Goal: Contribute content: Add original content to the website for others to see

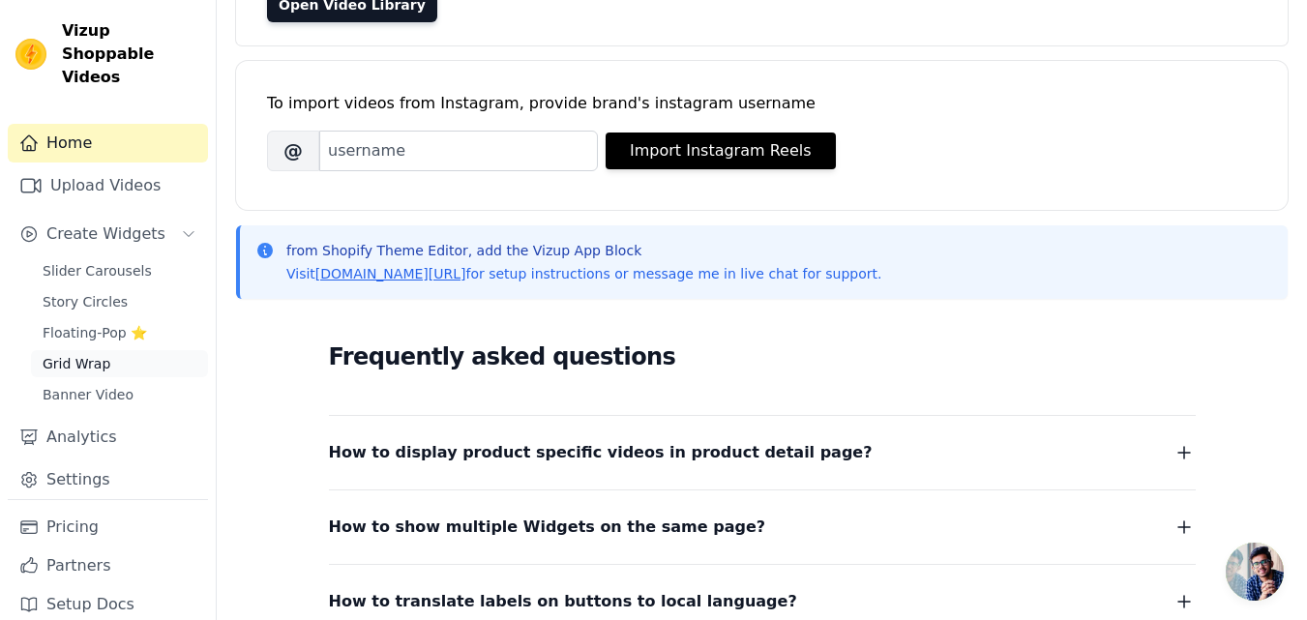
scroll to position [78, 0]
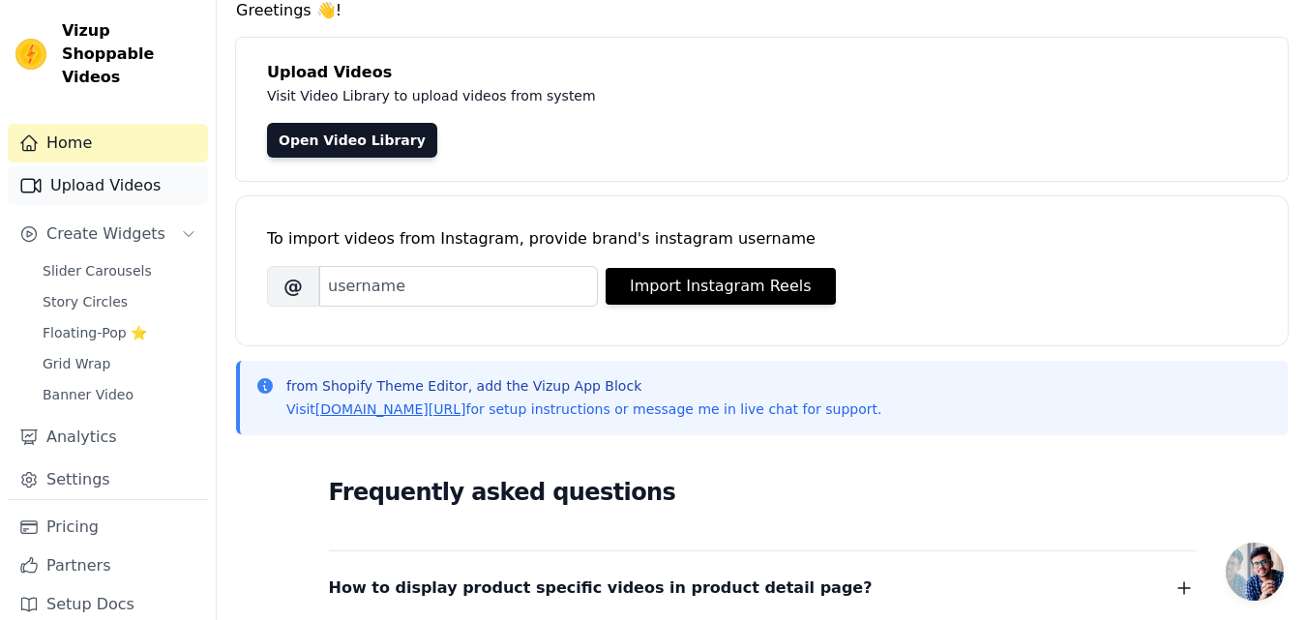
click at [125, 166] on link "Upload Videos" at bounding box center [108, 185] width 200 height 39
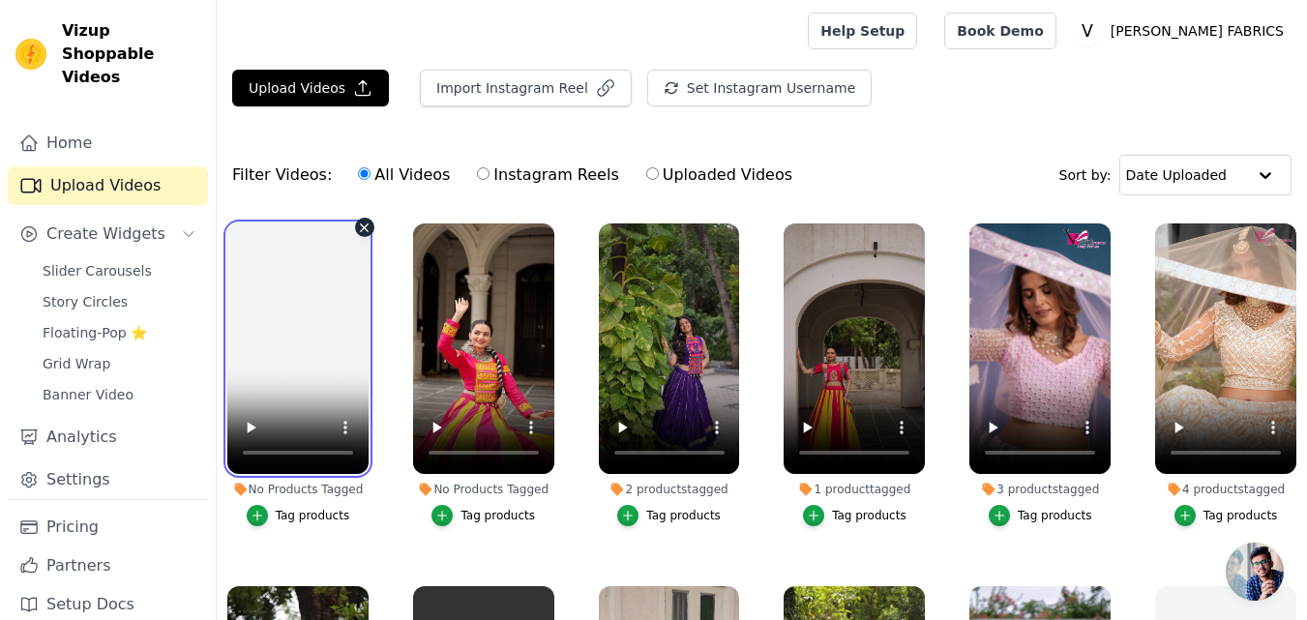
click at [308, 297] on video at bounding box center [297, 348] width 141 height 251
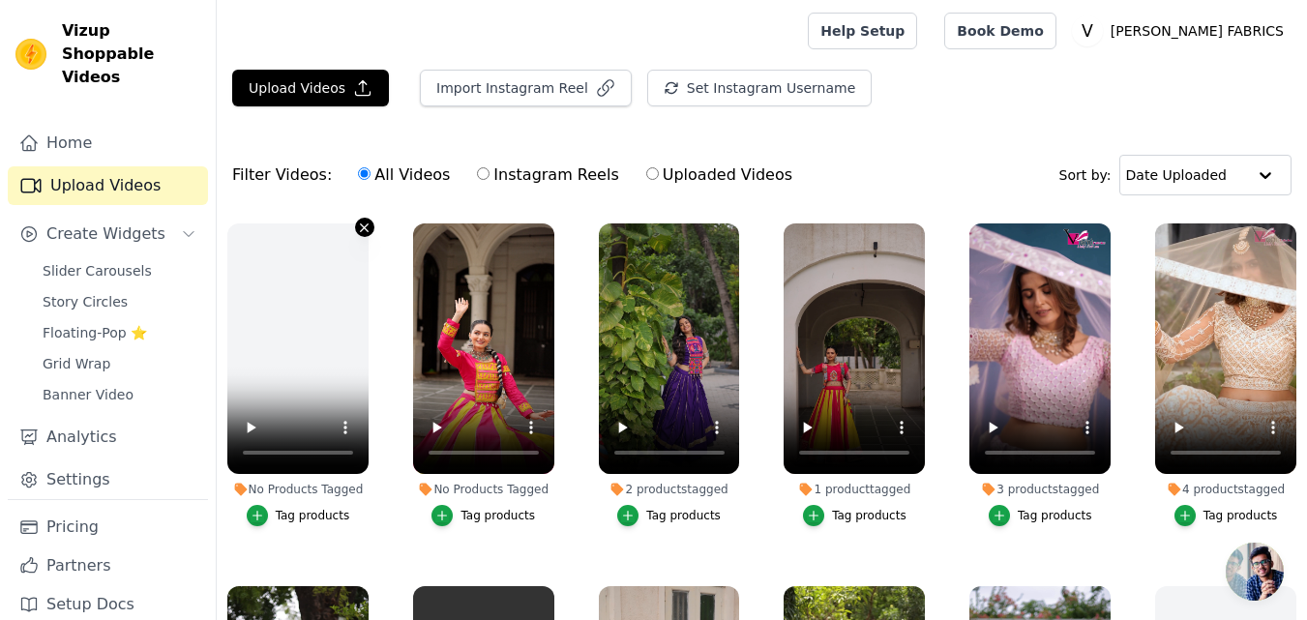
click at [362, 230] on icon "button" at bounding box center [364, 228] width 15 height 15
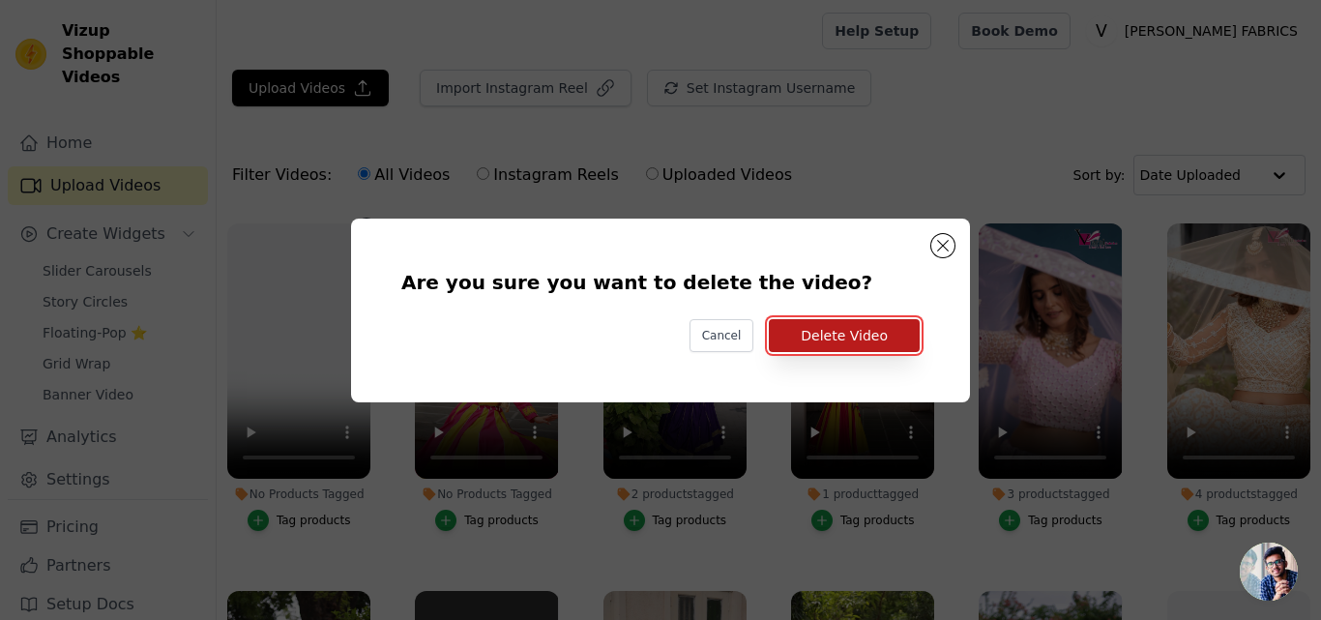
click at [796, 337] on button "Delete Video" at bounding box center [844, 335] width 151 height 33
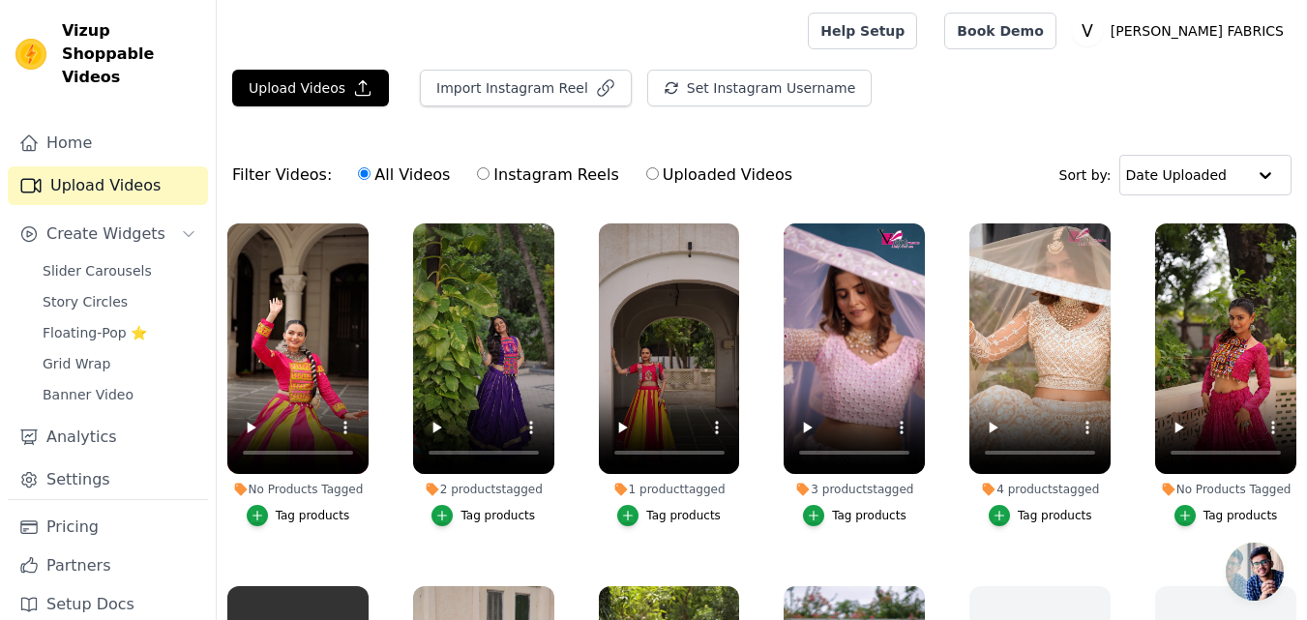
click at [277, 518] on button "Tag products" at bounding box center [299, 515] width 104 height 21
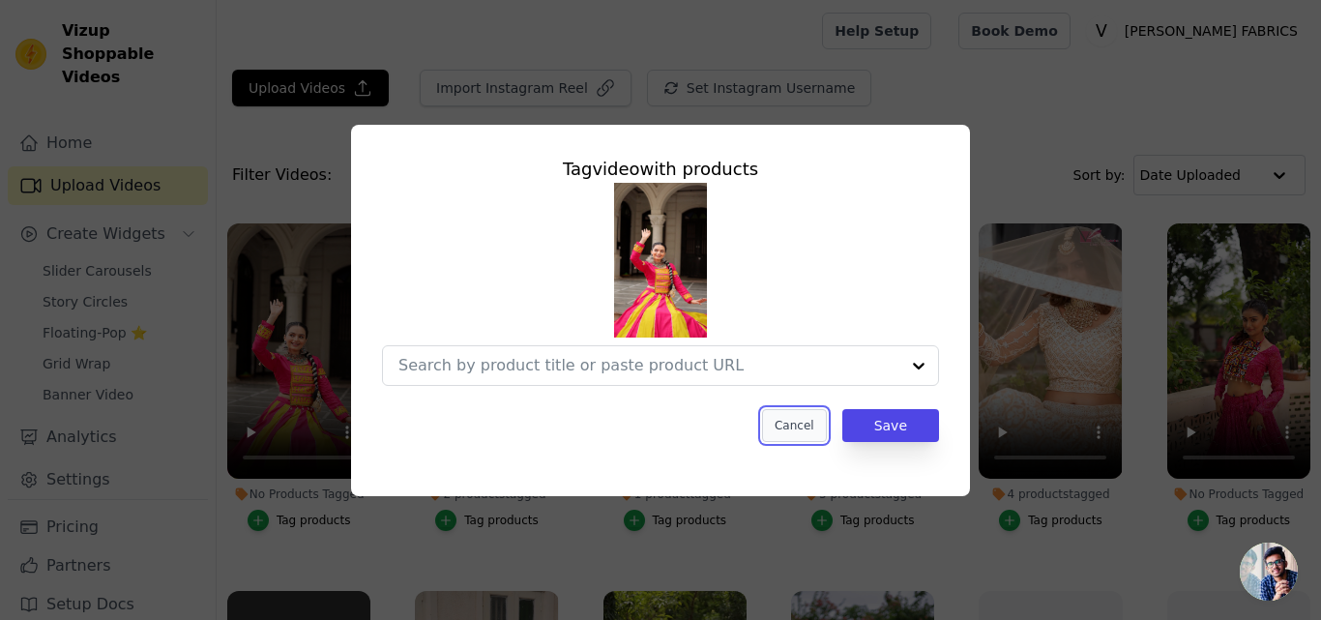
click at [821, 418] on button "Cancel" at bounding box center [794, 425] width 65 height 33
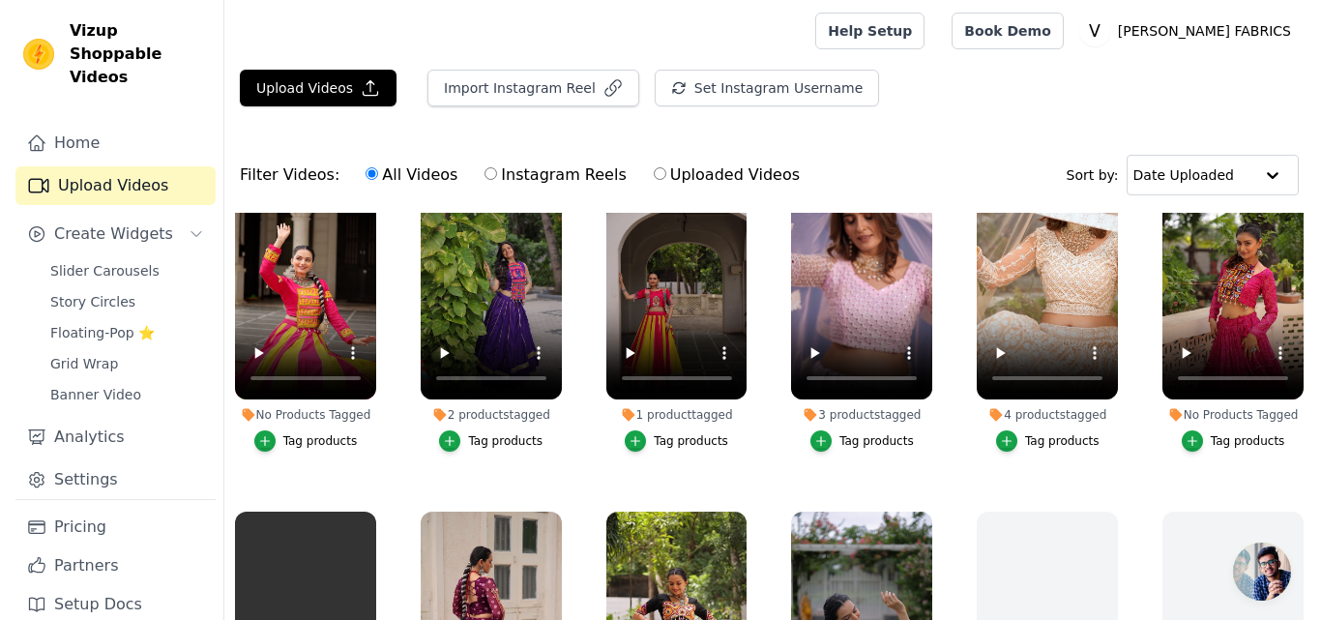
scroll to position [97, 0]
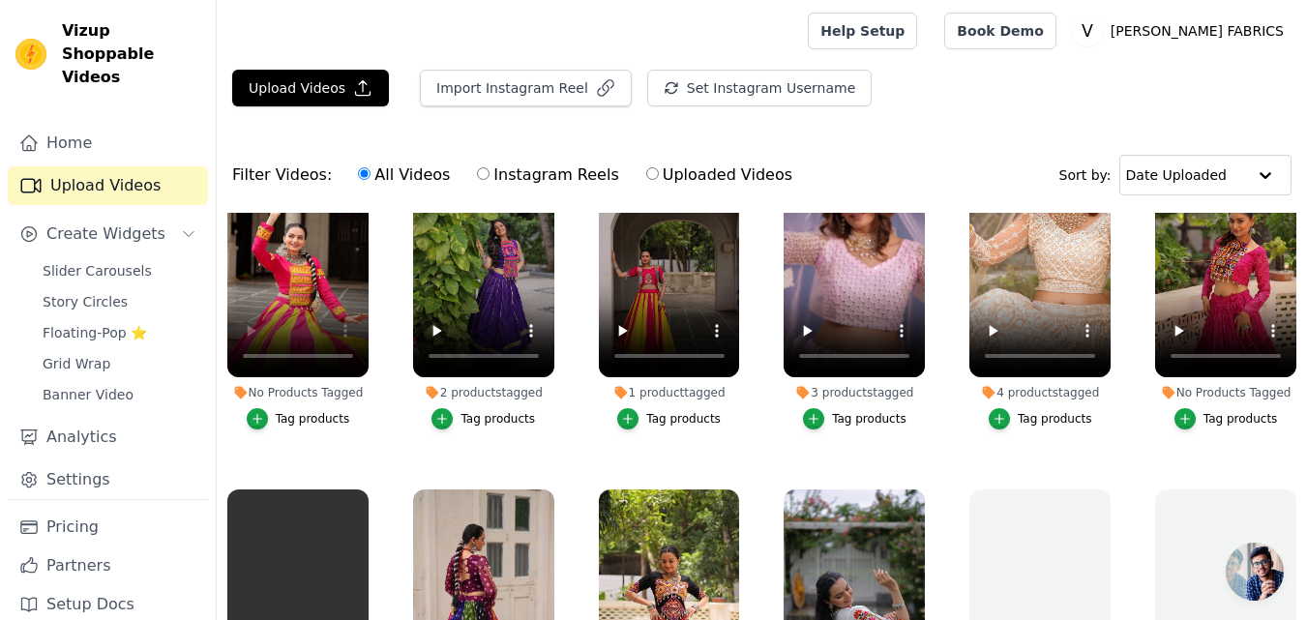
click at [284, 419] on div "Tag products" at bounding box center [313, 418] width 74 height 15
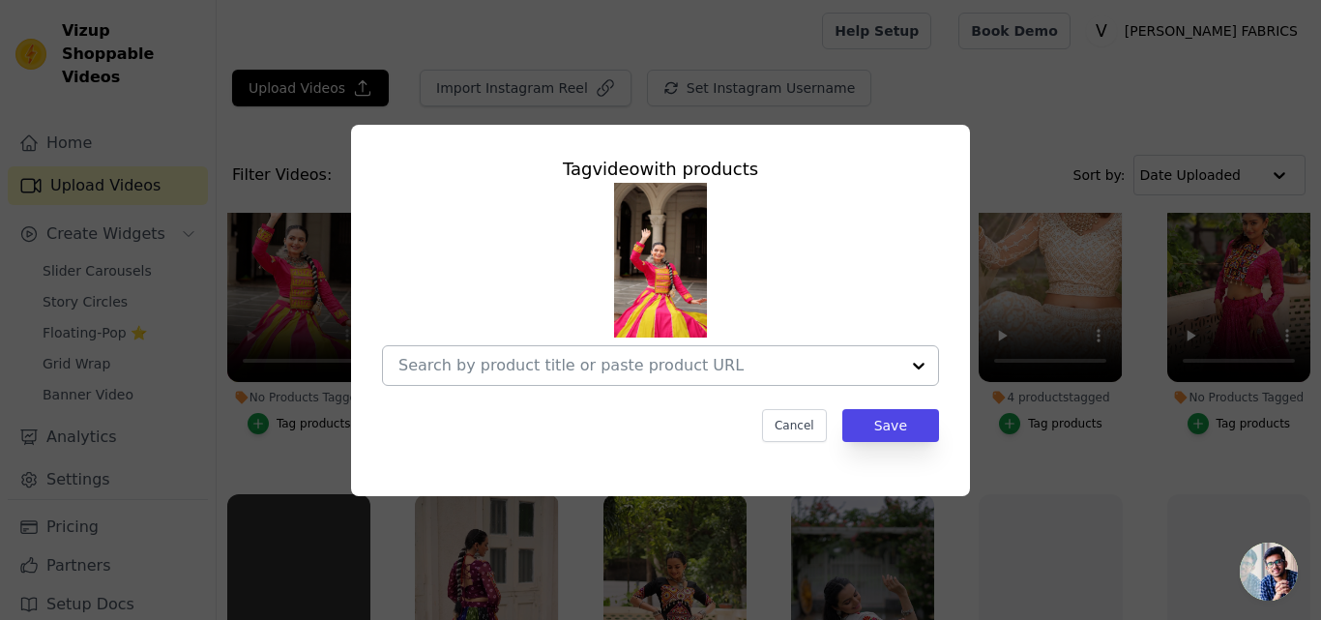
click at [501, 353] on div at bounding box center [649, 365] width 501 height 39
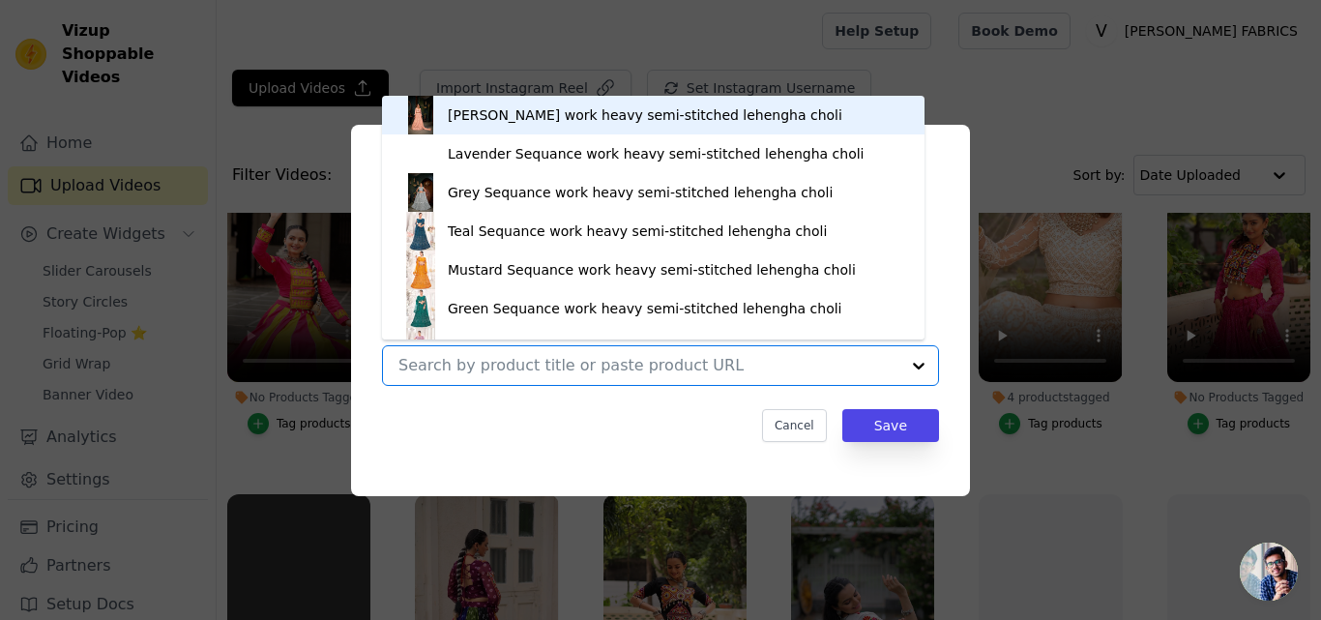
paste input "https://varniethnics.com/products/roman-fabric-lehenga-choli-set-with-mirror-la…"
type input "https://varniethnics.com/products/roman-fabric-lehenga-choli-set-with-mirror-la…"
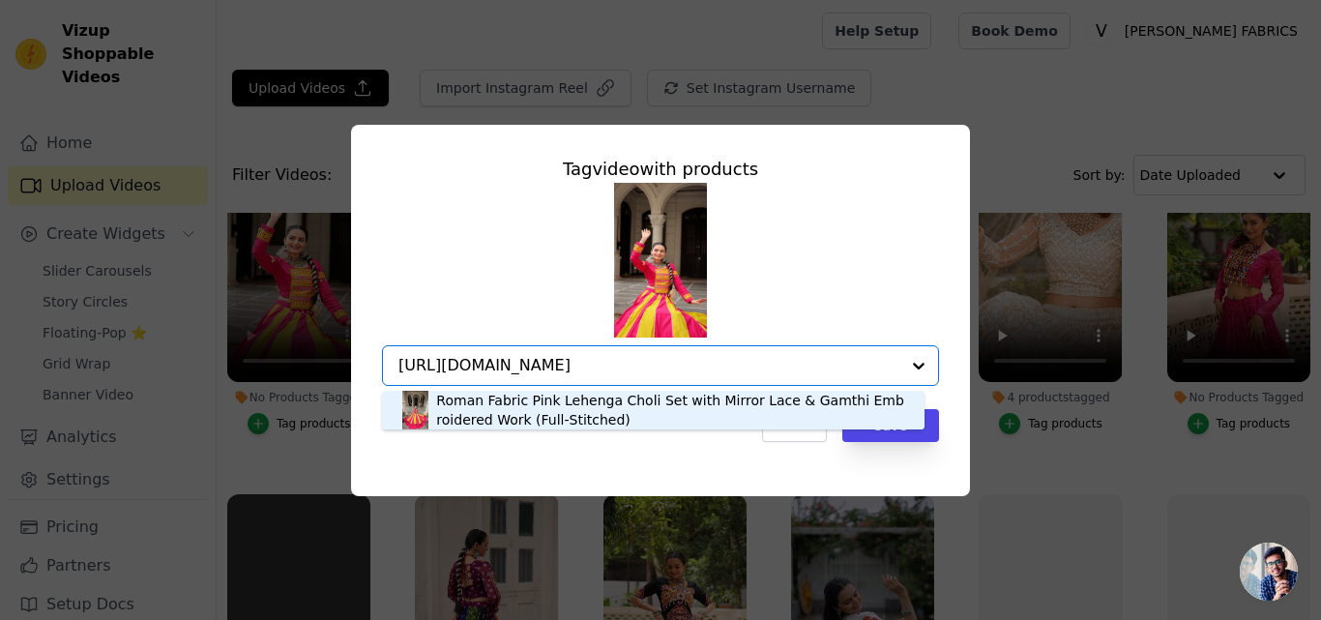
click at [505, 397] on div "Roman Fabric Pink Lehenga Choli Set with Mirror Lace & Gamthi Embroidered Work …" at bounding box center [670, 410] width 469 height 39
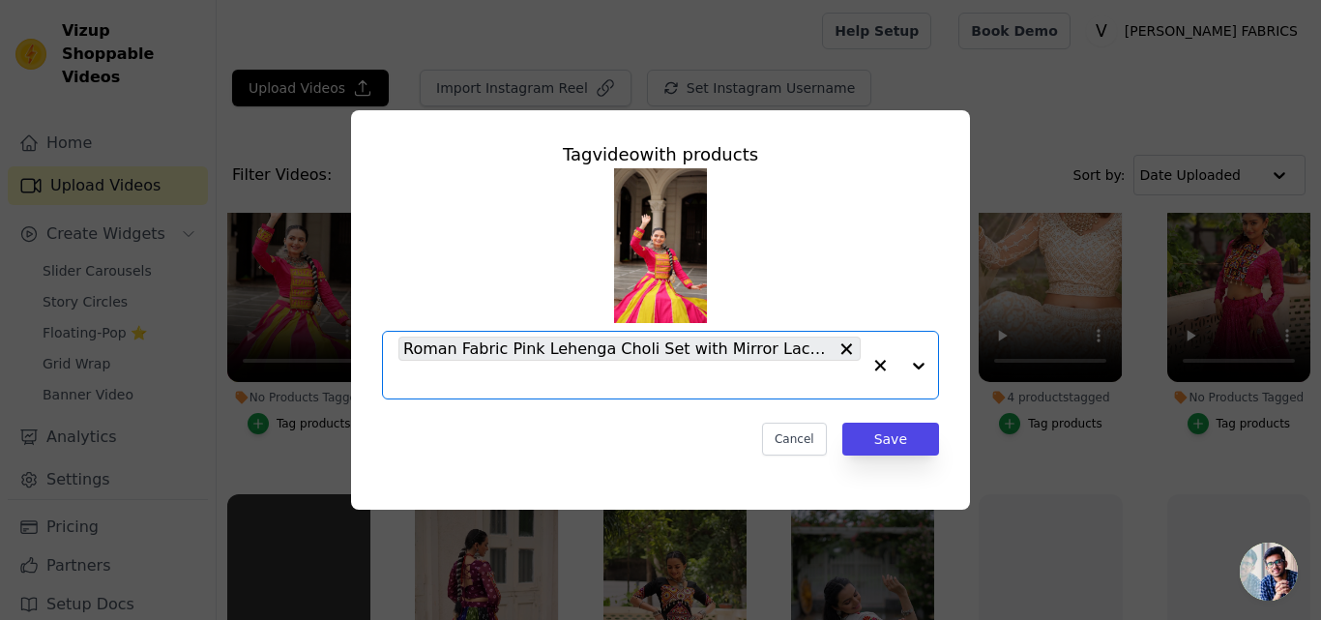
paste input "https://varniethnics.com/products/georgette-printed-lehenga-choli-set-with-vint…"
type input "https://varniethnics.com/products/georgette-printed-lehenga-choli-set-with-vint…"
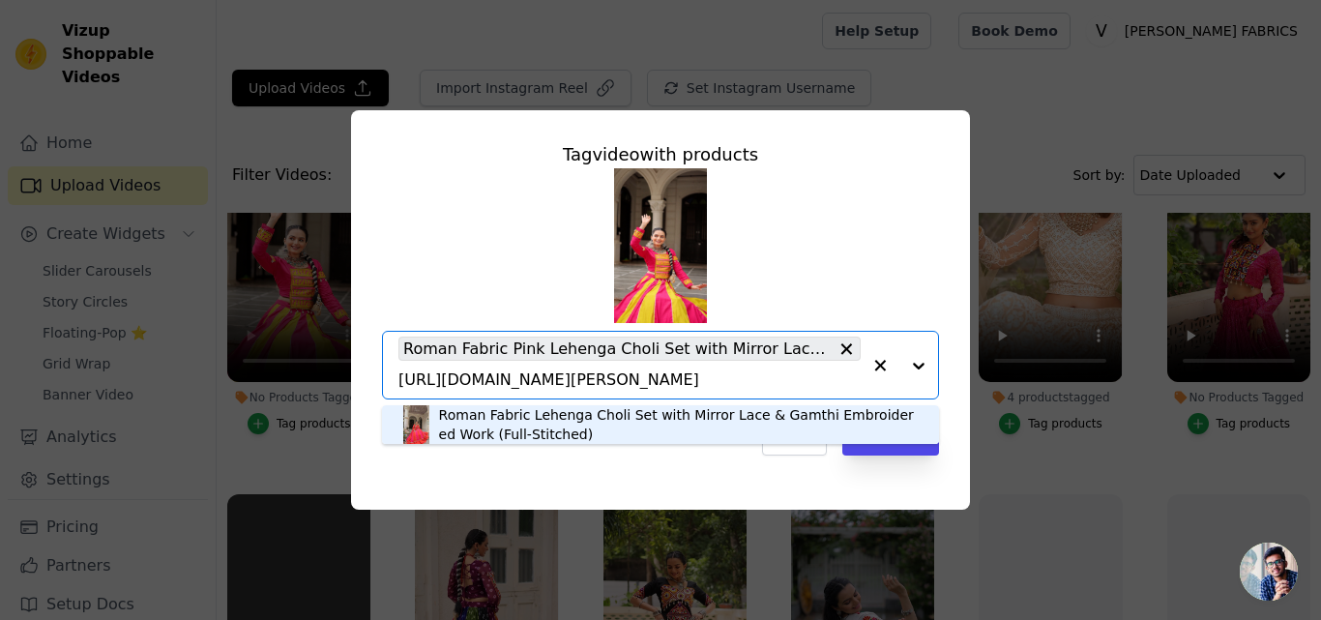
click at [510, 431] on div "Roman Fabric Lehenga Choli Set with Mirror Lace & Gamthi Embroidered Work (Full…" at bounding box center [679, 424] width 481 height 39
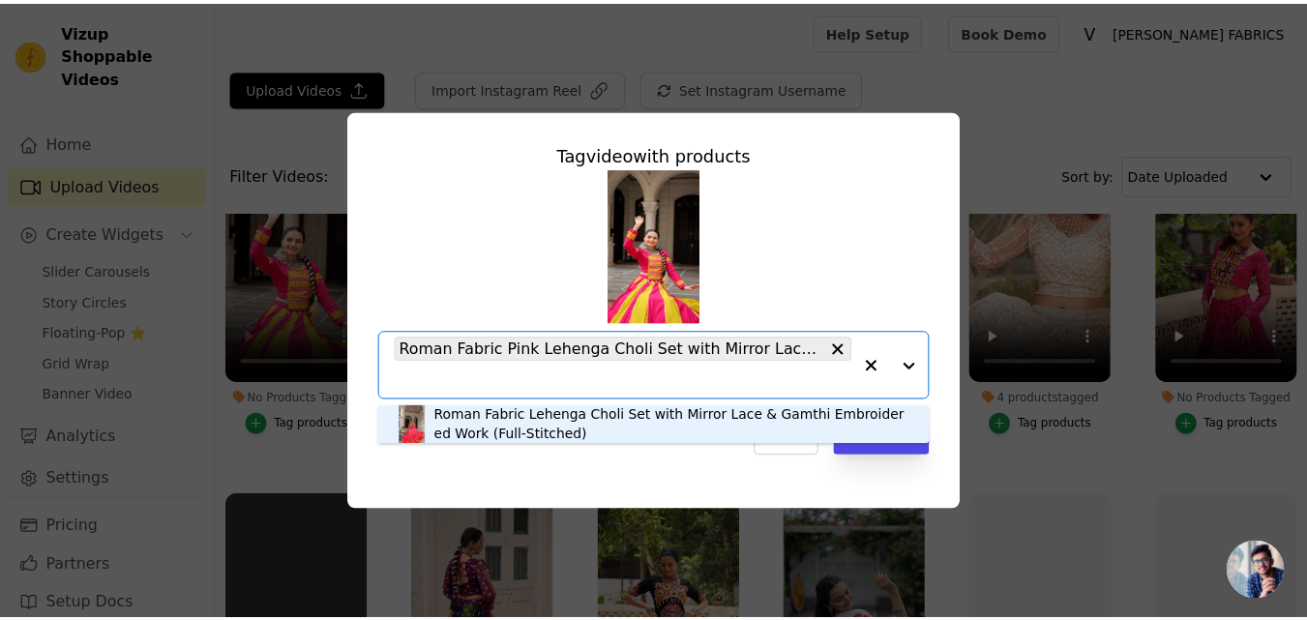
scroll to position [0, 0]
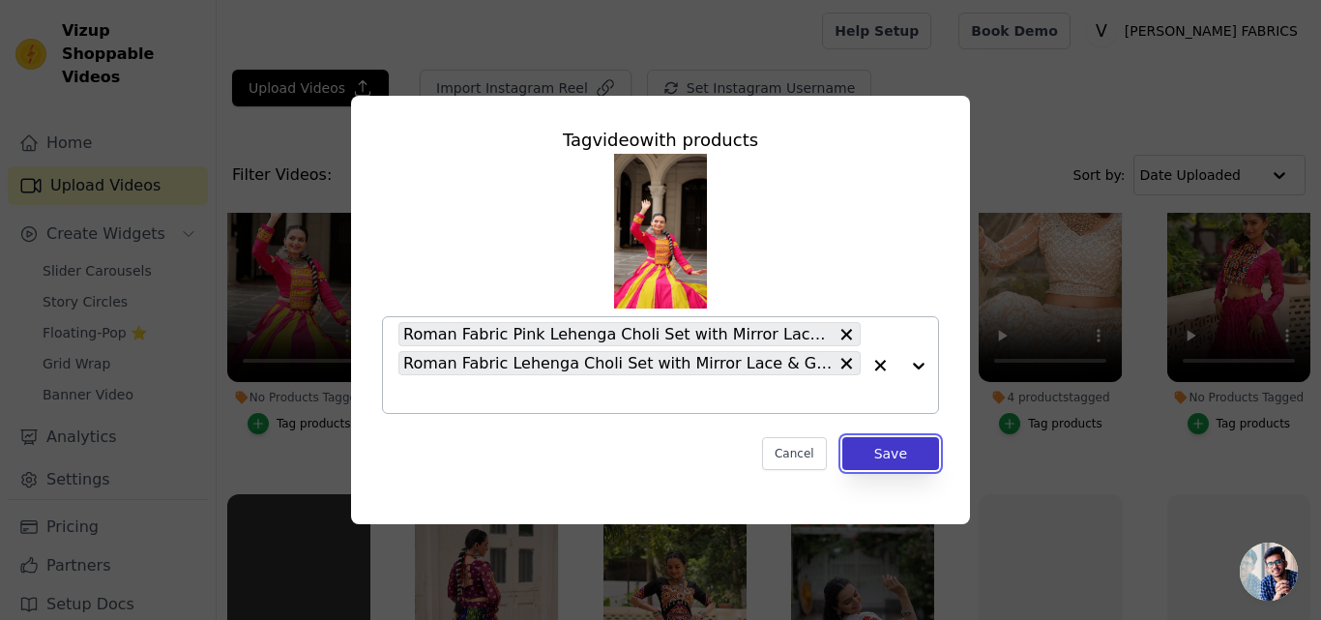
click at [896, 447] on button "Save" at bounding box center [891, 453] width 97 height 33
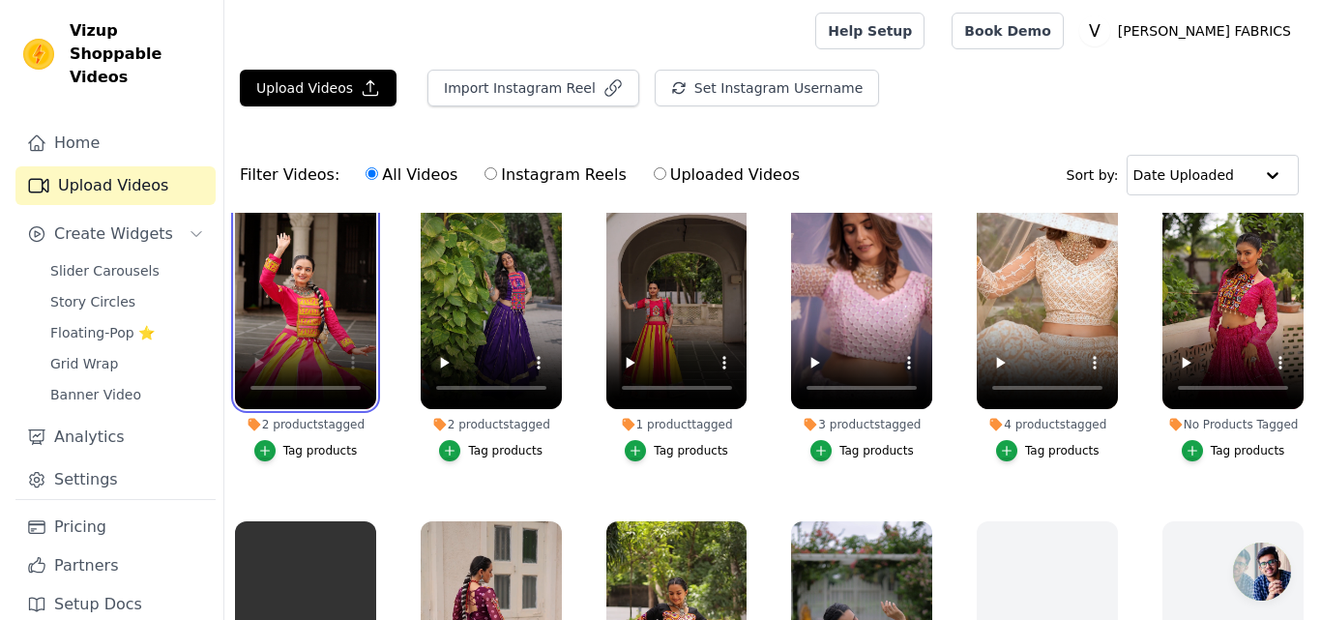
scroll to position [97, 0]
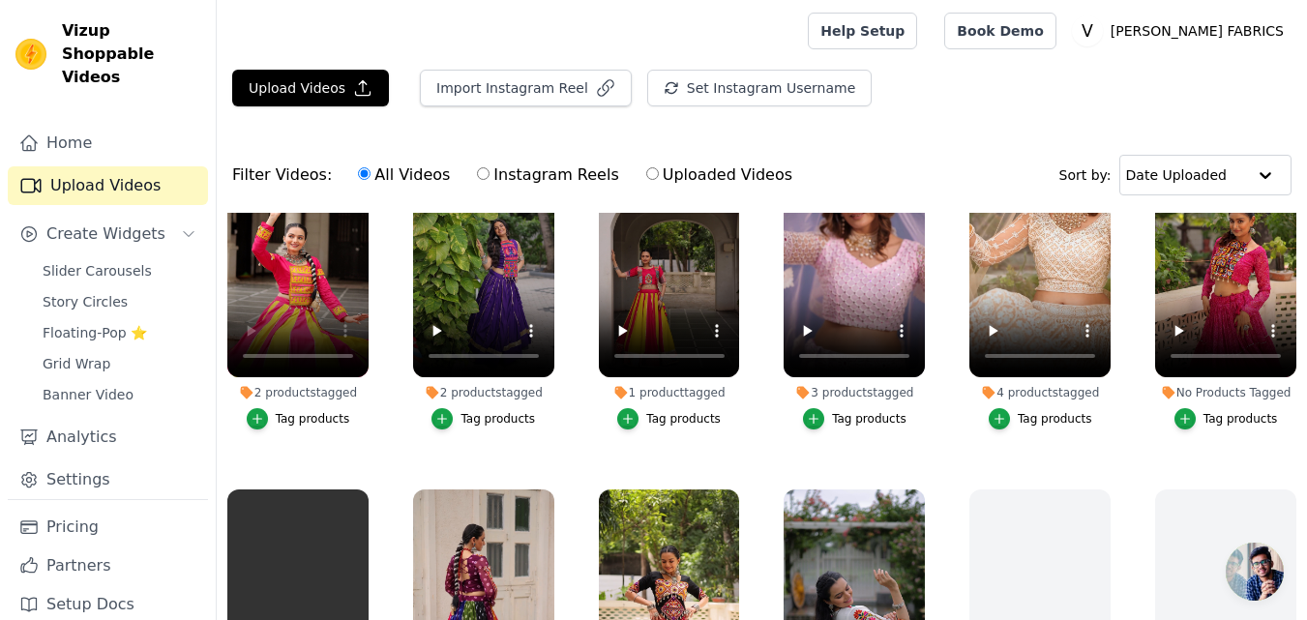
click at [1227, 421] on div "Tag products" at bounding box center [1240, 418] width 74 height 15
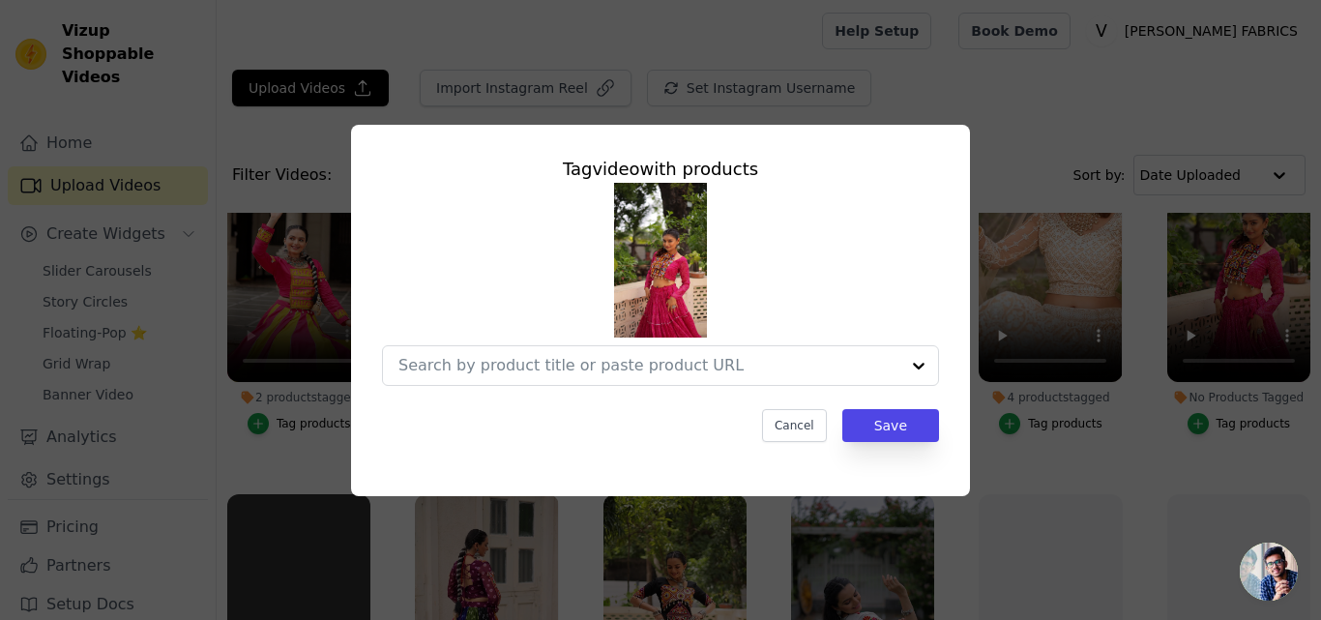
click at [607, 341] on div at bounding box center [660, 284] width 557 height 203
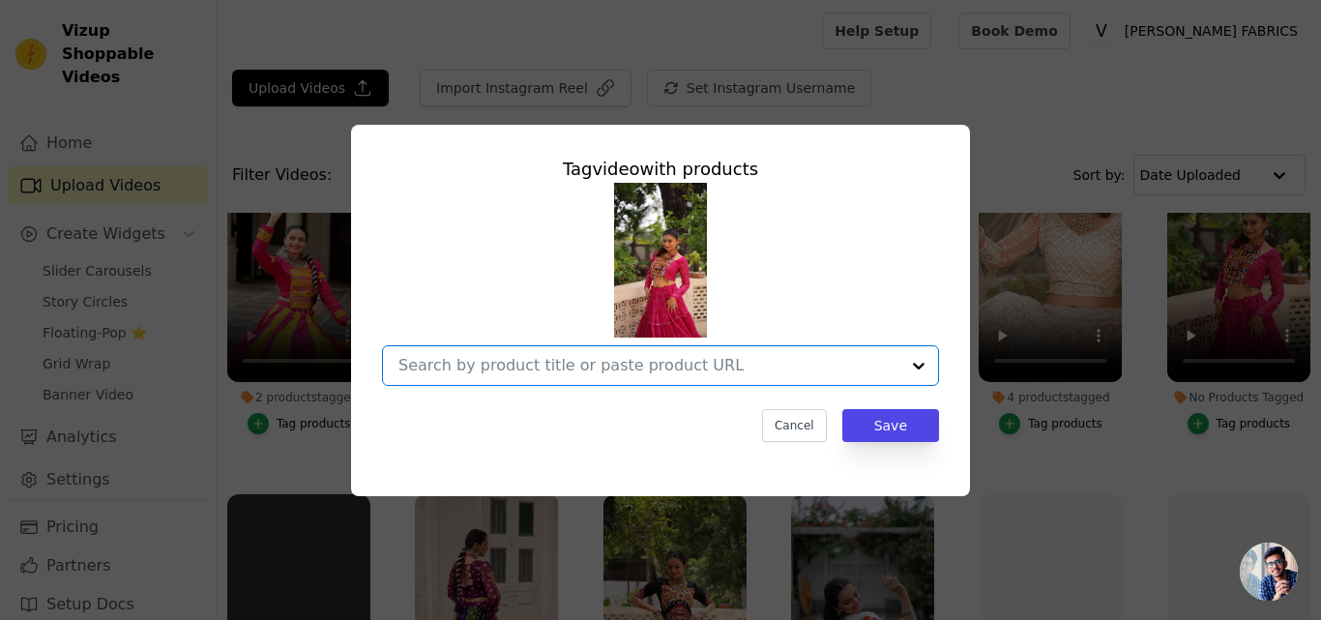
click at [613, 362] on input "No Products Tagged Tag video with products Option undefined, selected. Select i…" at bounding box center [649, 365] width 501 height 18
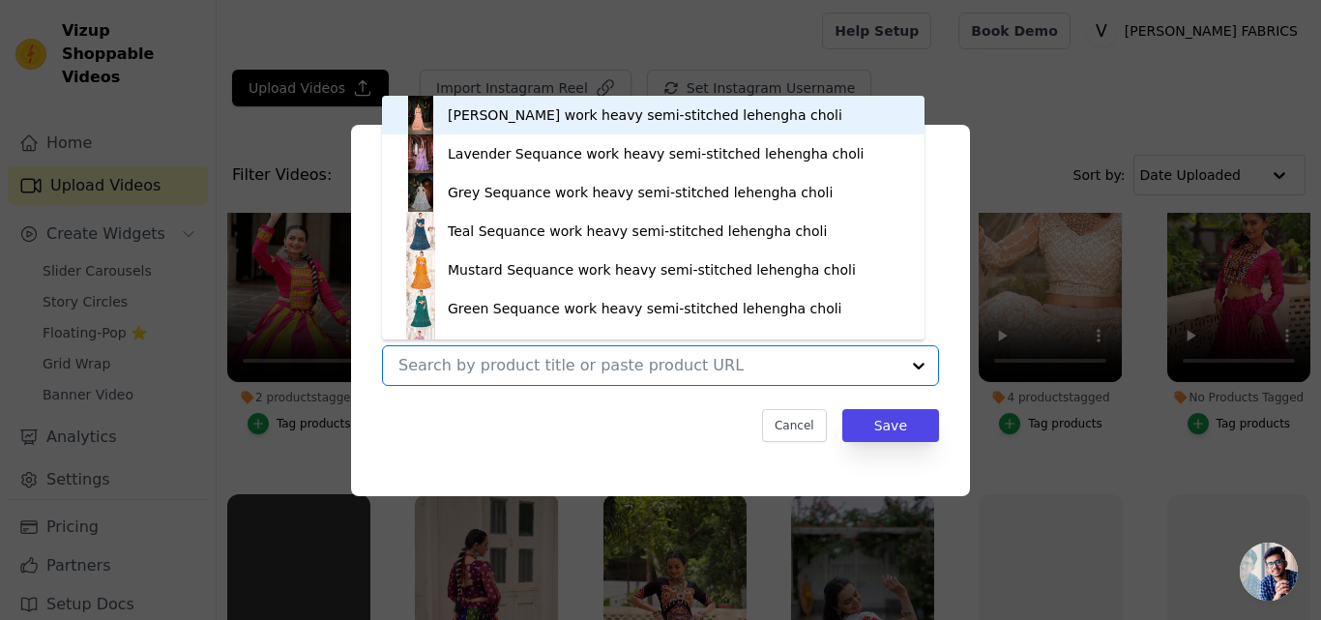
paste input "https://varniethnics.com/products/bandhej-prin-blue-faux-georgette-lehenga-chol…"
type input "https://varniethnics.com/products/bandhej-prin-blue-faux-georgette-lehenga-chol…"
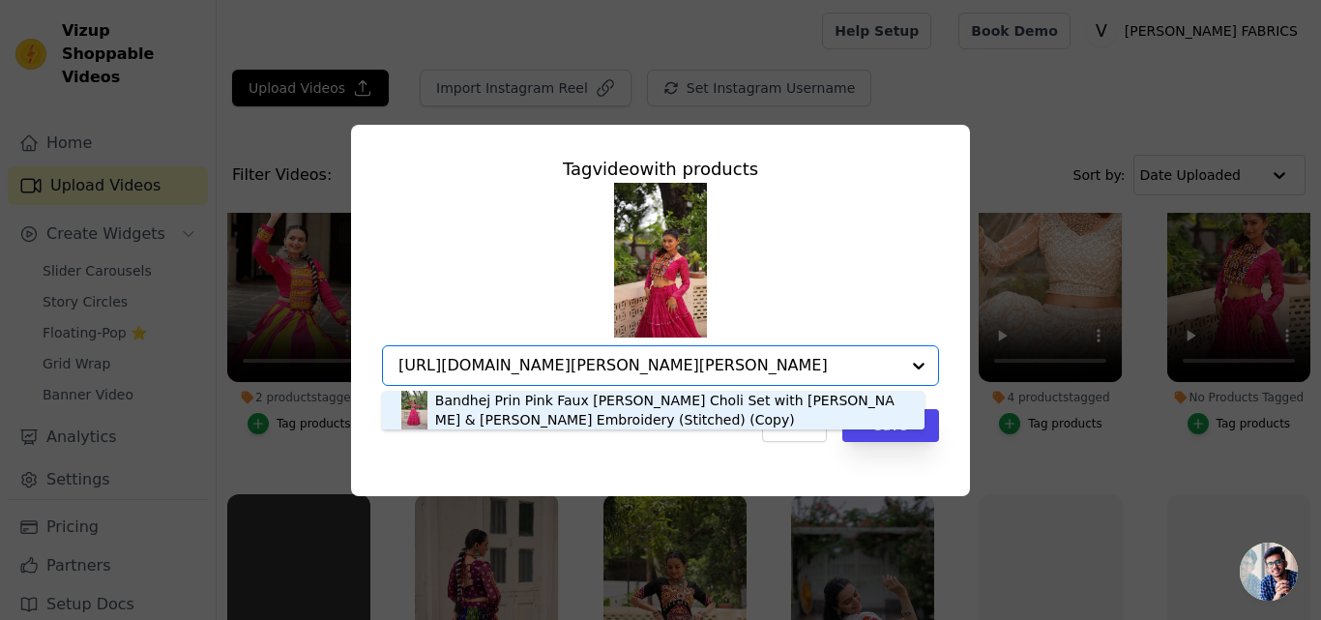
click at [514, 400] on div "Bandhej Prin Pink Faux Georgette Lehenga Choli Set with Gotta Patti & Gamthi Em…" at bounding box center [670, 410] width 470 height 39
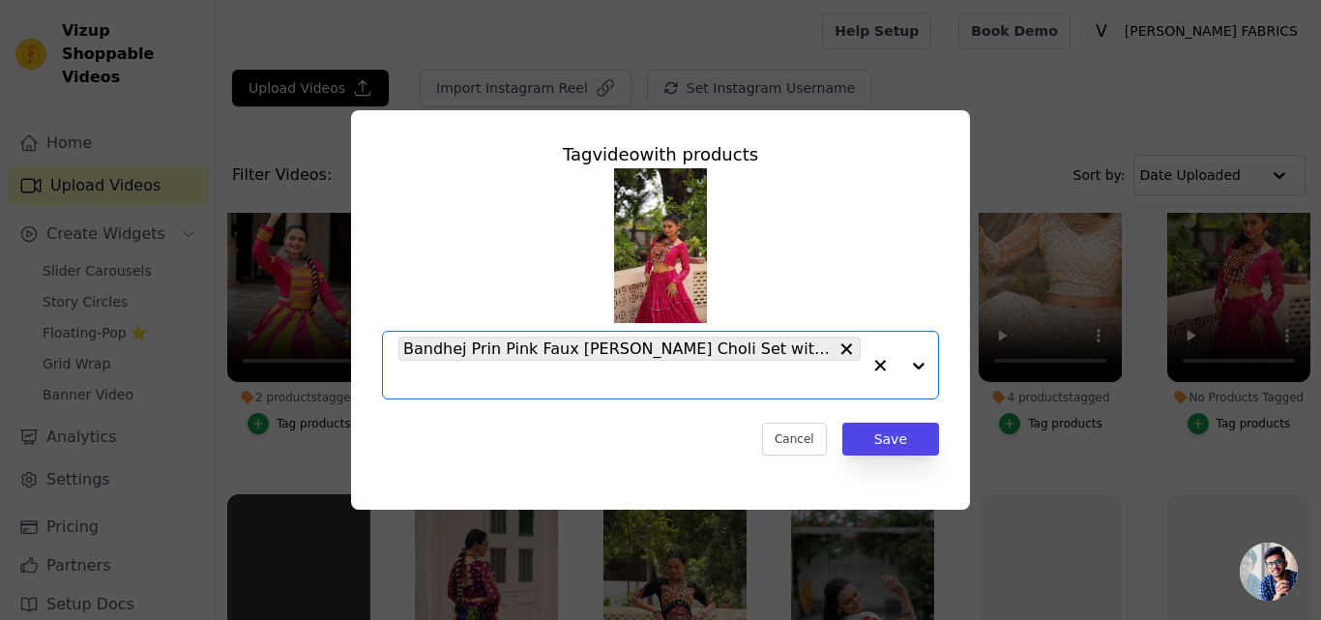
click at [654, 254] on img at bounding box center [660, 245] width 93 height 155
click at [1272, 287] on div "Tag video with products Bandhej Prin Pink Faux Georgette Lehenga Choli Set with…" at bounding box center [660, 309] width 1259 height 461
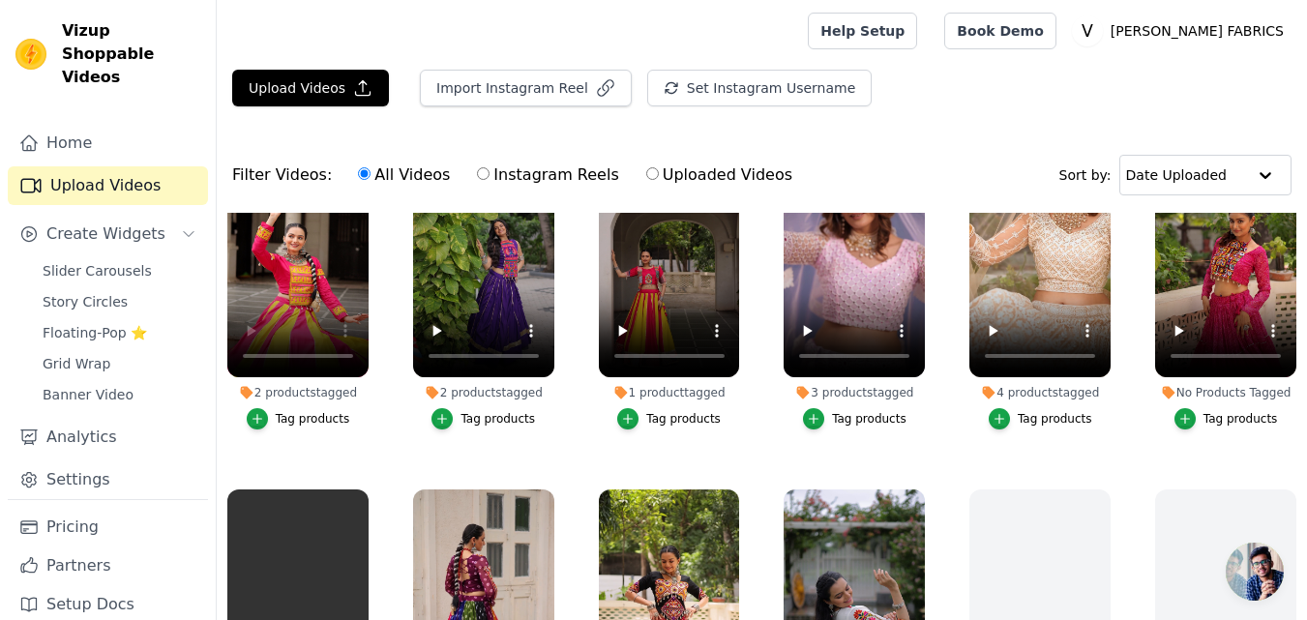
click at [1203, 417] on div "Tag products" at bounding box center [1240, 418] width 74 height 15
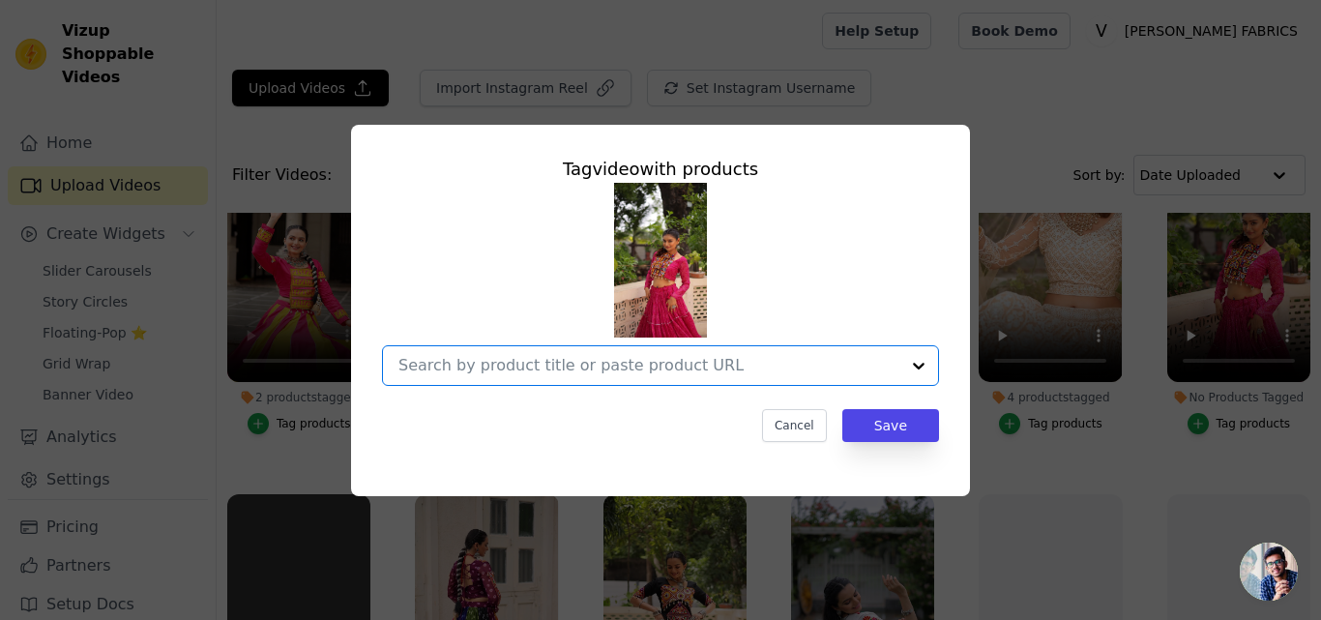
click at [684, 366] on input "No Products Tagged Tag video with products Option undefined, selected. Select i…" at bounding box center [649, 365] width 501 height 18
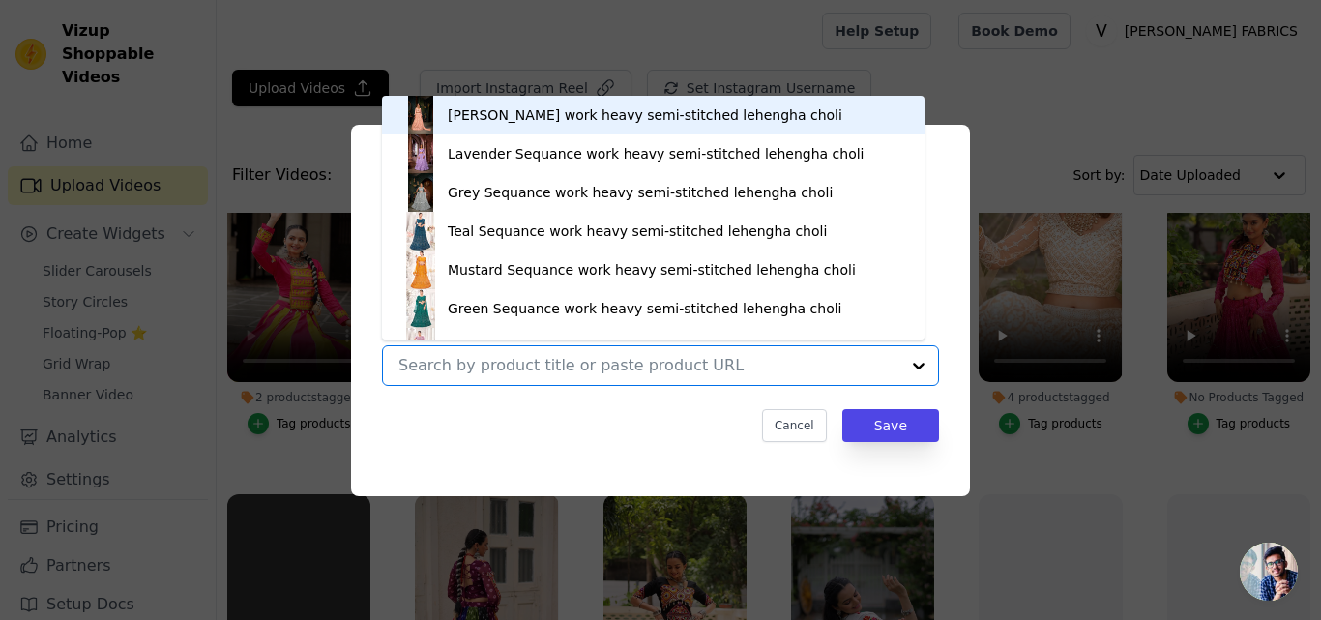
paste input "https://varniethnics.com/products/bandhej-prin-blue-faux-georgette-lehenga-chol…"
type input "https://varniethnics.com/products/bandhej-prin-blue-faux-georgette-lehenga-chol…"
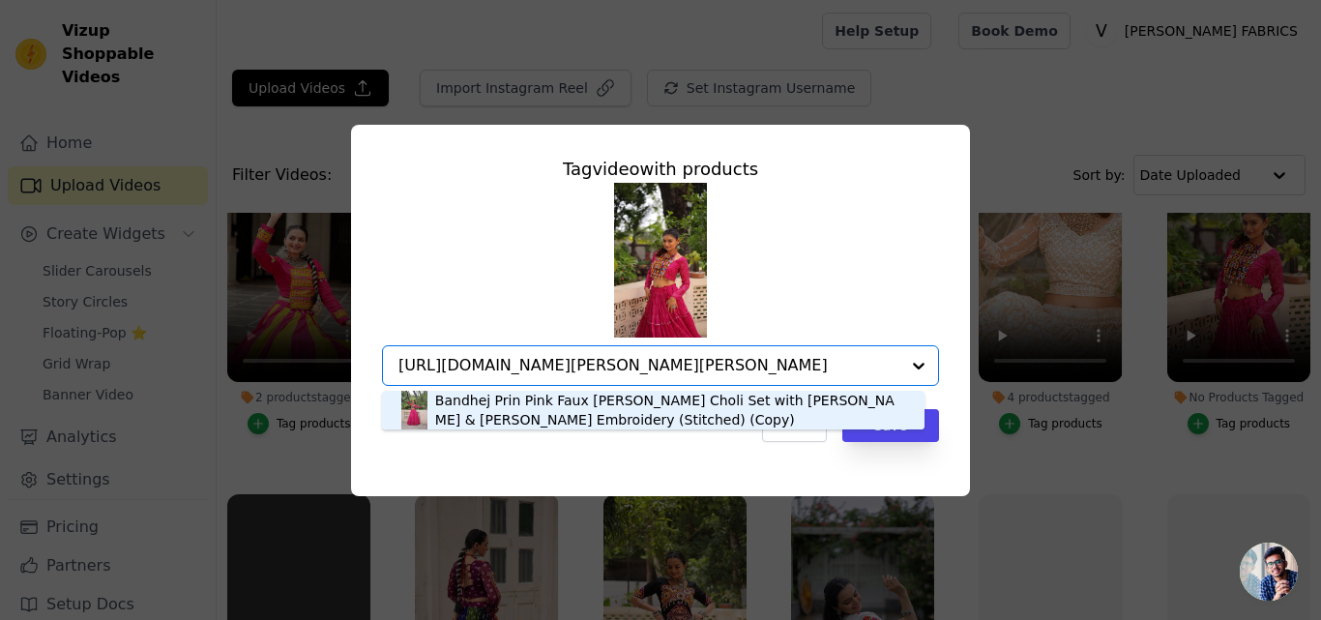
click at [607, 412] on div "Bandhej Prin Pink Faux Georgette Lehenga Choli Set with Gotta Patti & Gamthi Em…" at bounding box center [670, 410] width 470 height 39
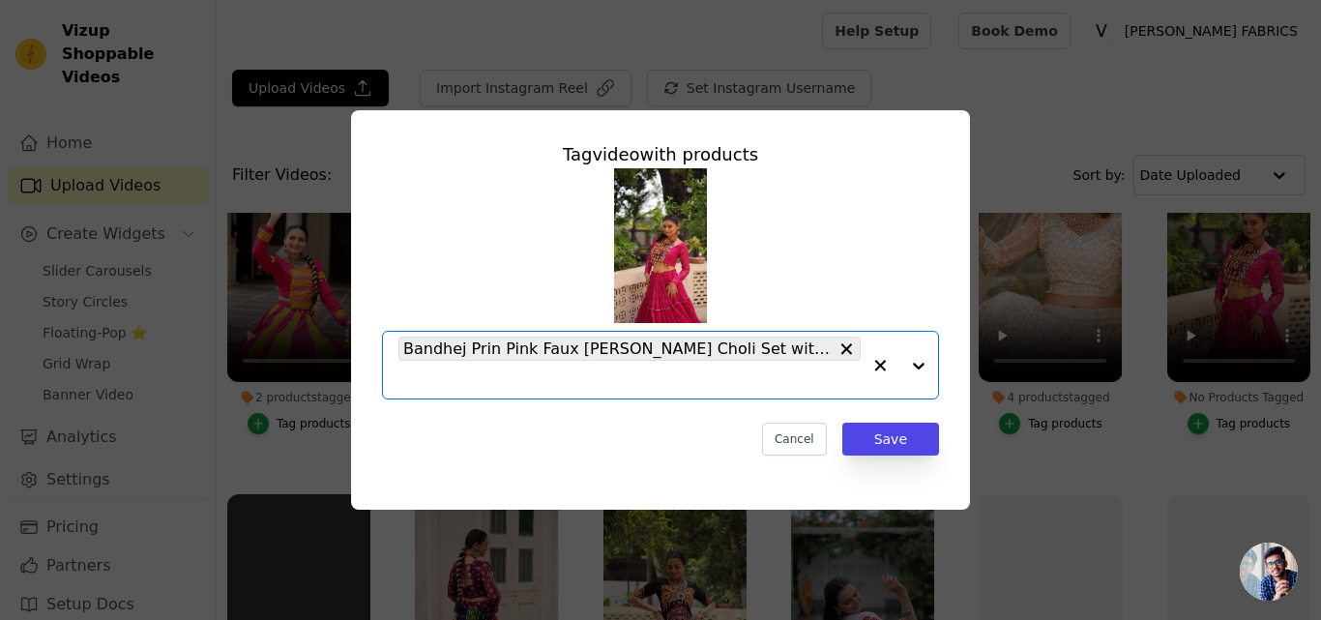
paste input "https://varniethnics.com/products/bandhej-print-yellow-faux-georgette-lehenga-c…"
type input "https://varniethnics.com/products/bandhej-print-yellow-faux-georgette-lehenga-c…"
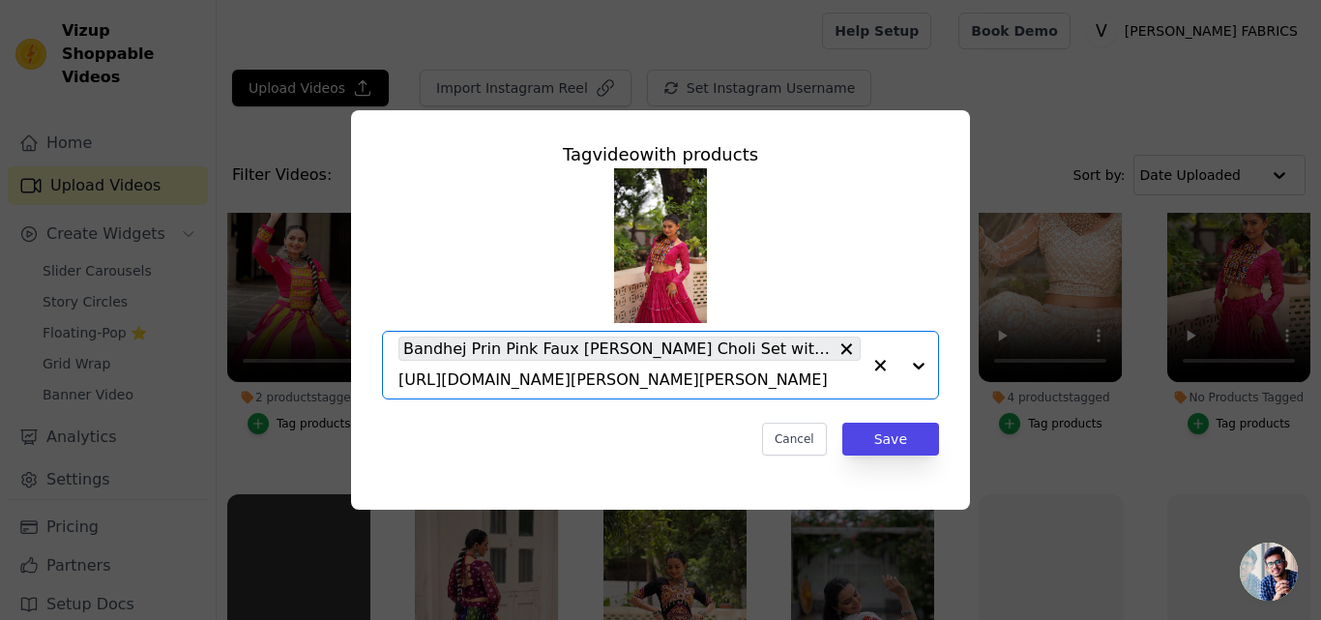
scroll to position [0, 647]
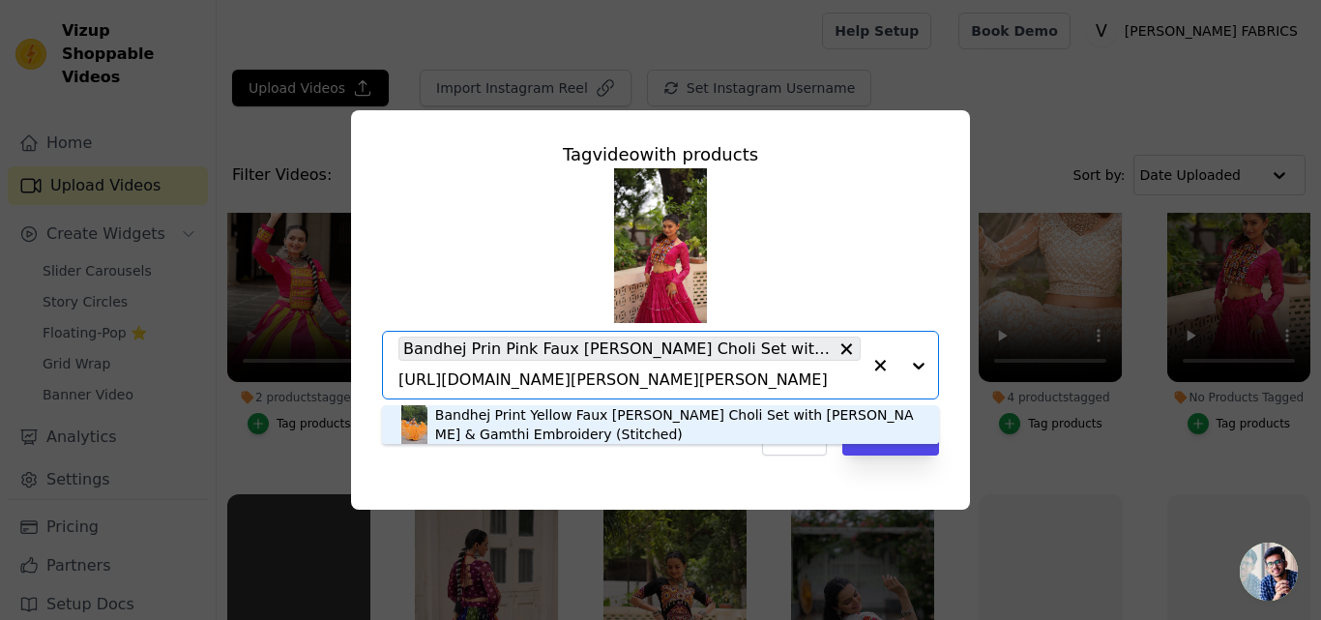
click at [456, 425] on div "Bandhej Print Yellow Faux Georgette Lehenga Choli Set with Gotta Patti & Gamthi…" at bounding box center [677, 424] width 485 height 39
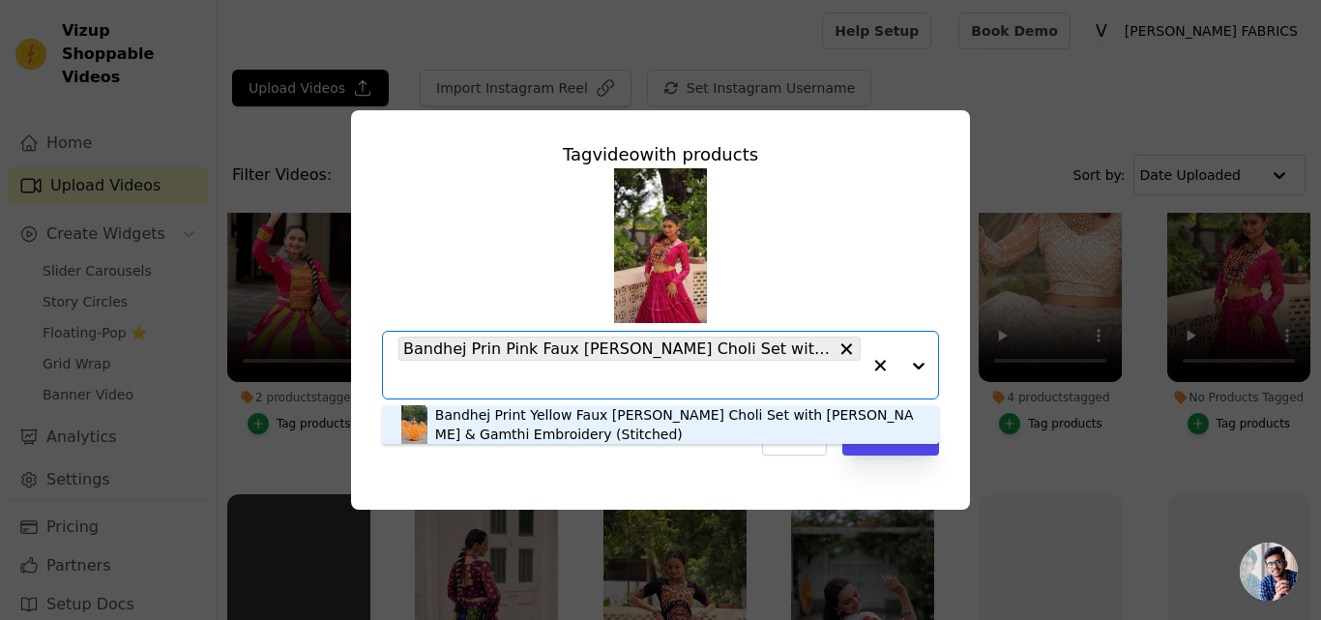
scroll to position [0, 0]
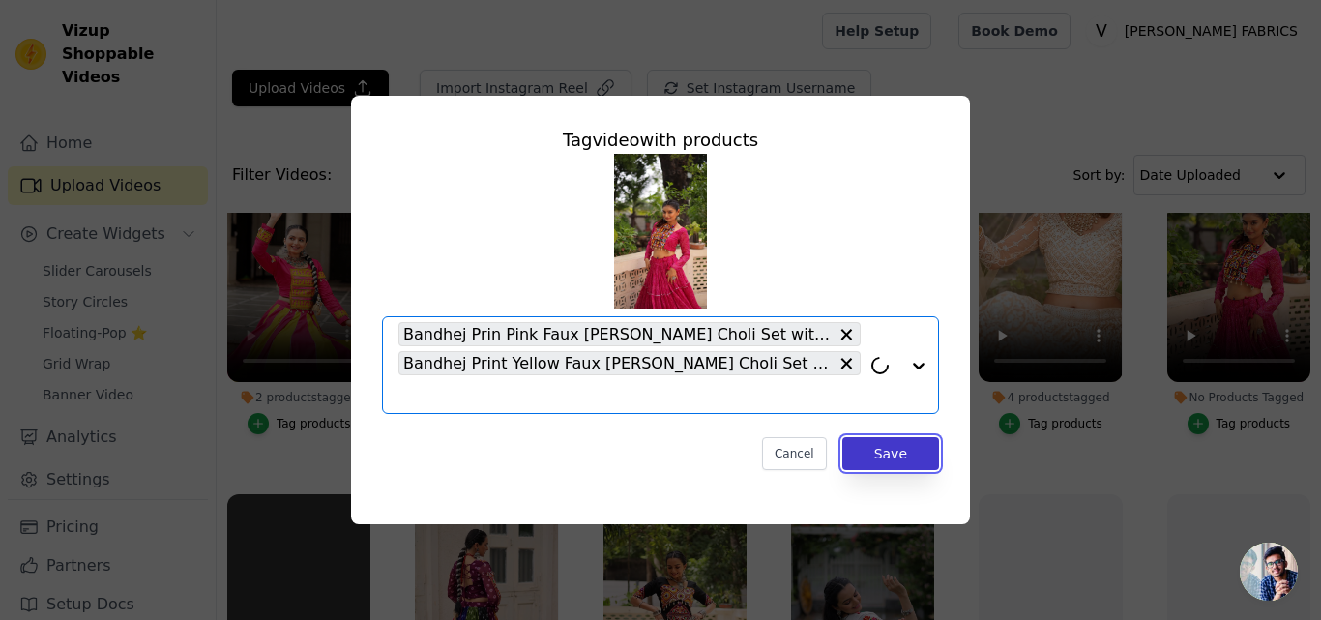
click at [857, 444] on button "Save" at bounding box center [891, 453] width 97 height 33
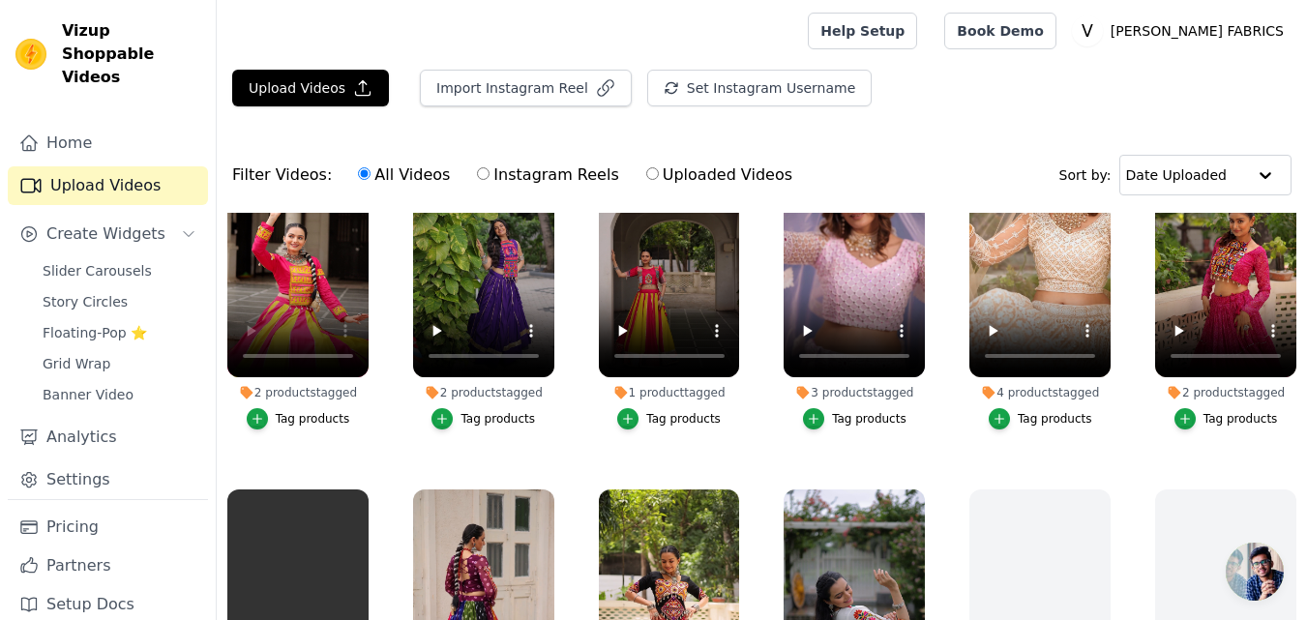
click at [1203, 419] on div "Tag products" at bounding box center [1240, 418] width 74 height 15
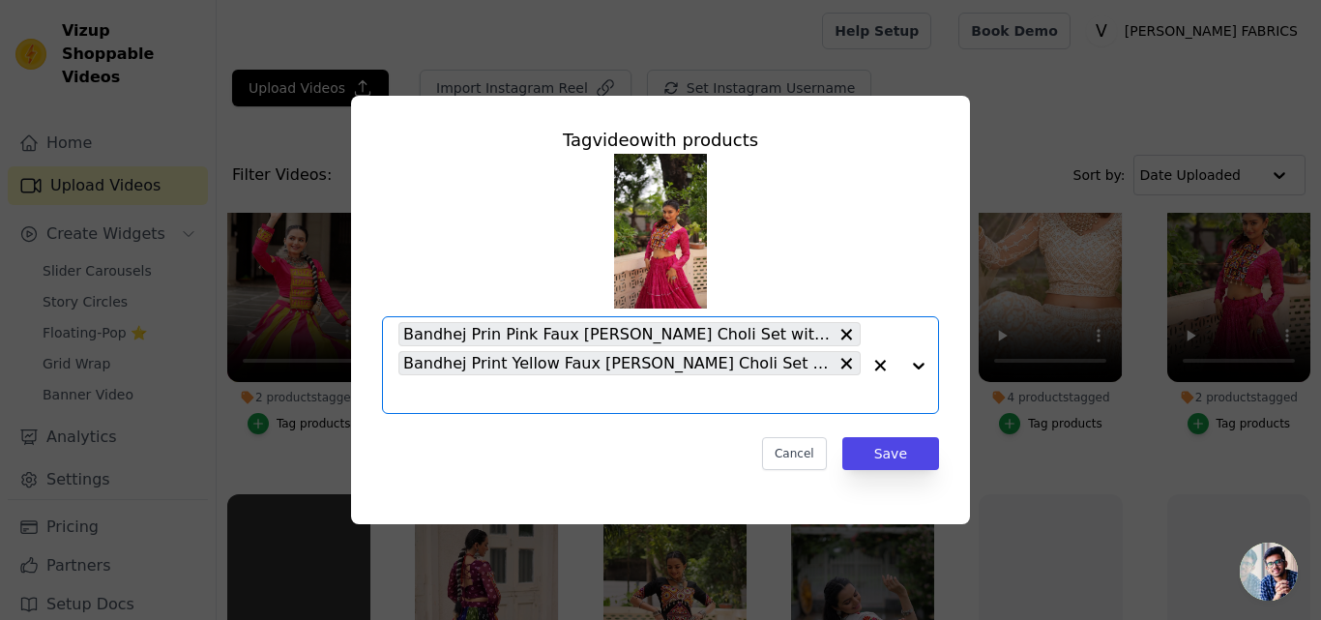
click at [656, 390] on input "2 products tagged Tag video with products Option Bandhej Prin Pink Faux Georget…" at bounding box center [630, 394] width 462 height 18
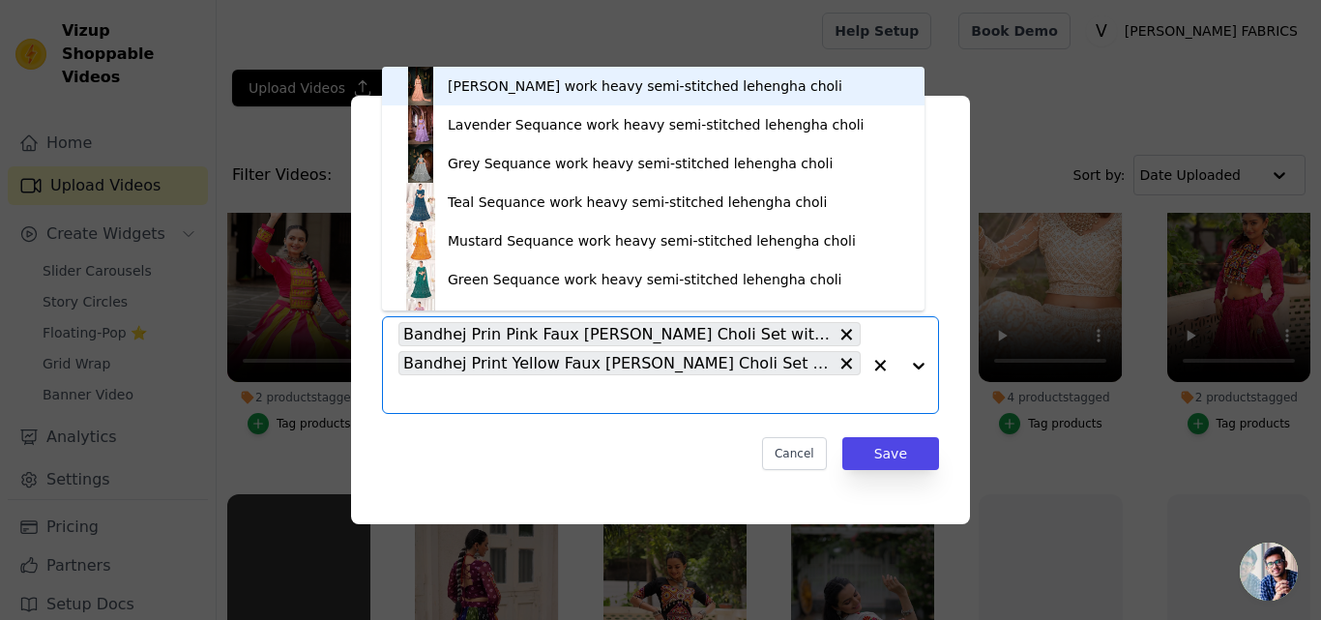
paste input "https://varniethnics.com/products/bandhej-prin-pink-faux-georgette-lehenga-chol…"
type input "https://varniethnics.com/products/bandhej-prin-pink-faux-georgette-lehenga-chol…"
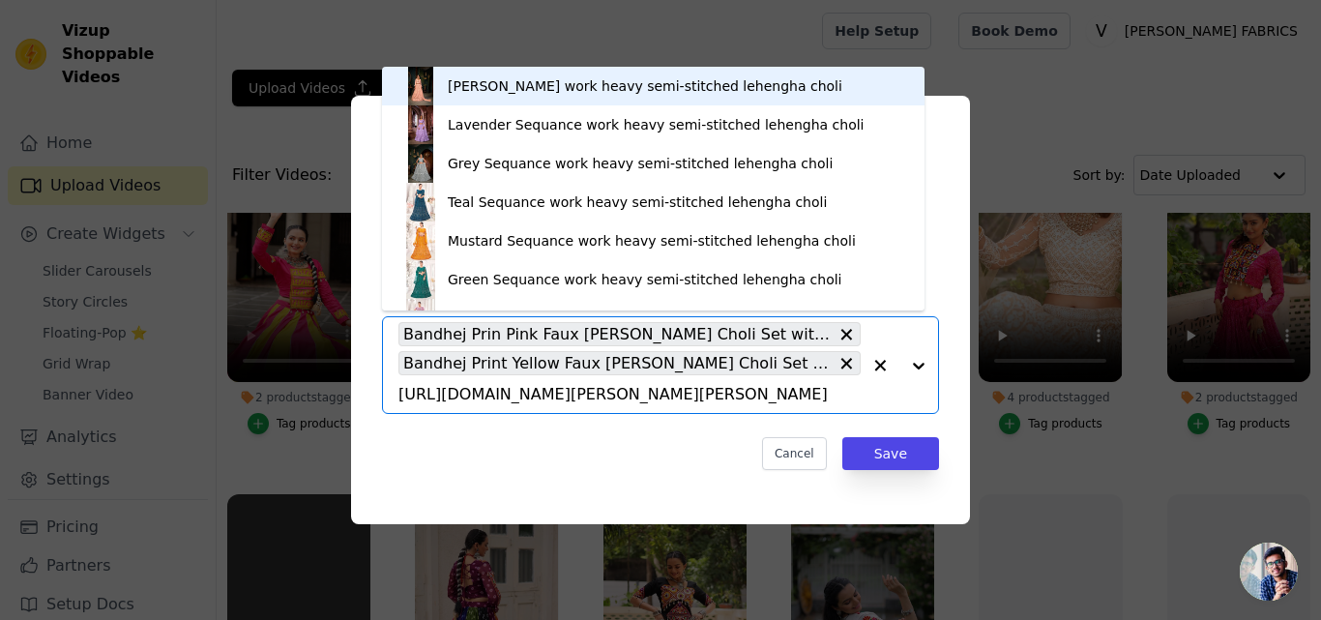
scroll to position [0, 628]
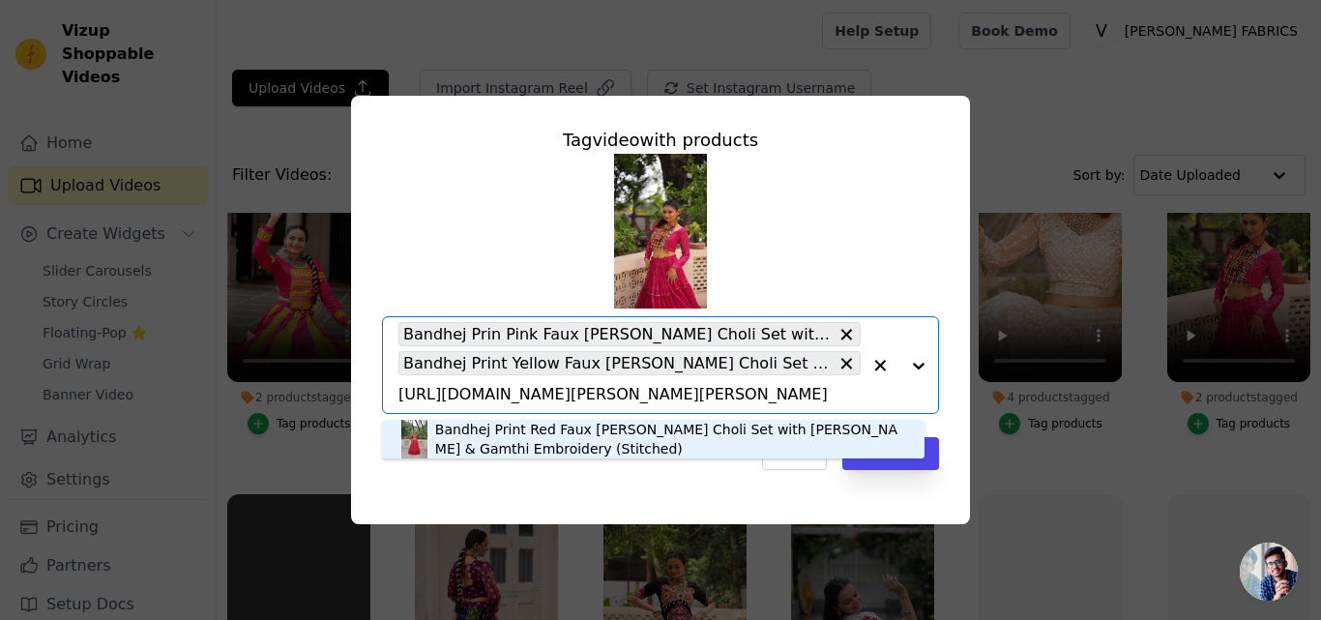
click at [472, 446] on div "Bandhej Print Red Faux [PERSON_NAME] Choli Set with [PERSON_NAME] & Gamthi Embr…" at bounding box center [670, 439] width 470 height 39
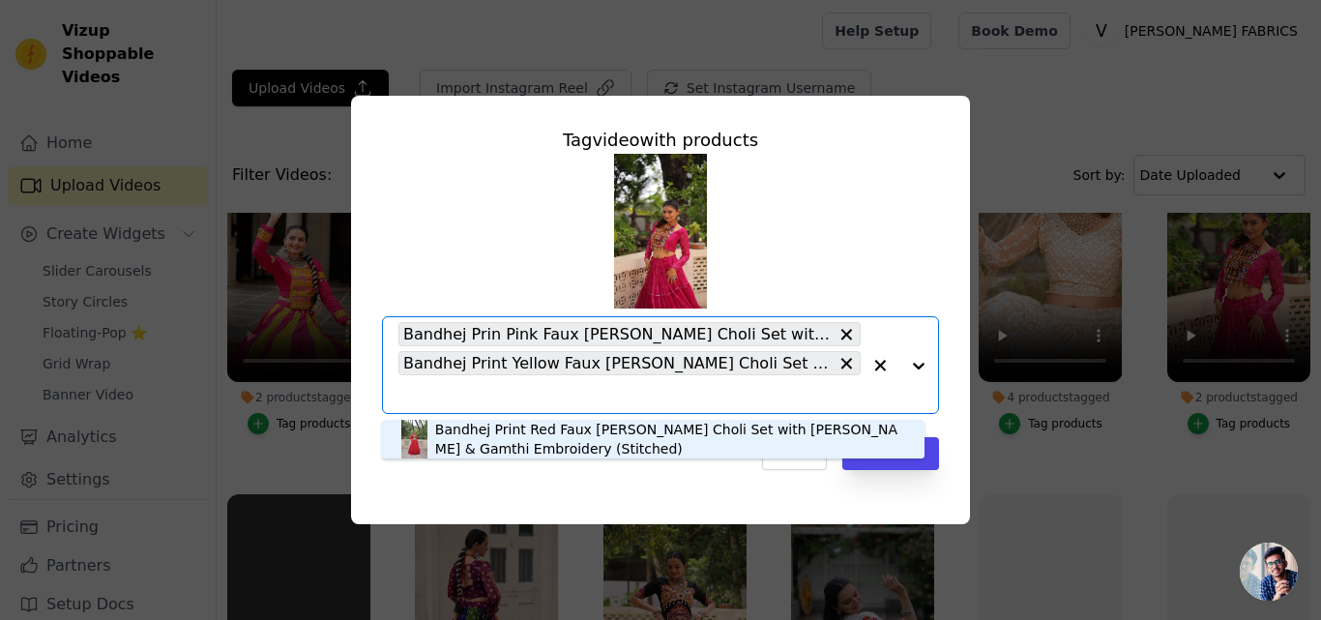
scroll to position [0, 0]
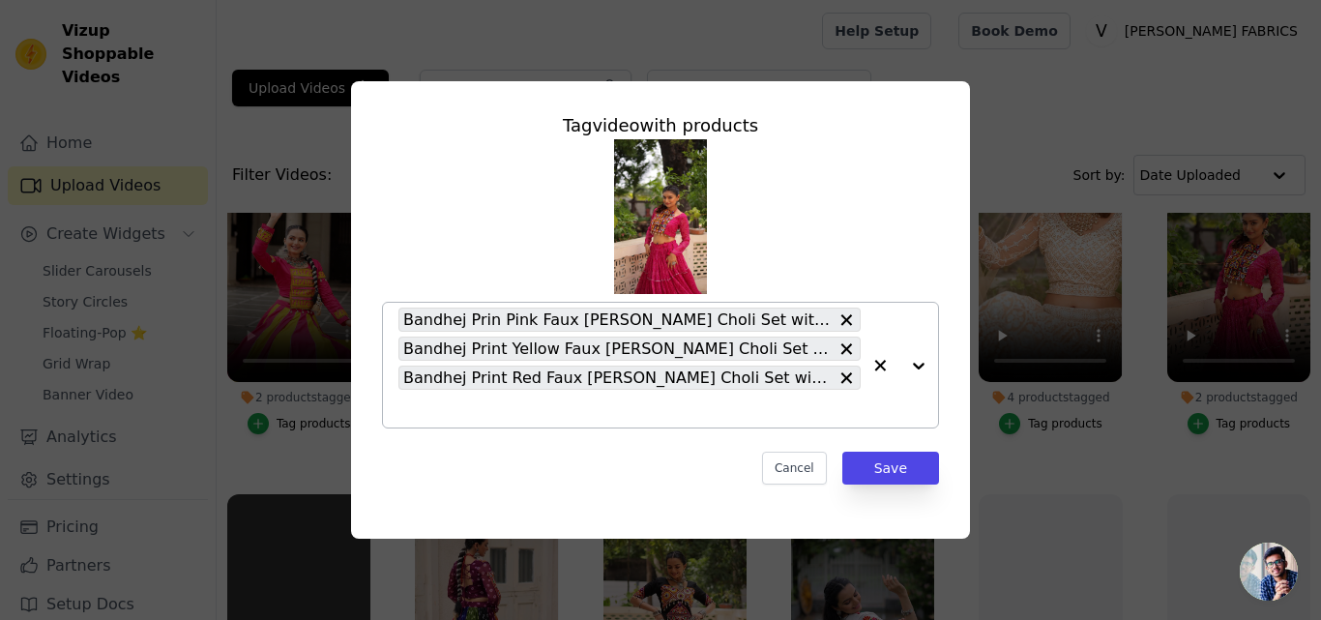
click at [548, 405] on input "2 products tagged Tag video with products Bandhej Prin Pink Faux Georgette Lehe…" at bounding box center [630, 409] width 462 height 18
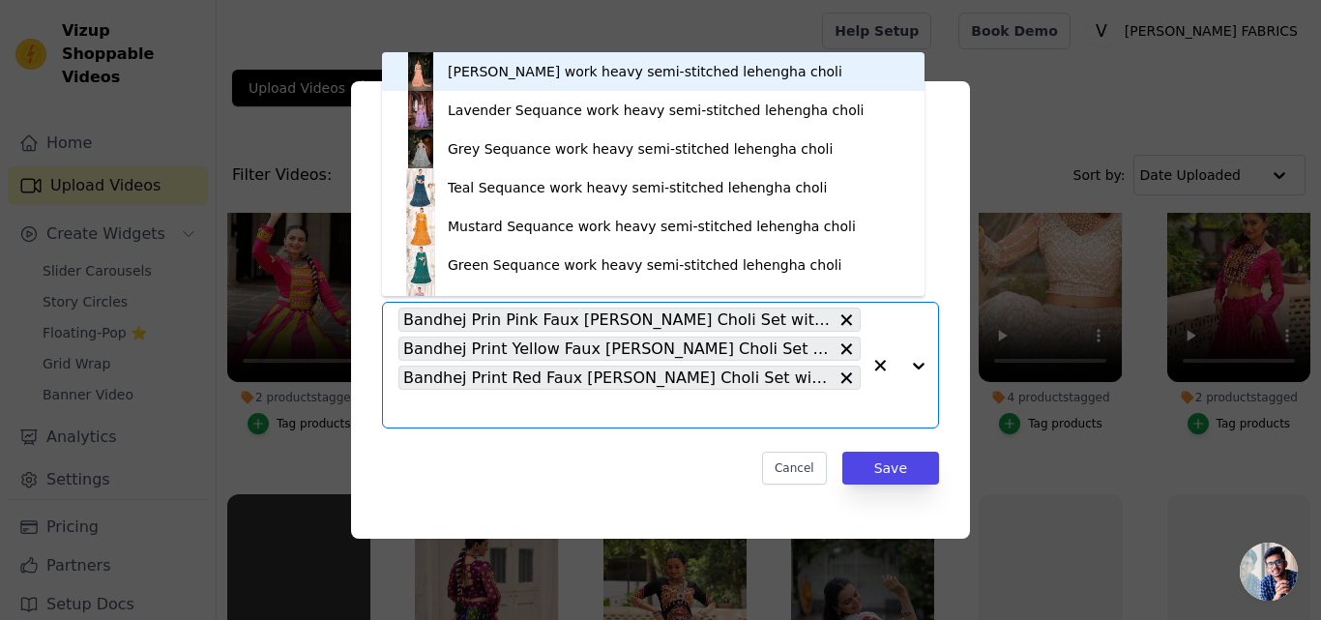
paste input "https://varniethnics.com/products/bandhej-prin-bluet-faux-georgette-lehenga-cho…"
type input "https://varniethnics.com/products/bandhej-prin-bluet-faux-georgette-lehenga-cho…"
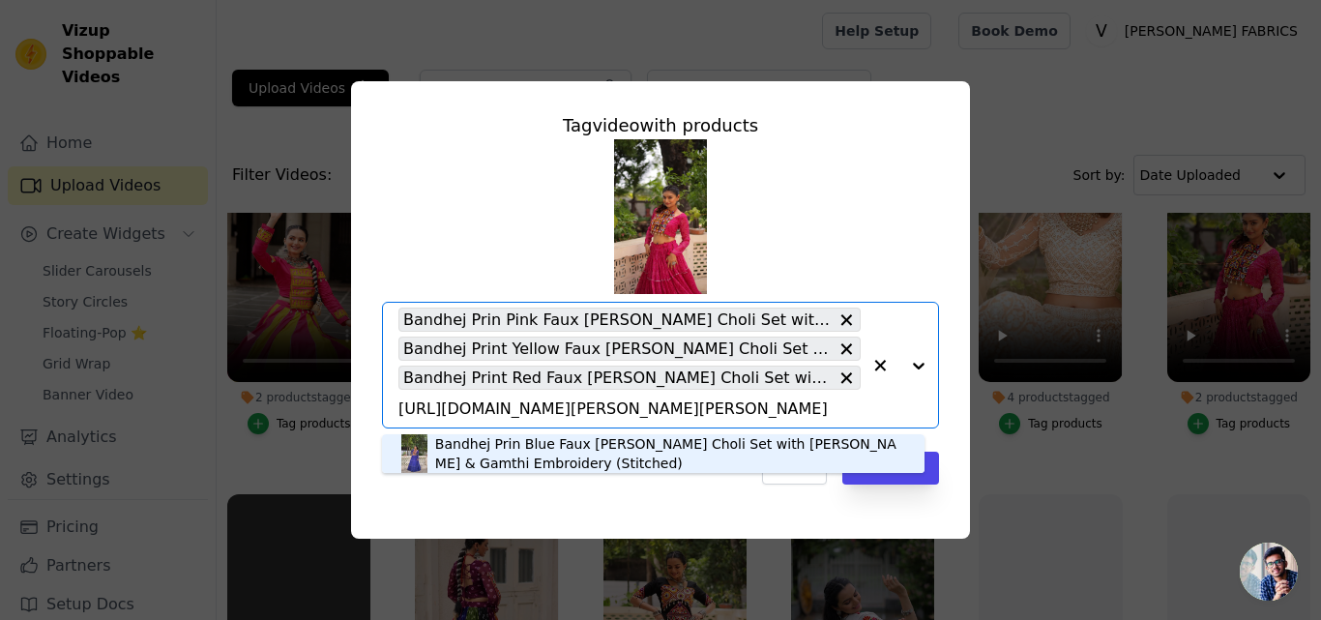
click at [494, 458] on div "Bandhej Prin Blue Faux [PERSON_NAME] Choli Set with [PERSON_NAME] & Gamthi Embr…" at bounding box center [670, 453] width 470 height 39
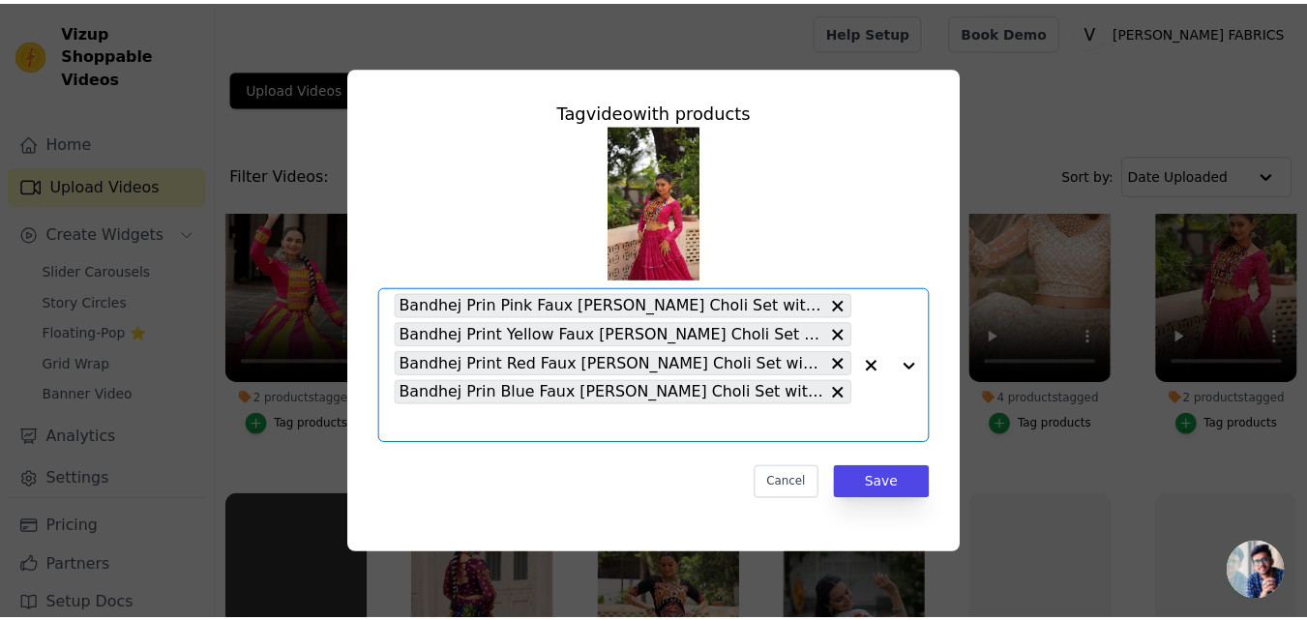
scroll to position [0, 0]
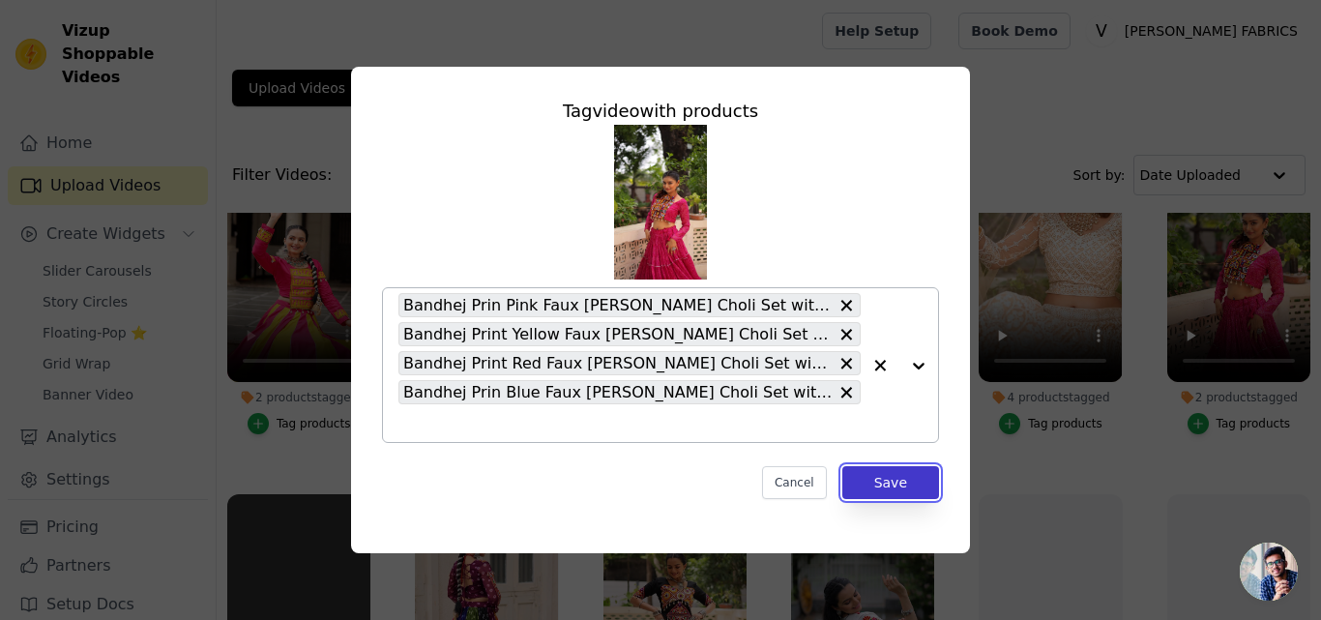
click at [905, 480] on button "Save" at bounding box center [891, 482] width 97 height 33
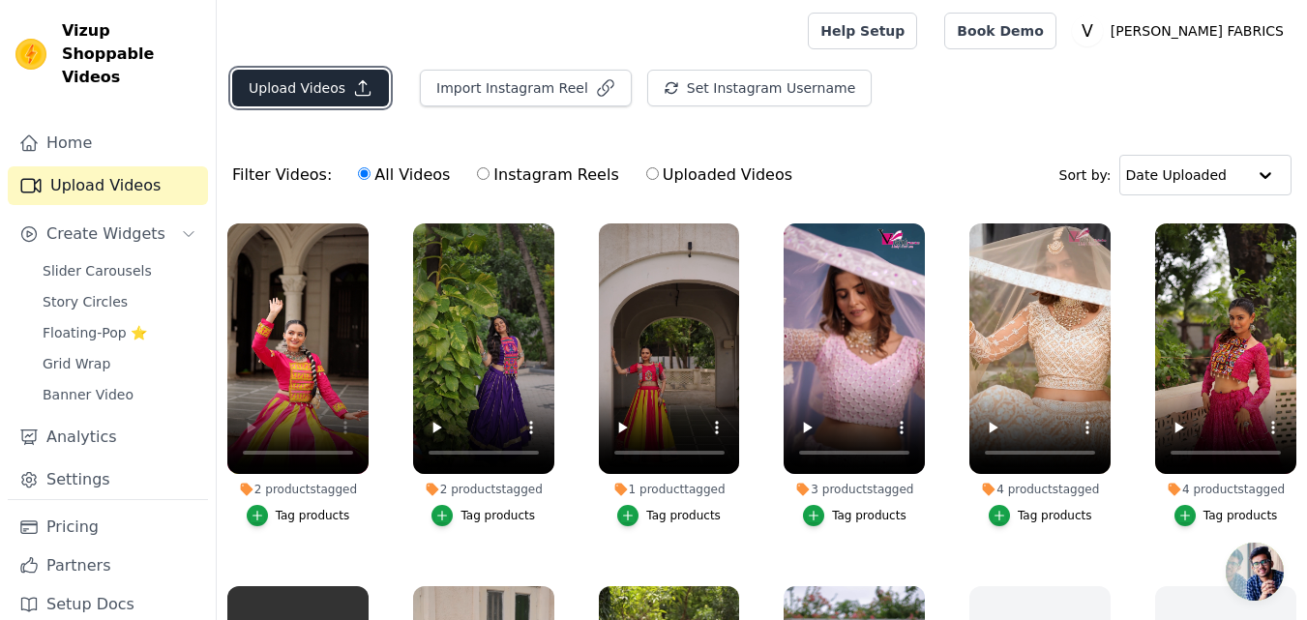
click at [284, 81] on button "Upload Videos" at bounding box center [310, 88] width 157 height 37
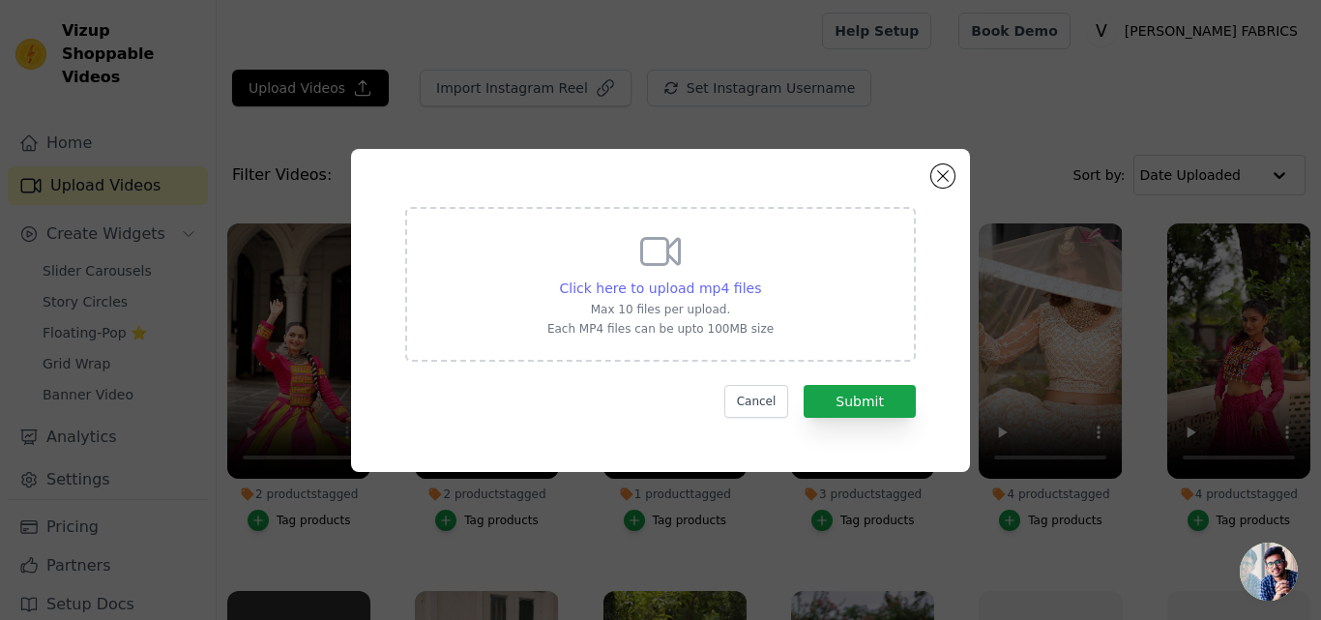
click at [669, 281] on span "Click here to upload mp4 files" at bounding box center [661, 288] width 202 height 15
click at [760, 279] on input "Click here to upload mp4 files Max 10 files per upload. Each MP4 files can be u…" at bounding box center [760, 278] width 1 height 1
type input "C:\fakepath\7129.mp4"
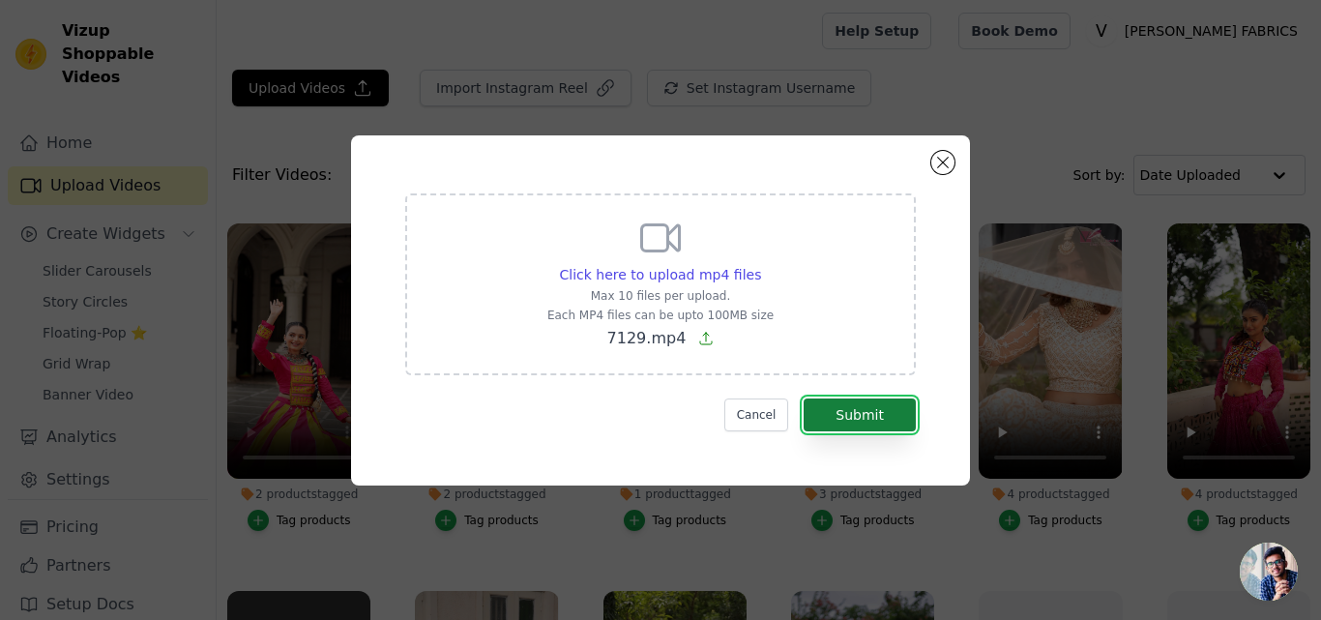
click at [846, 405] on button "Submit" at bounding box center [860, 415] width 112 height 33
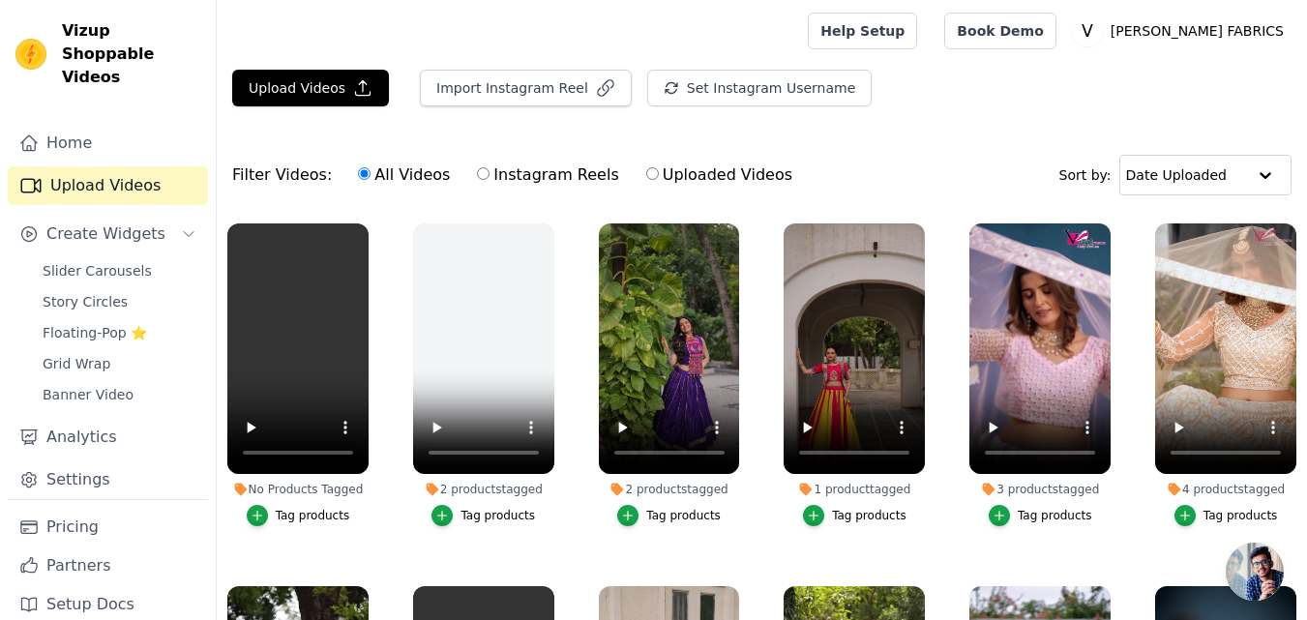
click at [288, 516] on div "Tag products" at bounding box center [313, 515] width 74 height 15
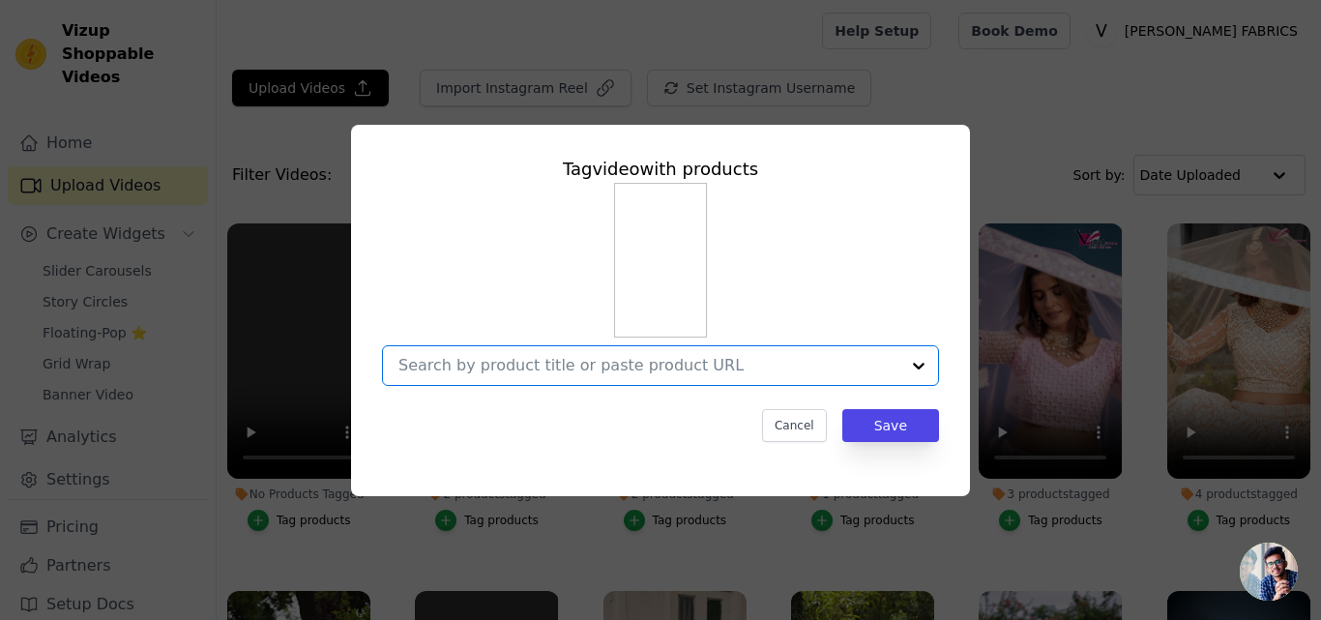
click at [472, 360] on input "No Products Tagged Tag video with products Option undefined, selected. Select i…" at bounding box center [649, 365] width 501 height 18
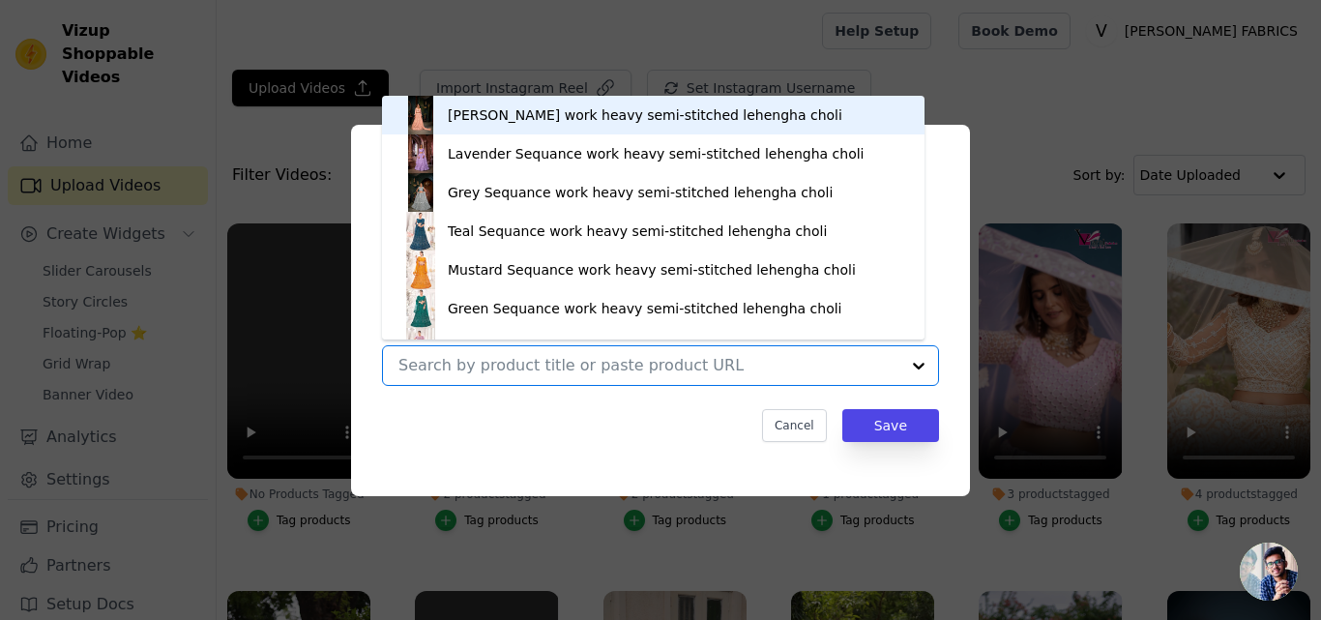
paste input "https://varniethnics.com/products/full-stitched-pure-simmer-vichitra-lehenga-wi…"
type input "https://varniethnics.com/products/full-stitched-pure-simmer-vichitra-lehenga-wi…"
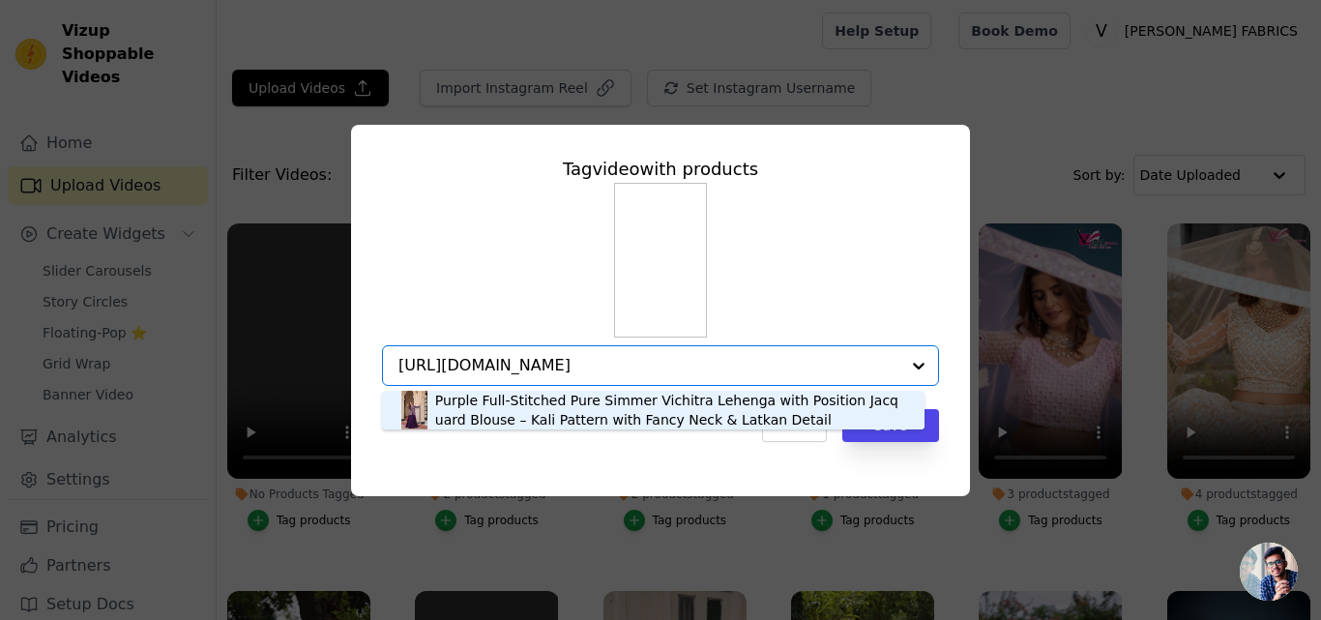
click at [449, 417] on div "Purple Full-Stitched Pure Simmer Vichitra Lehenga with Position Jacquard Blouse…" at bounding box center [670, 410] width 470 height 39
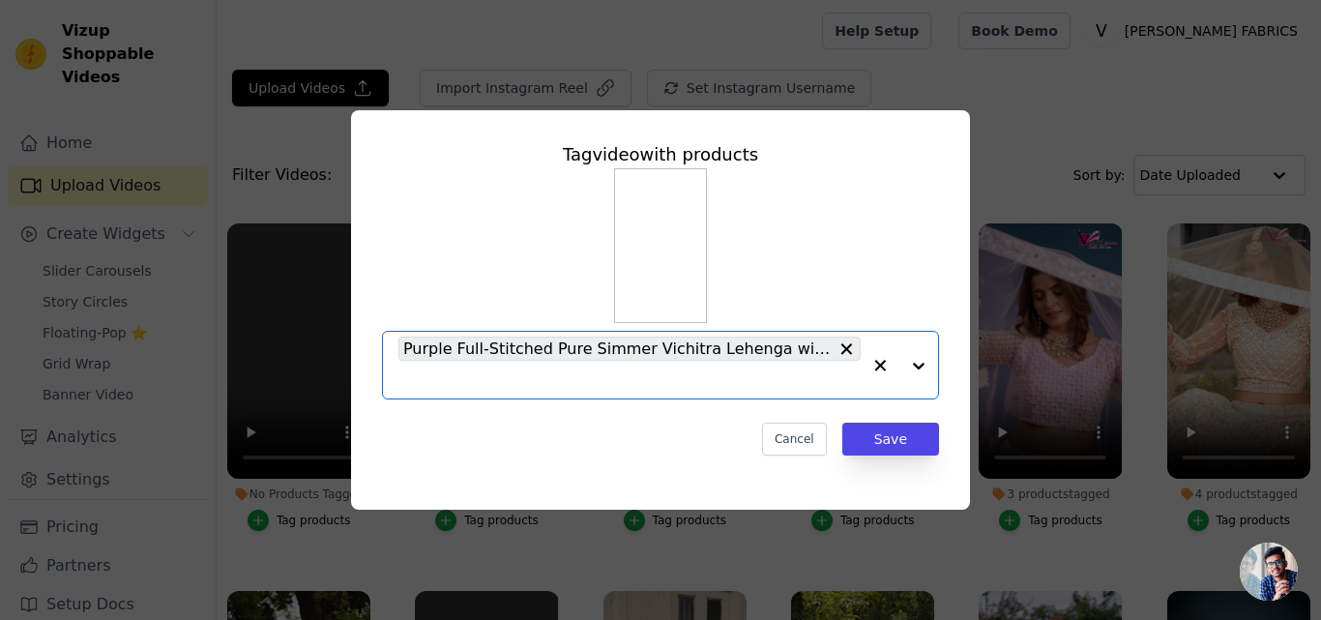
paste input "https://varniethnics.com/products/full-stitched-pure-simmer-vichitra-lehenga-wi…"
type input "https://varniethnics.com/products/full-stitched-pure-simmer-vichitra-lehenga-wi…"
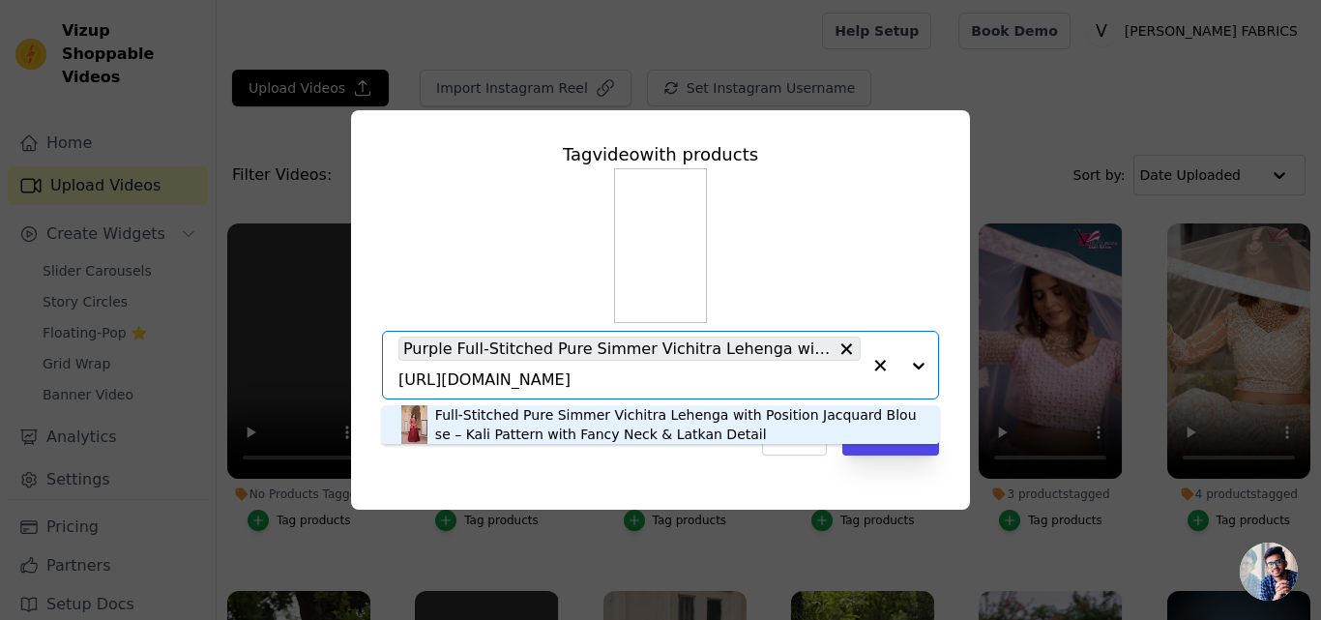
click at [623, 412] on div "Full-Stitched Pure Simmer Vichitra Lehenga with Position Jacquard Blouse – Kali…" at bounding box center [677, 424] width 485 height 39
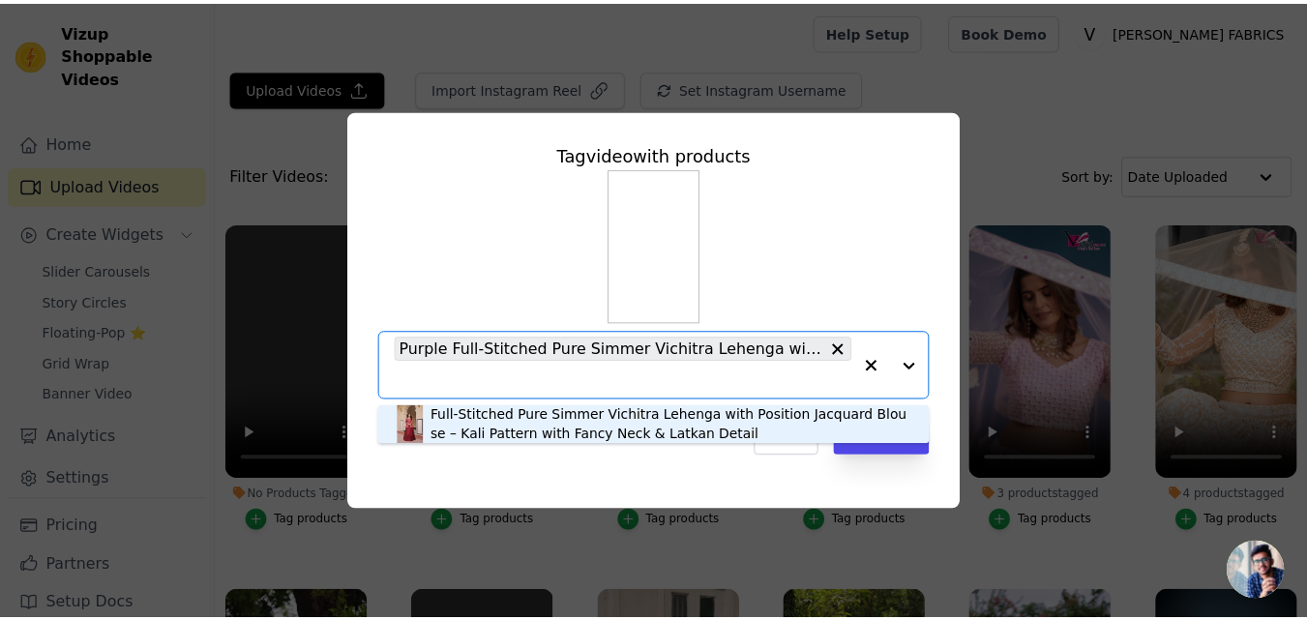
scroll to position [0, 0]
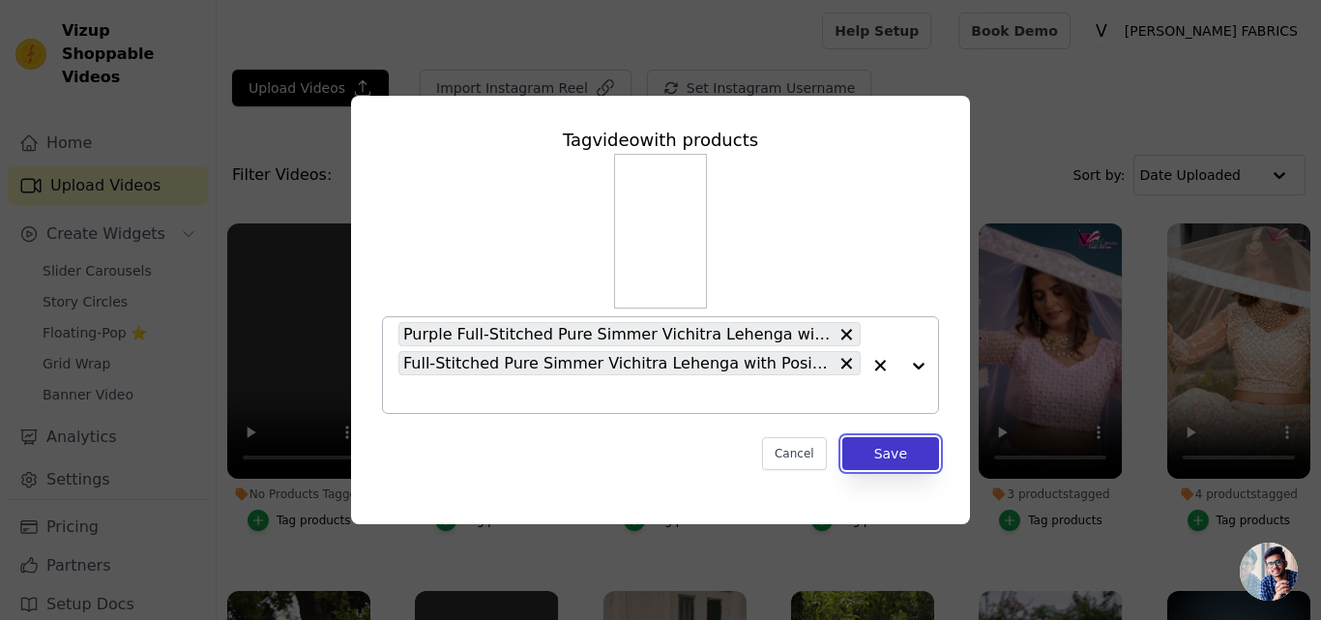
click at [913, 453] on button "Save" at bounding box center [891, 453] width 97 height 33
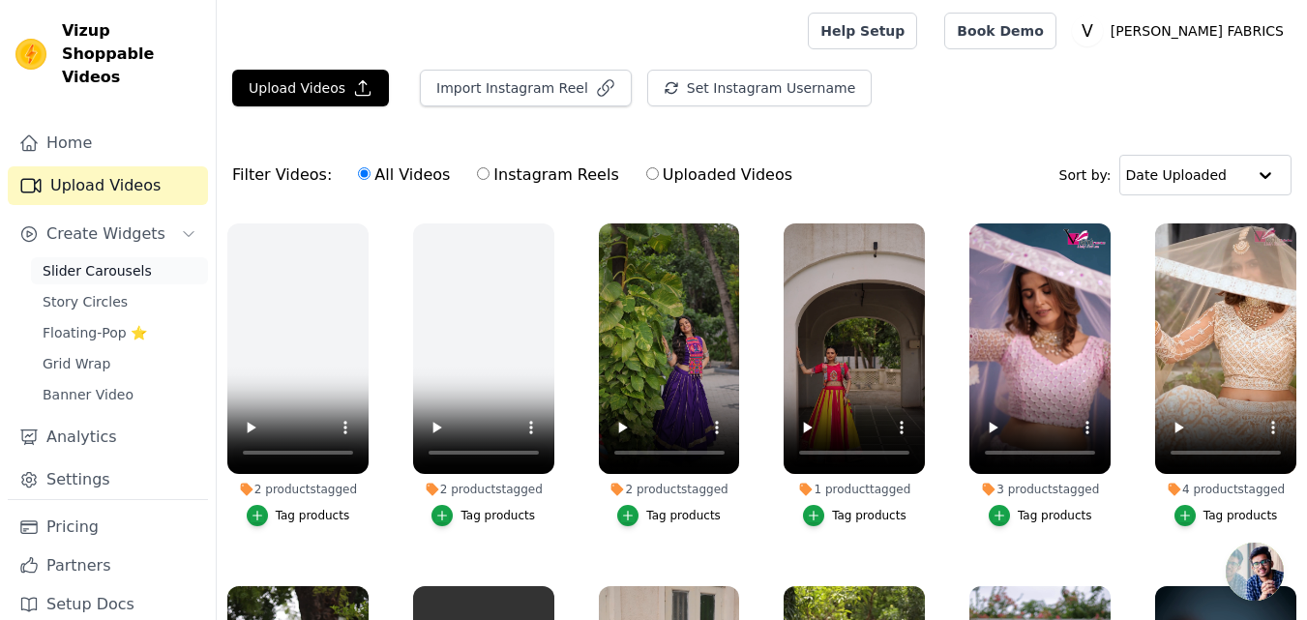
click at [102, 261] on span "Slider Carousels" at bounding box center [97, 270] width 109 height 19
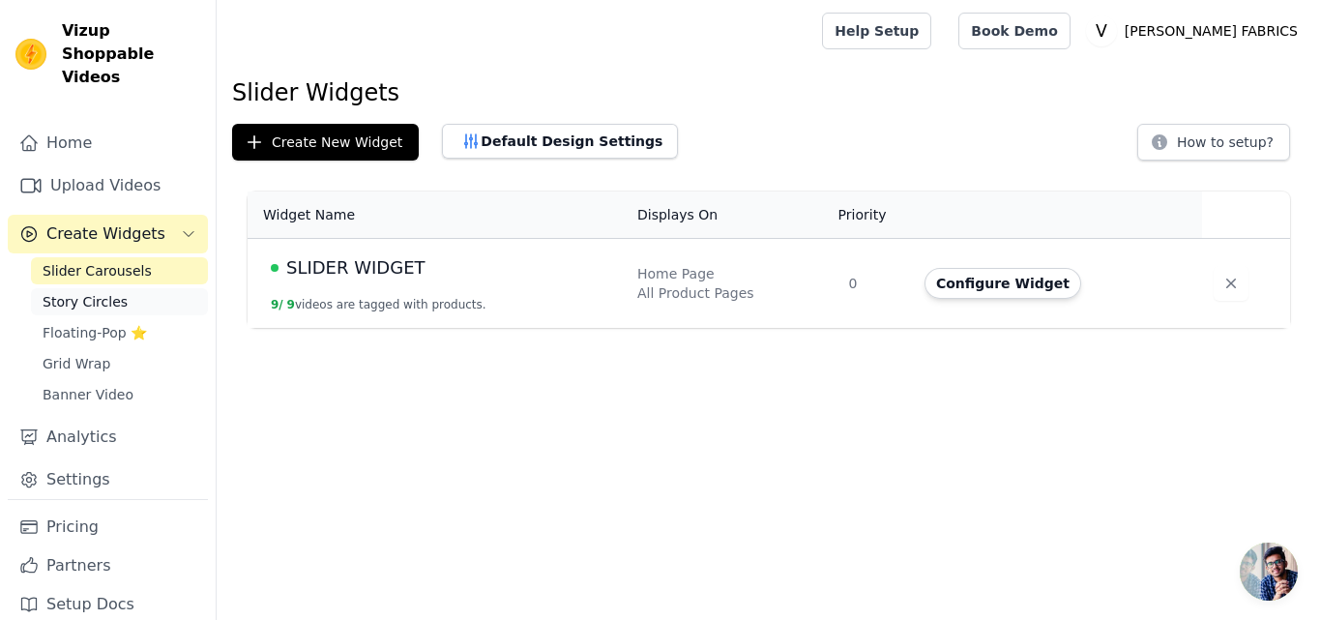
click at [51, 292] on span "Story Circles" at bounding box center [85, 301] width 85 height 19
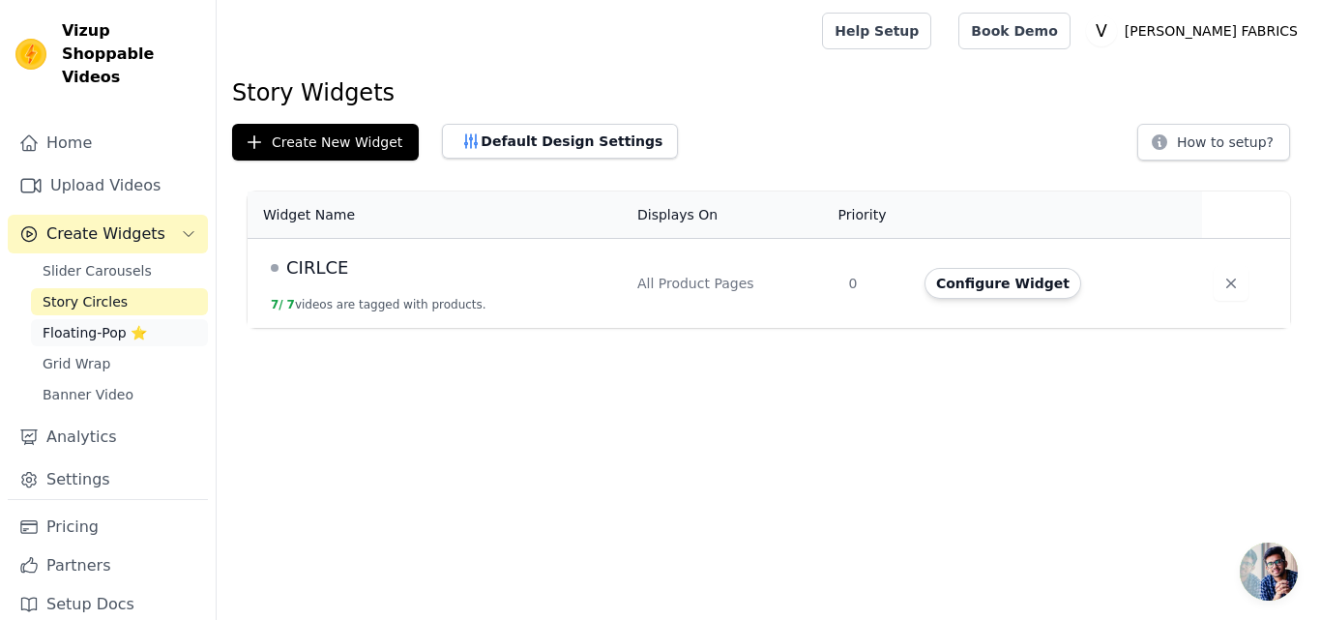
click at [72, 323] on span "Floating-Pop ⭐" at bounding box center [95, 332] width 104 height 19
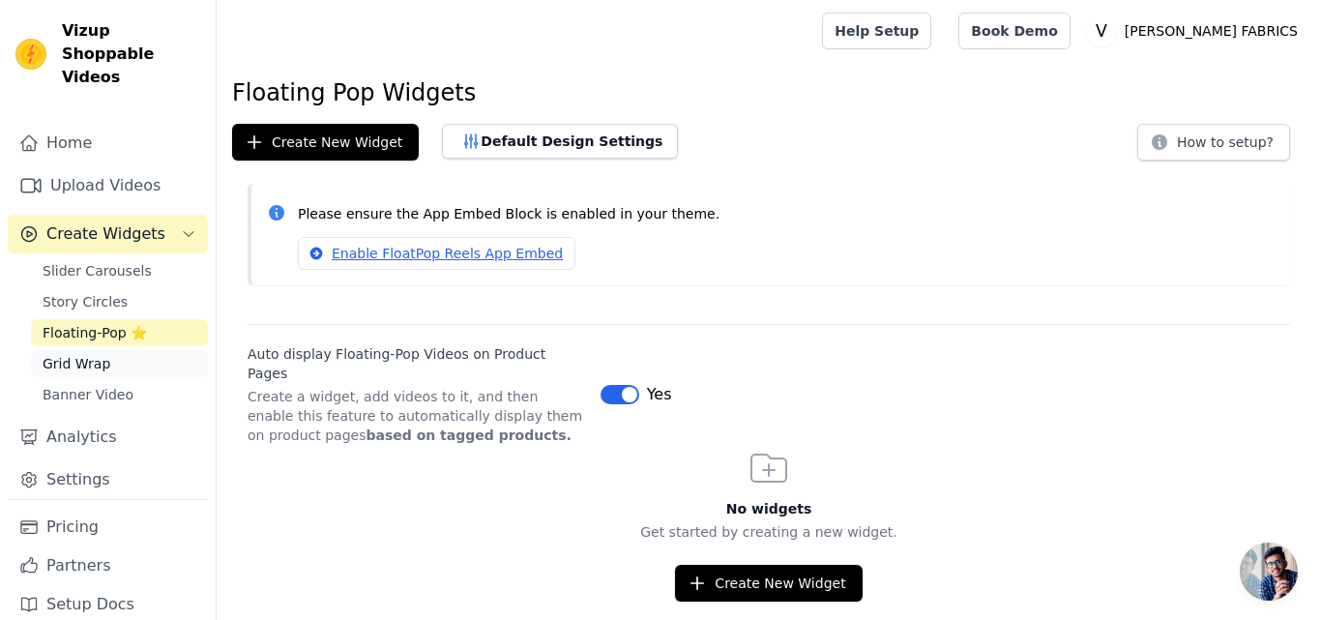
click at [55, 353] on link "Grid Wrap" at bounding box center [119, 363] width 177 height 27
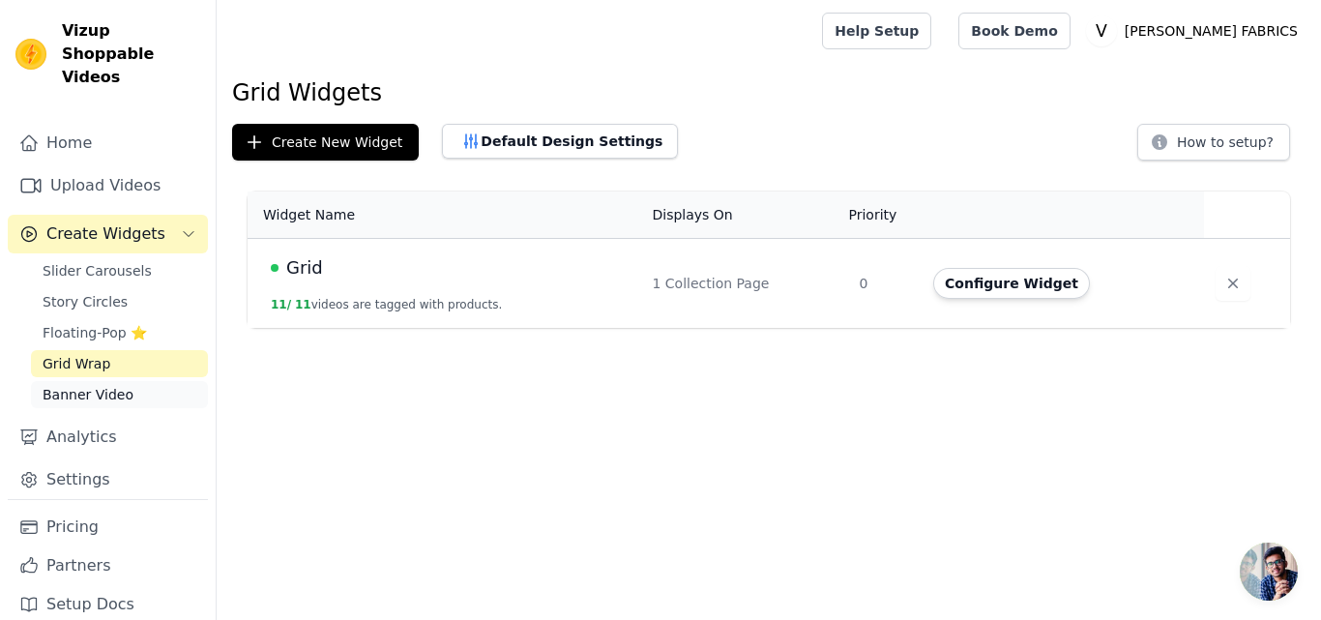
click at [64, 383] on link "Banner Video" at bounding box center [119, 394] width 177 height 27
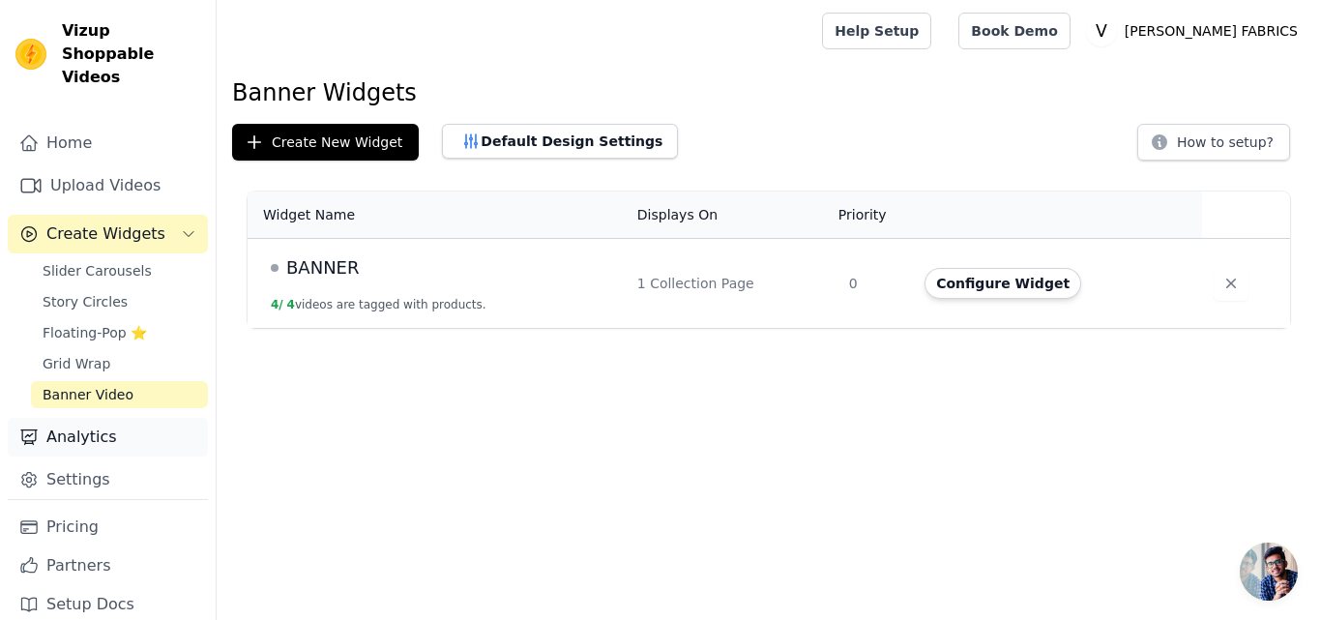
click at [70, 423] on link "Analytics" at bounding box center [108, 437] width 200 height 39
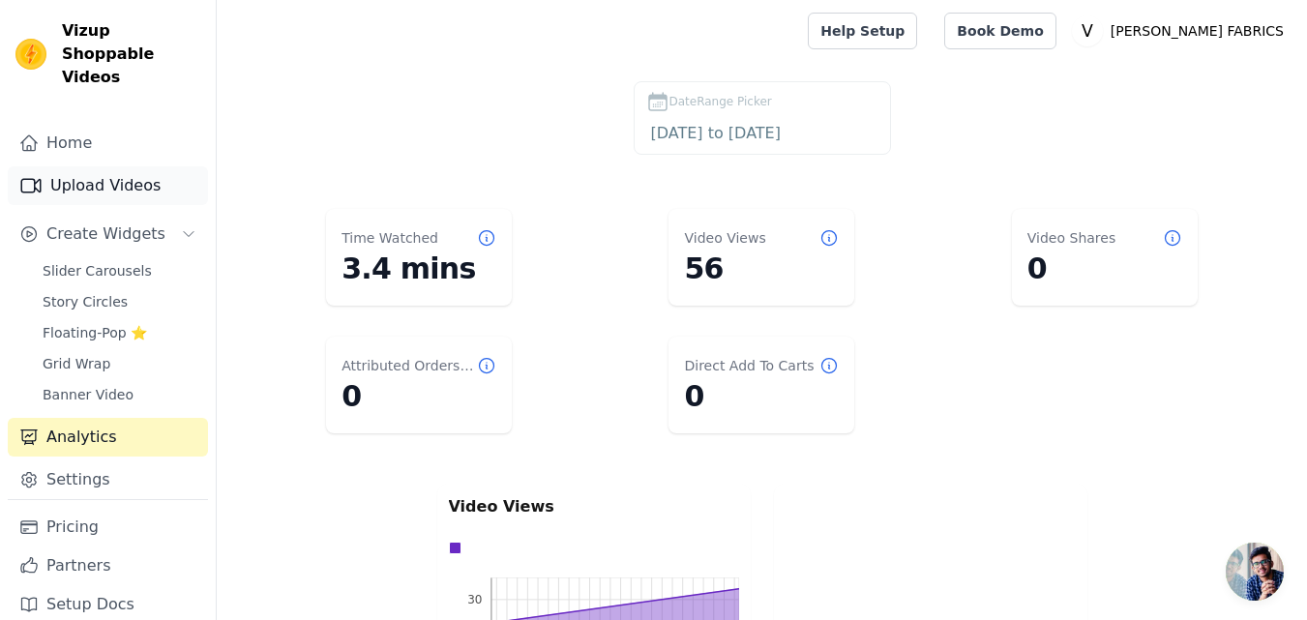
click at [100, 166] on link "Upload Videos" at bounding box center [108, 185] width 200 height 39
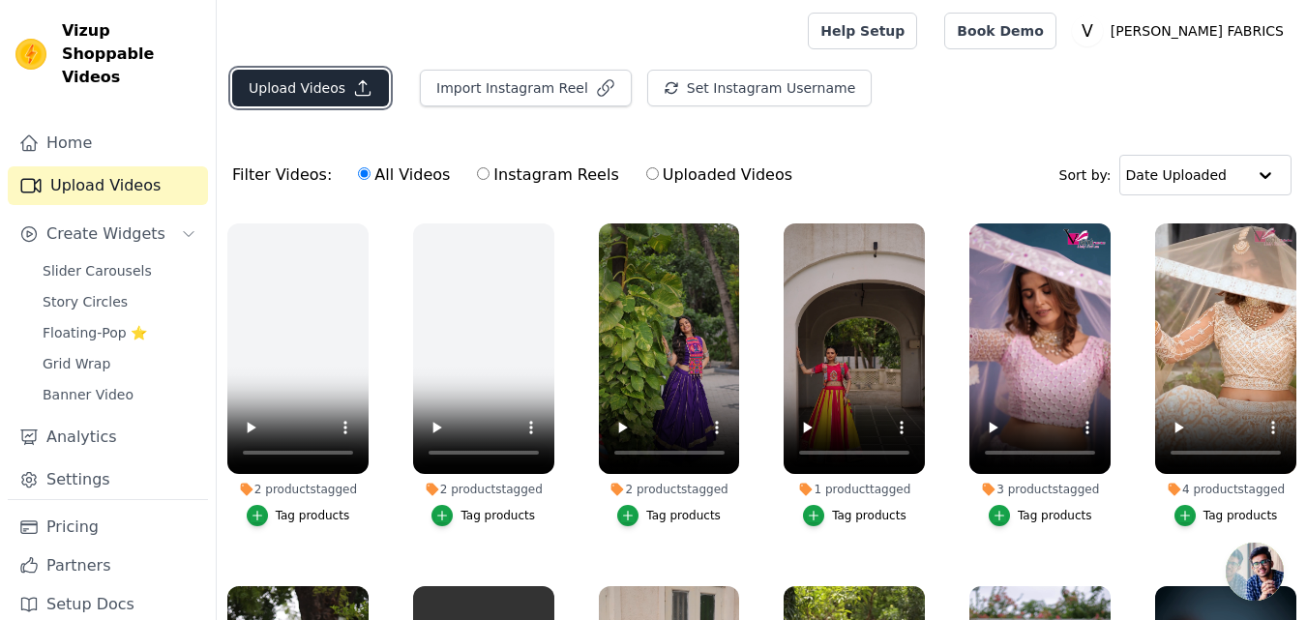
click at [313, 75] on button "Upload Videos" at bounding box center [310, 88] width 157 height 37
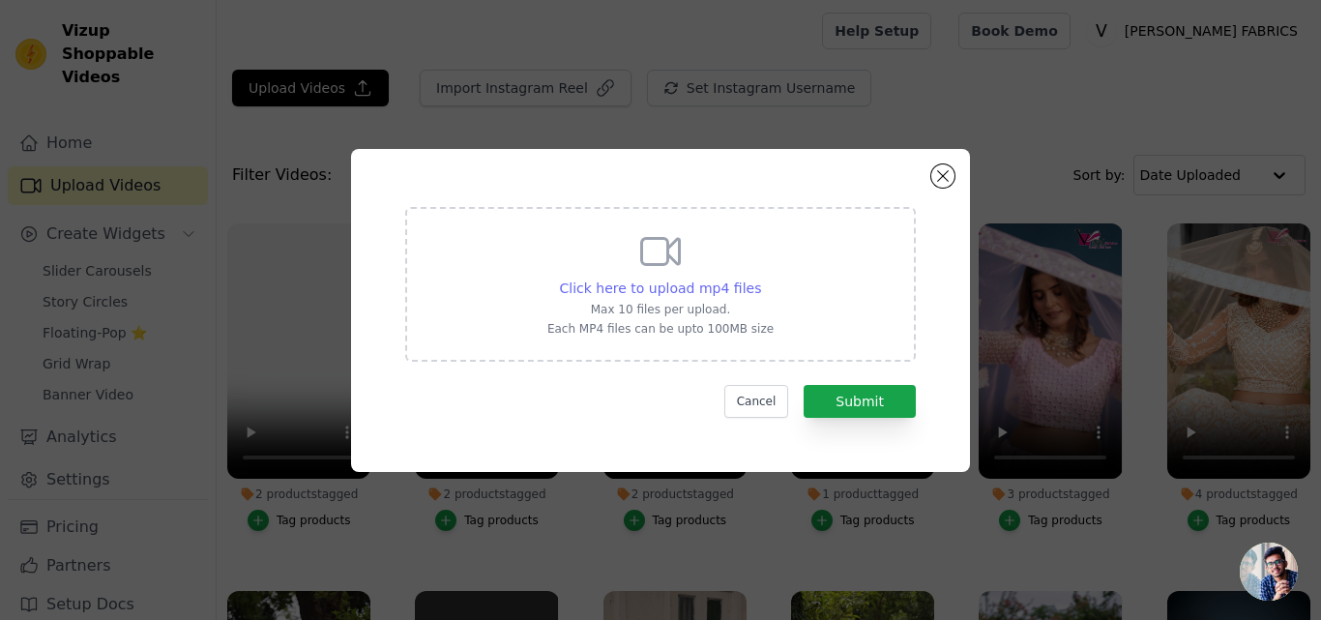
click at [658, 282] on span "Click here to upload mp4 files" at bounding box center [661, 288] width 202 height 15
click at [760, 279] on input "Click here to upload mp4 files Max 10 files per upload. Each MP4 files can be u…" at bounding box center [760, 278] width 1 height 1
type input "C:\fakepath\9230 Pink.mp4"
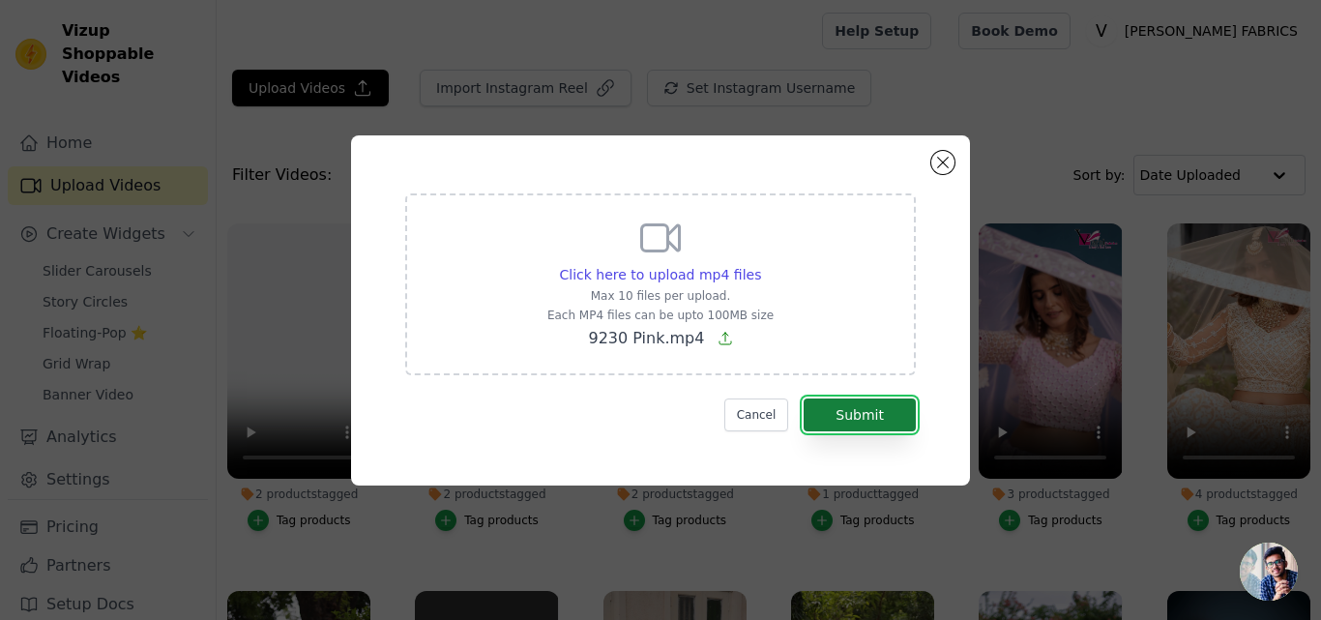
click at [872, 413] on button "Submit" at bounding box center [860, 415] width 112 height 33
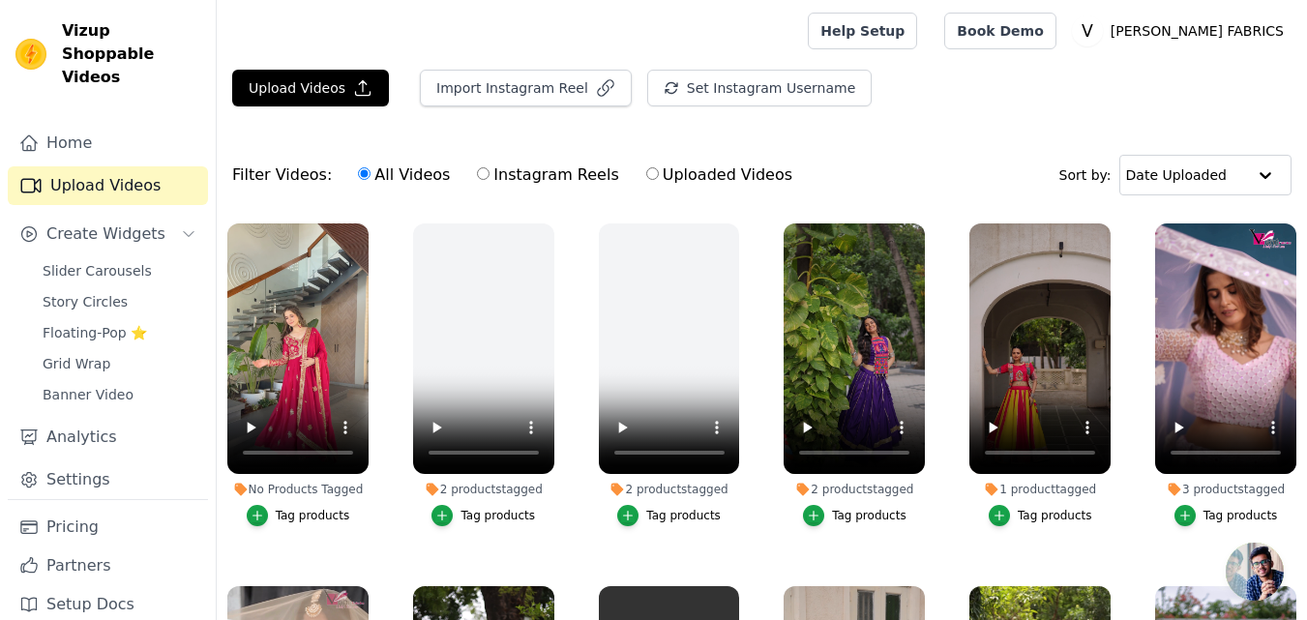
click at [293, 511] on div "Tag products" at bounding box center [313, 515] width 74 height 15
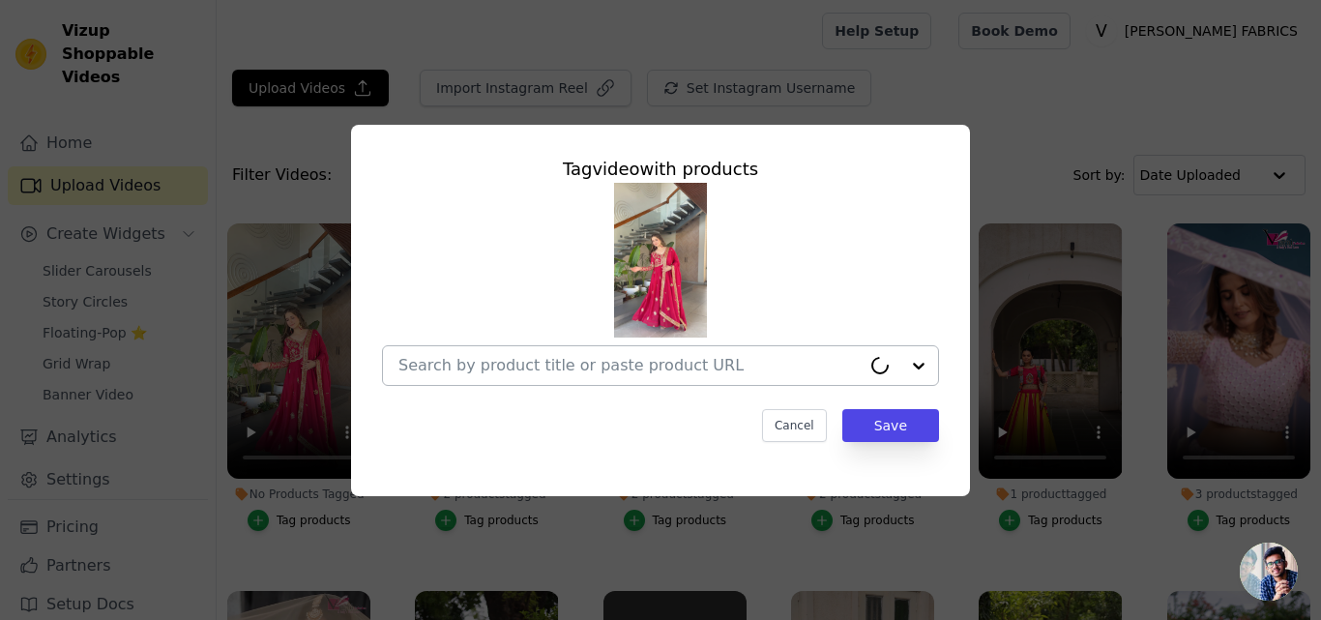
click at [533, 356] on input "No Products Tagged Tag video with products Cancel Save Tag products" at bounding box center [630, 365] width 462 height 18
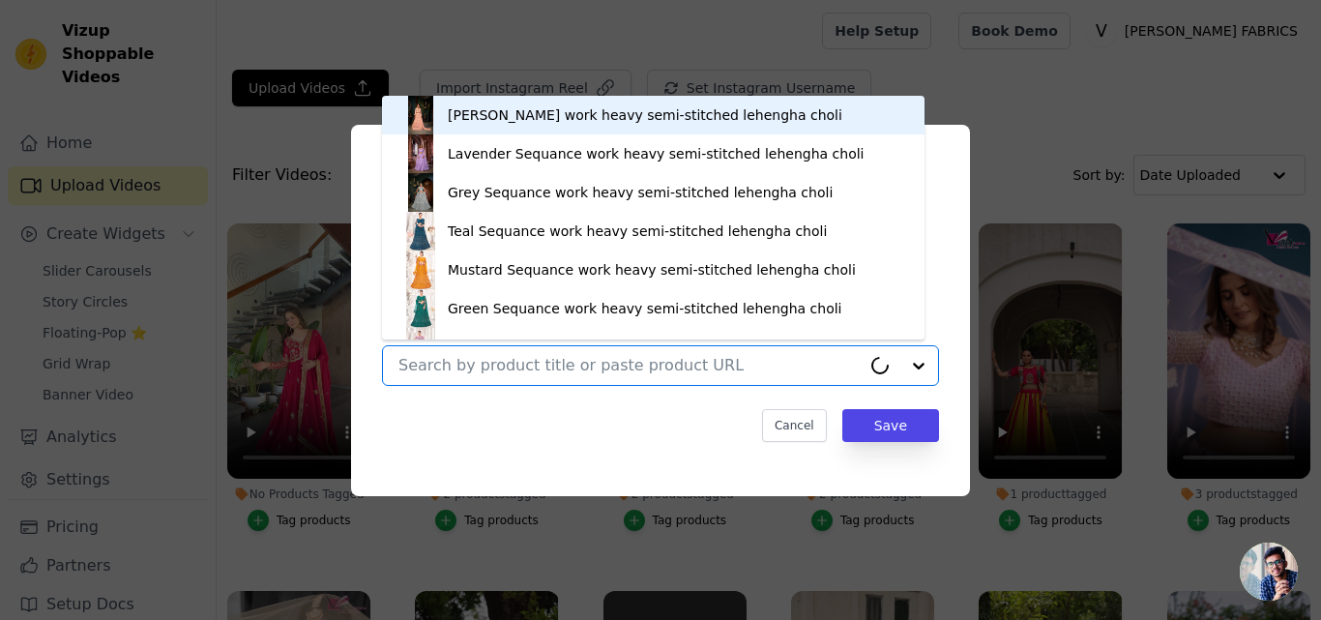
paste input "https://varniethnics.com/products/designer-partywear-pink-gown-in-star-georgett…"
type input "https://varniethnics.com/products/designer-partywear-pink-gown-in-star-georgett…"
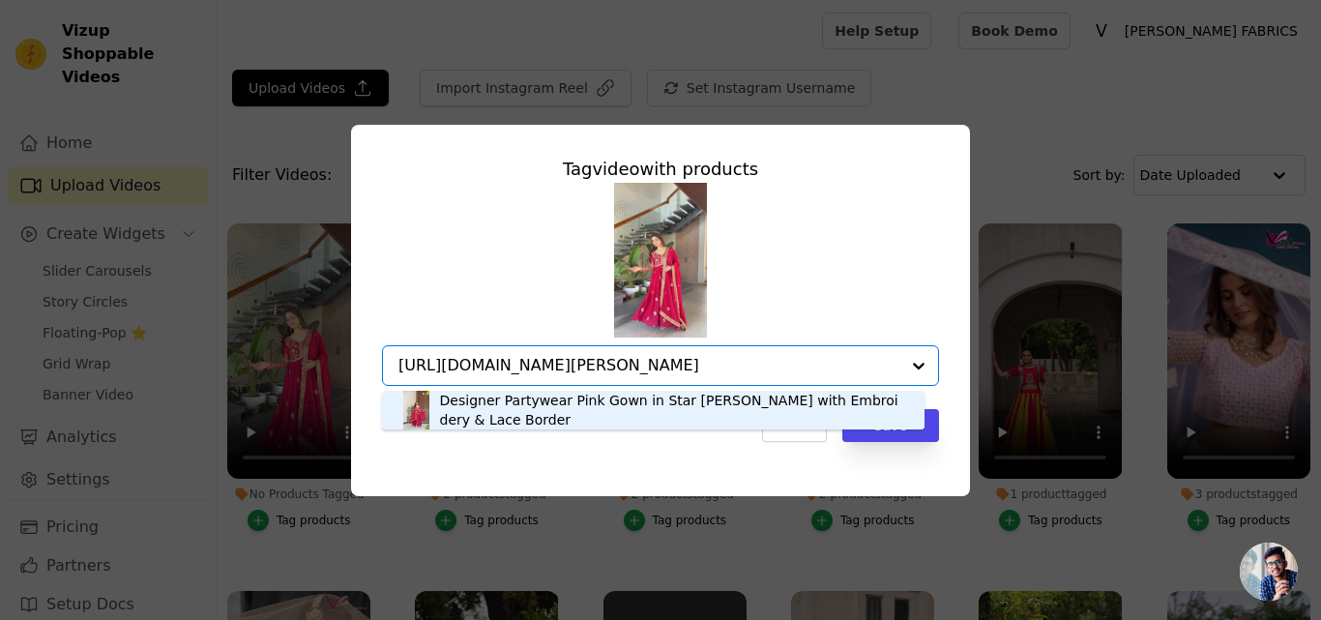
click at [540, 408] on div "Designer Partywear Pink Gown in Star Georgette with Embroidery & Lace Border" at bounding box center [672, 410] width 465 height 39
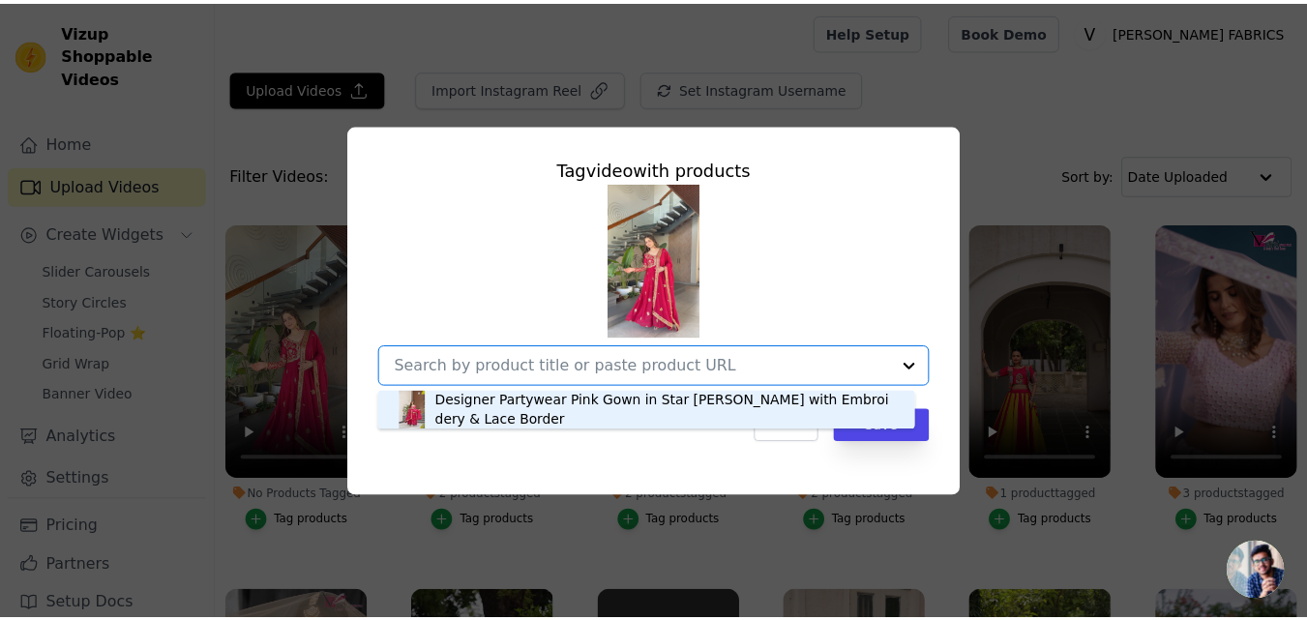
scroll to position [0, 0]
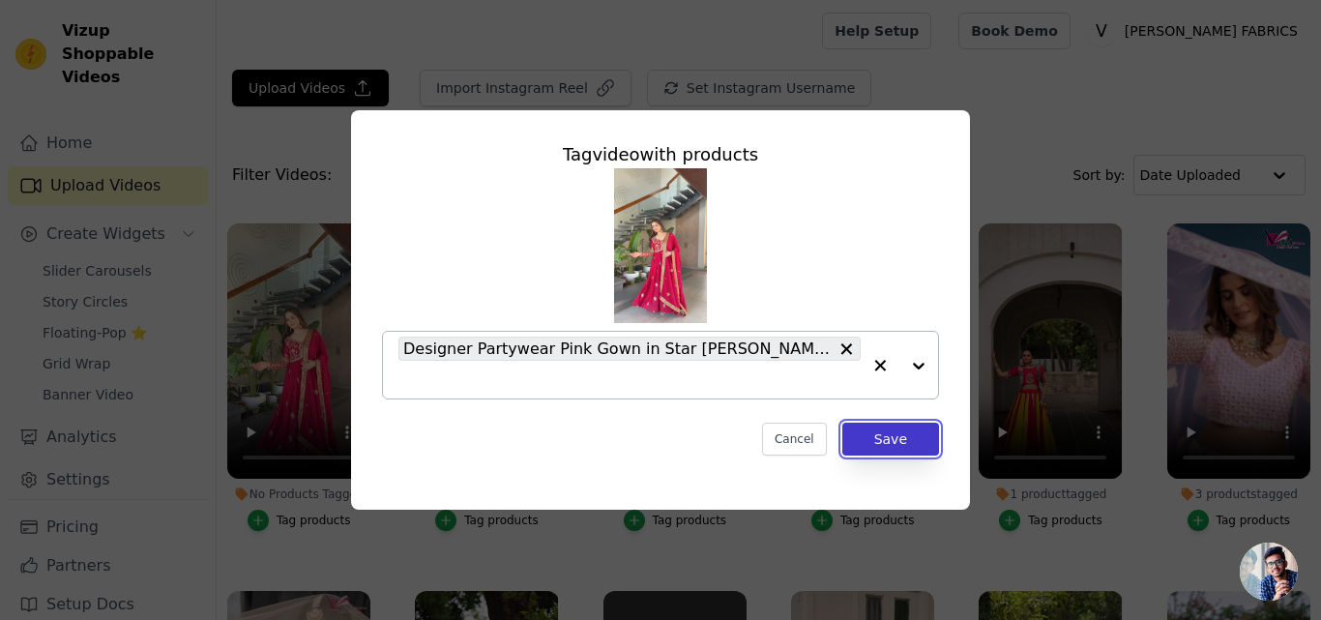
click at [897, 434] on button "Save" at bounding box center [891, 439] width 97 height 33
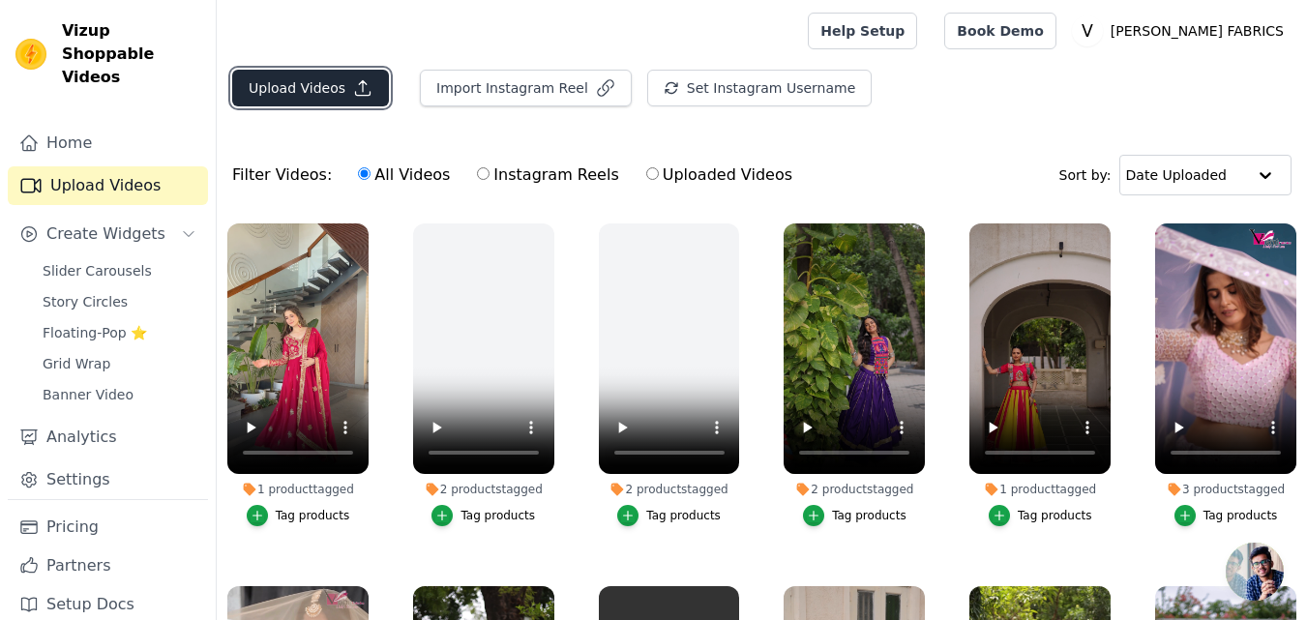
click at [268, 93] on button "Upload Videos" at bounding box center [310, 88] width 157 height 37
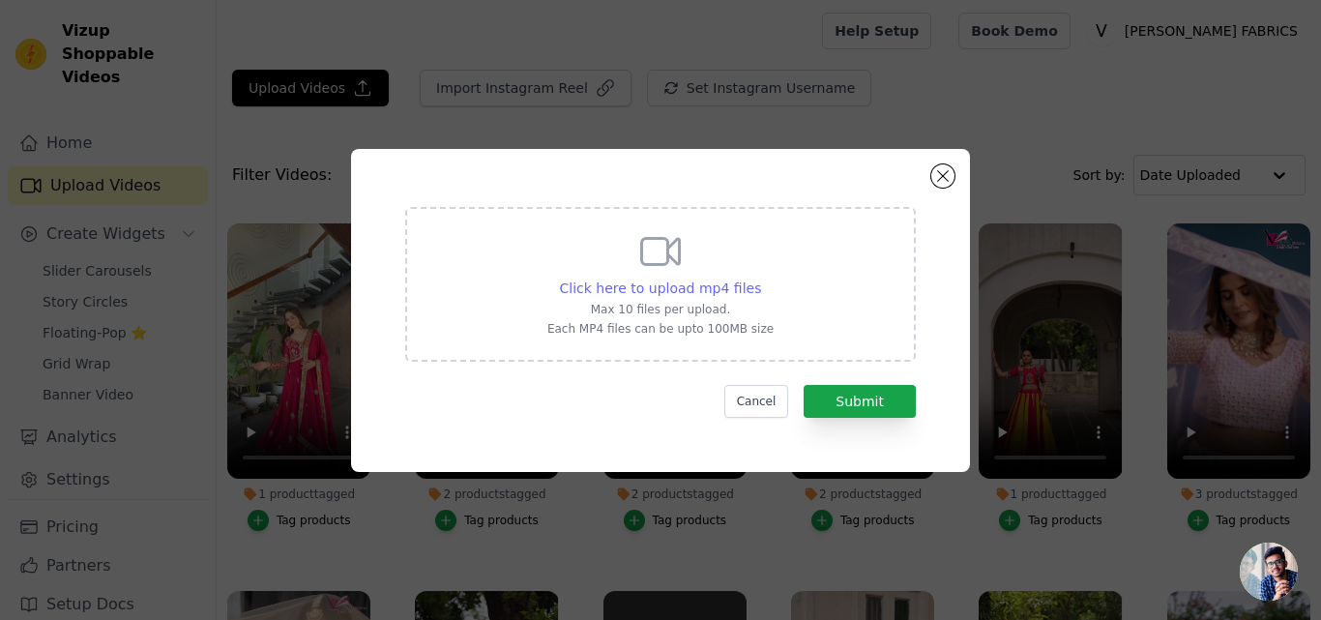
click at [603, 297] on div "Click here to upload mp4 files" at bounding box center [661, 288] width 202 height 19
click at [760, 279] on input "Click here to upload mp4 files Max 10 files per upload. Each MP4 files can be u…" at bounding box center [760, 278] width 1 height 1
type input "C:\fakepath\9237.mp4"
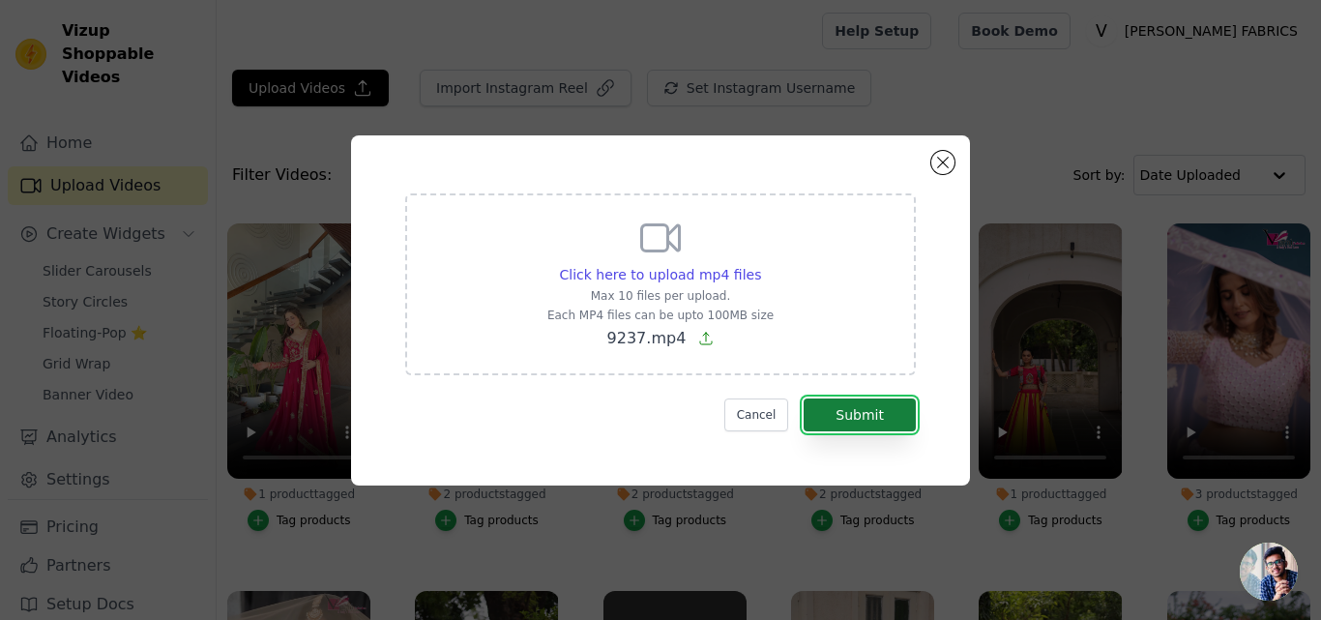
click at [865, 405] on button "Submit" at bounding box center [860, 415] width 112 height 33
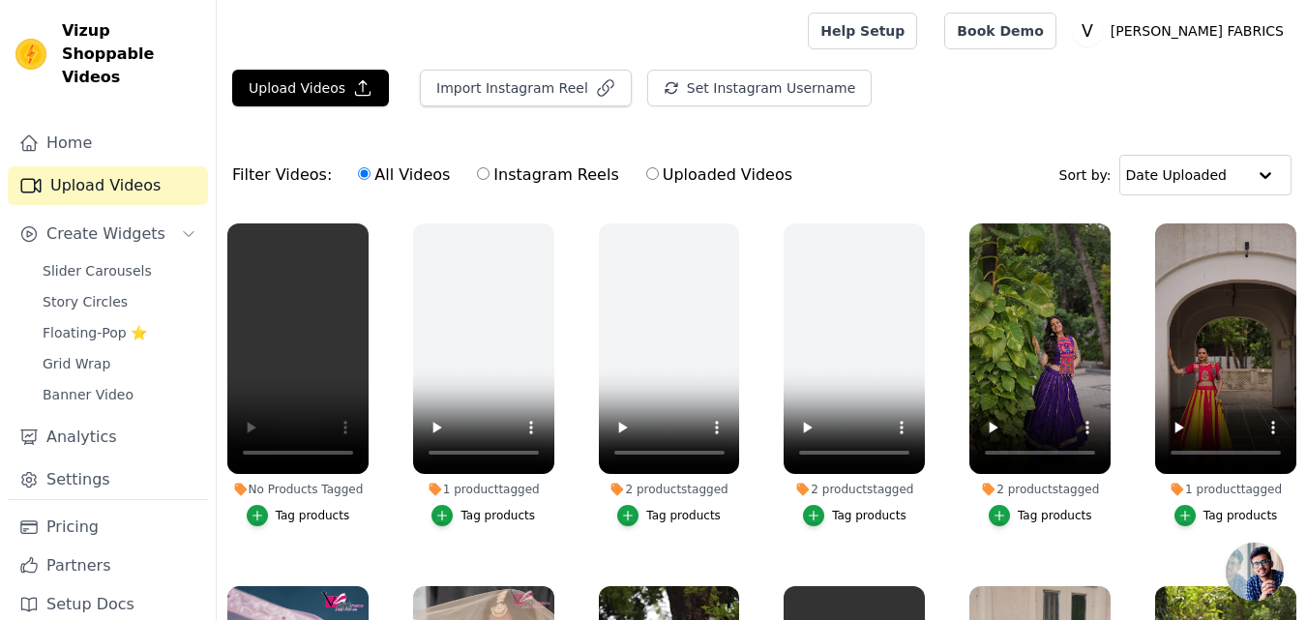
click at [308, 508] on div "Tag products" at bounding box center [313, 515] width 74 height 15
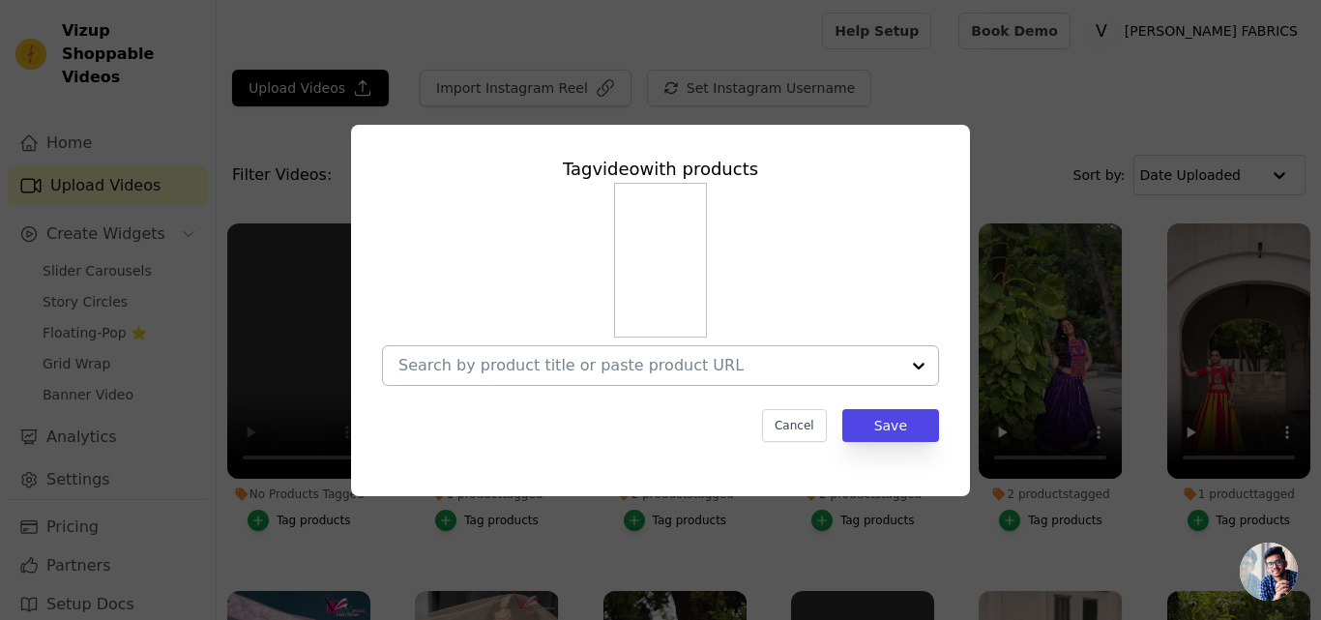
click at [491, 370] on input "No Products Tagged Tag video with products Cancel Save Tag products" at bounding box center [649, 365] width 501 height 18
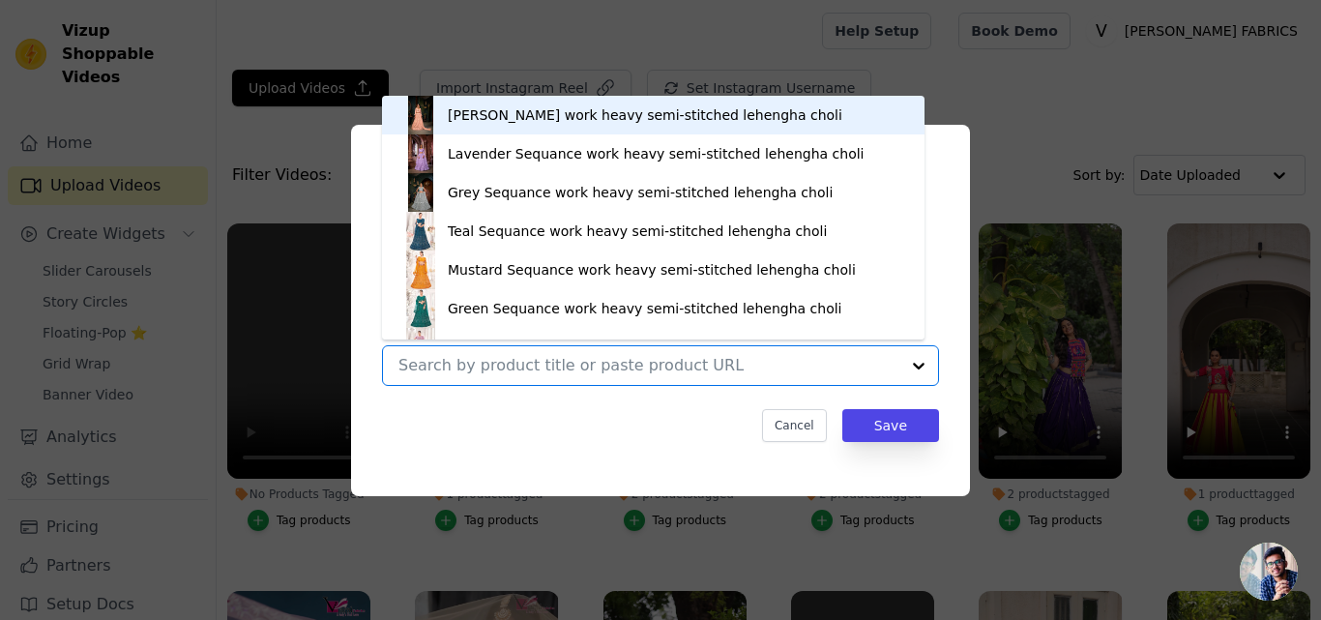
paste input "[URL][DOMAIN_NAME]"
type input "[URL][DOMAIN_NAME]"
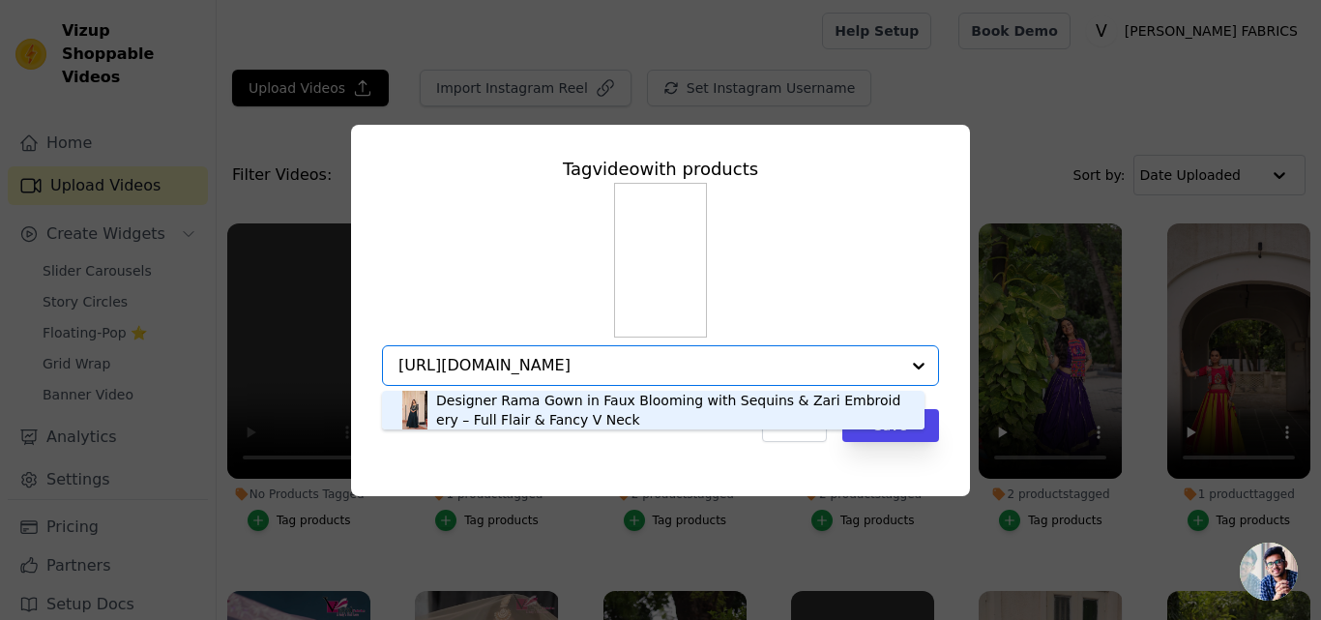
click at [483, 408] on div "Designer Rama Gown in Faux Blooming with Sequins & Zari Embroidery – Full Flair…" at bounding box center [670, 410] width 469 height 39
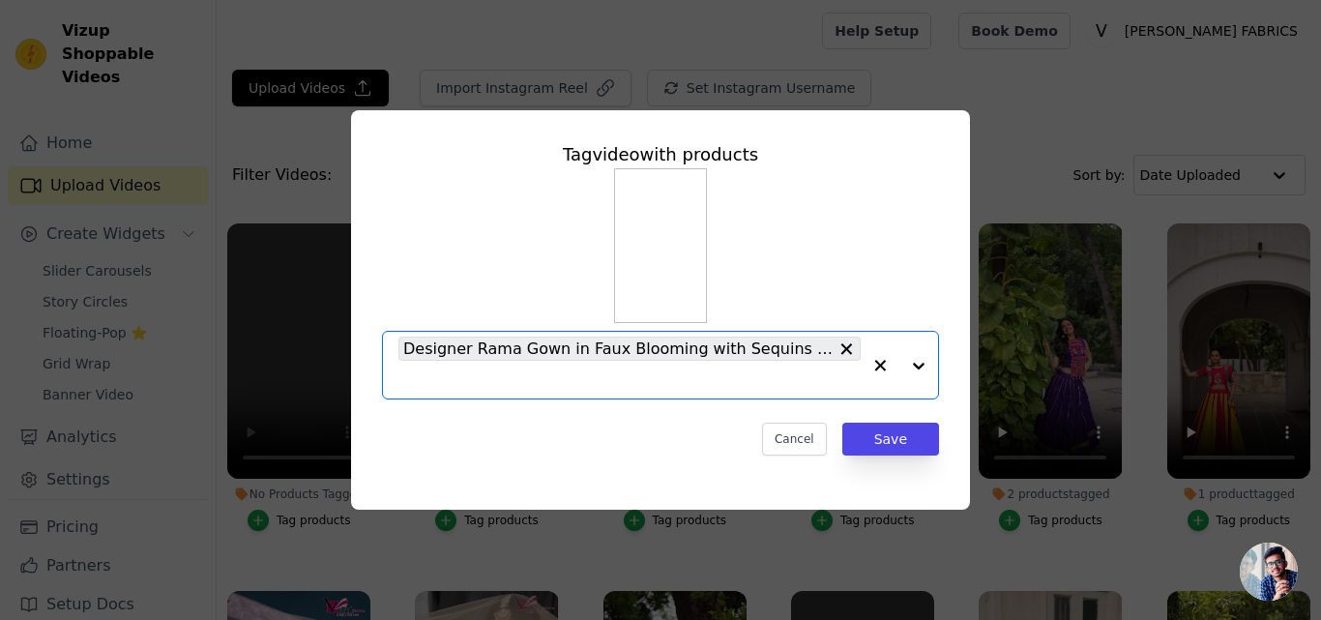
scroll to position [0, 0]
click at [485, 372] on input "No Products Tagged Tag video with products Designer Rama Gown in Faux Blooming …" at bounding box center [630, 379] width 462 height 18
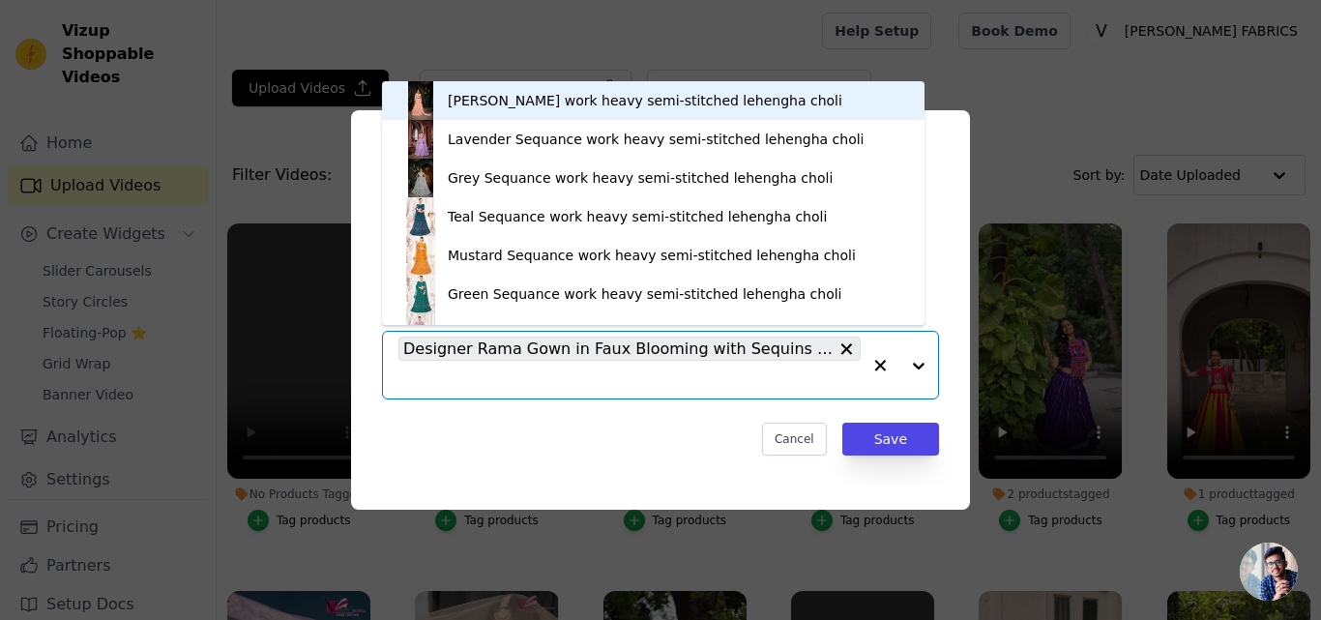
paste input "[URL][DOMAIN_NAME]"
type input "[URL][DOMAIN_NAME]"
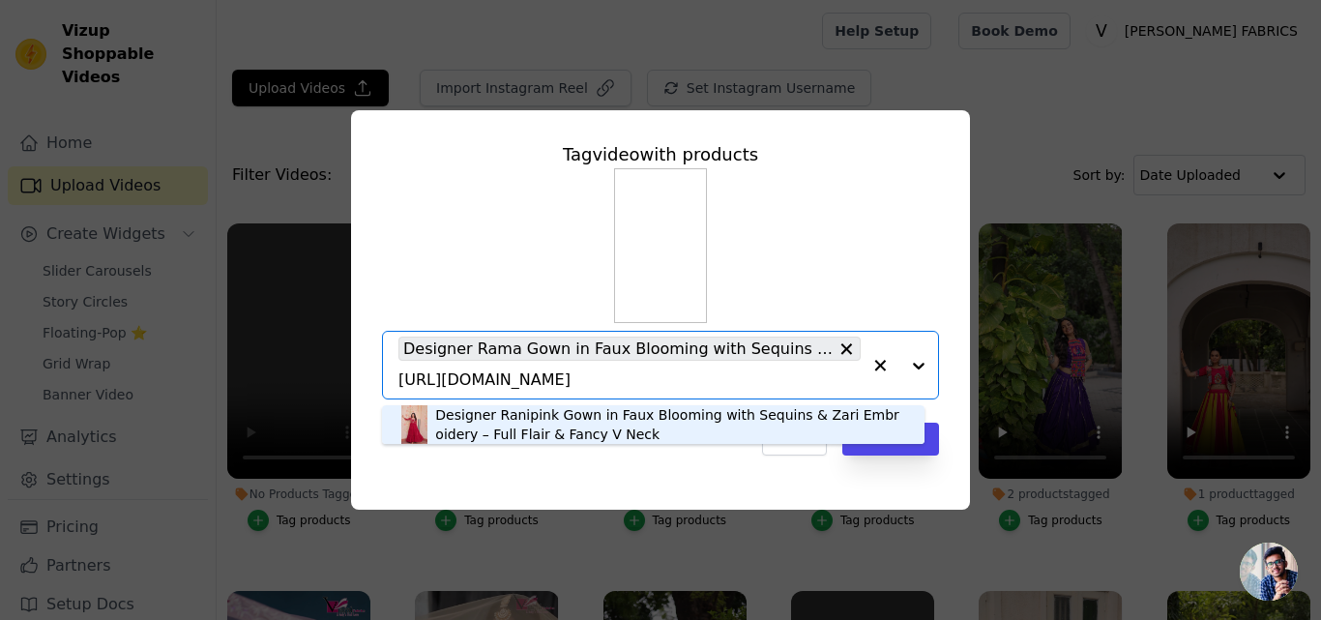
click at [502, 422] on div "Designer Ranipink Gown in Faux Blooming with Sequins & Zari Embroidery – Full F…" at bounding box center [670, 424] width 470 height 39
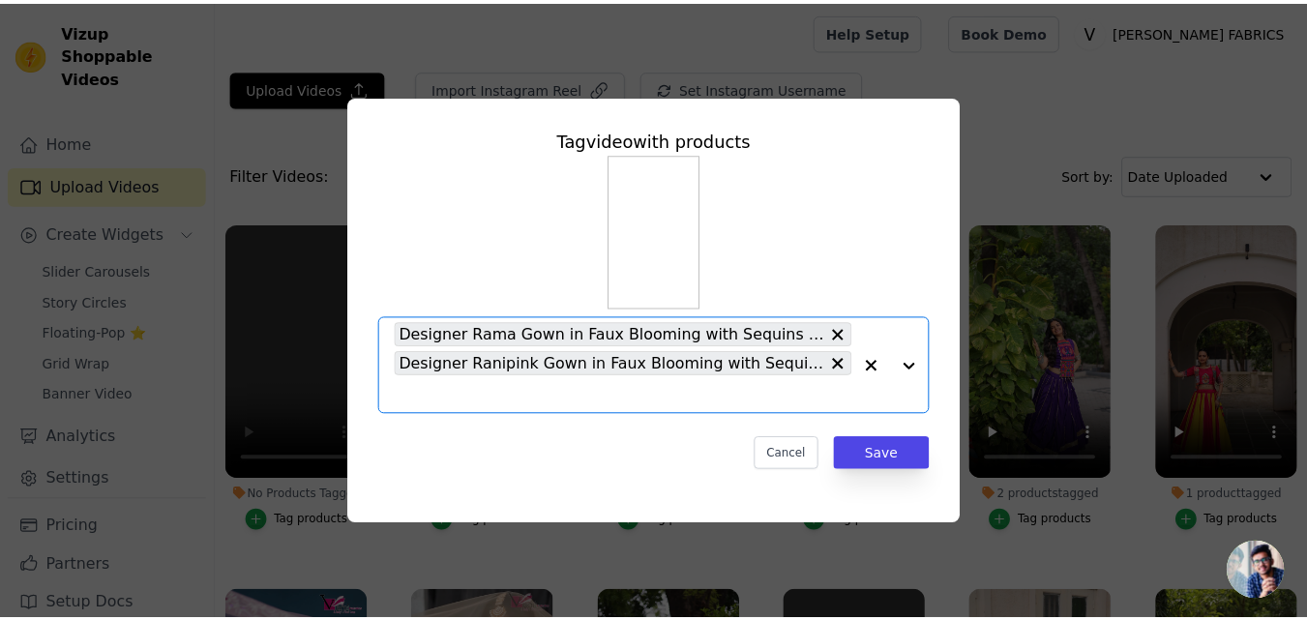
scroll to position [0, 0]
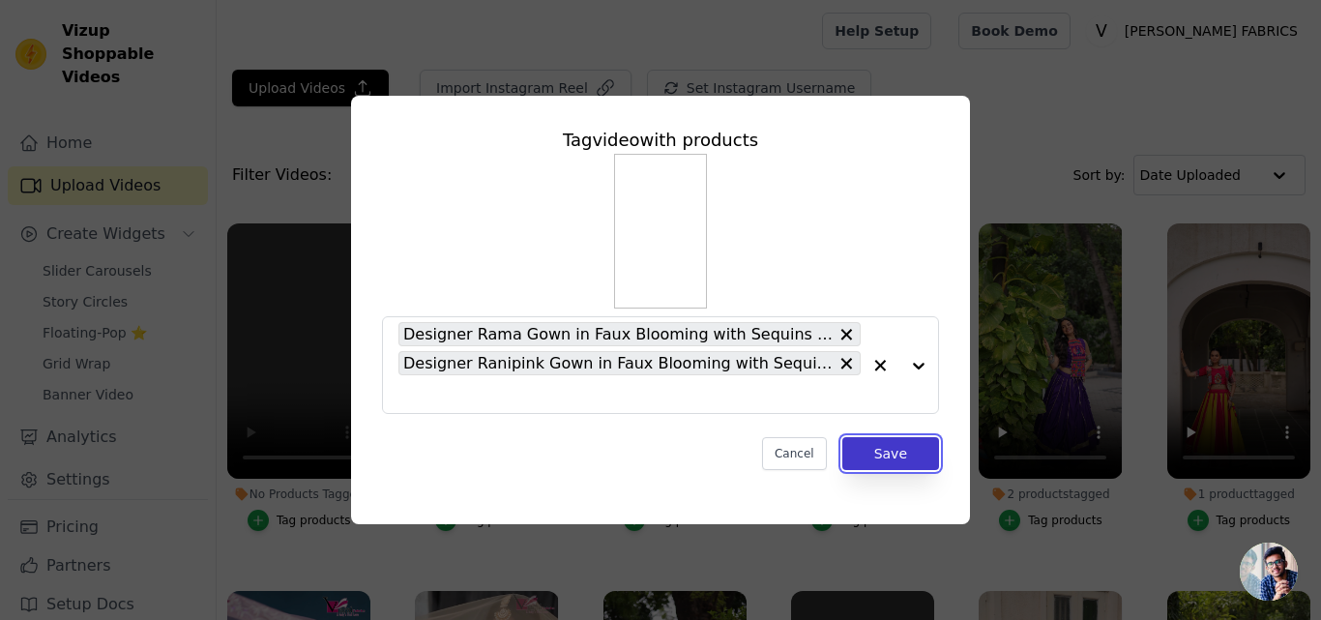
click at [928, 455] on button "Save" at bounding box center [891, 453] width 97 height 33
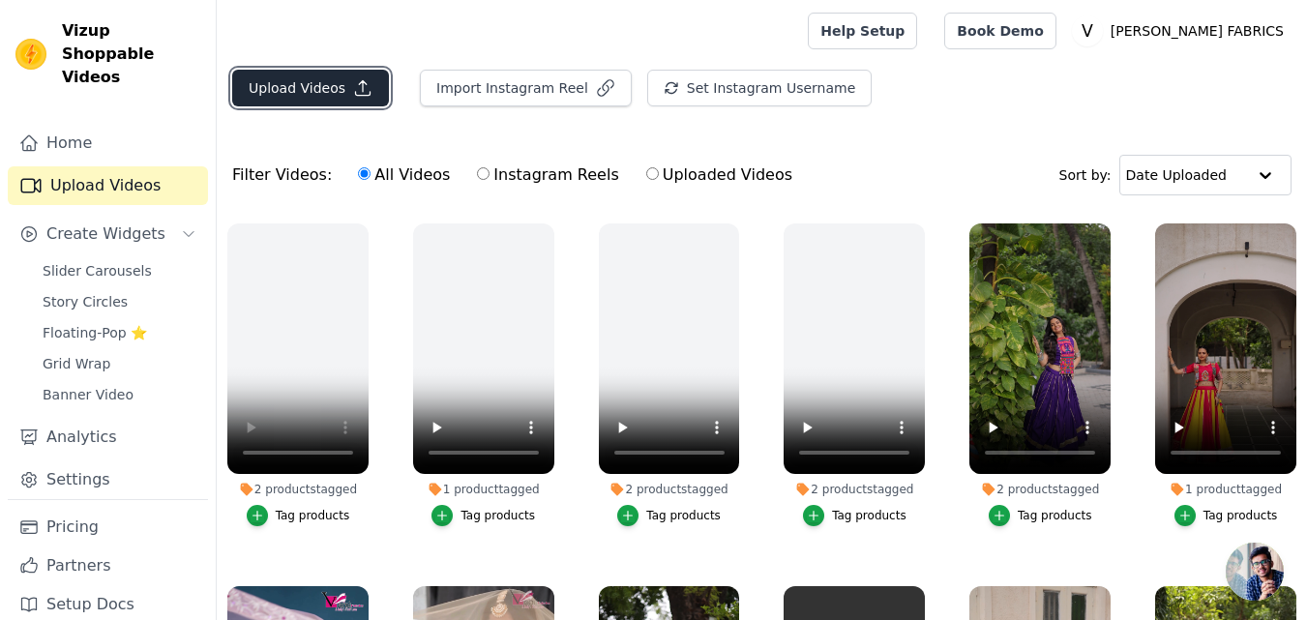
click at [318, 96] on button "Upload Videos" at bounding box center [310, 88] width 157 height 37
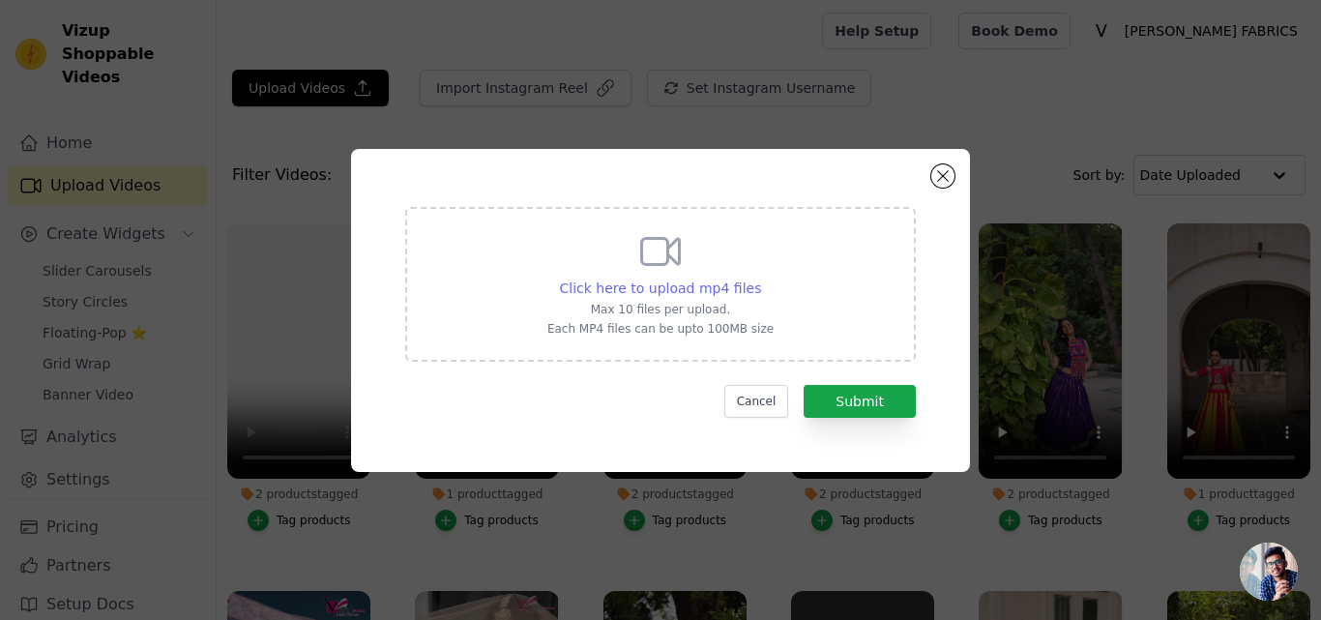
click at [731, 292] on span "Click here to upload mp4 files" at bounding box center [661, 288] width 202 height 15
click at [760, 279] on input "Click here to upload mp4 files Max 10 files per upload. Each MP4 files can be u…" at bounding box center [760, 278] width 1 height 1
type input "C:\fakepath\9240.mp4"
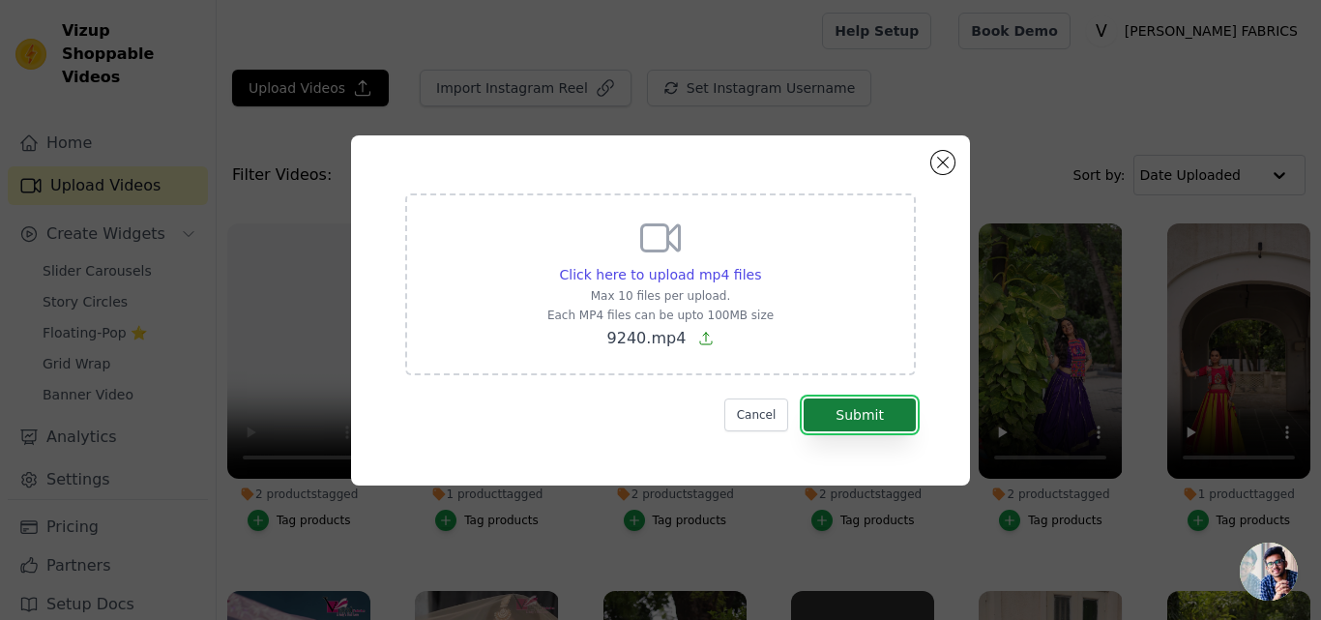
click at [855, 418] on button "Submit" at bounding box center [860, 415] width 112 height 33
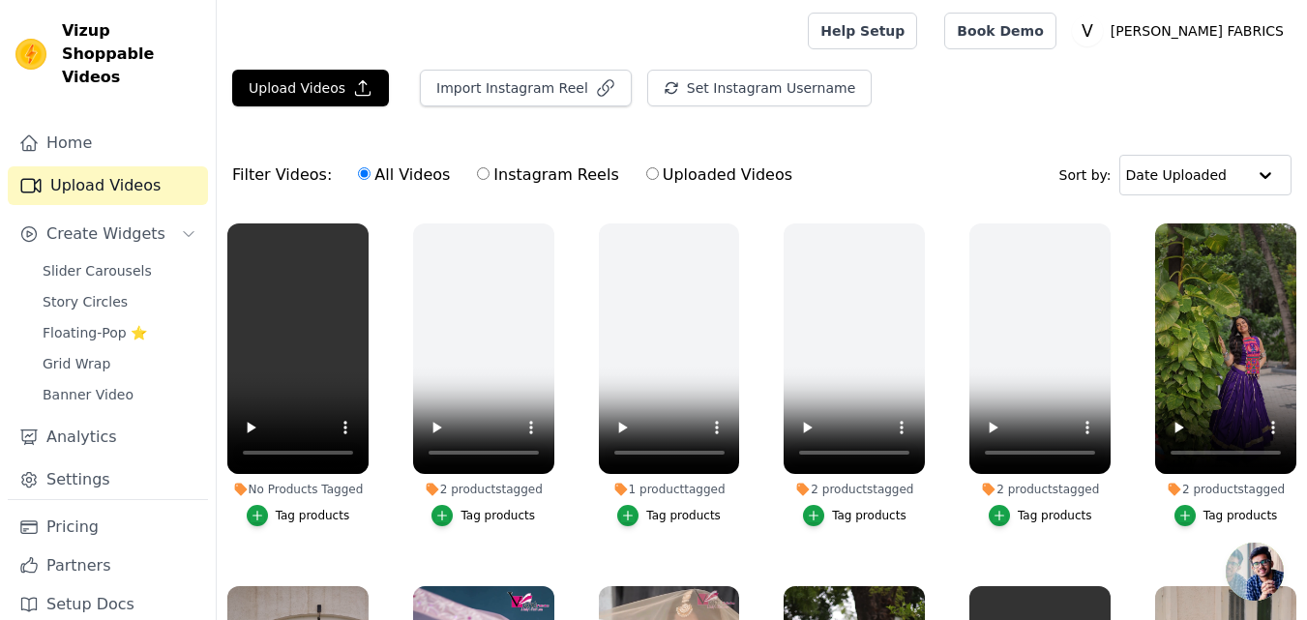
click at [276, 505] on button "Tag products" at bounding box center [299, 515] width 104 height 21
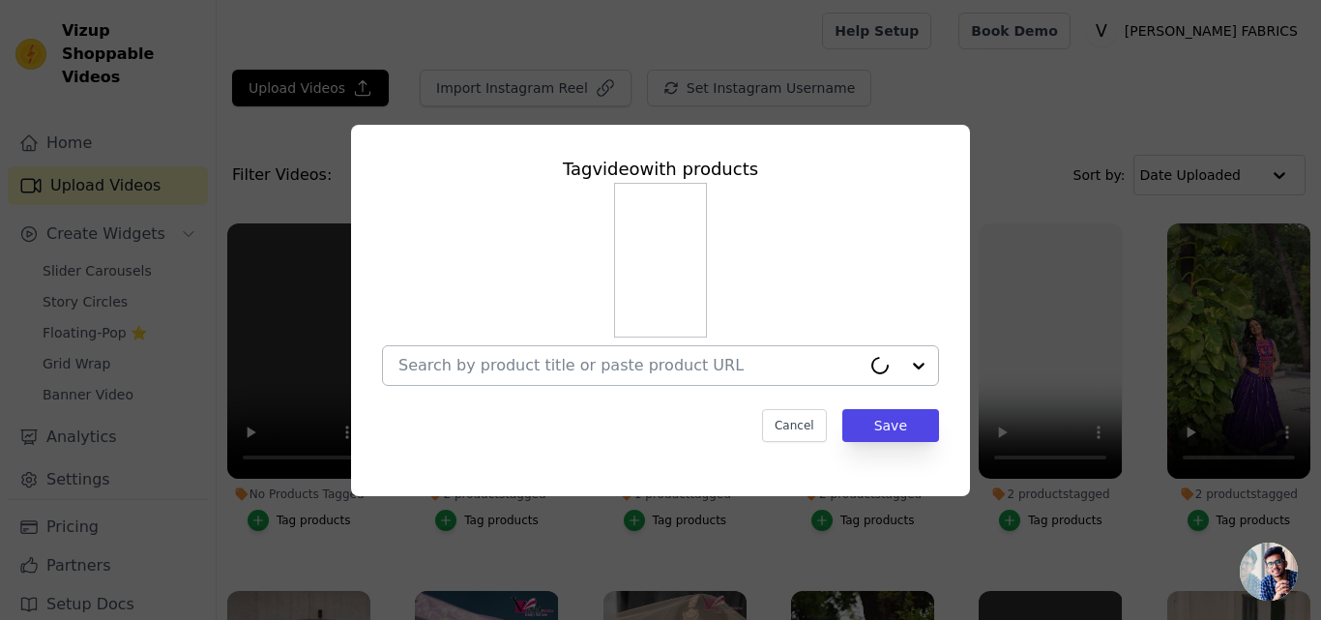
click at [495, 372] on input "No Products Tagged Tag video with products Cancel Save Tag products" at bounding box center [630, 365] width 462 height 18
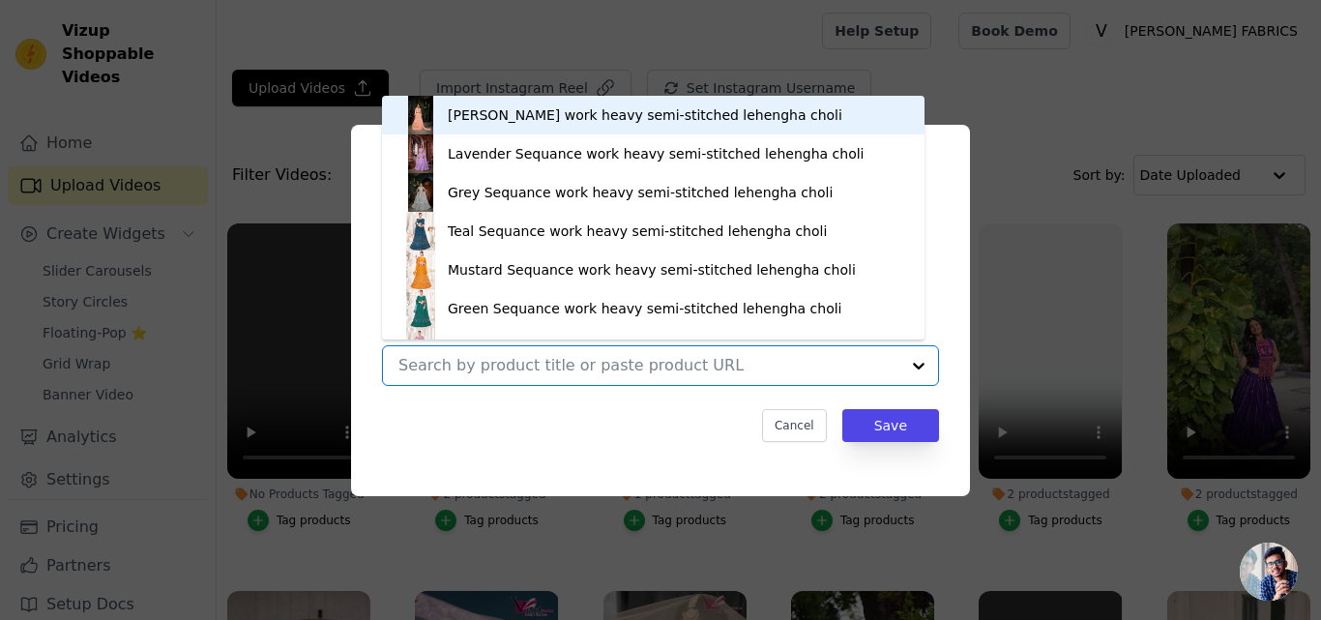
paste input "https://varniethnics.com/products/fully-stitched-gold-crush-baby-pink-gown-with…"
type input "https://varniethnics.com/products/fully-stitched-gold-crush-baby-pink-gown-with…"
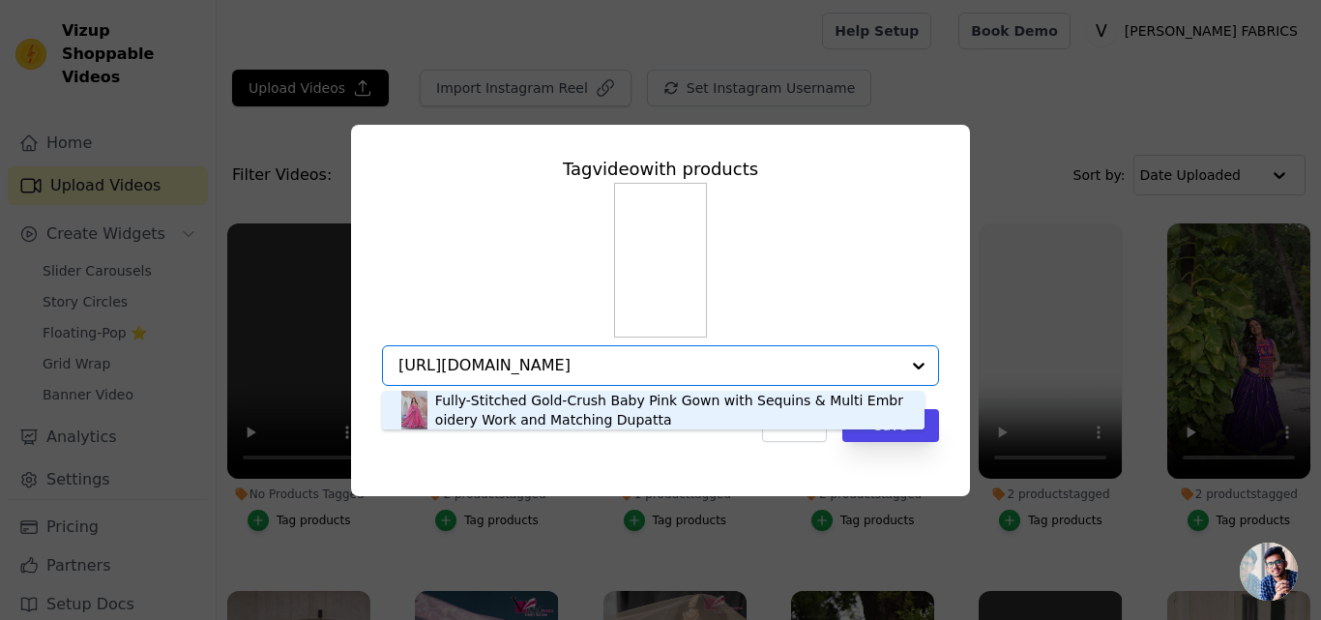
click at [478, 410] on div "Fully-Stitched Gold-Crush Baby Pink Gown with Sequins & Multi Embroidery Work a…" at bounding box center [670, 410] width 470 height 39
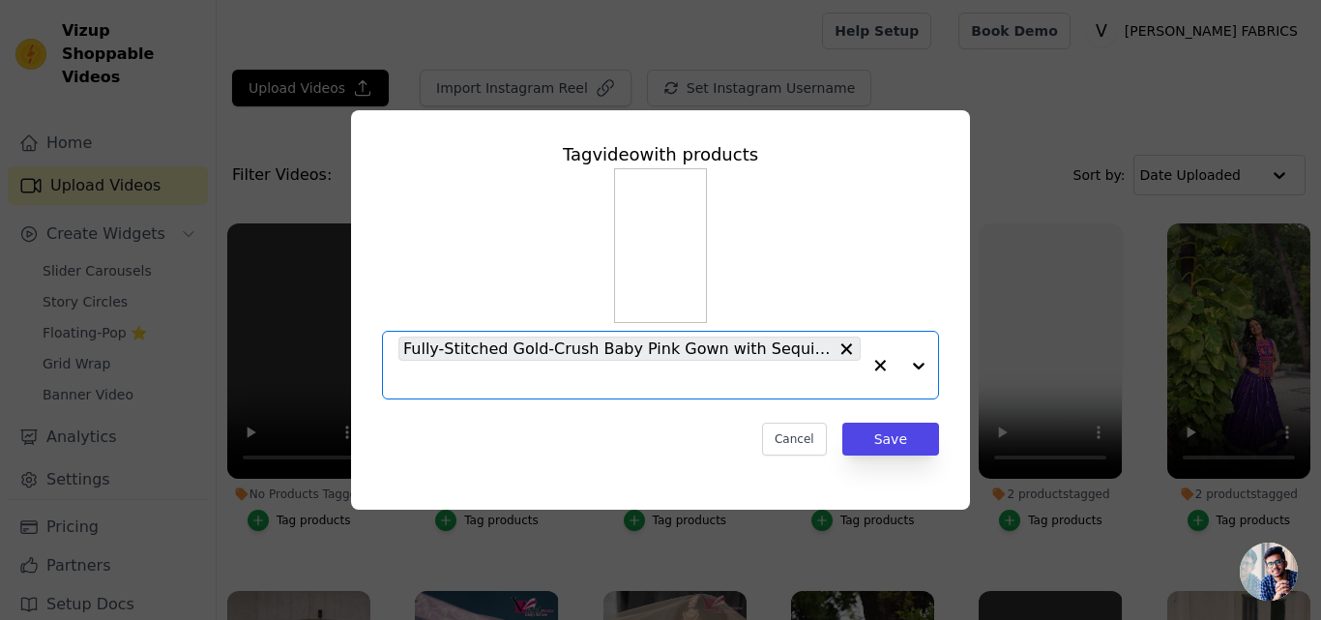
scroll to position [0, 0]
paste input "https://varniethnics.com/products/fully-stitched-gold-crush-baby-pink-gown-with…"
type input "https://varniethnics.com/products/fully-stitched-gold-crush-baby-pink-gown-with…"
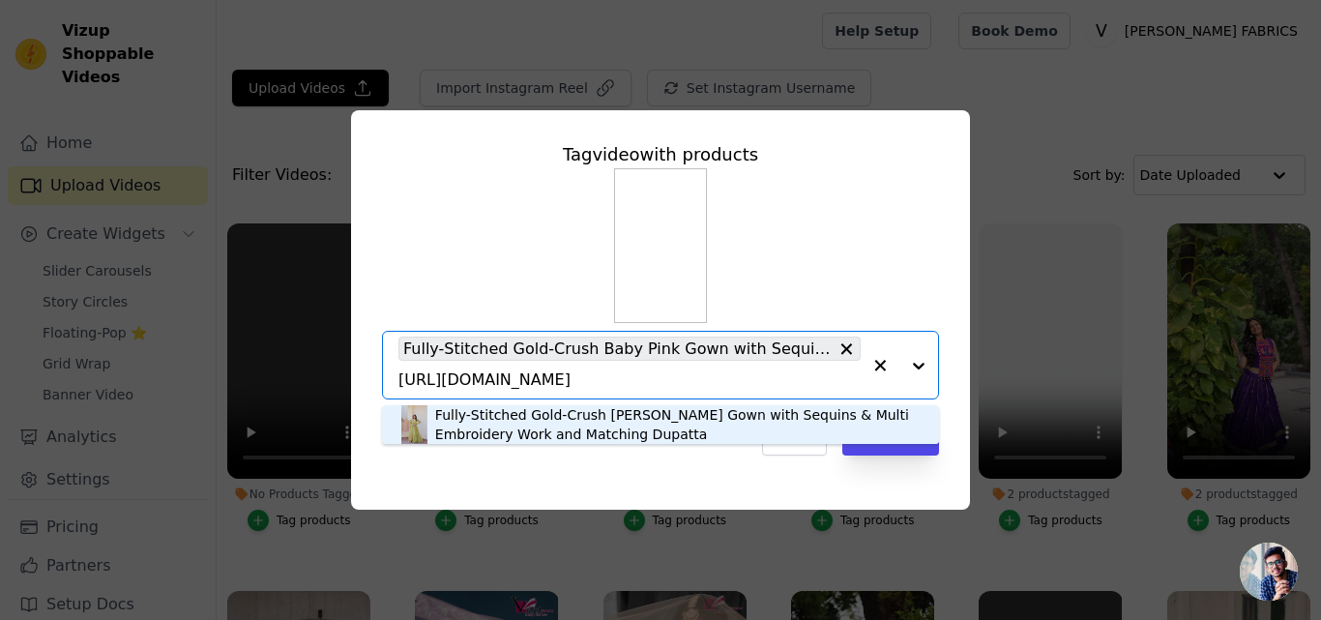
click at [517, 434] on div "Fully-Stitched Gold-Crush Olive Green Gown with Sequins & Multi Embroidery Work…" at bounding box center [677, 424] width 485 height 39
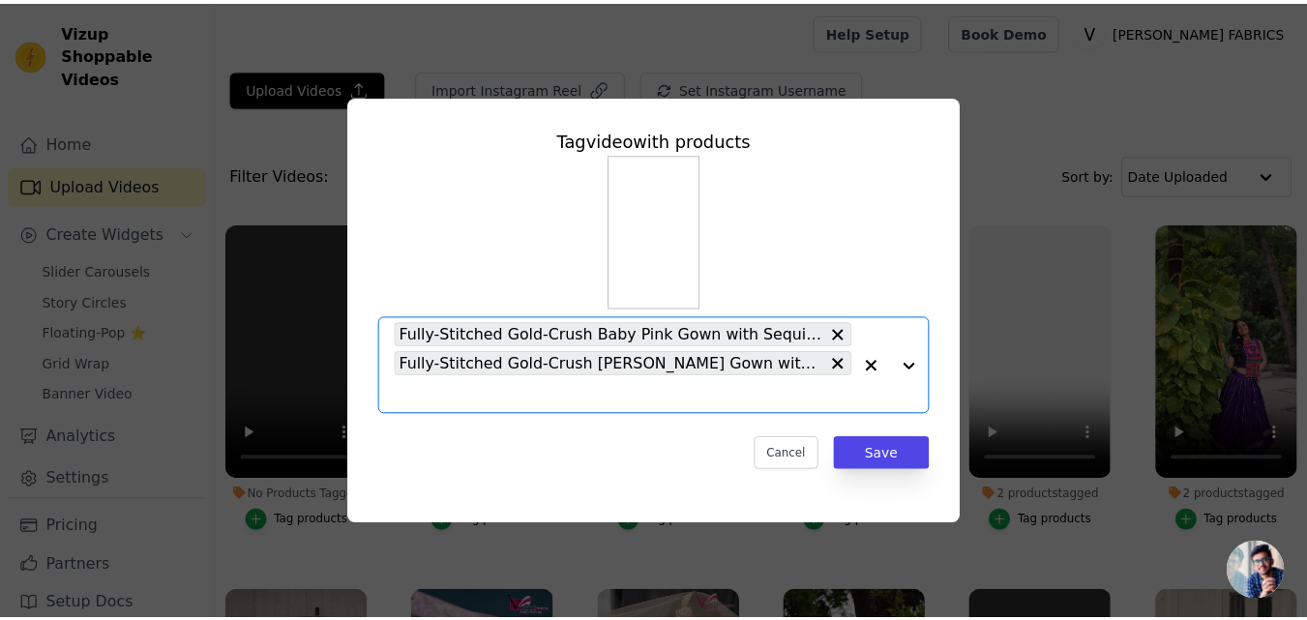
scroll to position [0, 0]
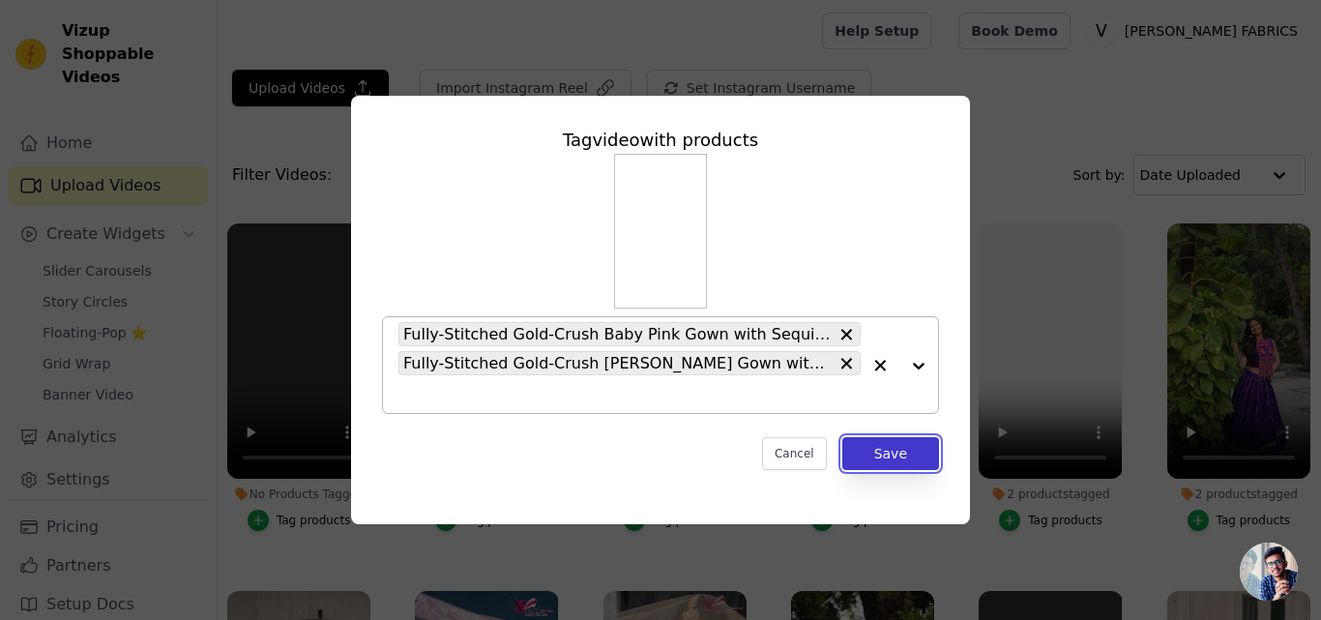
click at [891, 443] on button "Save" at bounding box center [891, 453] width 97 height 33
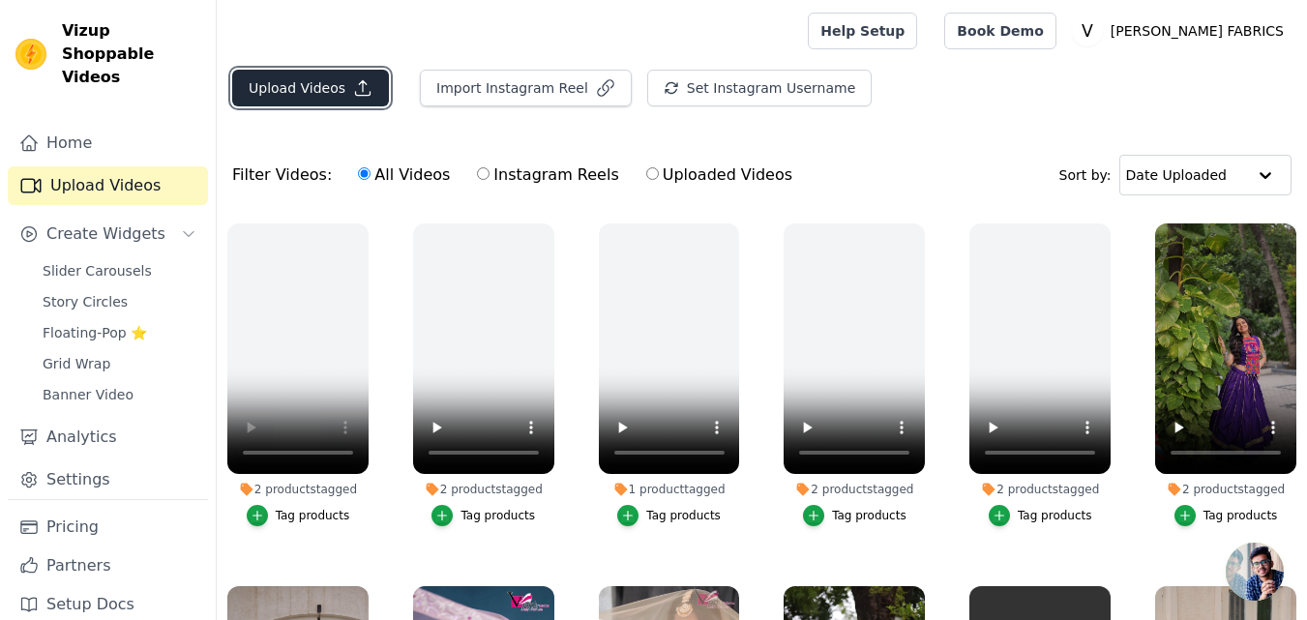
click at [279, 96] on button "Upload Videos" at bounding box center [310, 88] width 157 height 37
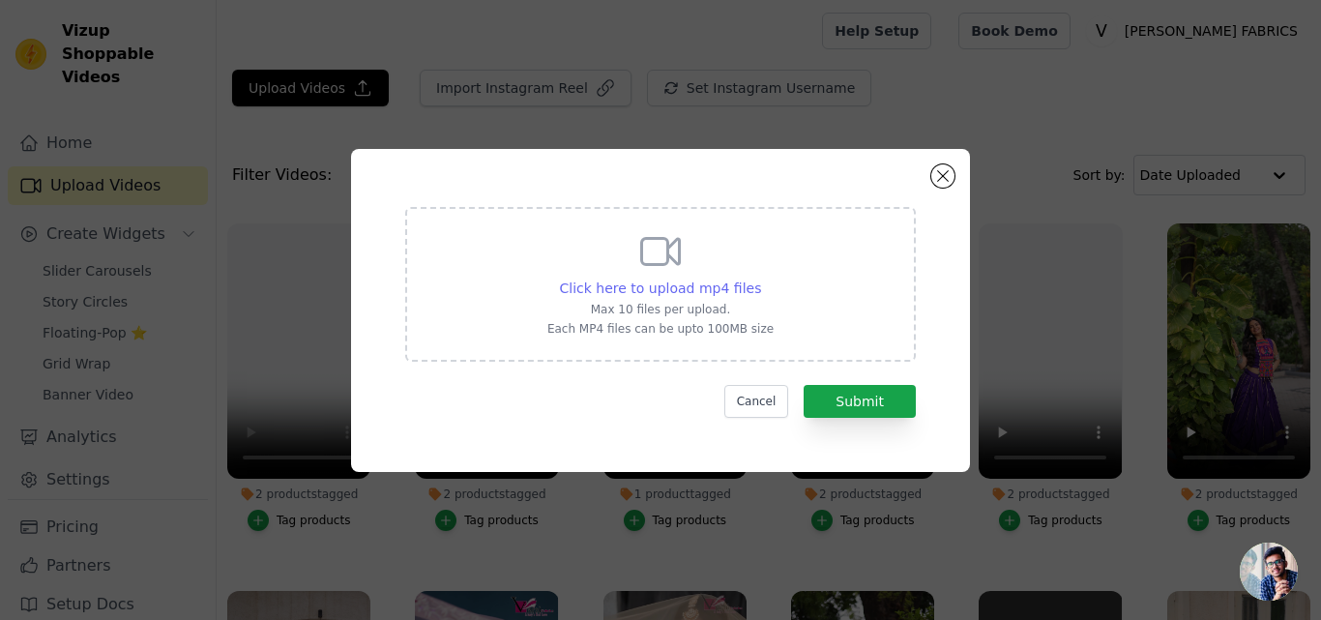
click at [637, 284] on span "Click here to upload mp4 files" at bounding box center [661, 288] width 202 height 15
click at [760, 279] on input "Click here to upload mp4 files Max 10 files per upload. Each MP4 files can be u…" at bounding box center [760, 278] width 1 height 1
type input "C:\fakepath\9241.mp4"
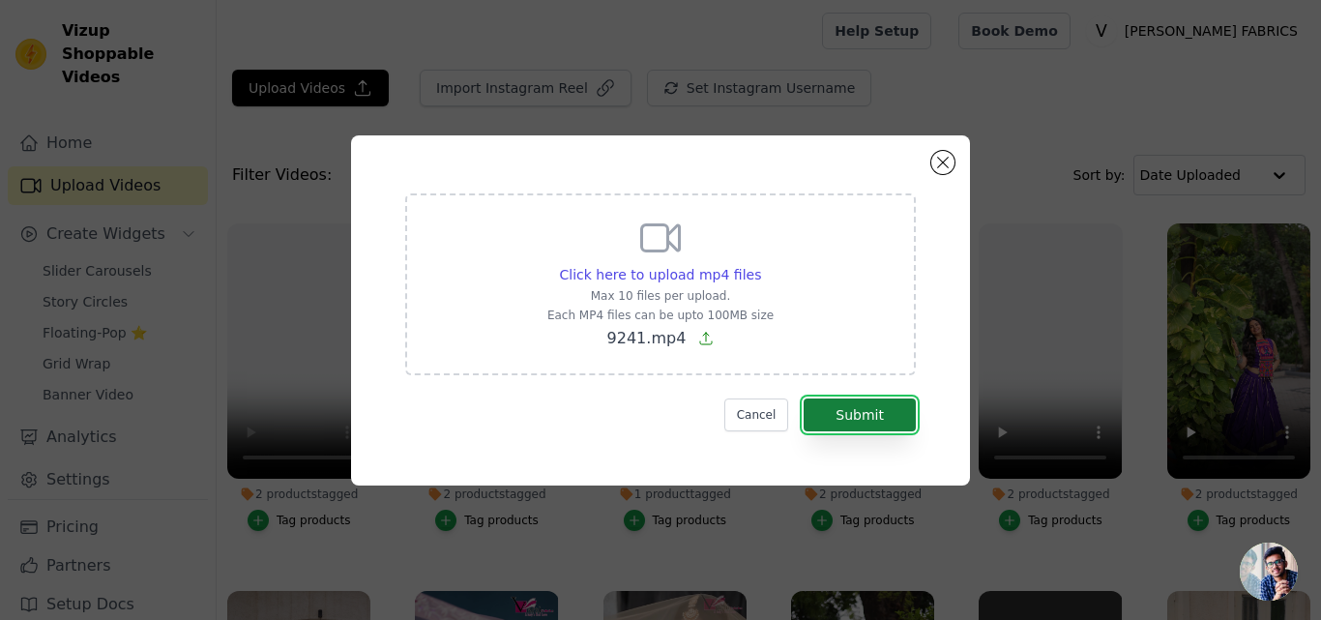
click at [908, 411] on button "Submit" at bounding box center [860, 415] width 112 height 33
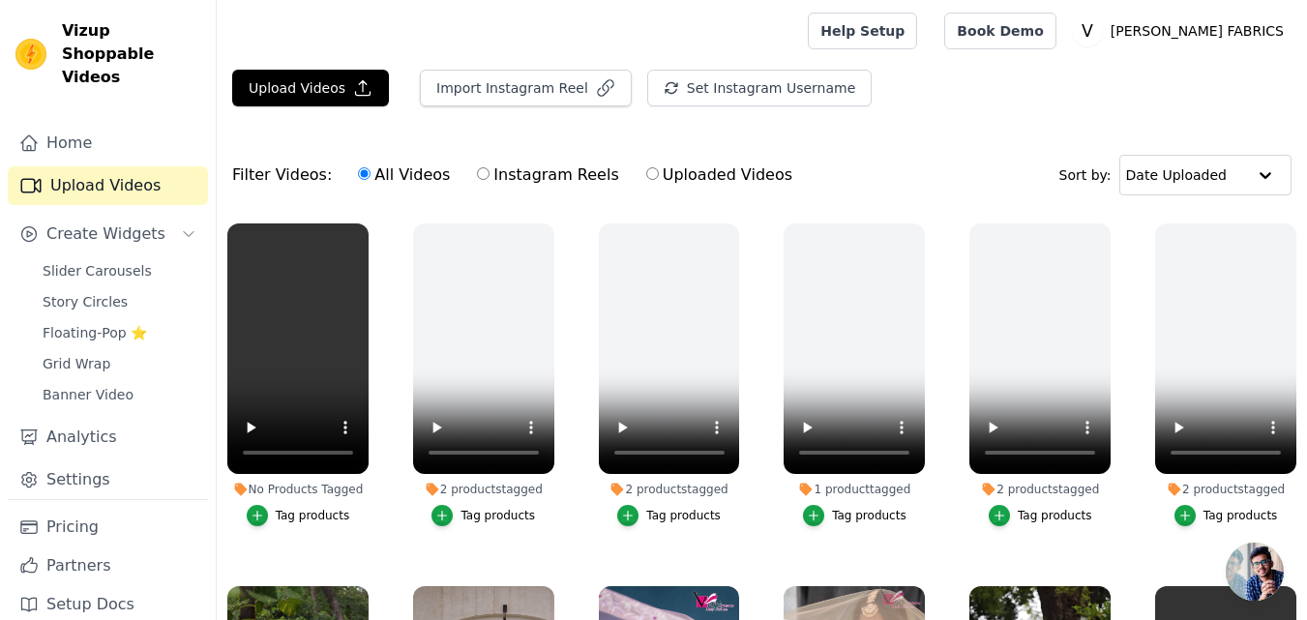
click at [292, 518] on div "Tag products" at bounding box center [313, 515] width 74 height 15
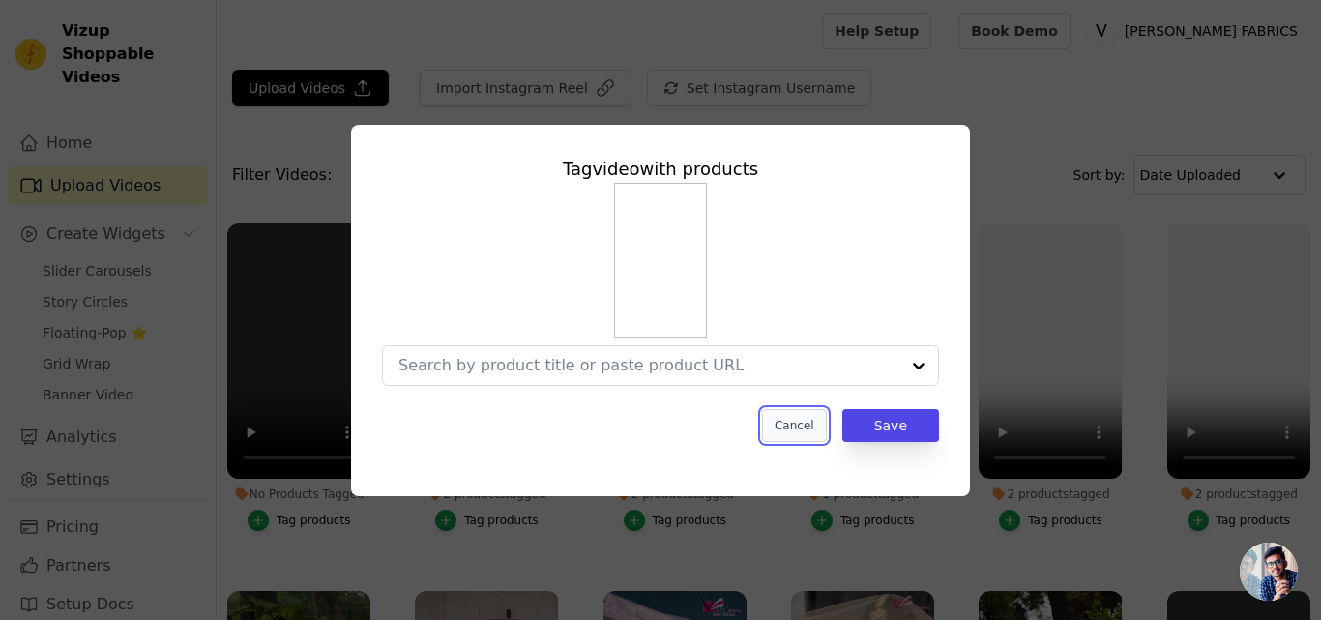
click at [804, 419] on button "Cancel" at bounding box center [794, 425] width 65 height 33
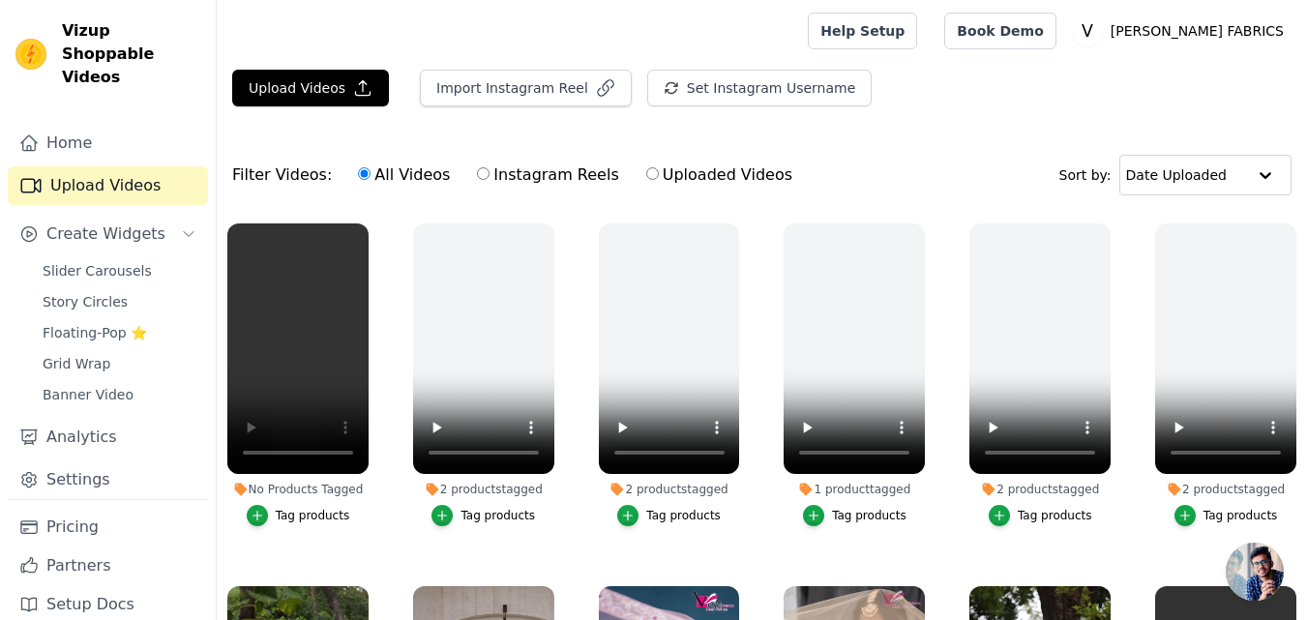
click at [270, 505] on button "Tag products" at bounding box center [299, 515] width 104 height 21
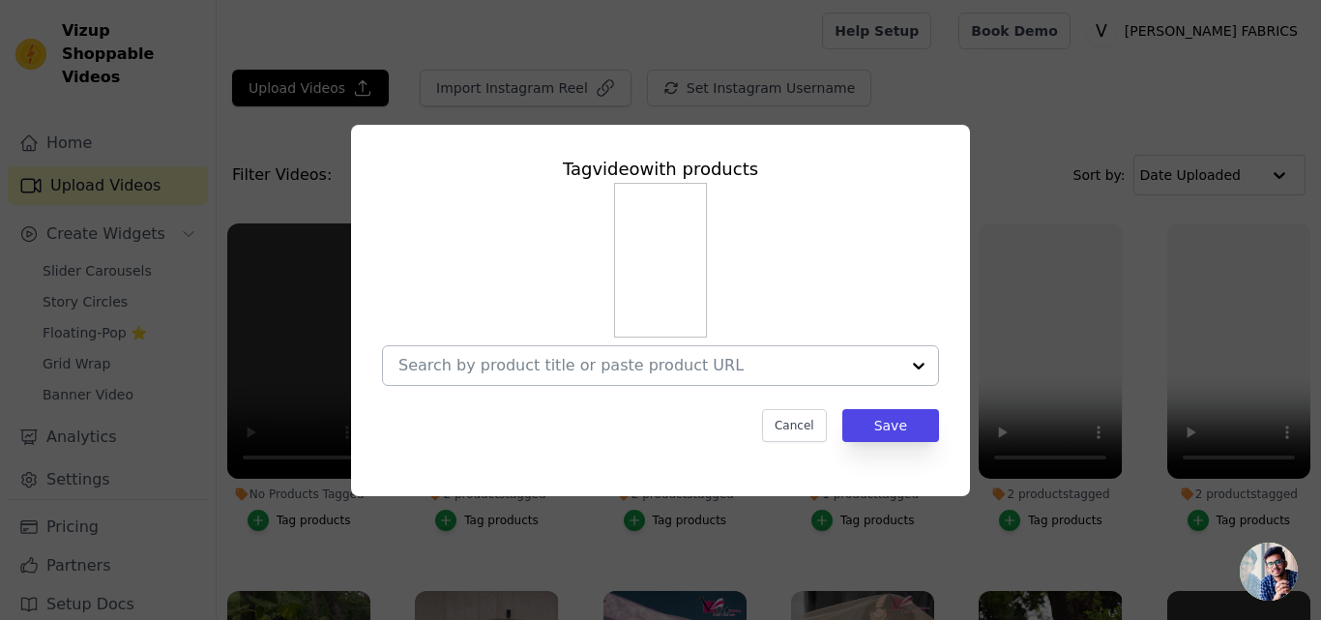
click at [497, 361] on input "No Products Tagged Tag video with products Cancel Save Tag products" at bounding box center [649, 365] width 501 height 18
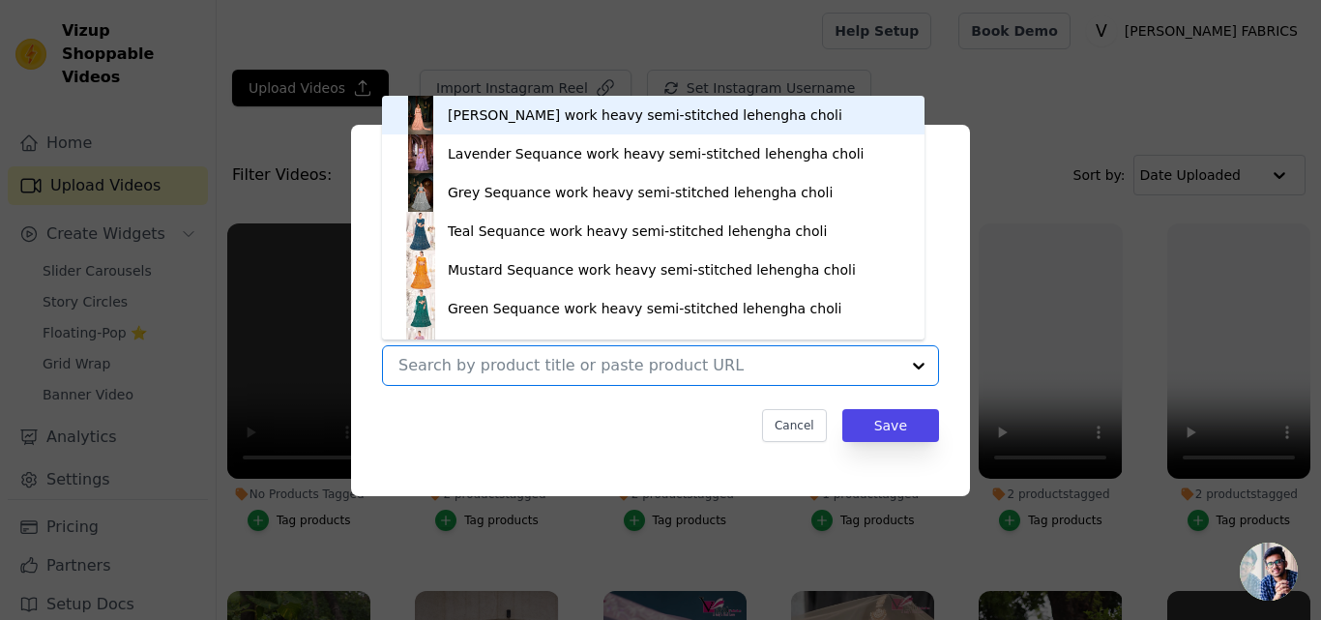
paste input "https://varniethnics.com/products/designer-faux-blooming-georgette-gown-with-za…"
type input "https://varniethnics.com/products/designer-faux-blooming-georgette-gown-with-za…"
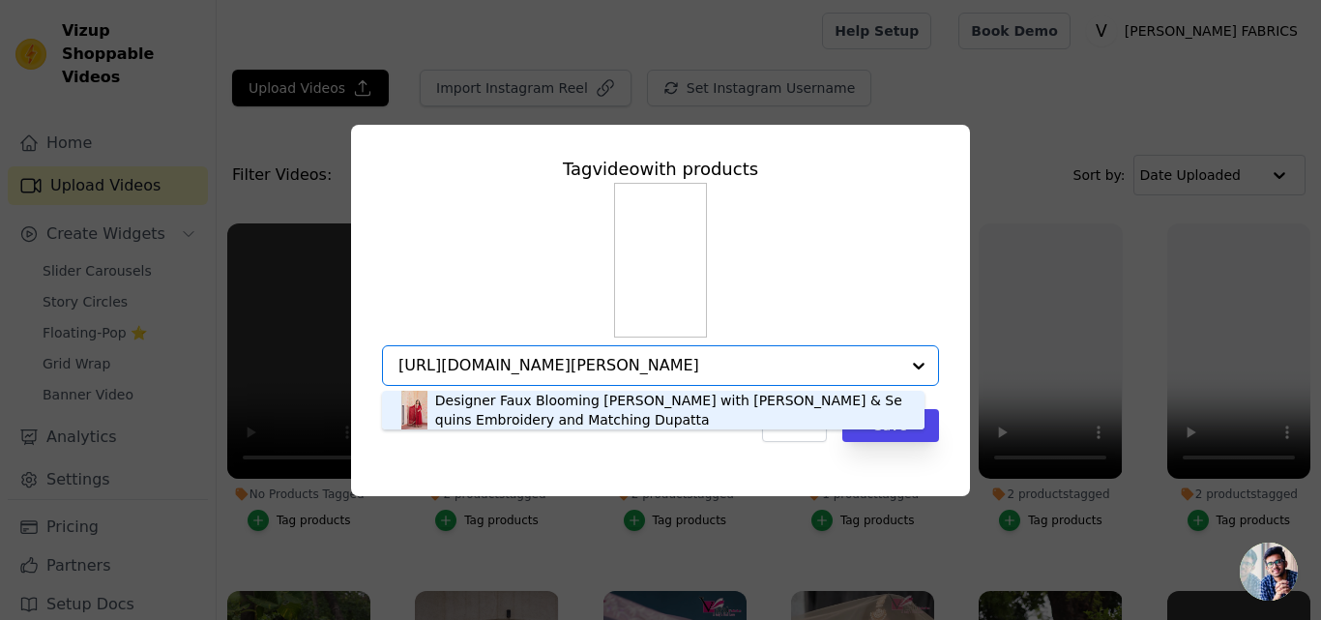
click at [513, 416] on div "Designer Faux Blooming Georgette Maroon Gown with Zari & Sequins Embroidery and…" at bounding box center [670, 410] width 470 height 39
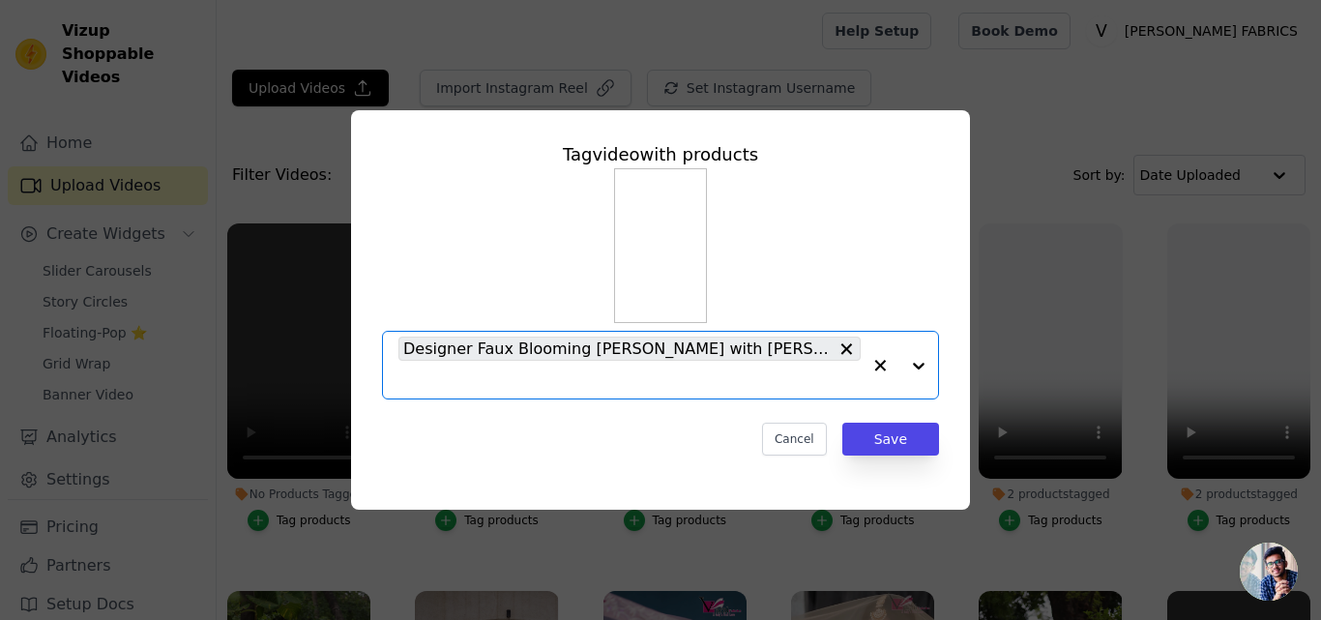
paste input "https://varniethnics.com/products/designer-faux-blooming-georgette-maroon-gown-…"
type input "https://varniethnics.com/products/designer-faux-blooming-georgette-maroon-gown-…"
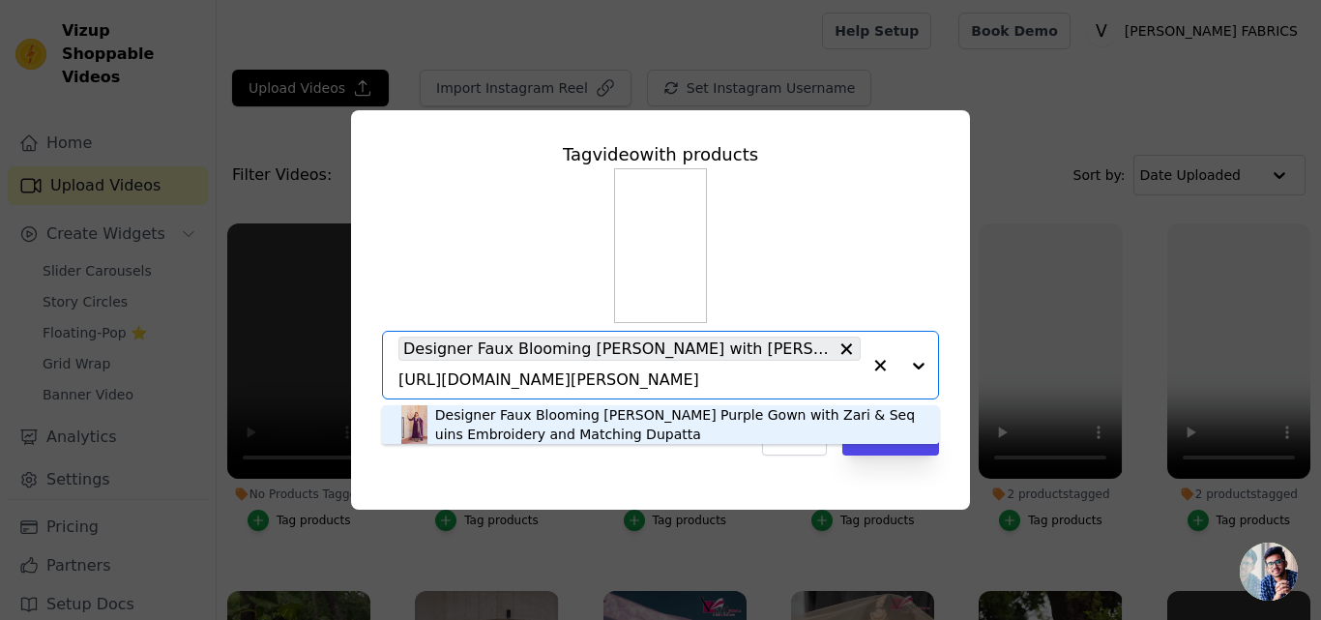
click at [531, 435] on div "Designer Faux Blooming Georgette Purple Gown with Zari & Sequins Embroidery and…" at bounding box center [677, 424] width 485 height 39
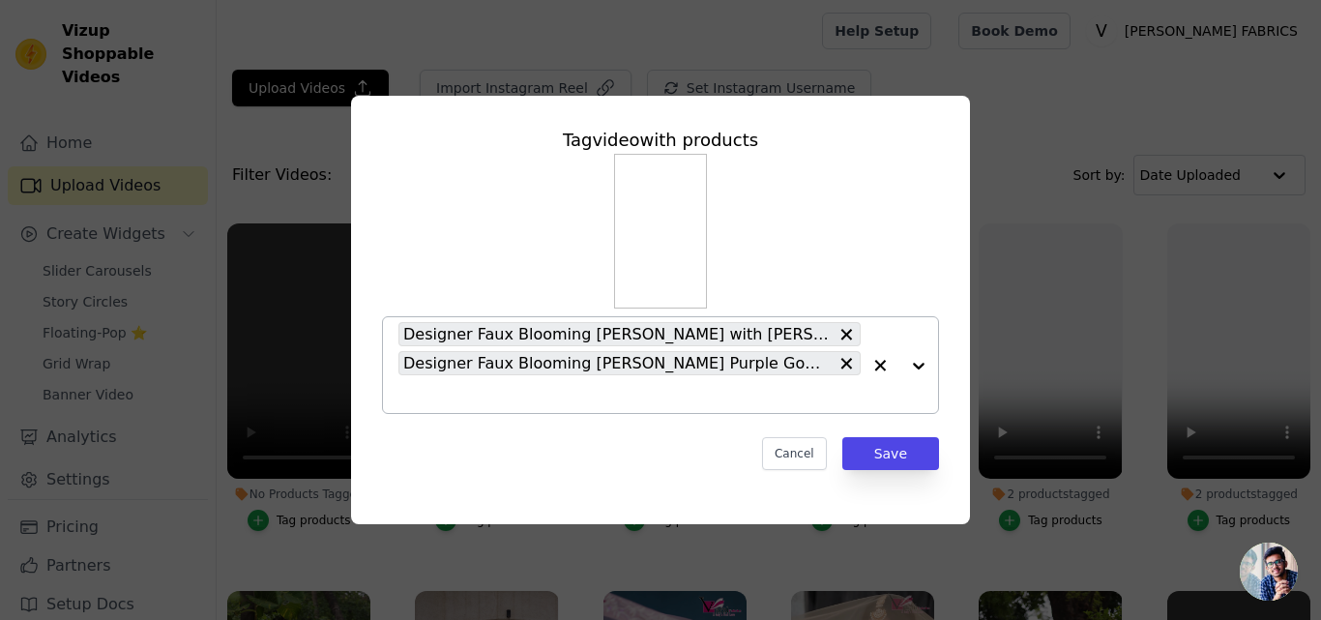
click at [492, 373] on span "Designer Faux Blooming Georgette Purple Gown with Zari & Sequins Embroidery and…" at bounding box center [617, 363] width 429 height 24
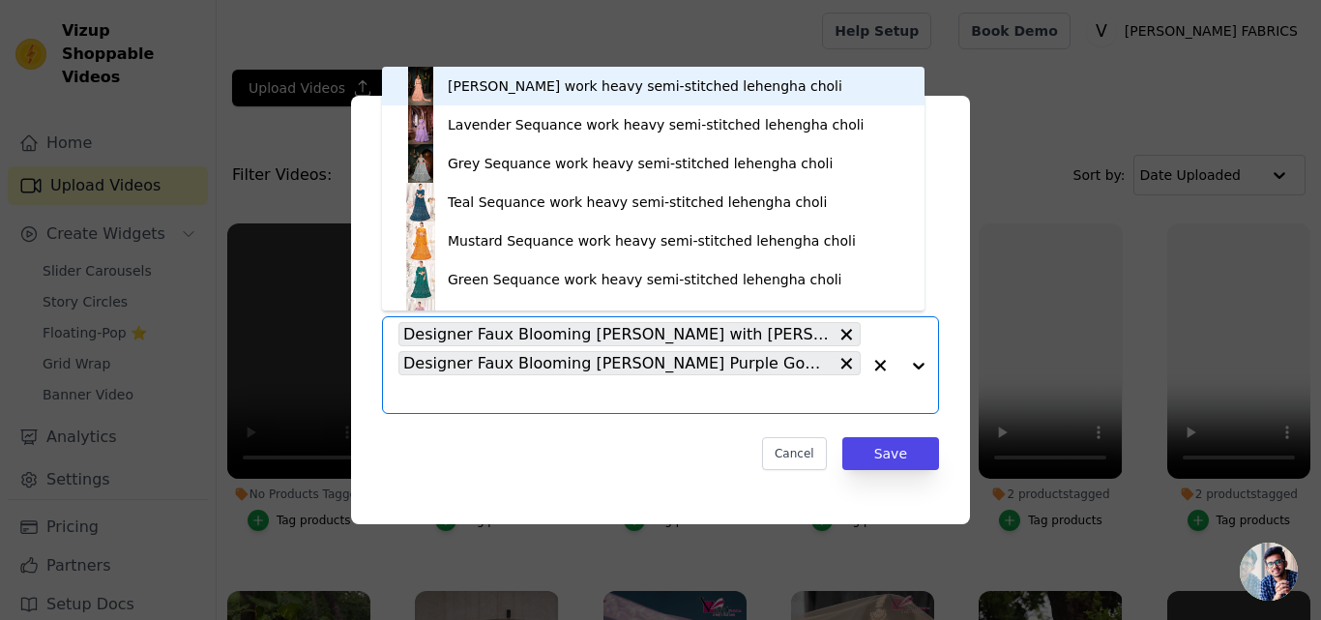
paste input "https://varniethnics.com/products/designer-faux-blooming-georgette-rani-pink-go…"
type input "https://varniethnics.com/products/designer-faux-blooming-georgette-rani-pink-go…"
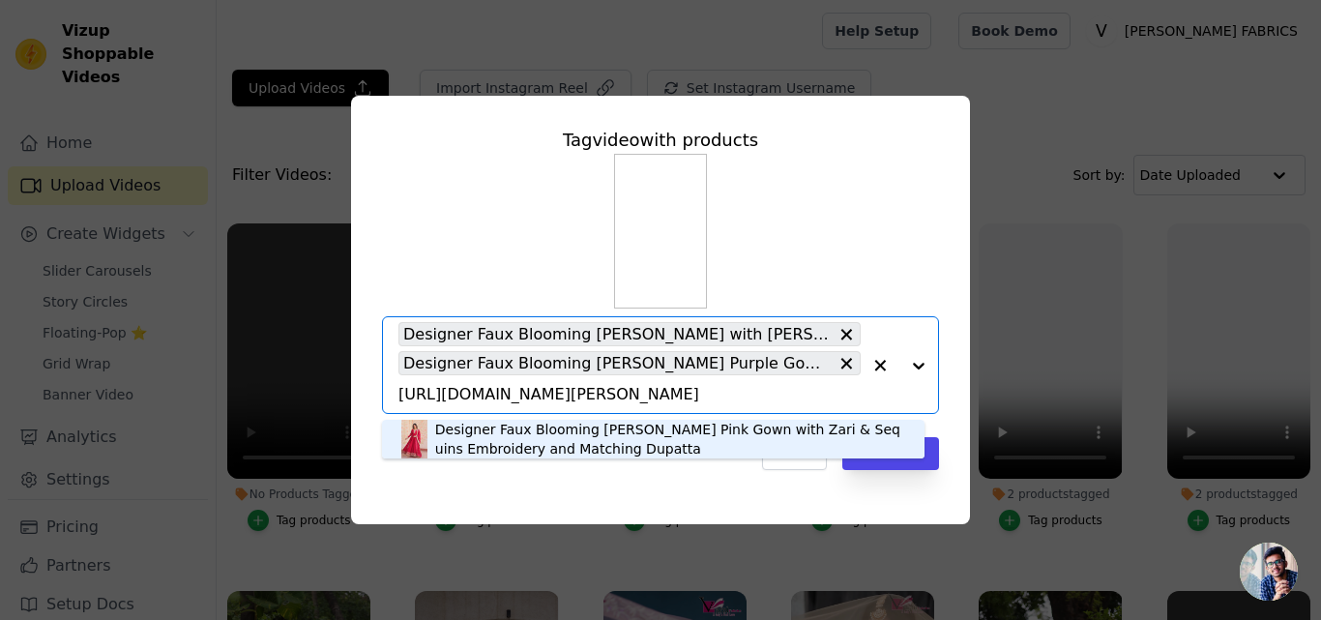
click at [505, 434] on div "Designer Faux Blooming Georgette Rani Pink Gown with Zari & Sequins Embroidery …" at bounding box center [670, 439] width 470 height 39
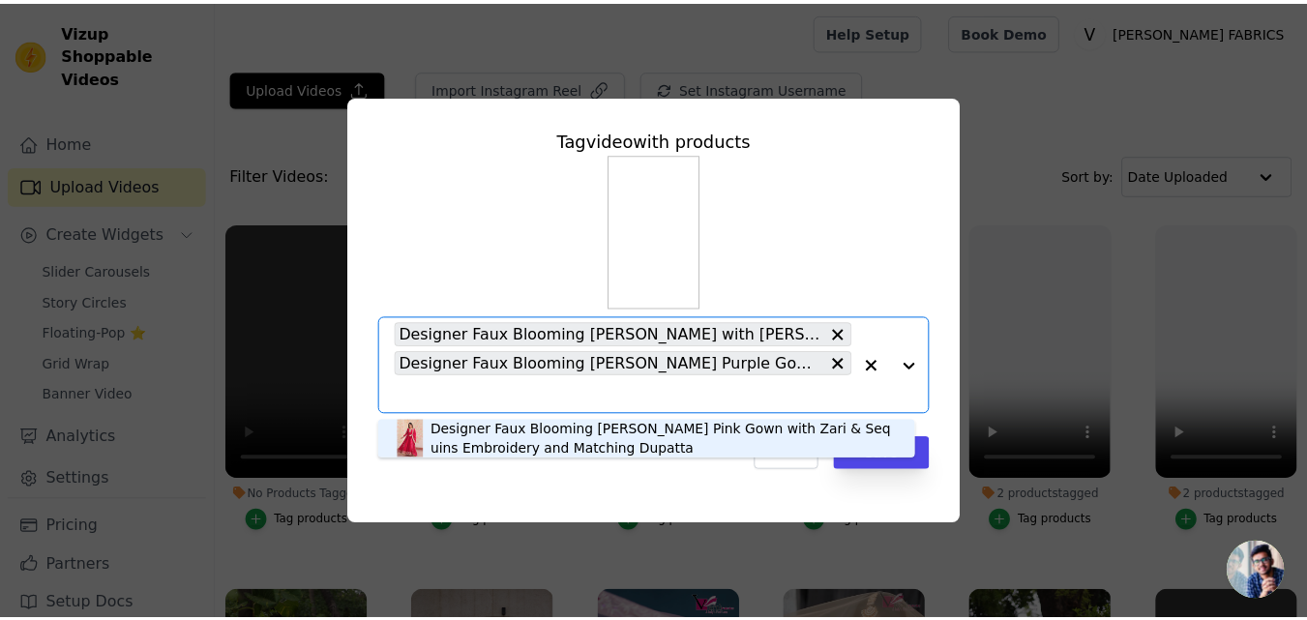
scroll to position [0, 0]
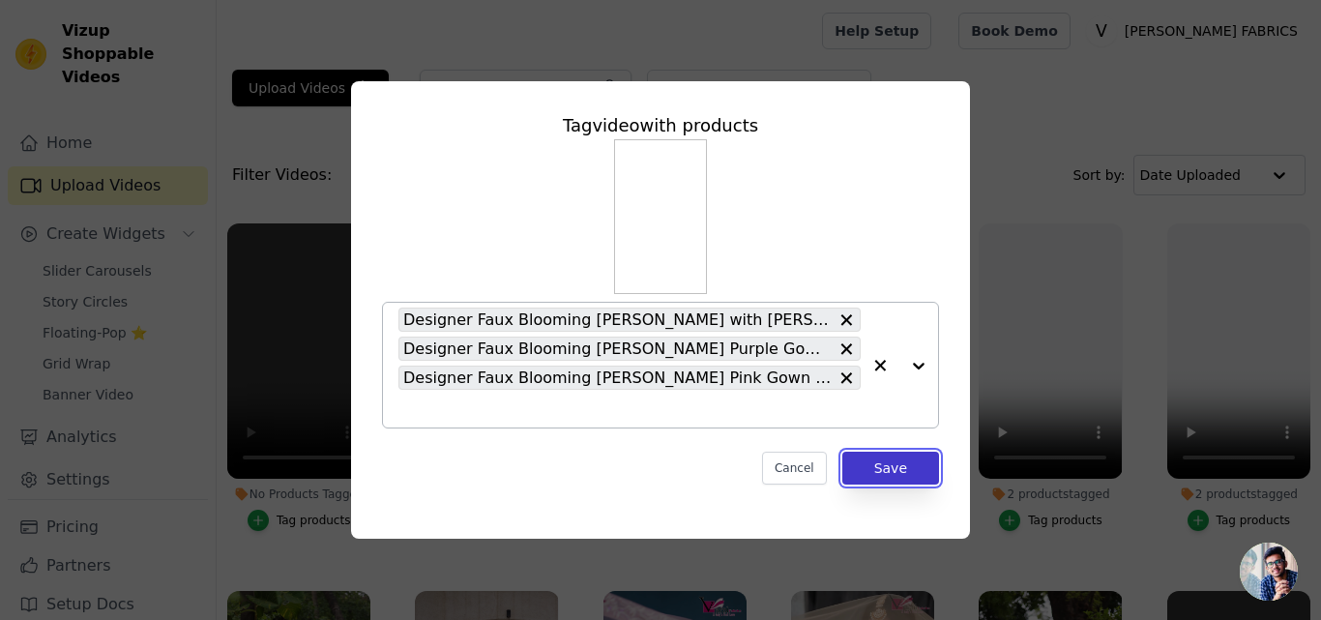
click at [887, 474] on button "Save" at bounding box center [891, 468] width 97 height 33
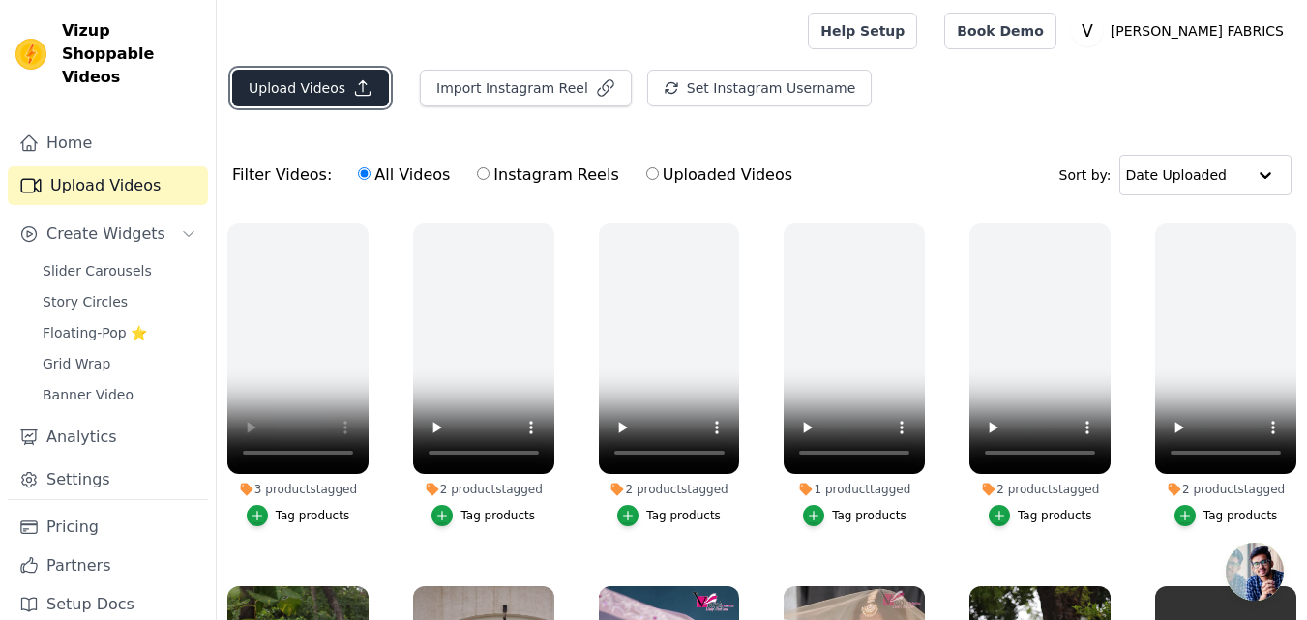
click at [313, 90] on button "Upload Videos" at bounding box center [310, 88] width 157 height 37
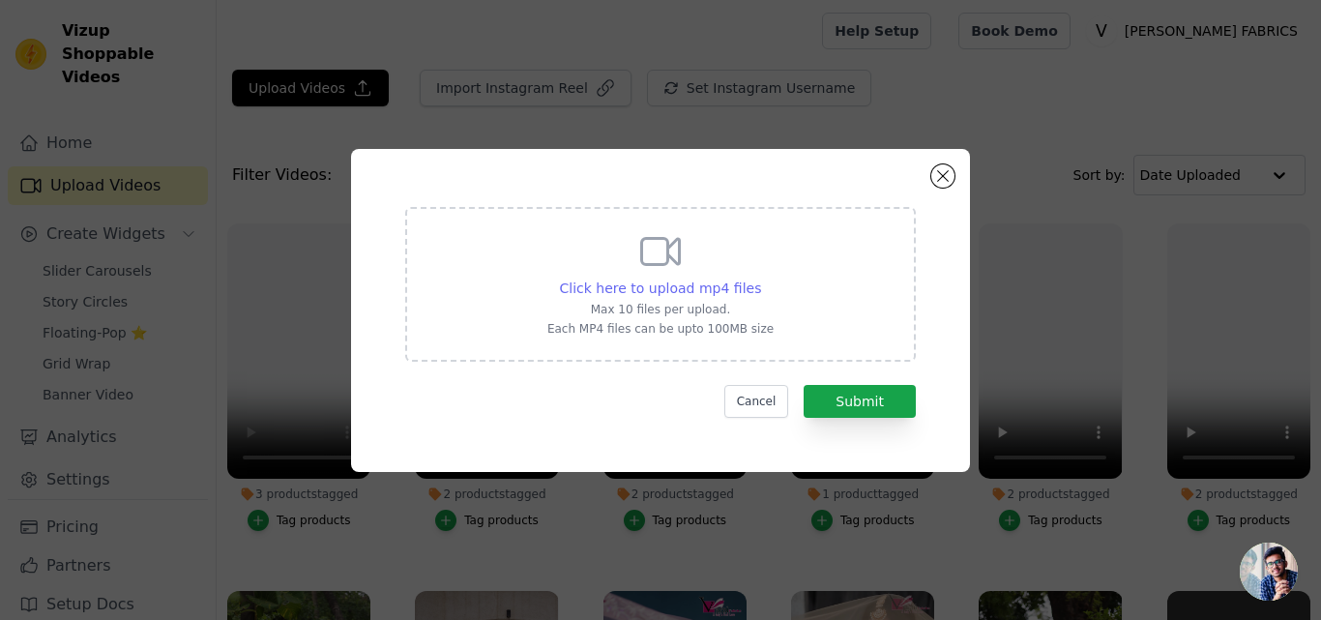
click at [625, 281] on span "Click here to upload mp4 files" at bounding box center [661, 288] width 202 height 15
click at [760, 279] on input "Click here to upload mp4 files Max 10 files per upload. Each MP4 files can be u…" at bounding box center [760, 278] width 1 height 1
type input "C:\fakepath\9243.mp4"
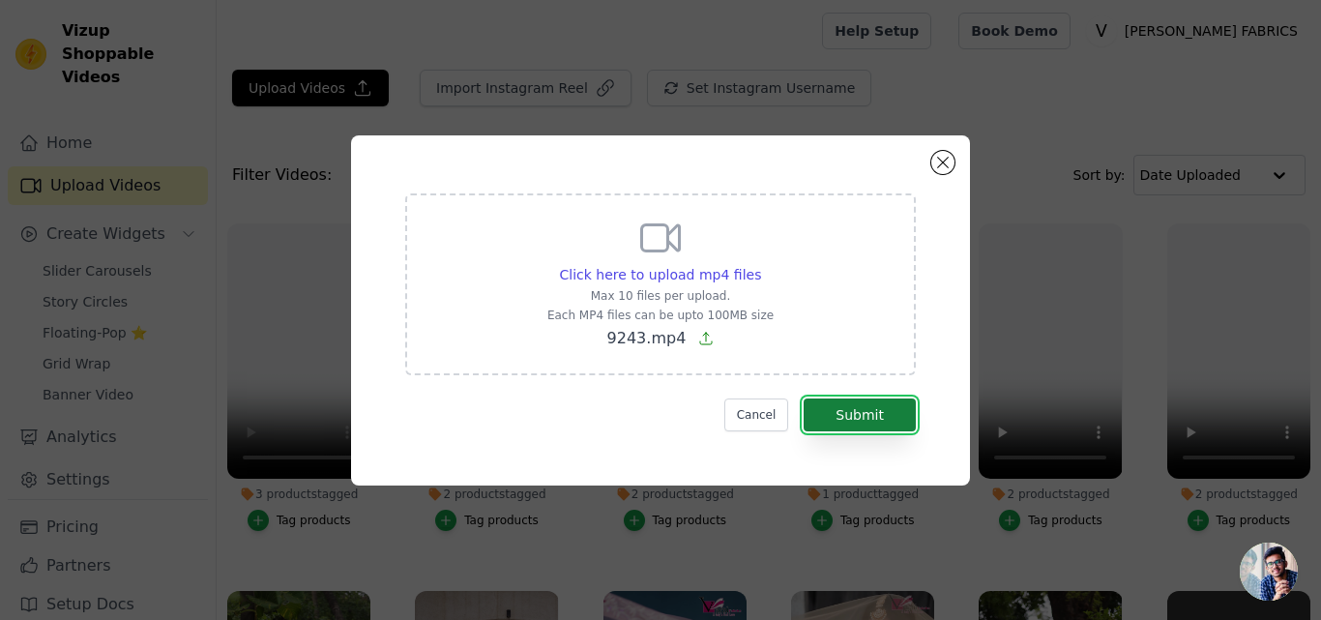
click at [841, 405] on button "Submit" at bounding box center [860, 415] width 112 height 33
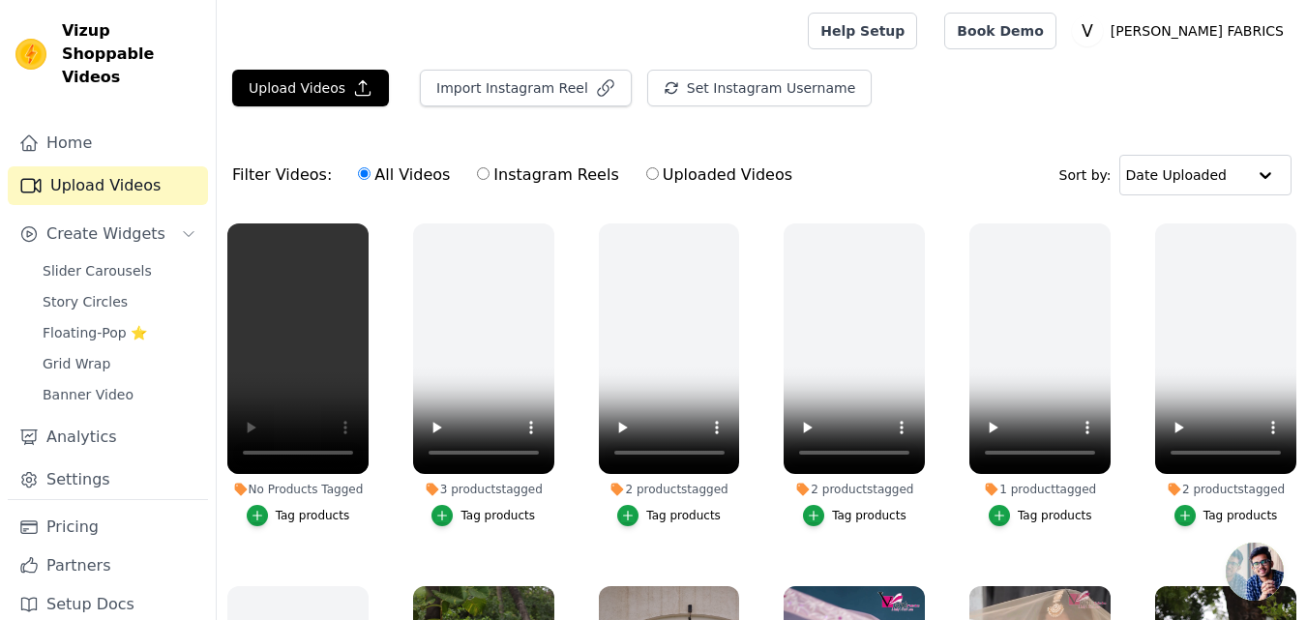
click at [273, 505] on button "Tag products" at bounding box center [299, 515] width 104 height 21
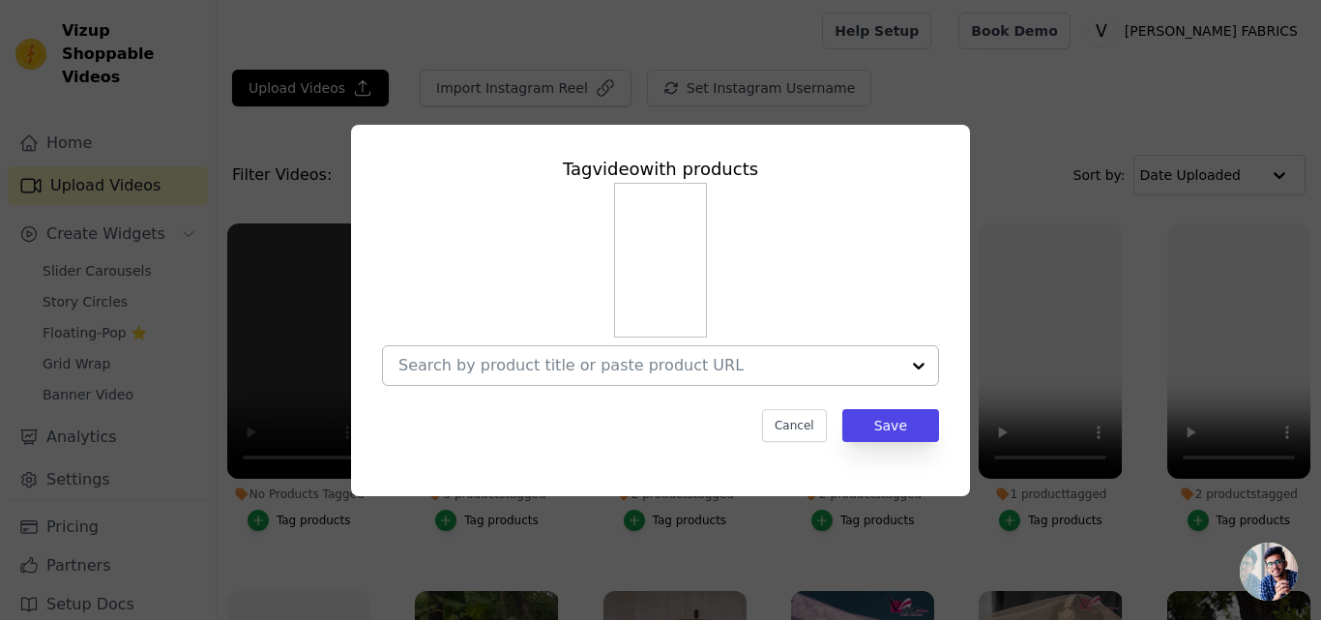
click at [452, 370] on input "No Products Tagged Tag video with products Cancel Save Tag products" at bounding box center [649, 365] width 501 height 18
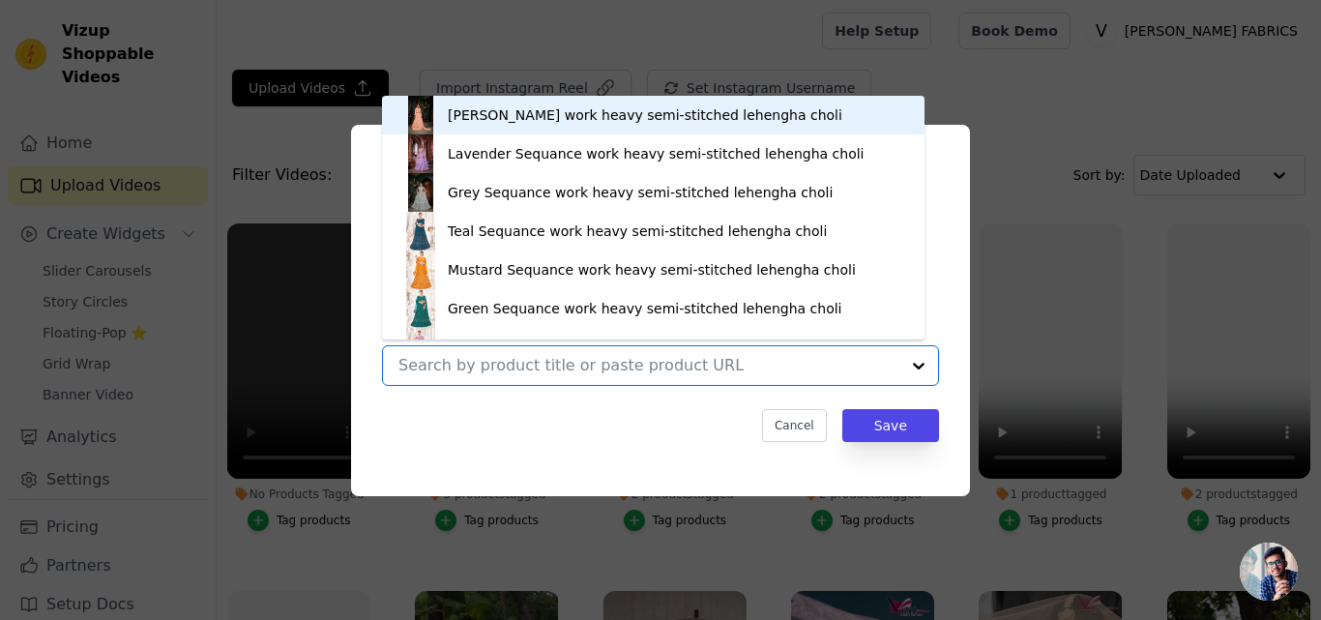
click at [452, 370] on input "No Products Tagged Tag video with products [PERSON_NAME] work heavy semi-stitch…" at bounding box center [649, 365] width 501 height 18
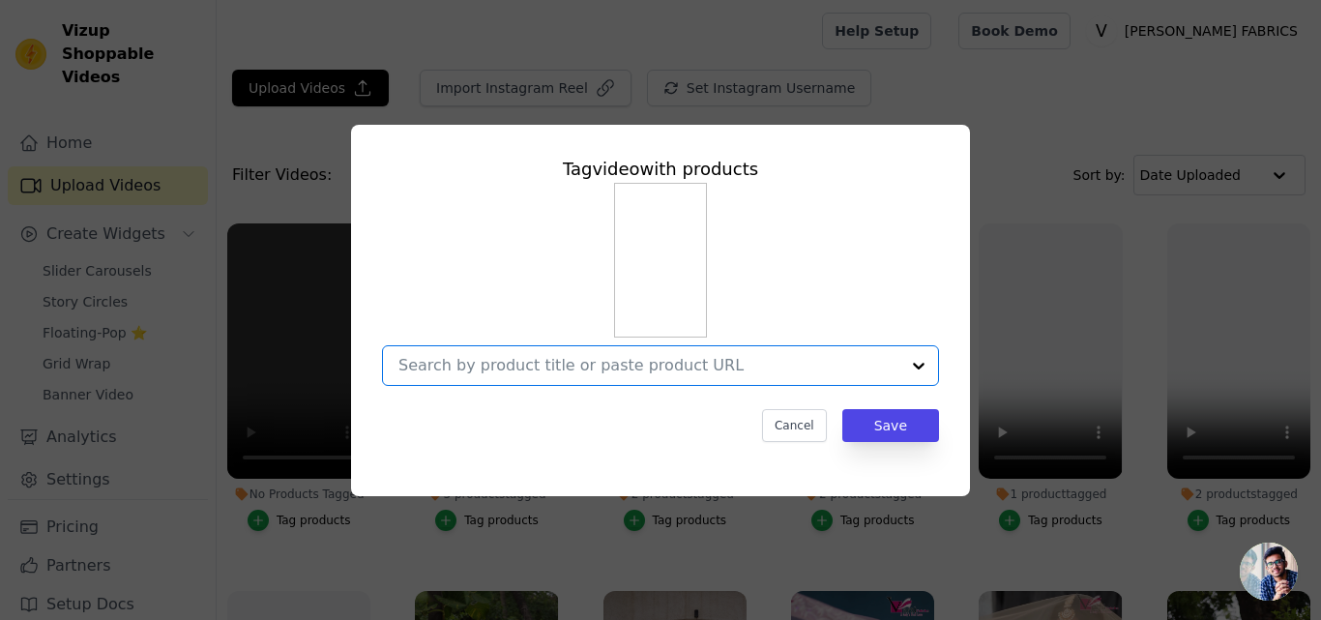
click at [452, 370] on input "No Products Tagged Tag video with products Option undefined, selected. Select i…" at bounding box center [649, 365] width 501 height 18
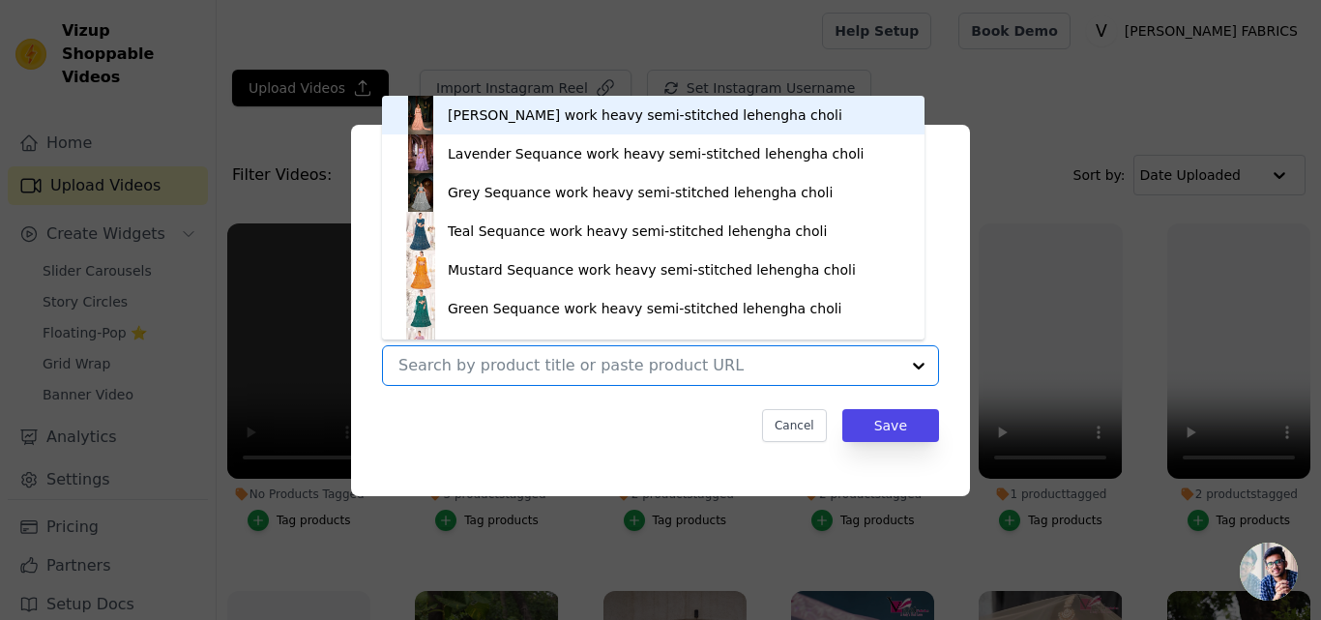
paste input "[URL][DOMAIN_NAME]"
type input "[URL][DOMAIN_NAME]"
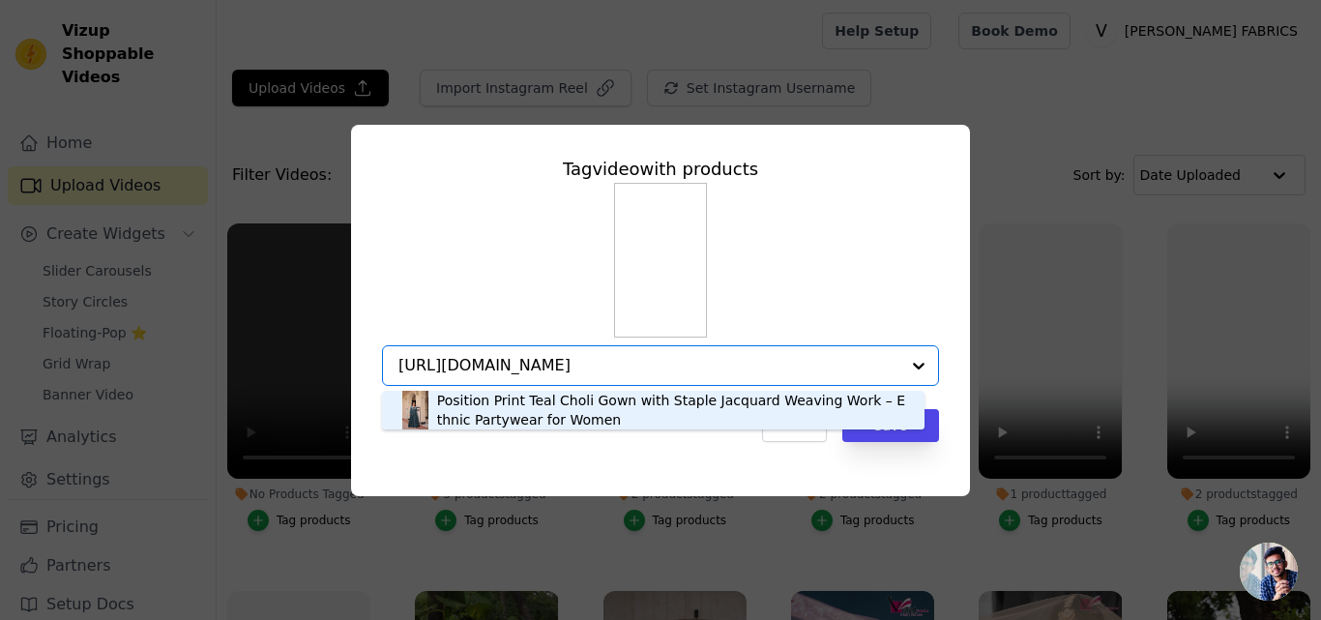
click at [474, 415] on div "Position Print Teal Choli Gown with Staple Jacquard Weaving Work – Ethnic Party…" at bounding box center [671, 410] width 468 height 39
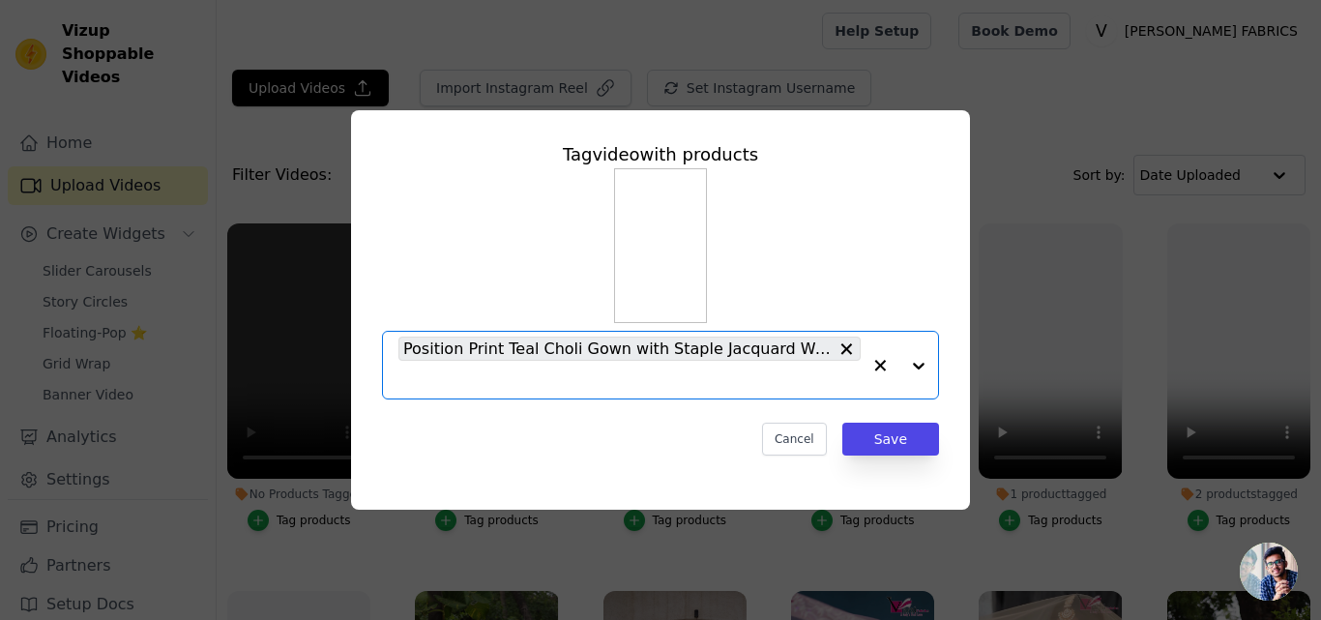
scroll to position [0, 0]
paste input "[URL][DOMAIN_NAME]"
type input "[URL][DOMAIN_NAME]"
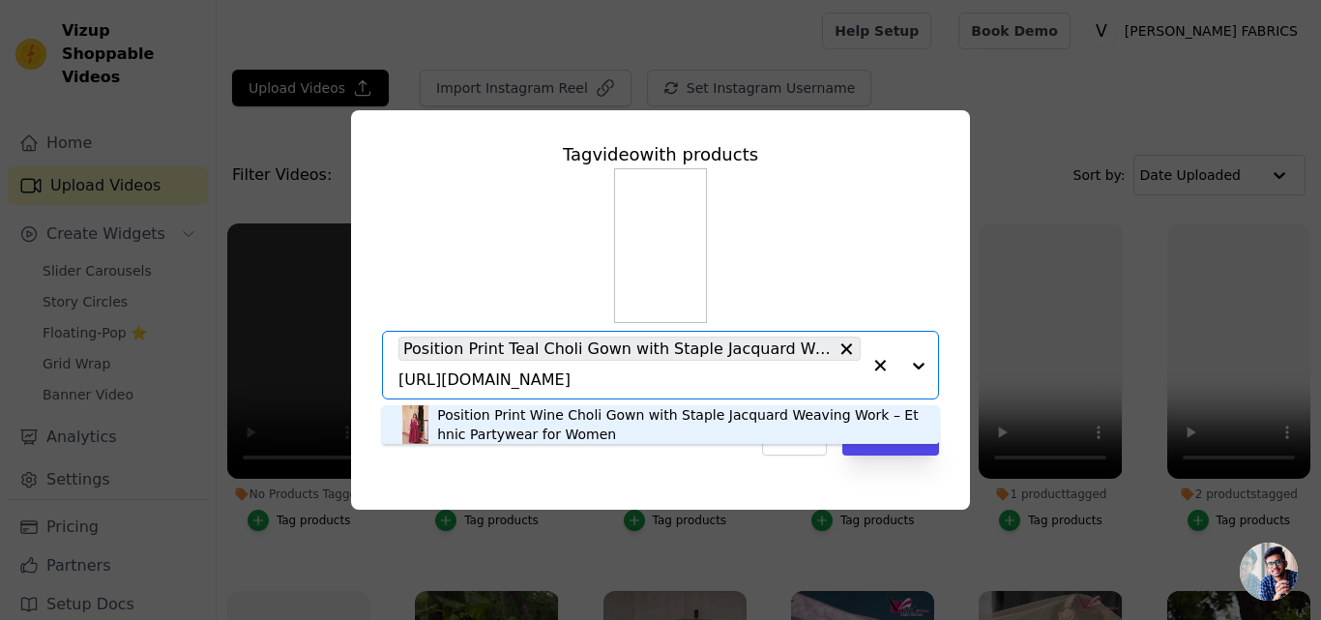
click at [617, 422] on div "Position Print Wine Choli Gown with Staple Jacquard Weaving Work – Ethnic Party…" at bounding box center [678, 424] width 483 height 39
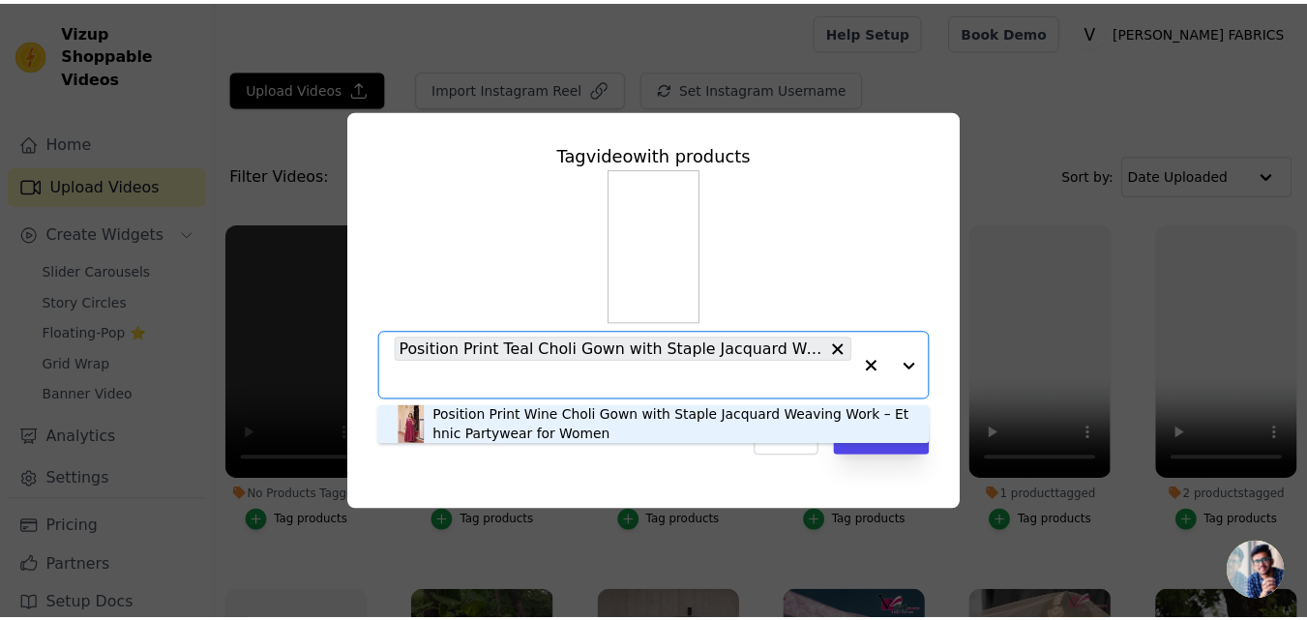
scroll to position [0, 0]
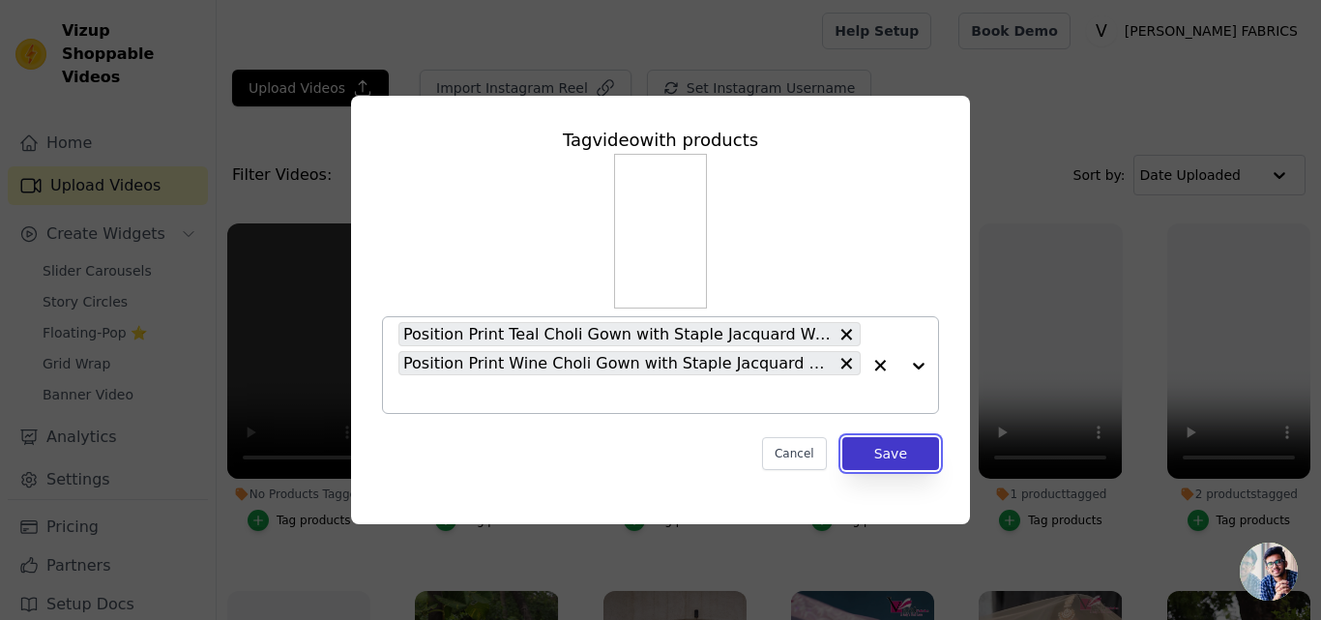
click at [892, 450] on button "Save" at bounding box center [891, 453] width 97 height 33
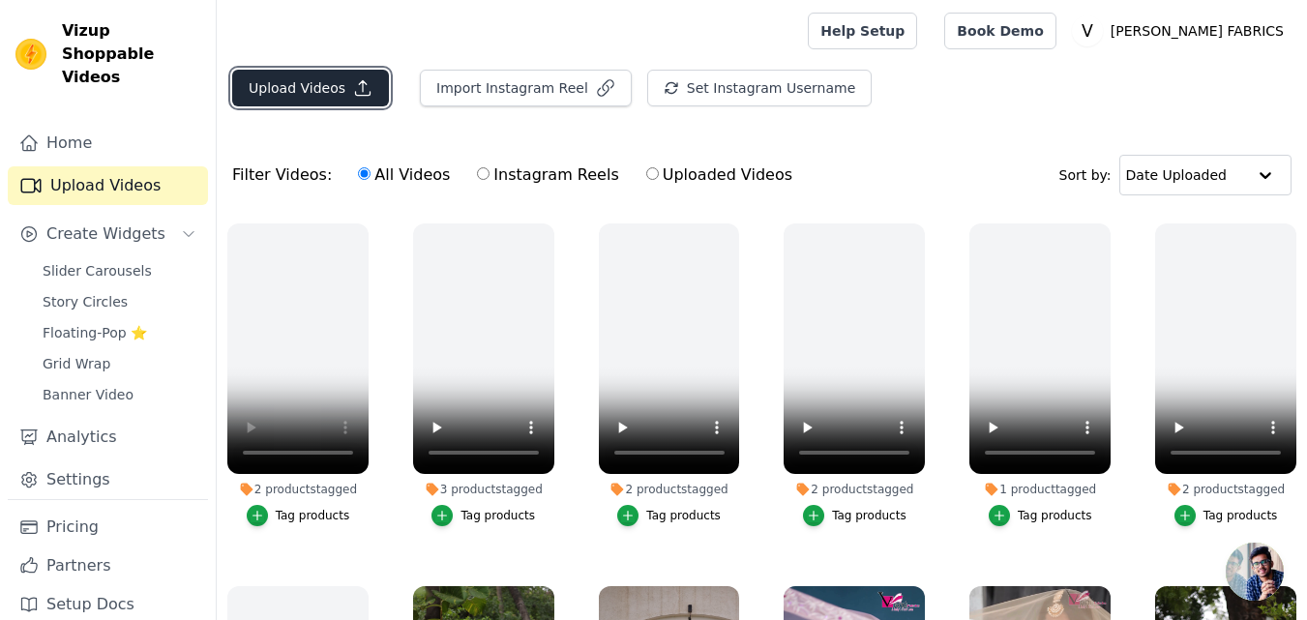
click at [311, 88] on button "Upload Videos" at bounding box center [310, 88] width 157 height 37
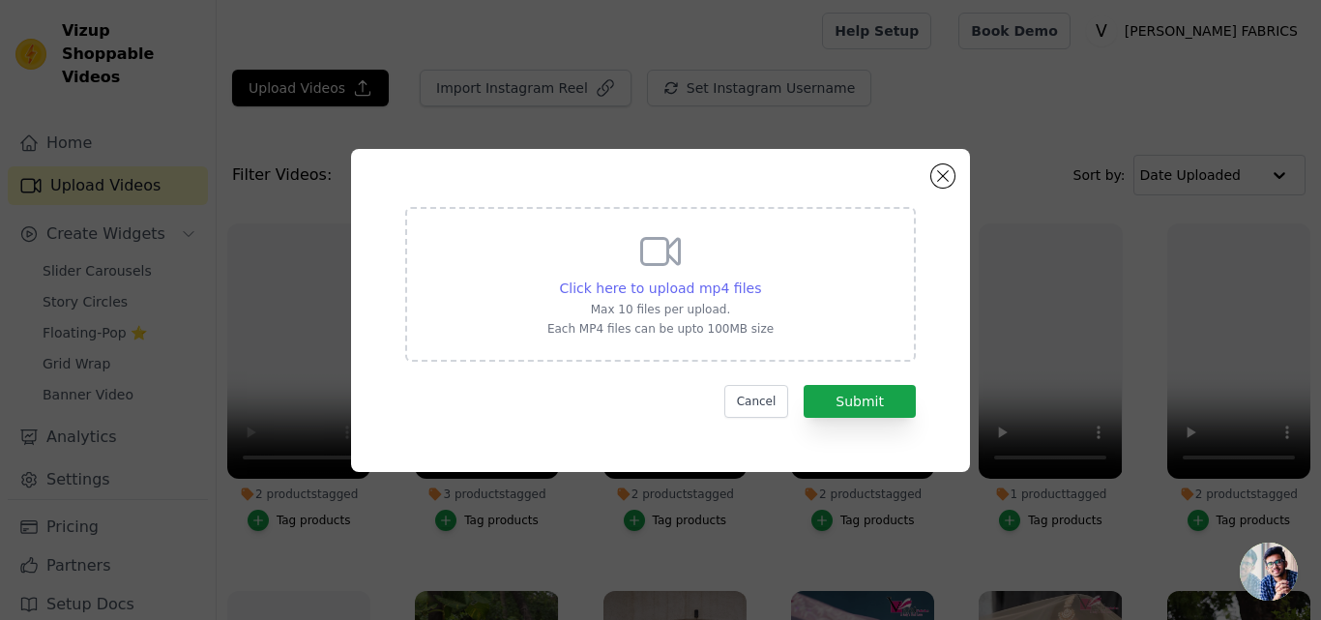
click at [640, 286] on span "Click here to upload mp4 files" at bounding box center [661, 288] width 202 height 15
click at [760, 279] on input "Click here to upload mp4 files Max 10 files per upload. Each MP4 files can be u…" at bounding box center [760, 278] width 1 height 1
type input "C:\fakepath\9250 wine.mp4"
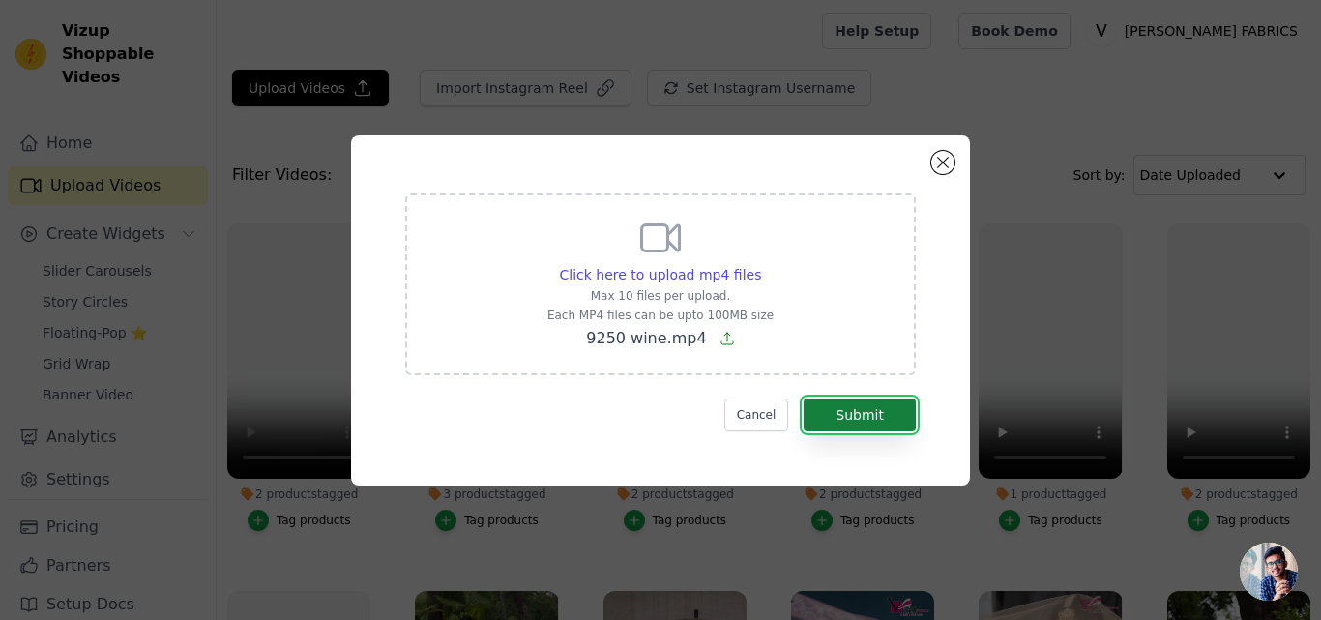
click at [842, 421] on button "Submit" at bounding box center [860, 415] width 112 height 33
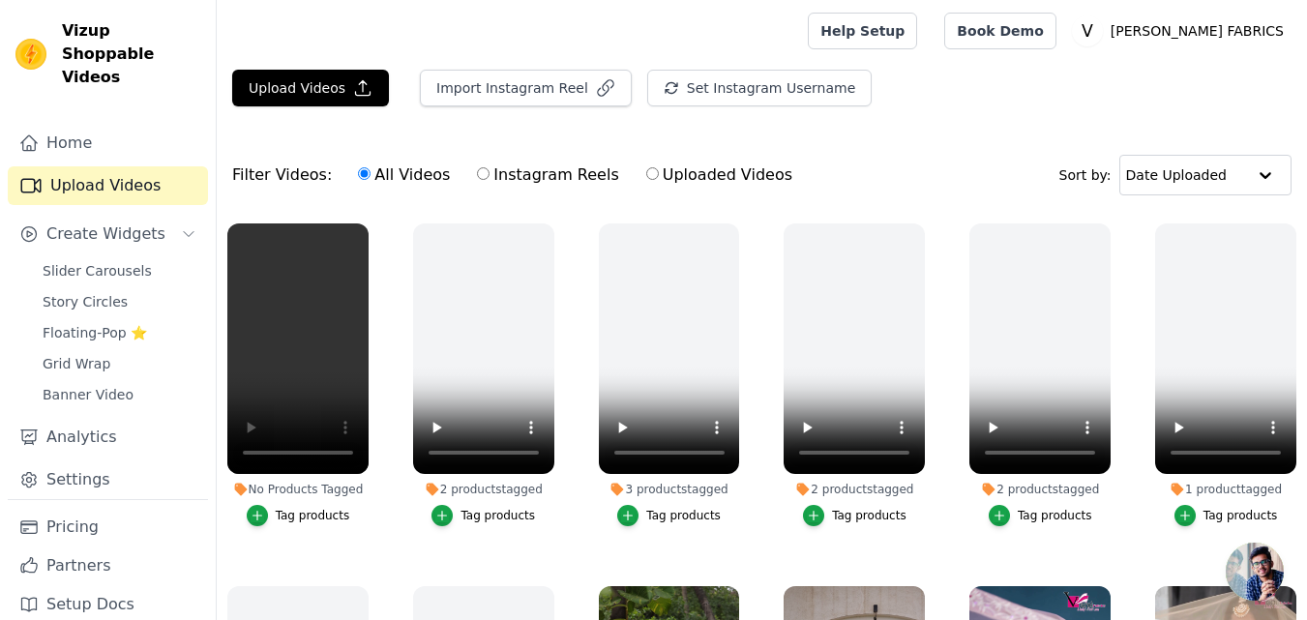
click at [294, 512] on div "Tag products" at bounding box center [313, 515] width 74 height 15
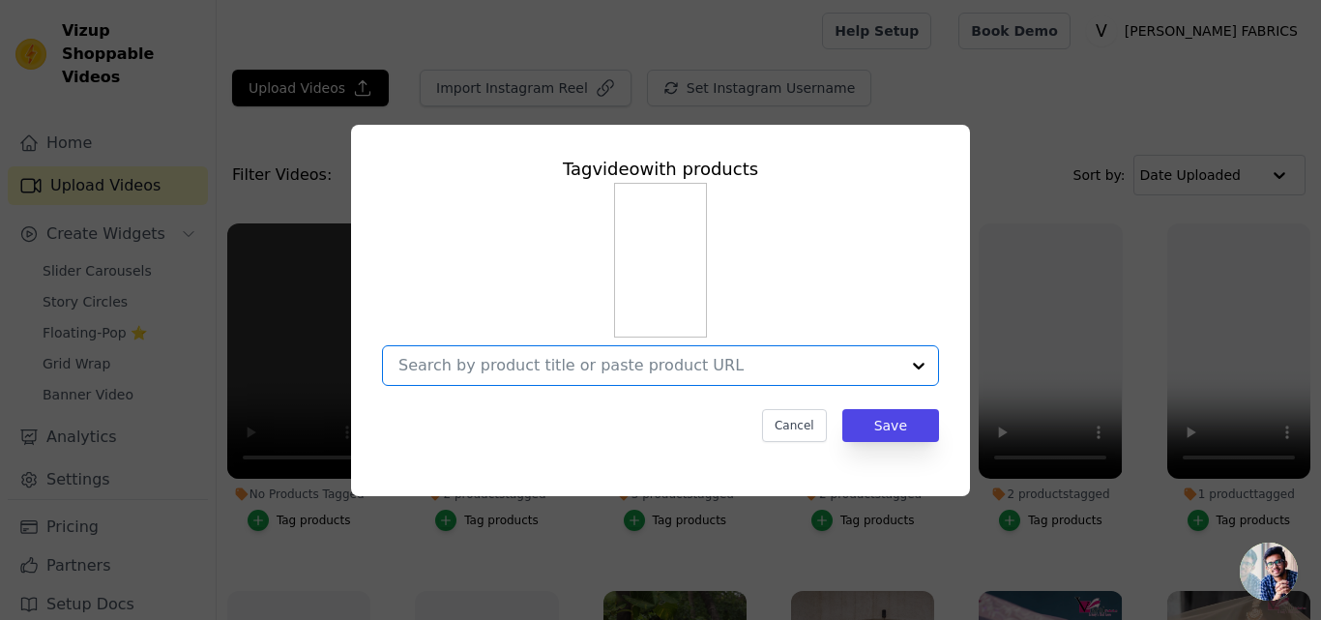
click at [538, 367] on input "No Products Tagged Tag video with products Option undefined, selected. Select i…" at bounding box center [649, 365] width 501 height 18
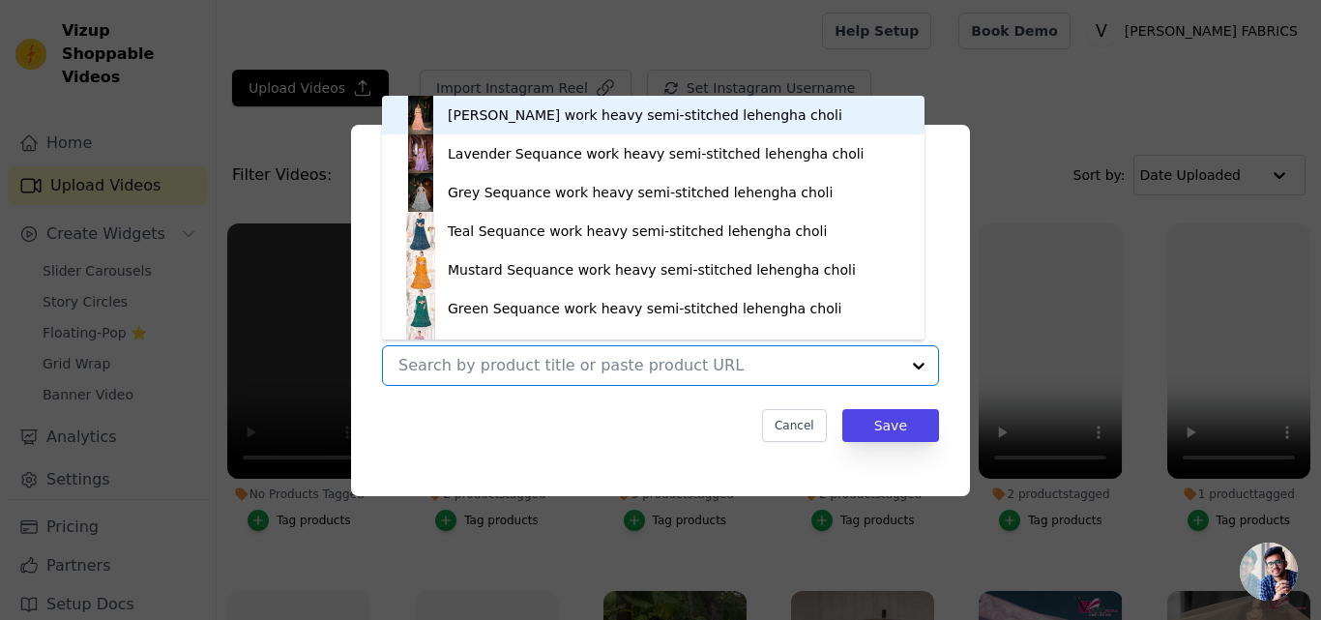
paste input "[URL][DOMAIN_NAME]"
type input "[URL][DOMAIN_NAME]"
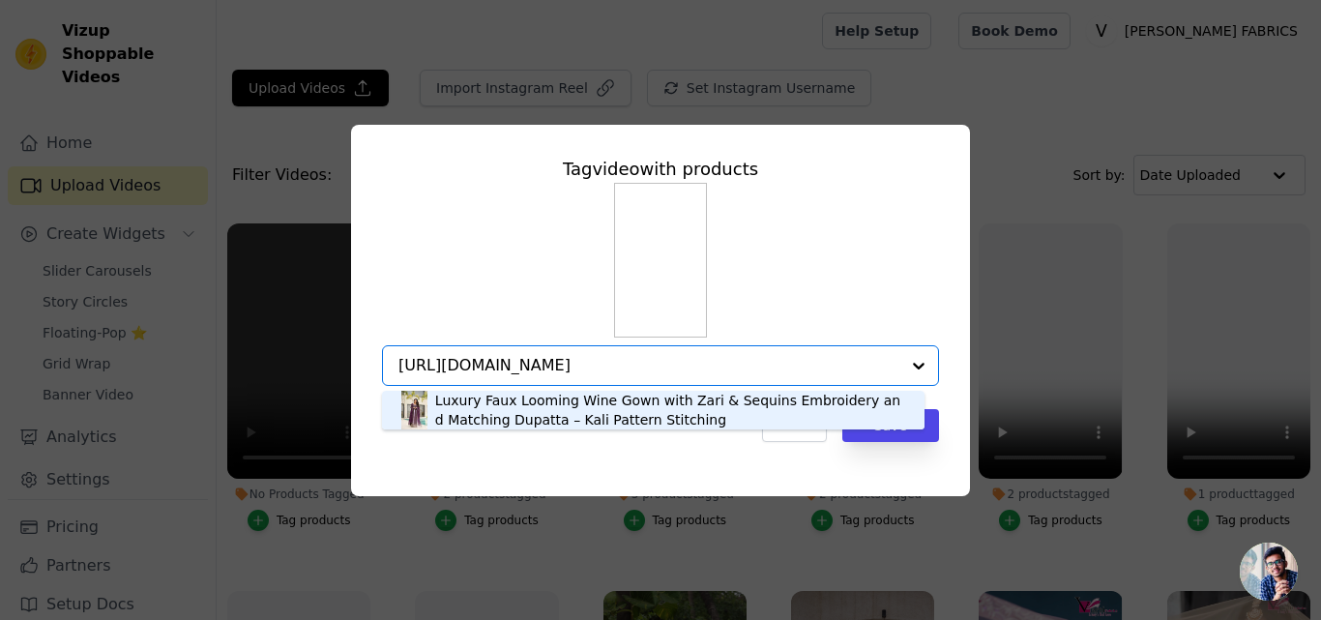
click at [536, 419] on div "Luxury Faux Looming Wine Gown with Zari & Sequins Embroidery and Matching Dupat…" at bounding box center [670, 410] width 470 height 39
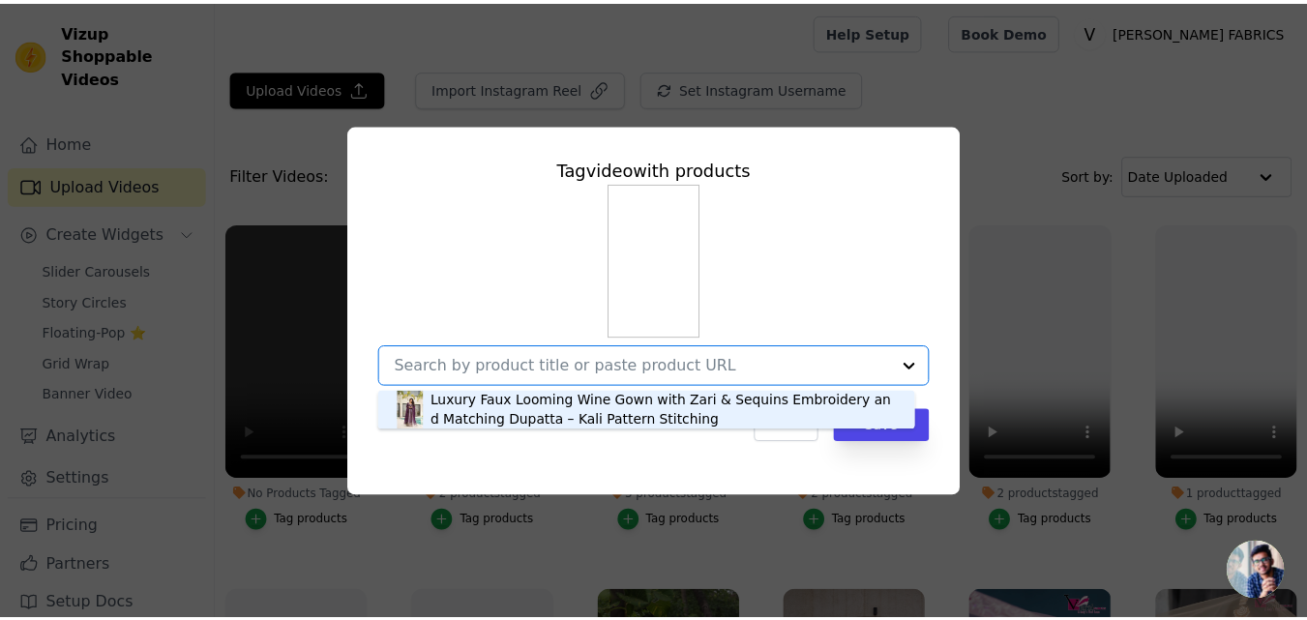
scroll to position [0, 0]
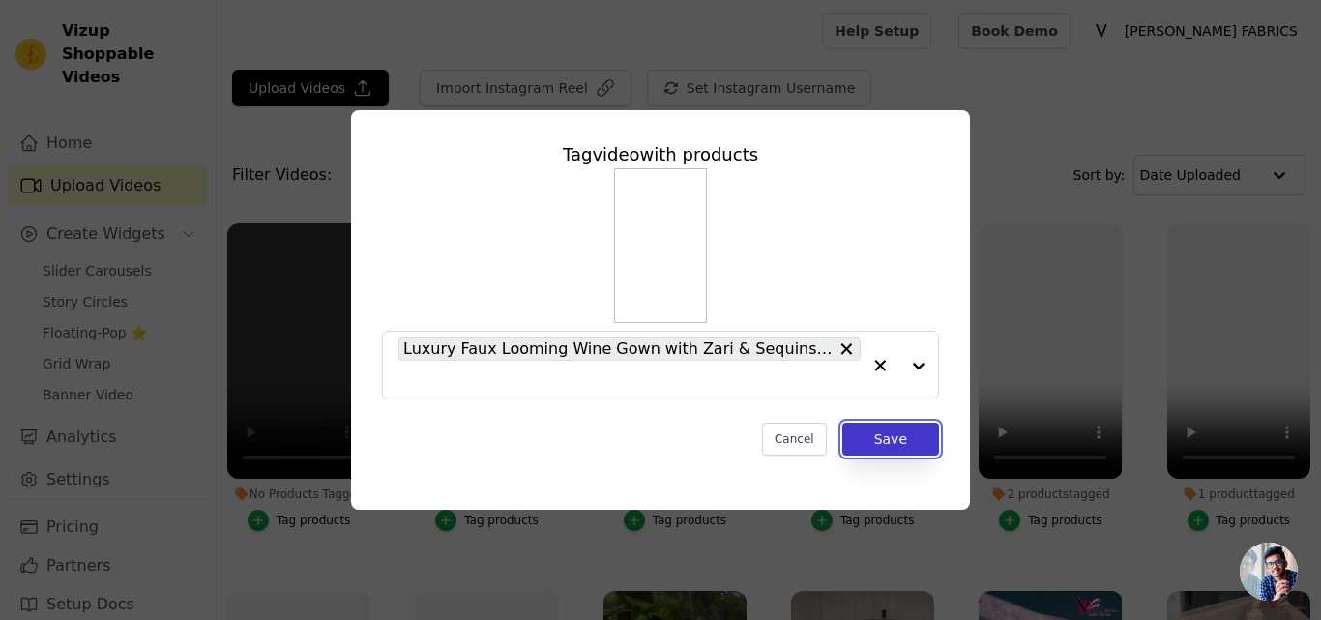
click at [914, 436] on button "Save" at bounding box center [891, 439] width 97 height 33
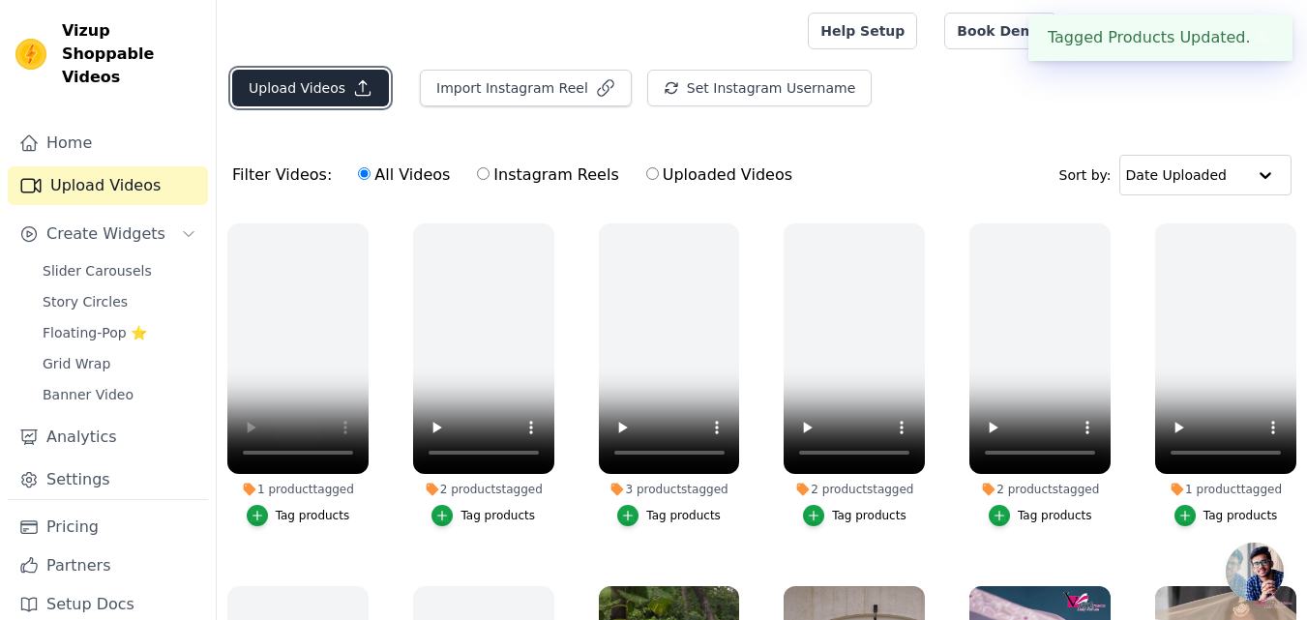
click at [304, 95] on button "Upload Videos" at bounding box center [310, 88] width 157 height 37
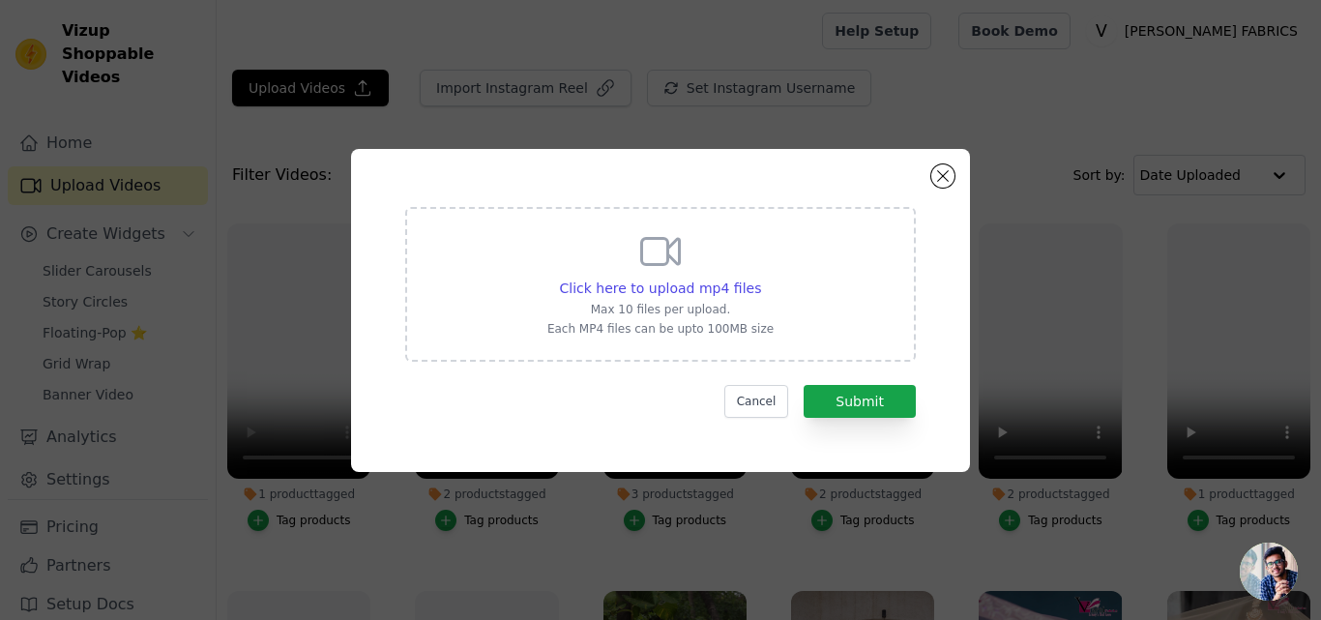
click at [586, 299] on div "Click here to upload mp4 files Max 10 files per upload. Each MP4 files can be u…" at bounding box center [661, 282] width 226 height 108
click at [760, 279] on input "Click here to upload mp4 files Max 10 files per upload. Each MP4 files can be u…" at bounding box center [760, 278] width 1 height 1
type input "C:\fakepath\9250 rama.mp4"
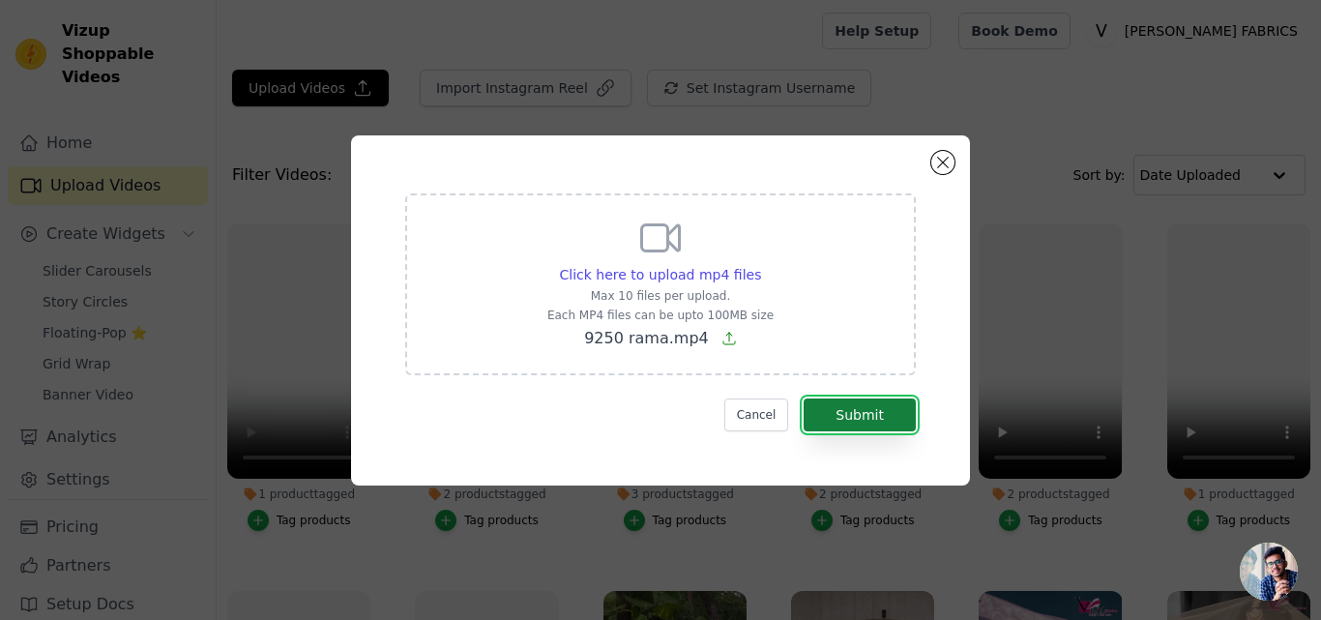
click at [871, 417] on button "Submit" at bounding box center [860, 415] width 112 height 33
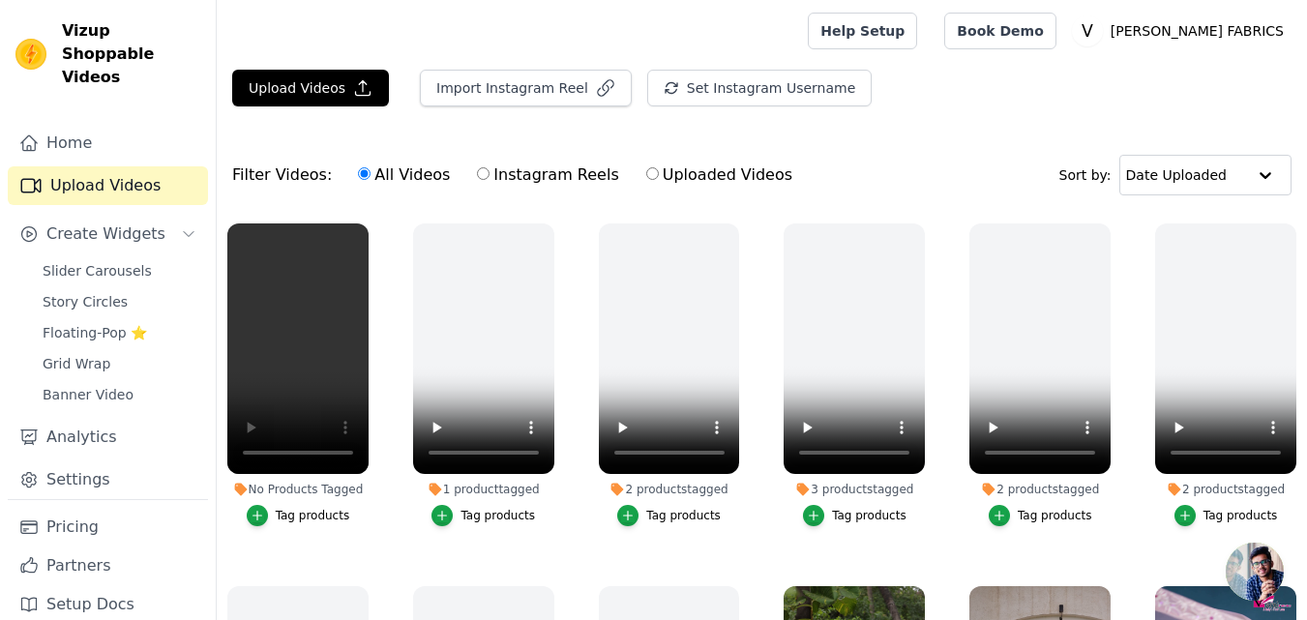
click at [315, 510] on div "Tag products" at bounding box center [313, 515] width 74 height 15
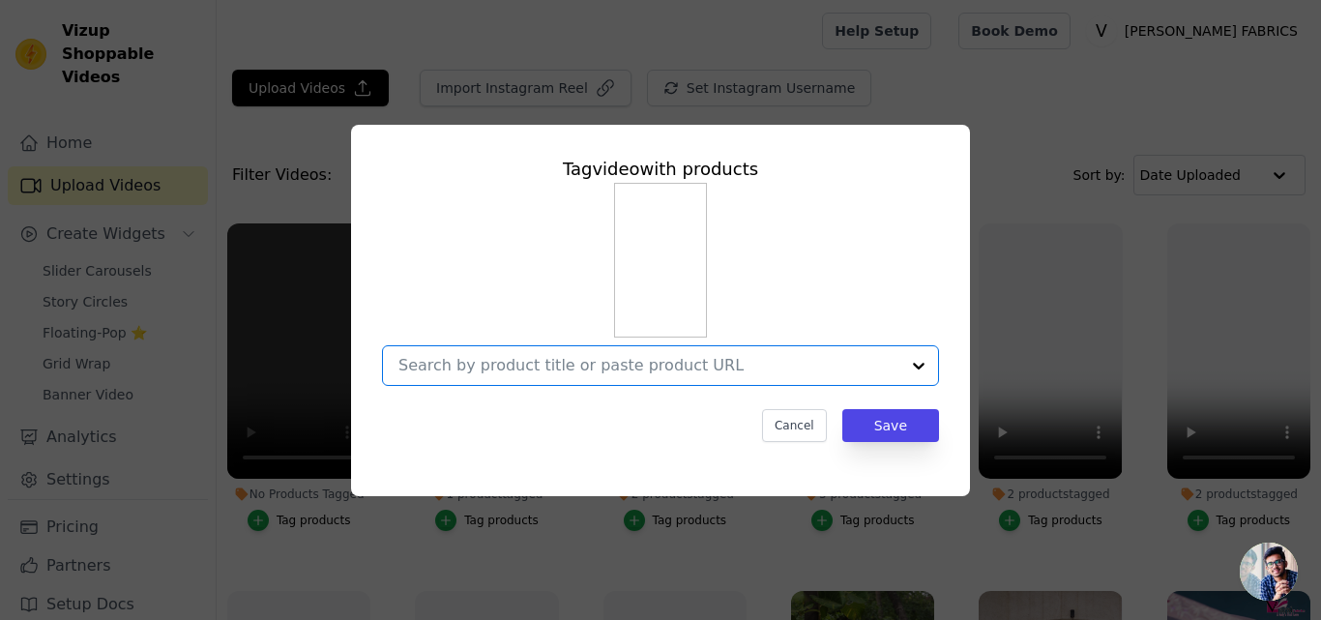
click at [477, 367] on input "No Products Tagged Tag video with products Option undefined, selected. Select i…" at bounding box center [649, 365] width 501 height 18
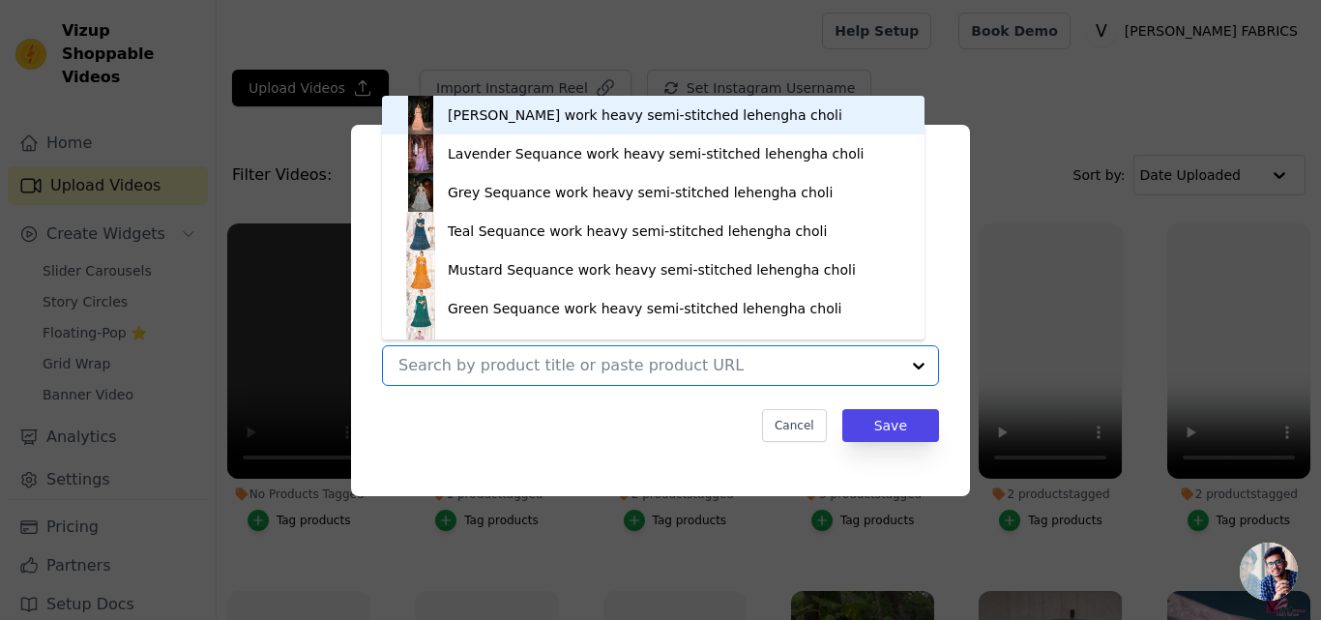
click at [477, 367] on input "No Products Tagged Tag video with products [PERSON_NAME] work heavy semi-stitch…" at bounding box center [649, 365] width 501 height 18
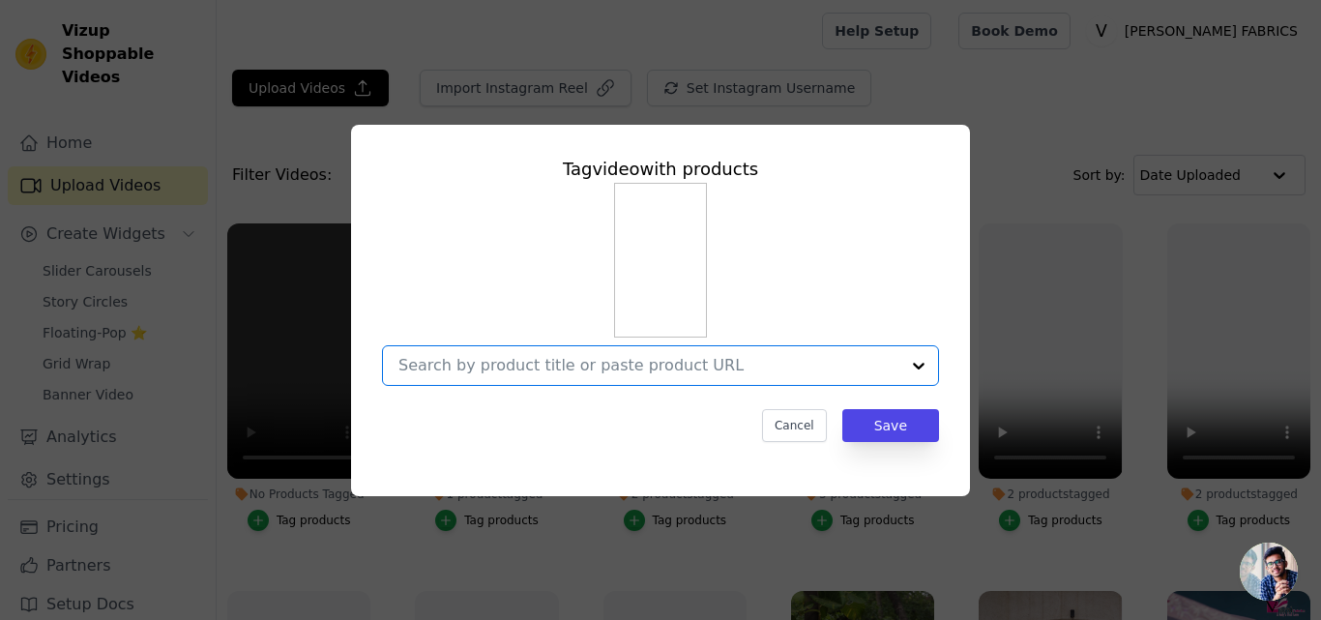
click at [477, 367] on input "No Products Tagged Tag video with products Option undefined, selected. Select i…" at bounding box center [649, 365] width 501 height 18
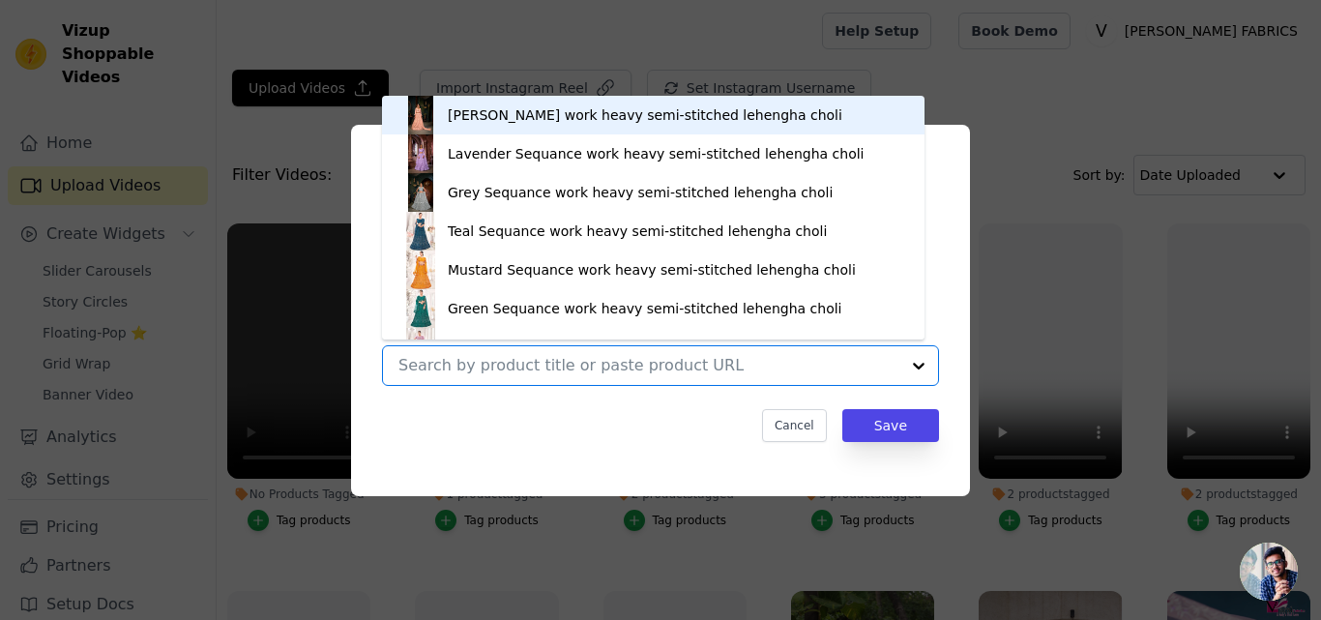
paste input "https://varniethnics.com/products/luxury-faux-looming-rama-gown-with-zari-sequi…"
type input "https://varniethnics.com/products/luxury-faux-looming-rama-gown-with-zari-sequi…"
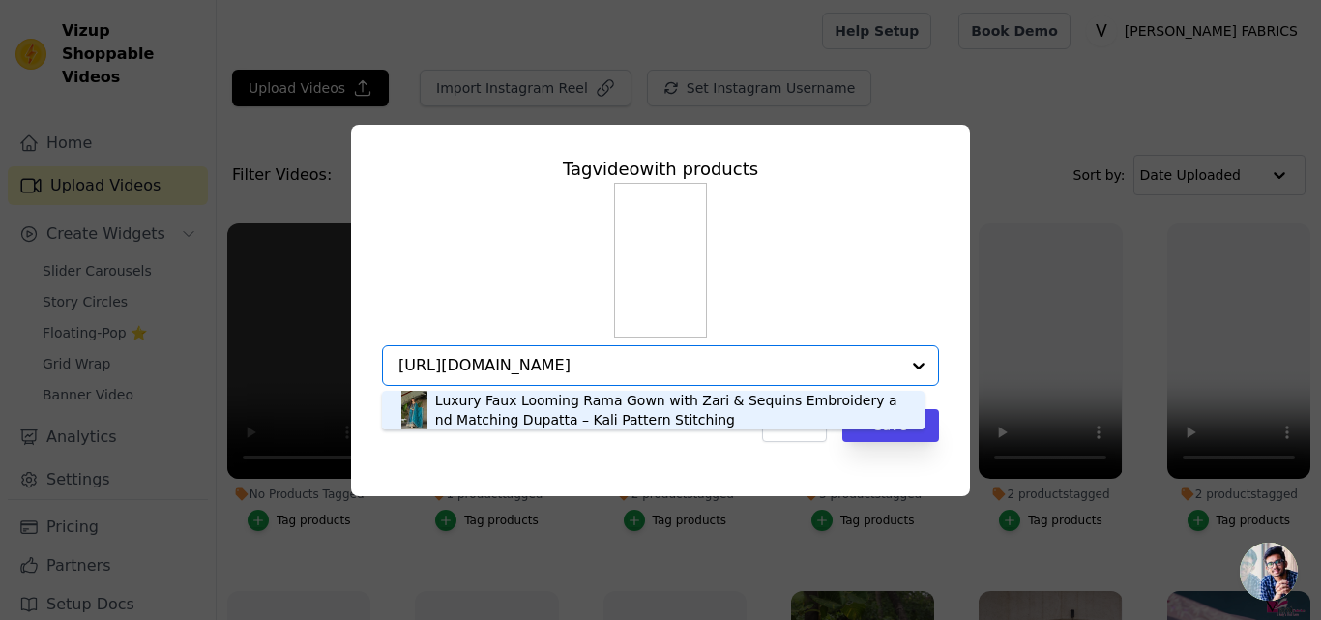
click at [487, 417] on div "Luxury Faux Looming Rama Gown with Zari & Sequins Embroidery and Matching Dupat…" at bounding box center [670, 410] width 470 height 39
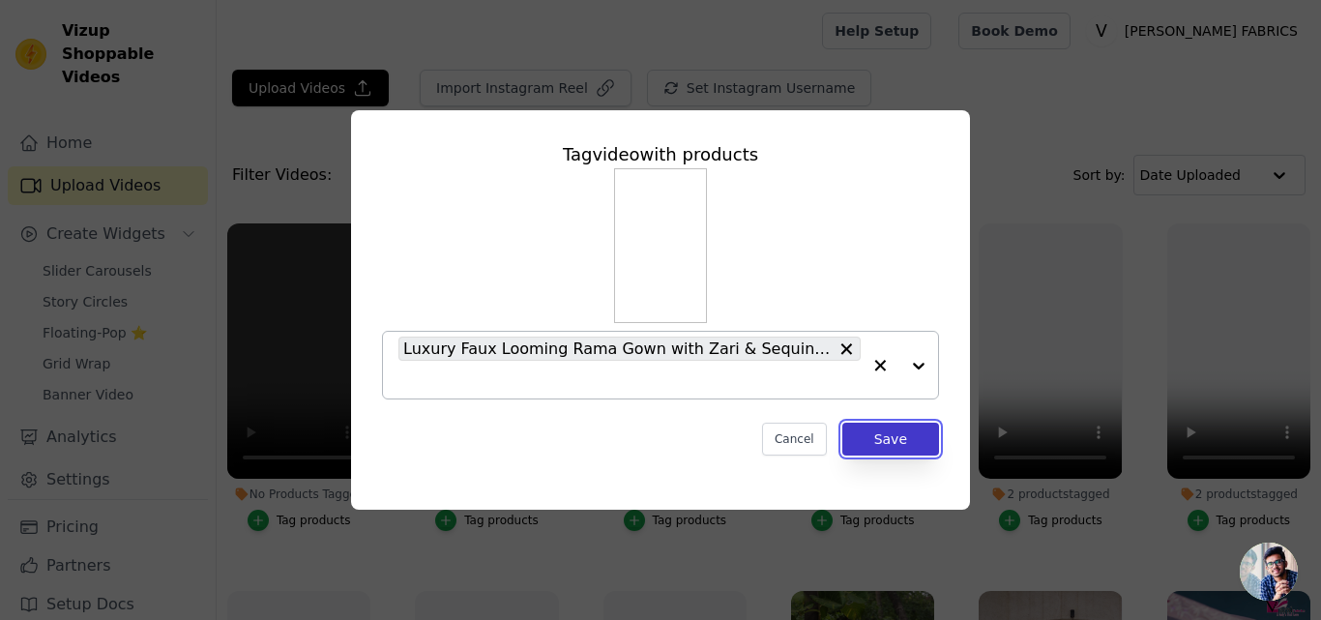
click at [878, 424] on button "Save" at bounding box center [891, 439] width 97 height 33
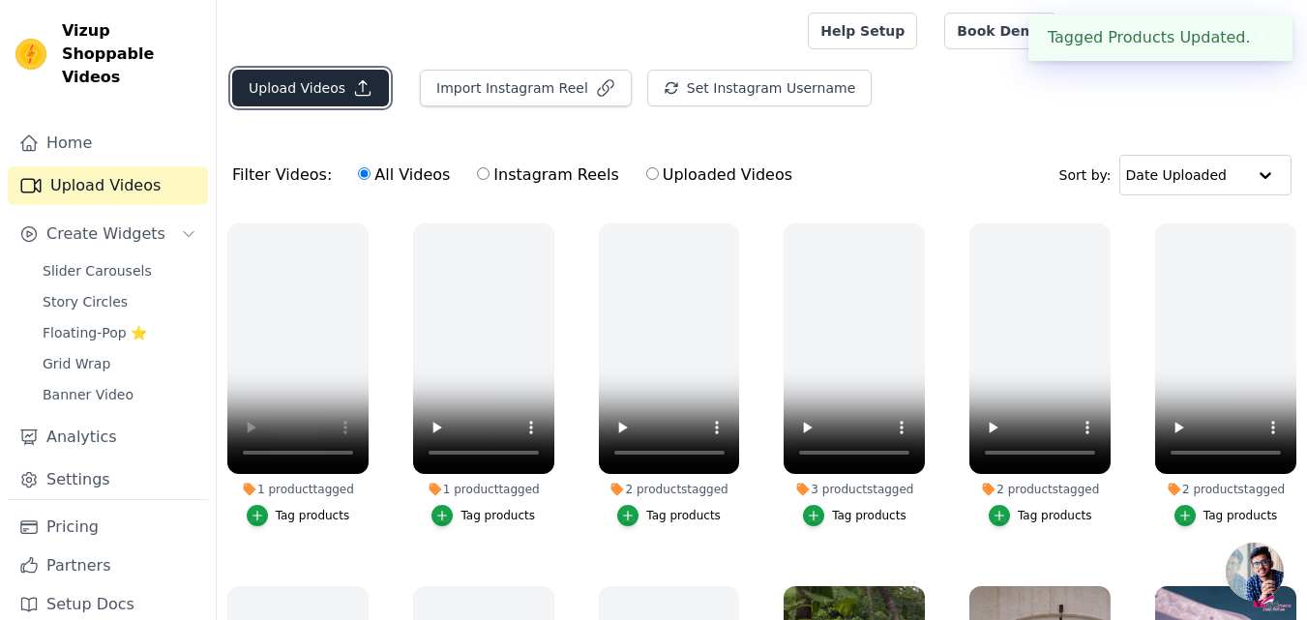
click at [257, 99] on button "Upload Videos" at bounding box center [310, 88] width 157 height 37
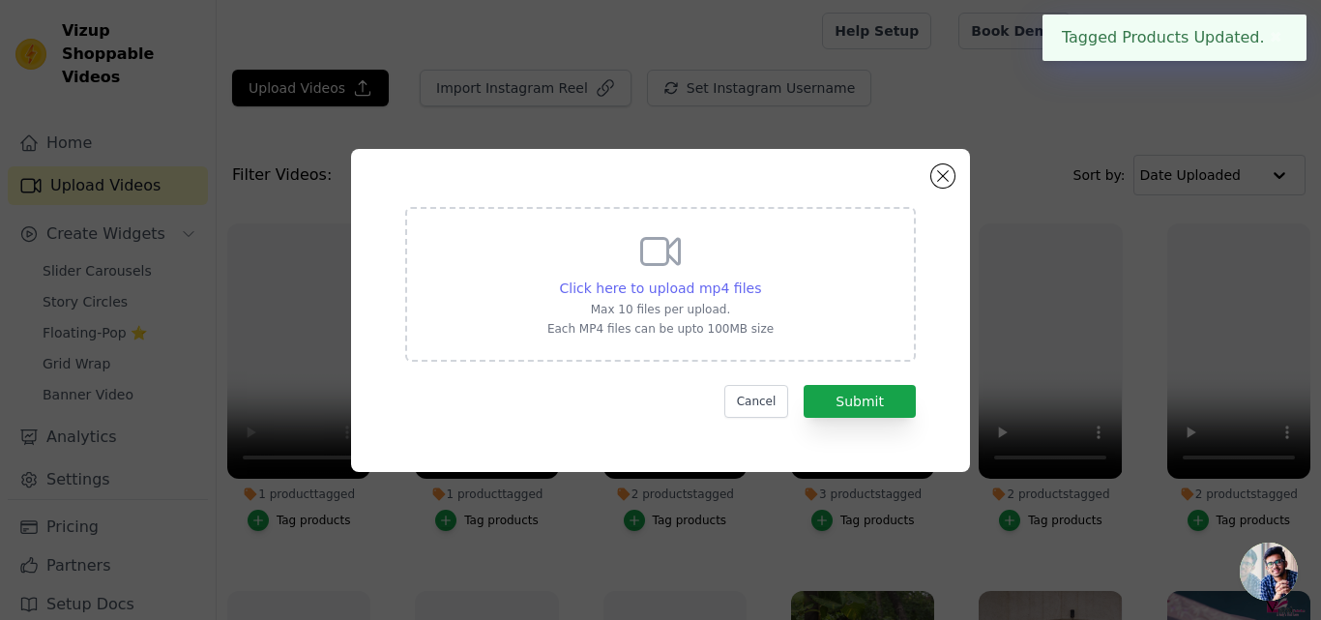
click at [706, 284] on span "Click here to upload mp4 files" at bounding box center [661, 288] width 202 height 15
click at [760, 279] on input "Click here to upload mp4 files Max 10 files per upload. Each MP4 files can be u…" at bounding box center [760, 278] width 1 height 1
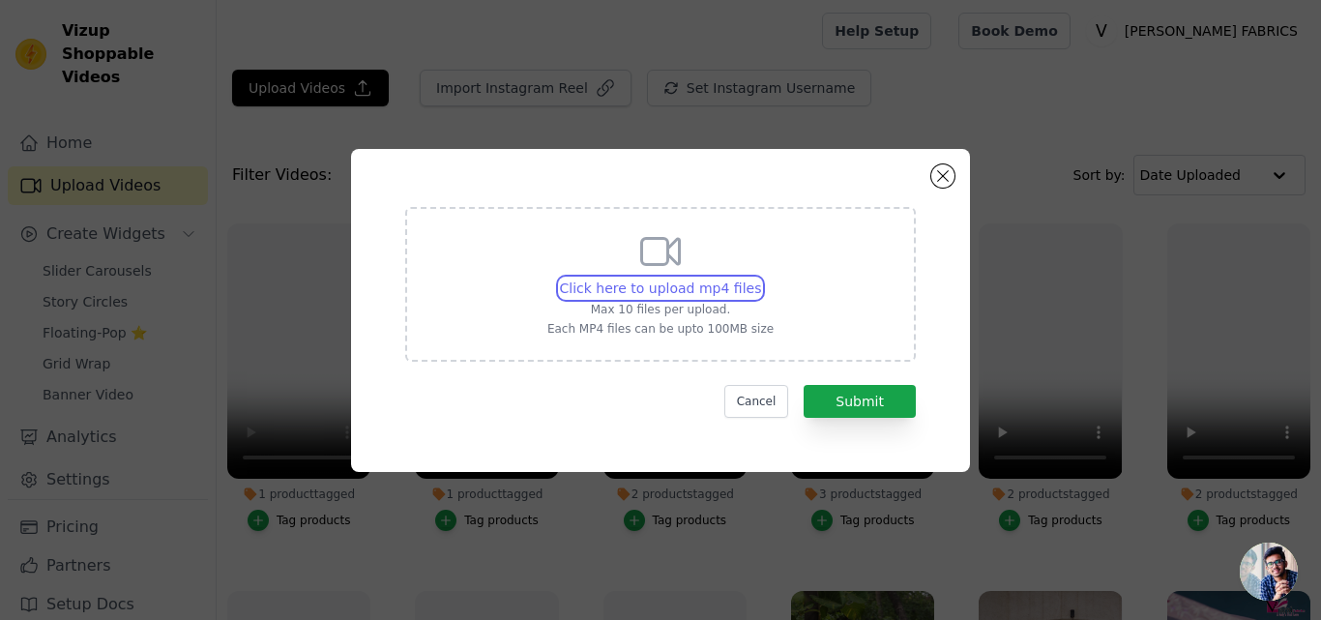
type input "C:\fakepath\9250 pink.mp4"
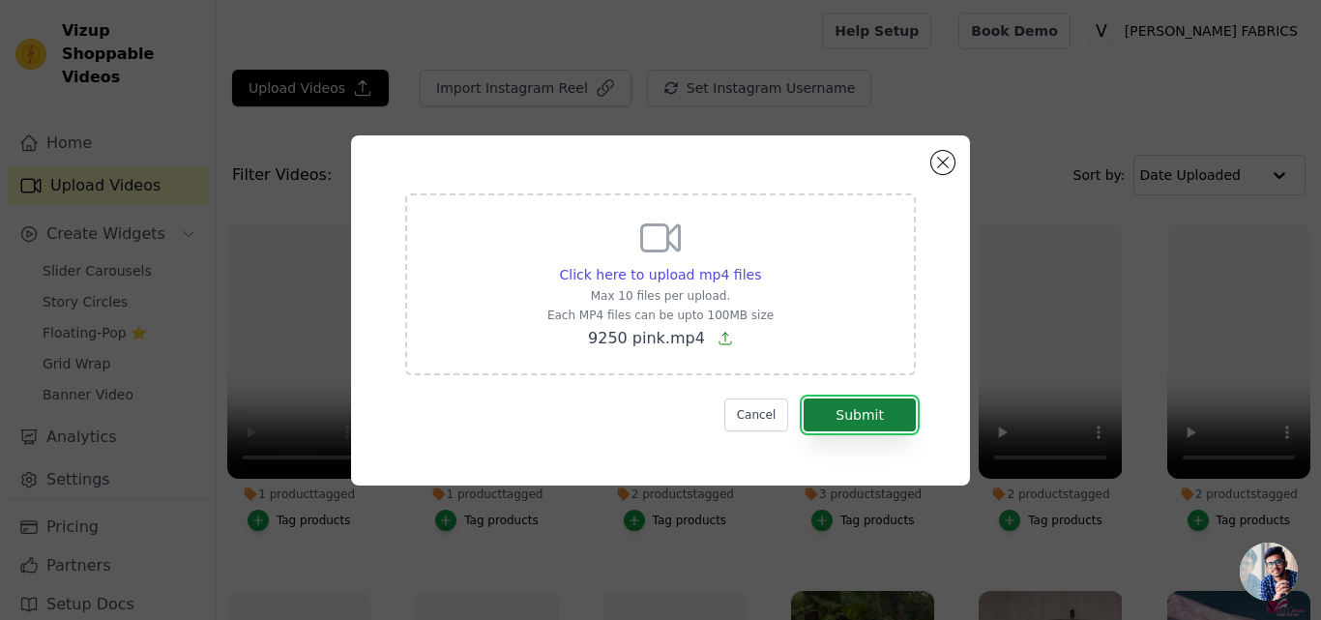
click at [890, 415] on button "Submit" at bounding box center [860, 415] width 112 height 33
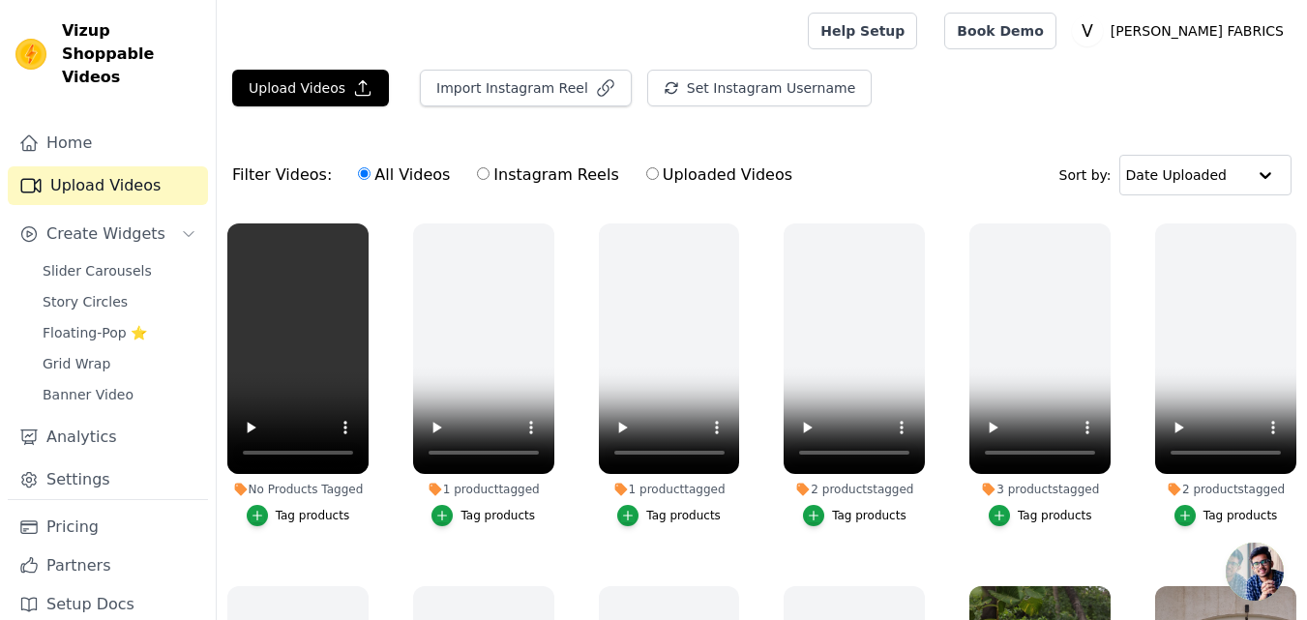
click at [326, 517] on div "Tag products" at bounding box center [313, 515] width 74 height 15
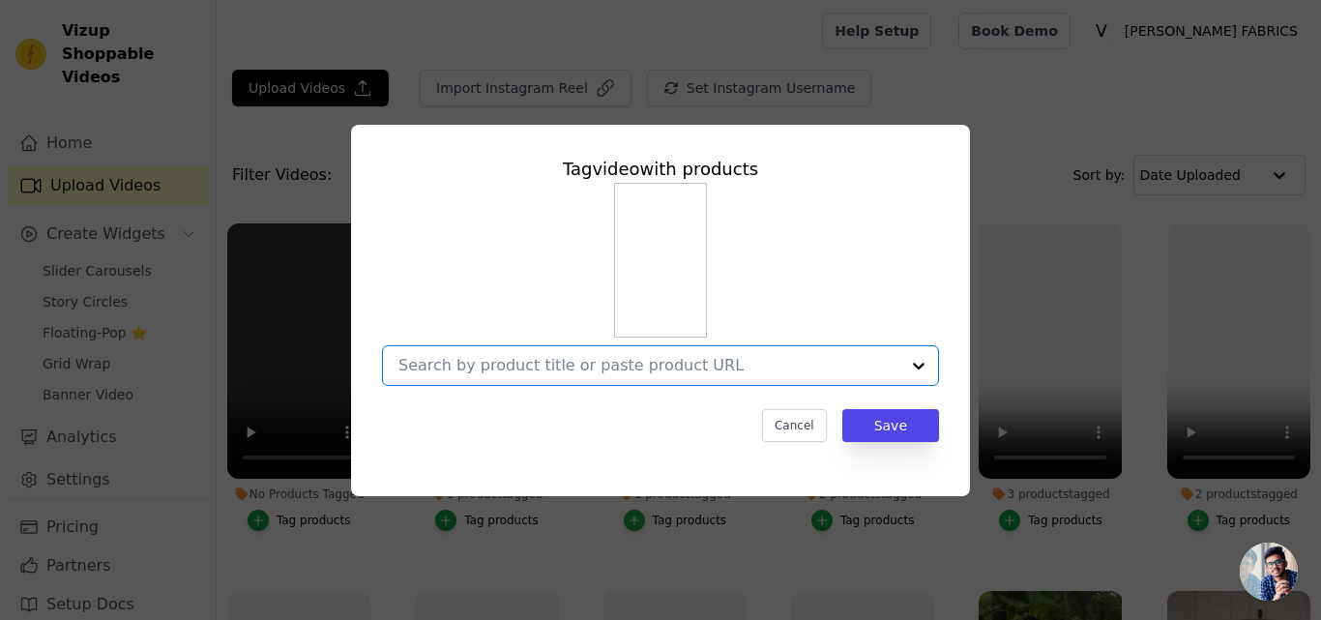
click at [491, 369] on input "No Products Tagged Tag video with products Option undefined, selected. Select i…" at bounding box center [649, 365] width 501 height 18
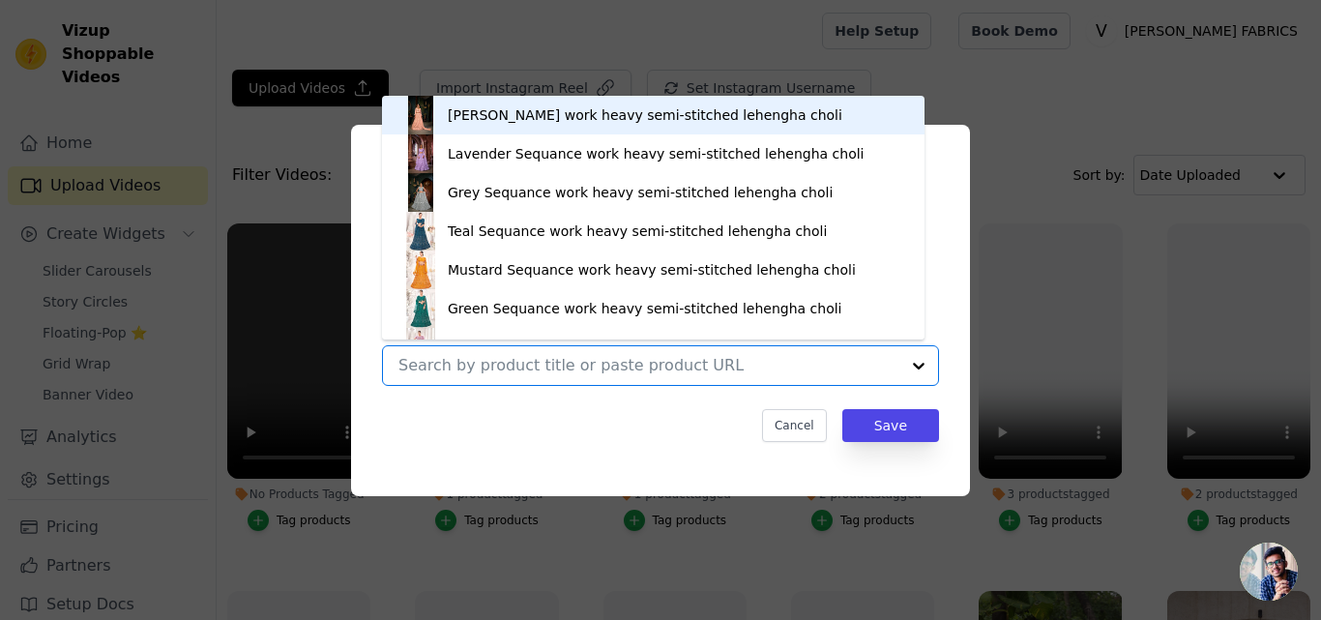
click at [491, 369] on input "No Products Tagged Tag video with products [PERSON_NAME] work heavy semi-stitch…" at bounding box center [649, 365] width 501 height 18
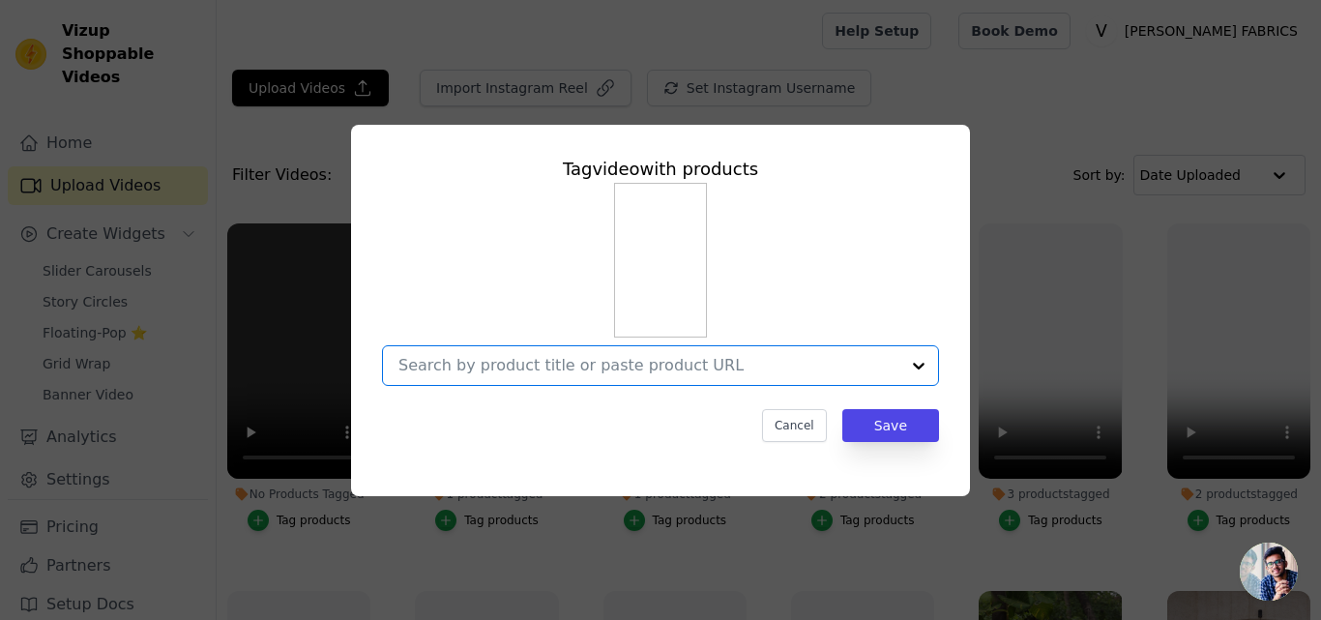
paste input "[URL][DOMAIN_NAME]"
type input "[URL][DOMAIN_NAME]"
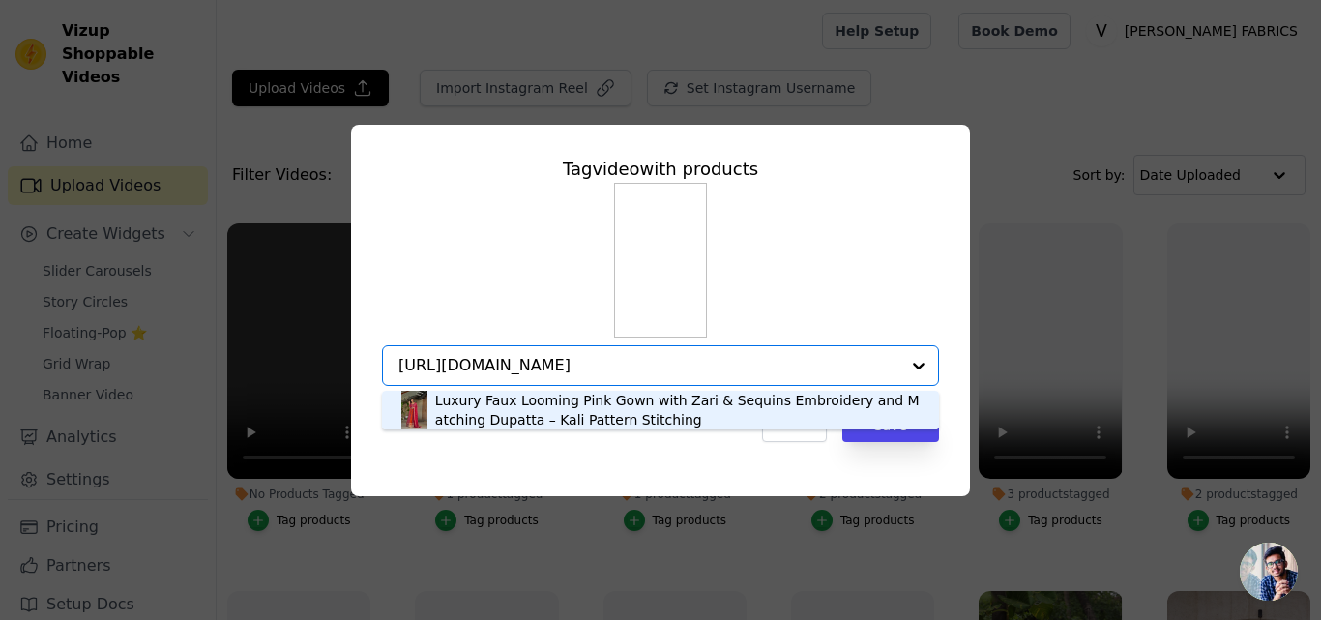
click at [492, 408] on div "Luxury Faux Looming Pink Gown with Zari & Sequins Embroidery and Matching Dupat…" at bounding box center [677, 410] width 485 height 39
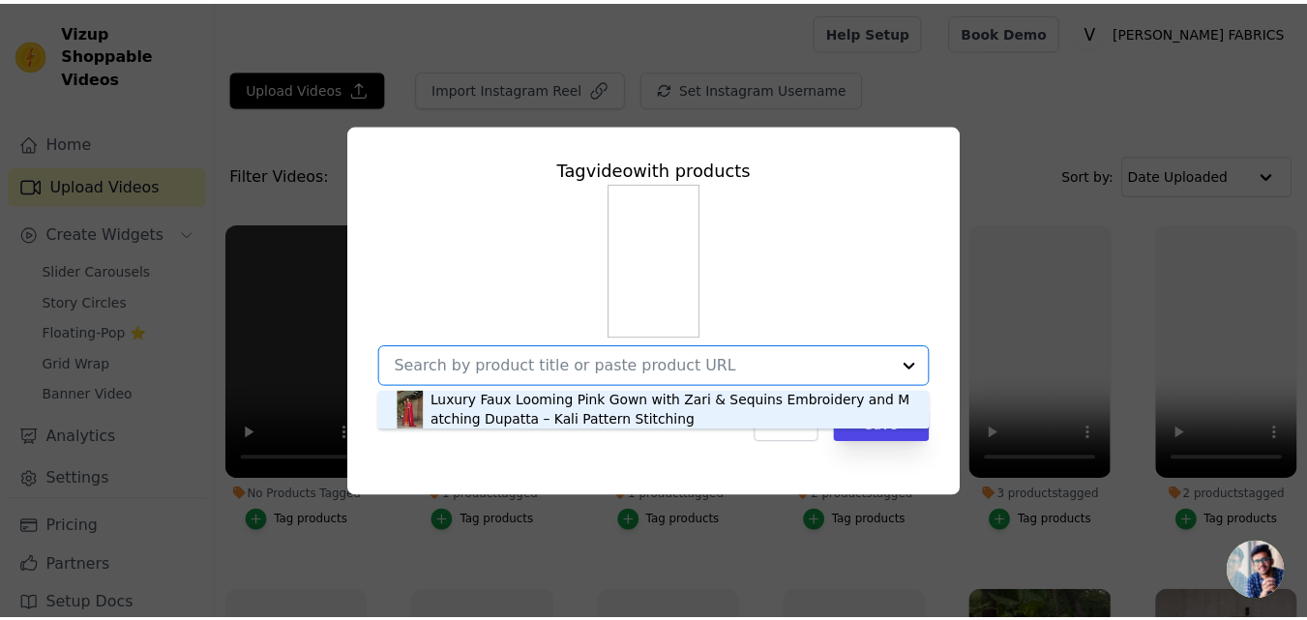
scroll to position [0, 0]
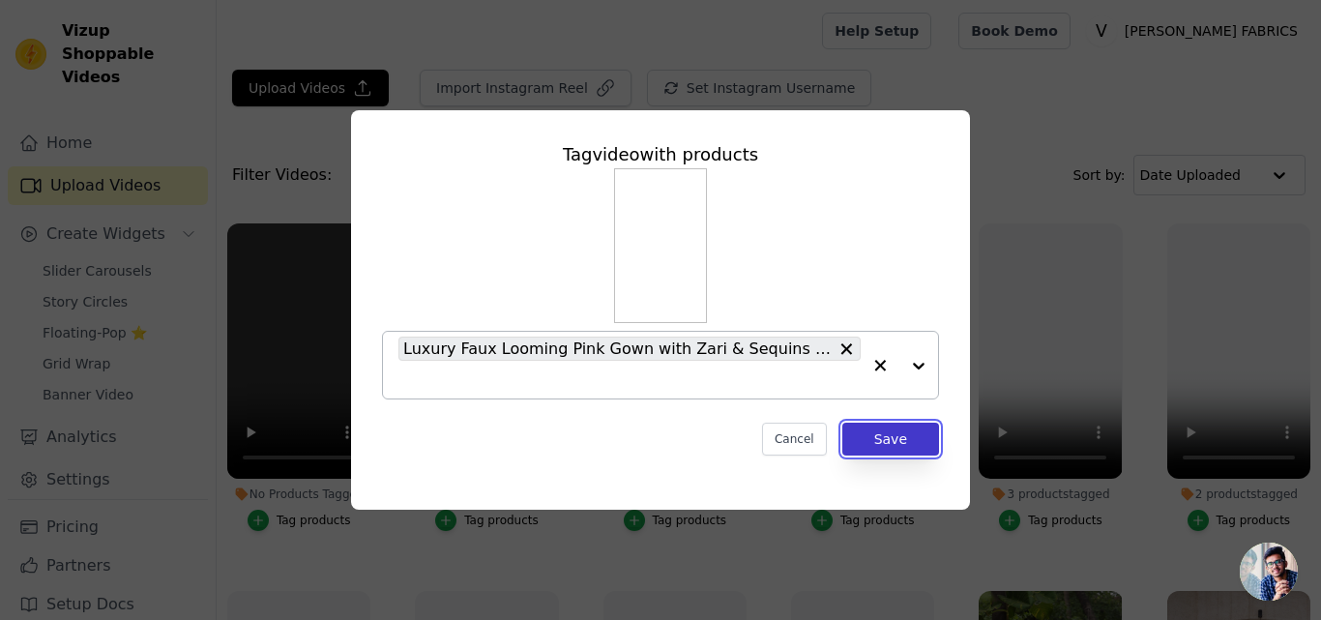
click at [871, 437] on button "Save" at bounding box center [891, 439] width 97 height 33
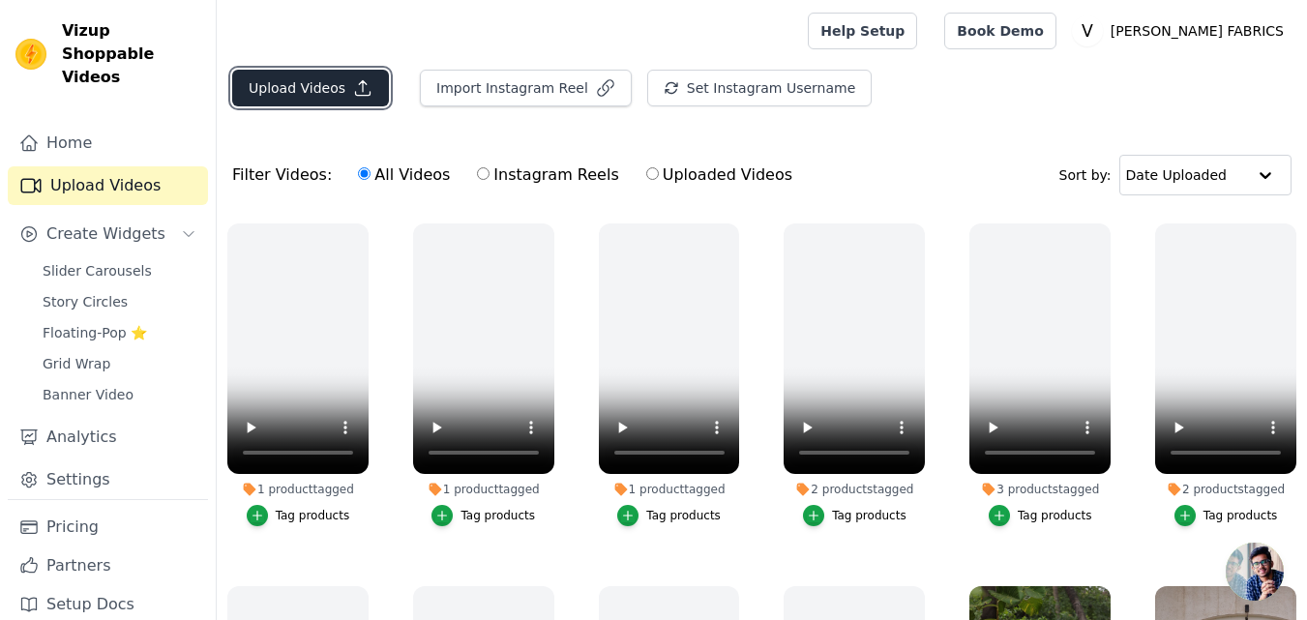
click at [315, 87] on button "Upload Videos" at bounding box center [310, 88] width 157 height 37
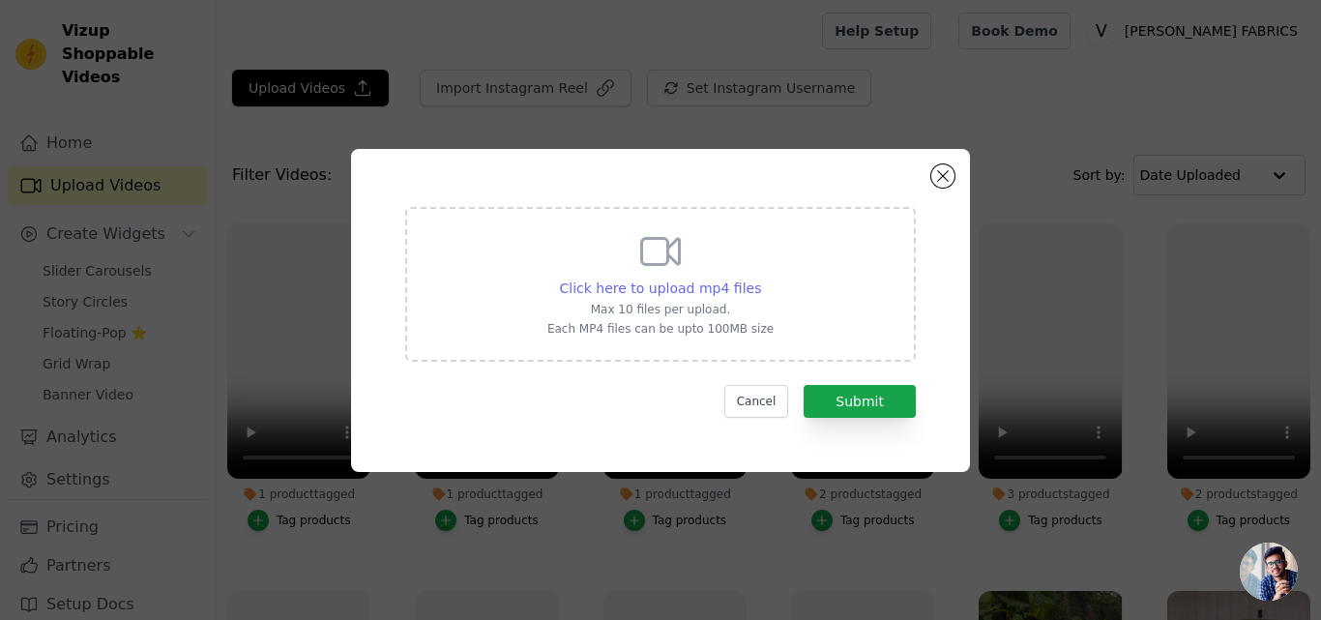
click at [625, 282] on span "Click here to upload mp4 files" at bounding box center [661, 288] width 202 height 15
click at [760, 279] on input "Click here to upload mp4 files Max 10 files per upload. Each MP4 files can be u…" at bounding box center [760, 278] width 1 height 1
type input "C:\fakepath\9252.mp4"
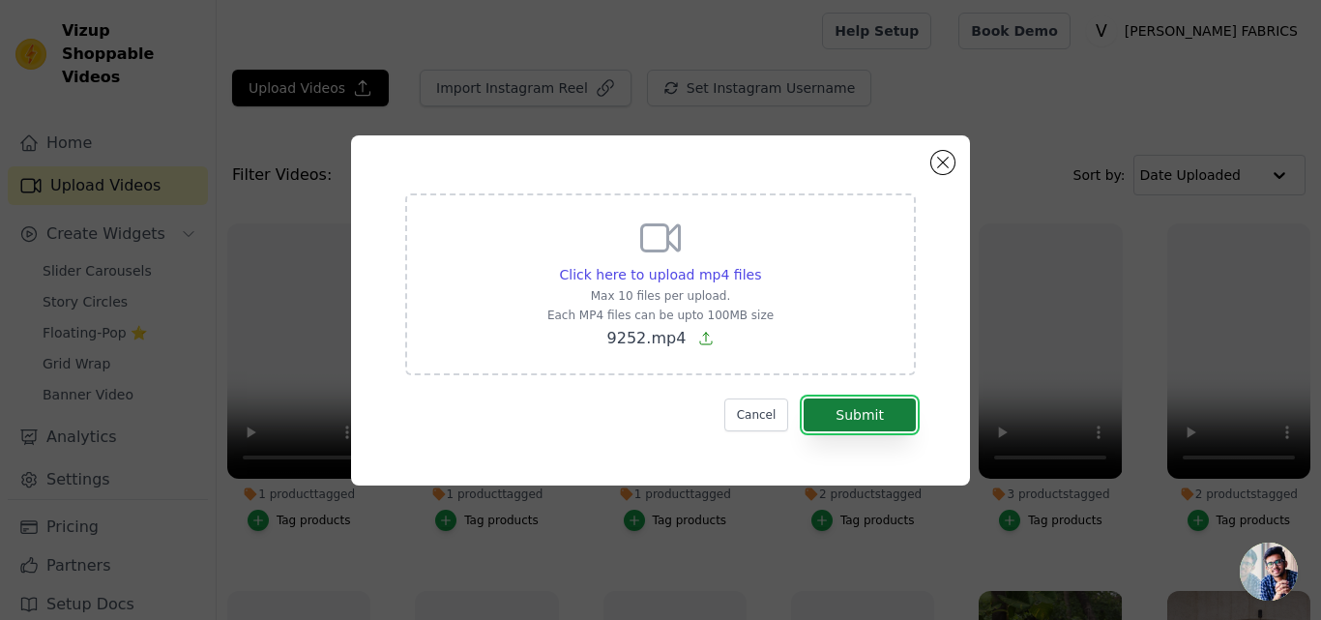
click at [821, 406] on button "Submit" at bounding box center [860, 415] width 112 height 33
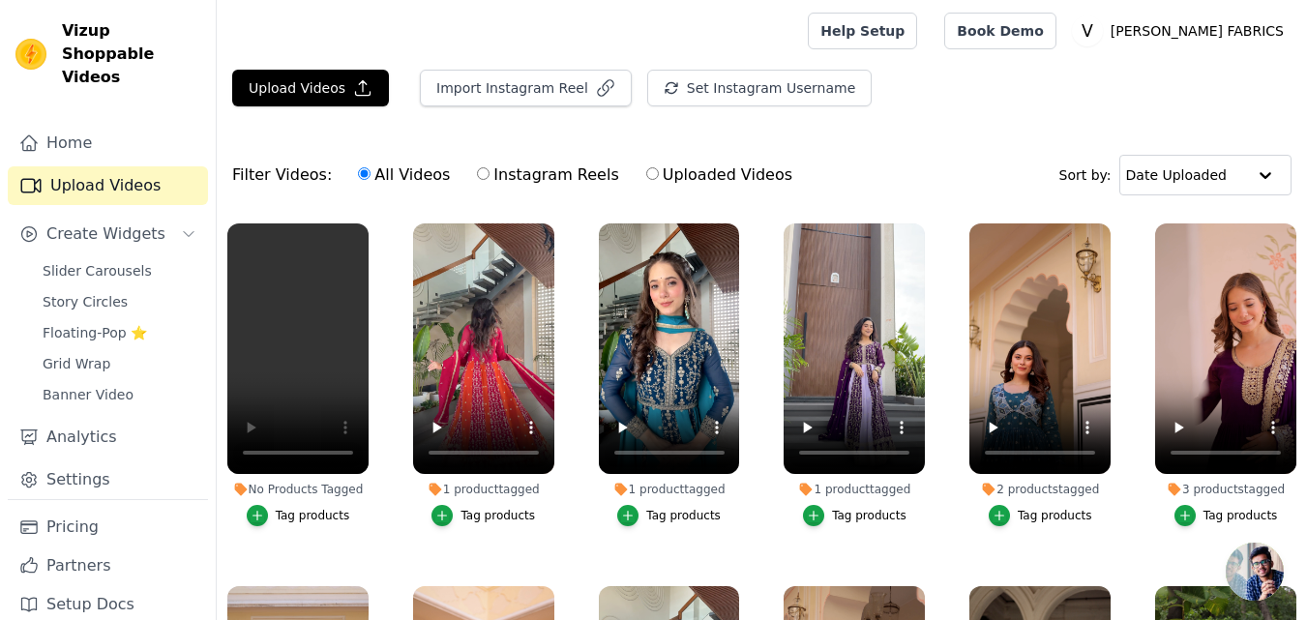
click at [282, 517] on div "Tag products" at bounding box center [313, 515] width 74 height 15
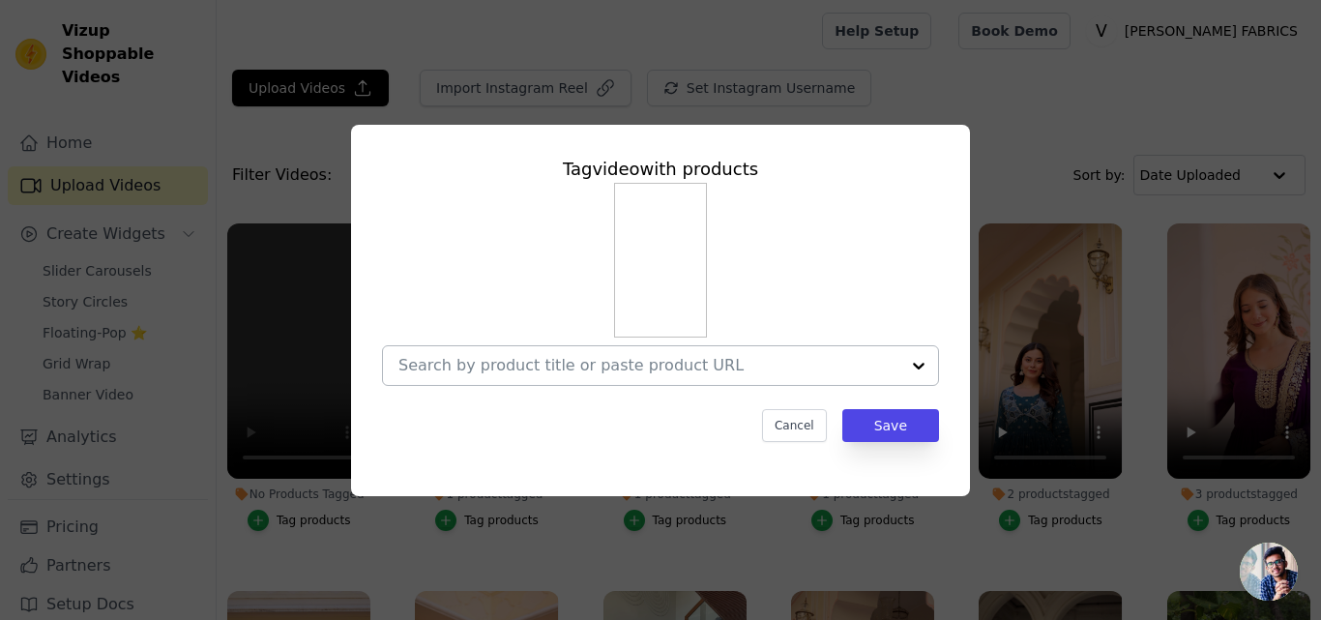
click at [488, 354] on div at bounding box center [649, 365] width 501 height 39
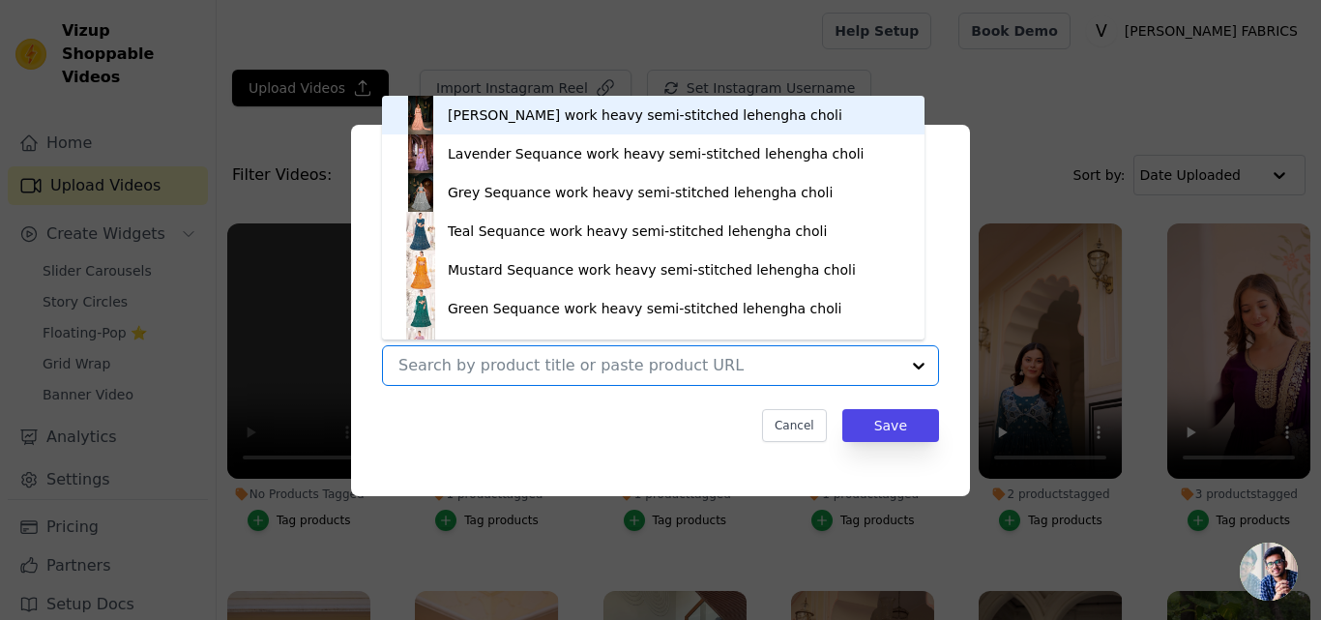
click at [484, 366] on input "No Products Tagged Tag video with products [PERSON_NAME] work heavy semi-stitch…" at bounding box center [649, 365] width 501 height 18
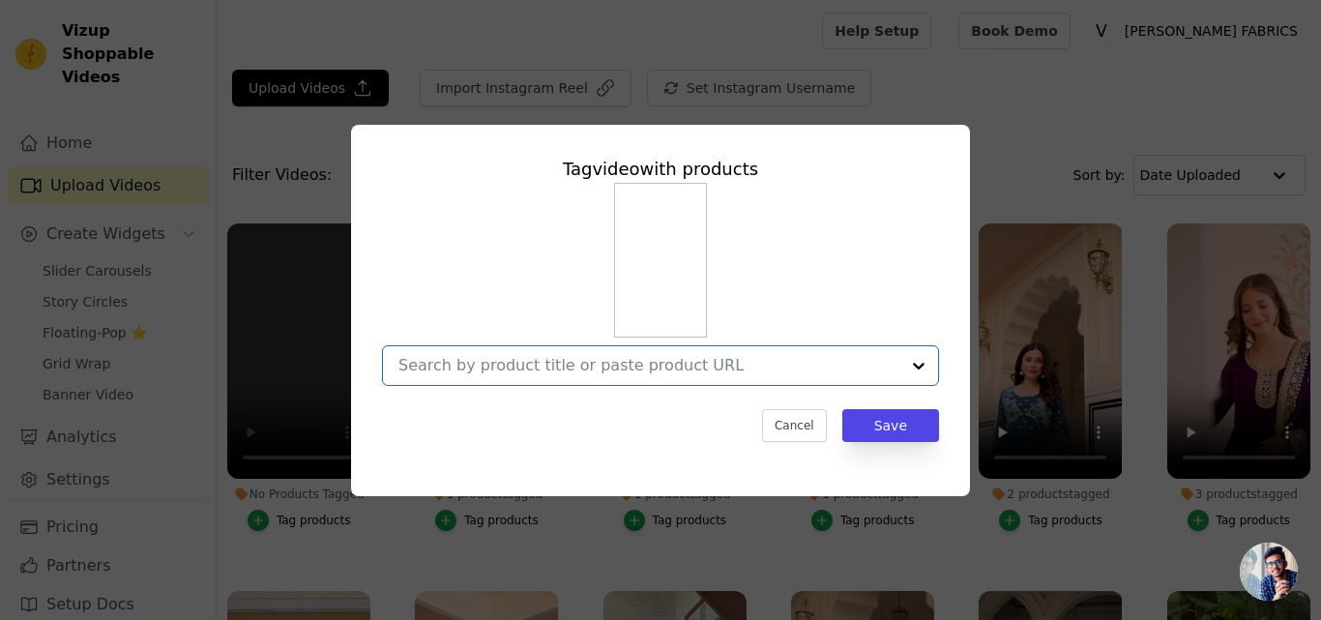
click at [484, 366] on input "No Products Tagged Tag video with products Option undefined, selected. Select i…" at bounding box center [649, 365] width 501 height 18
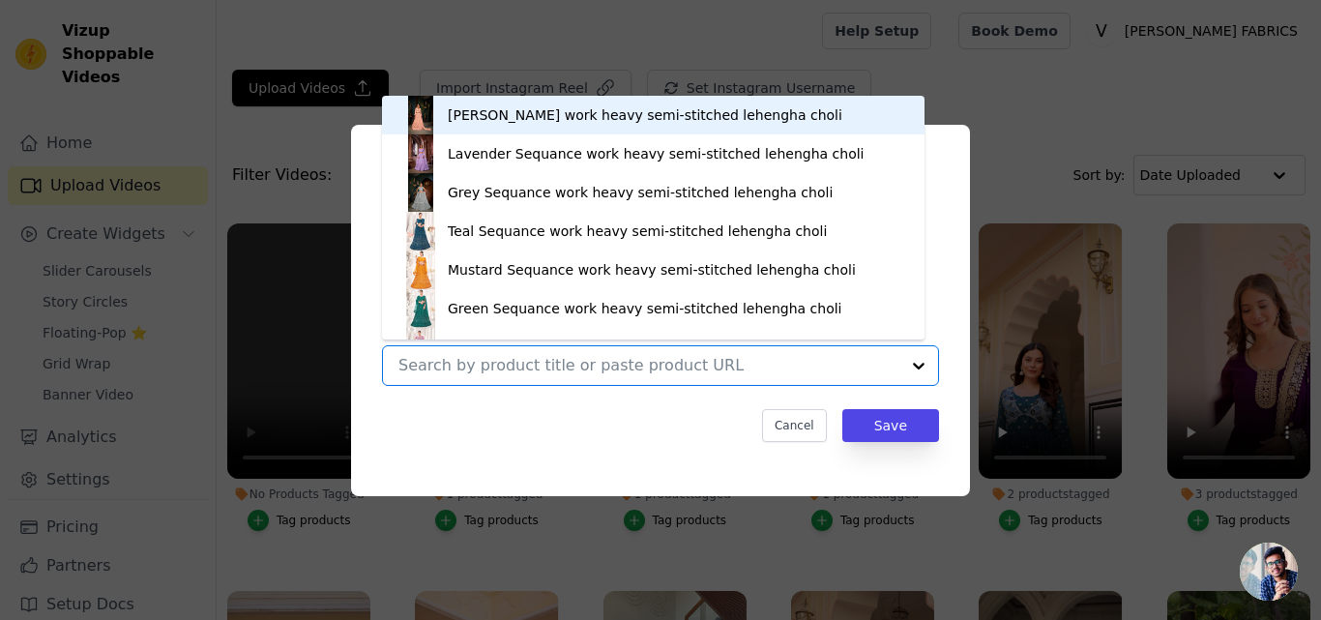
paste input "[URL][DOMAIN_NAME][PERSON_NAME]"
type input "[URL][DOMAIN_NAME][PERSON_NAME]"
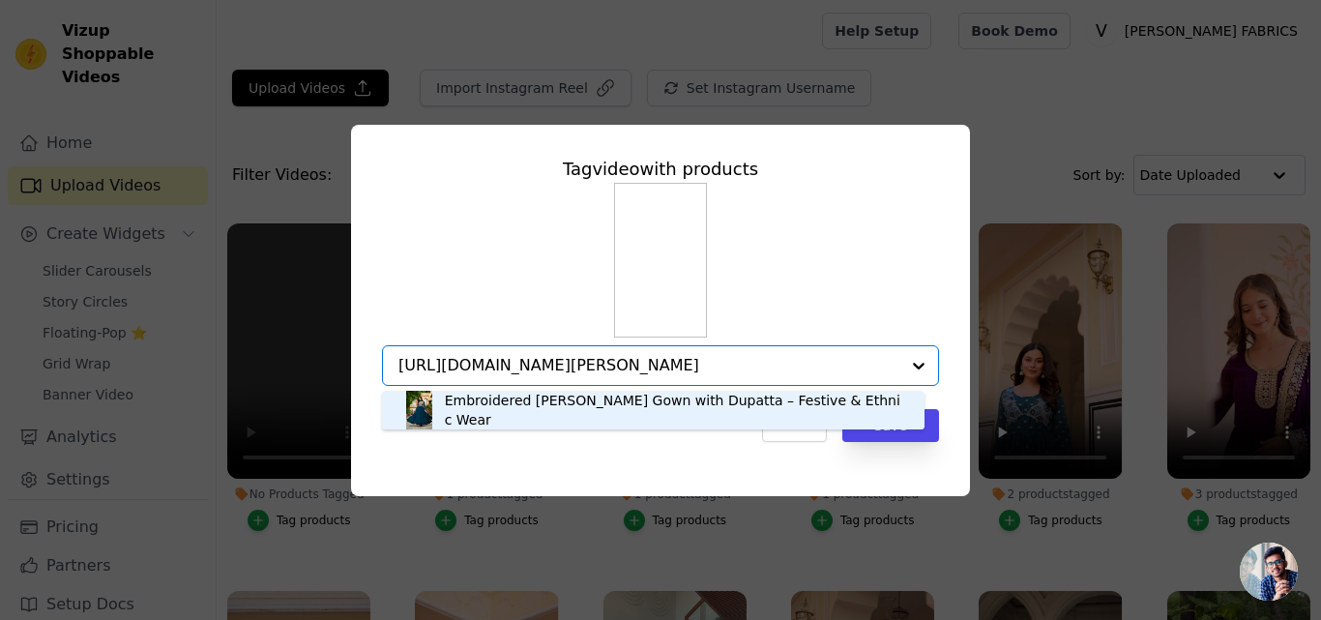
click at [565, 424] on div "Embroidered Georgette Rama Anarkali Gown with Dupatta – Festive & Ethnic Wear" at bounding box center [675, 410] width 460 height 39
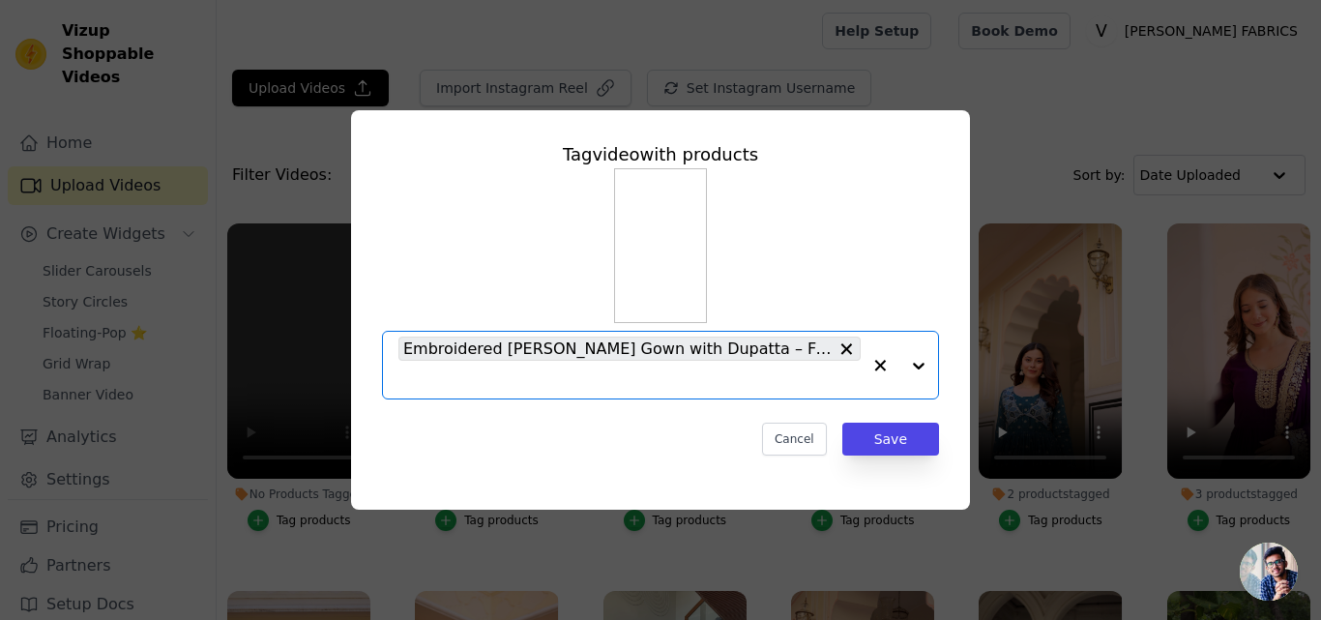
paste input "https://varniethnics.com/products/embroidered-georgette-maroon-anarkali-gown-wi…"
type input "https://varniethnics.com/products/embroidered-georgette-maroon-anarkali-gown-wi…"
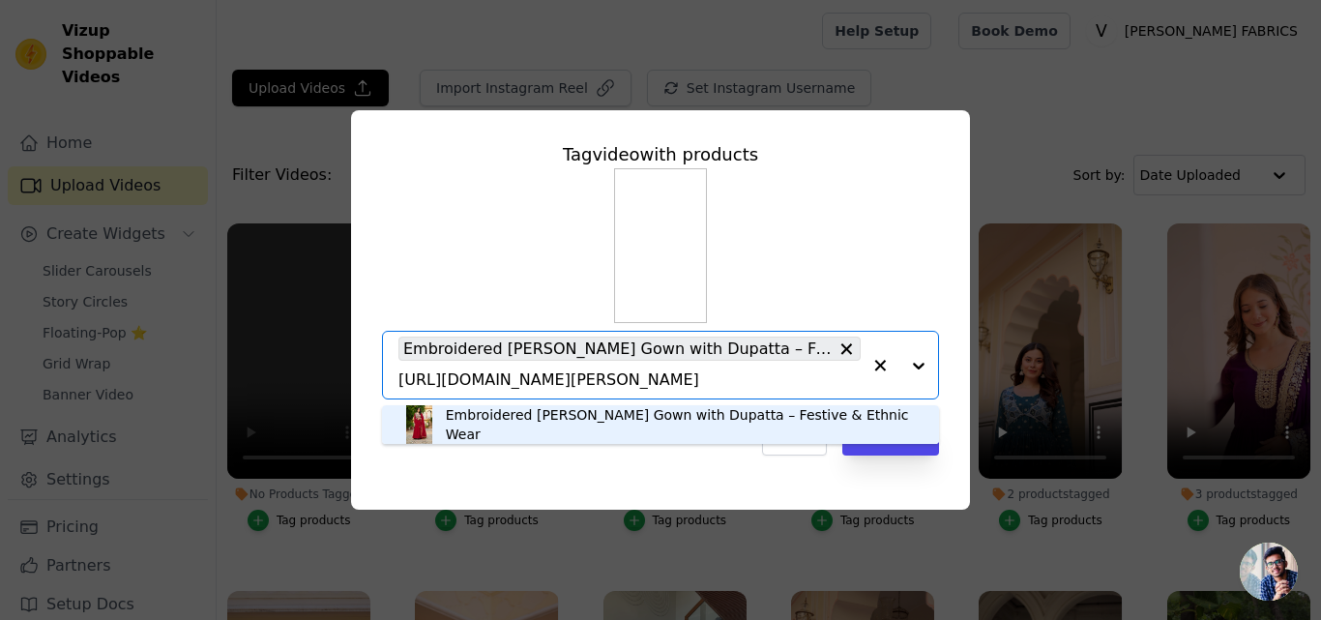
click at [465, 410] on div "Embroidered Georgette Maroon Anarkali Gown with Dupatta – Festive & Ethnic Wear" at bounding box center [683, 424] width 474 height 39
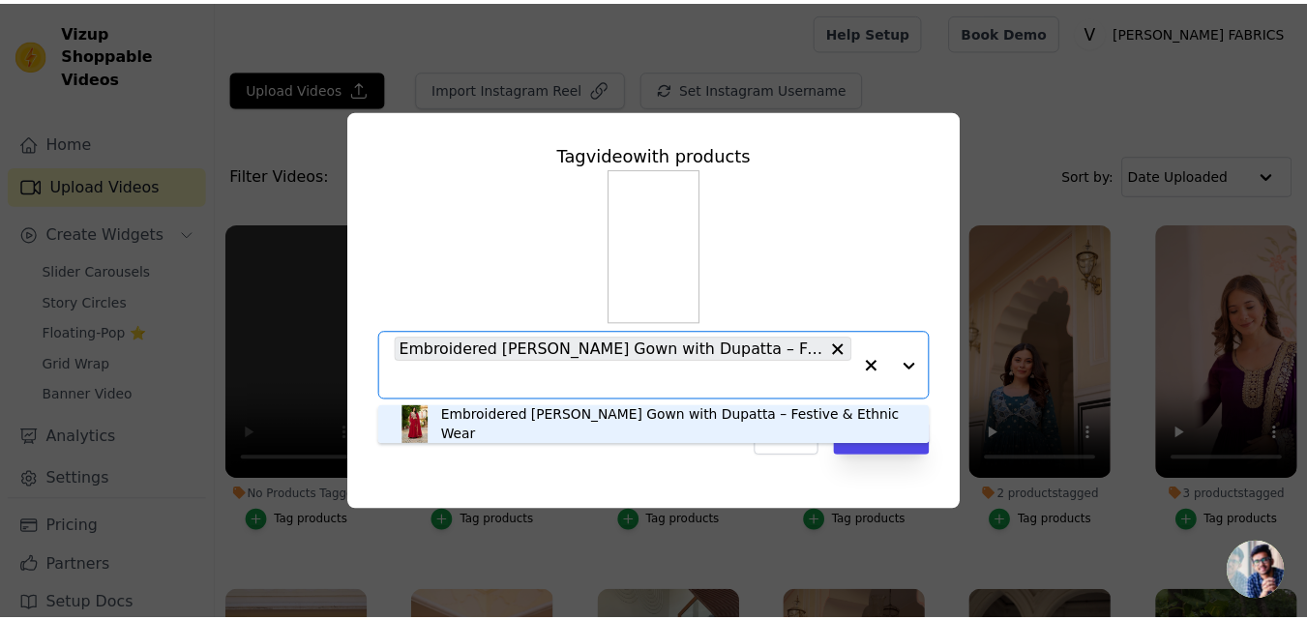
scroll to position [0, 0]
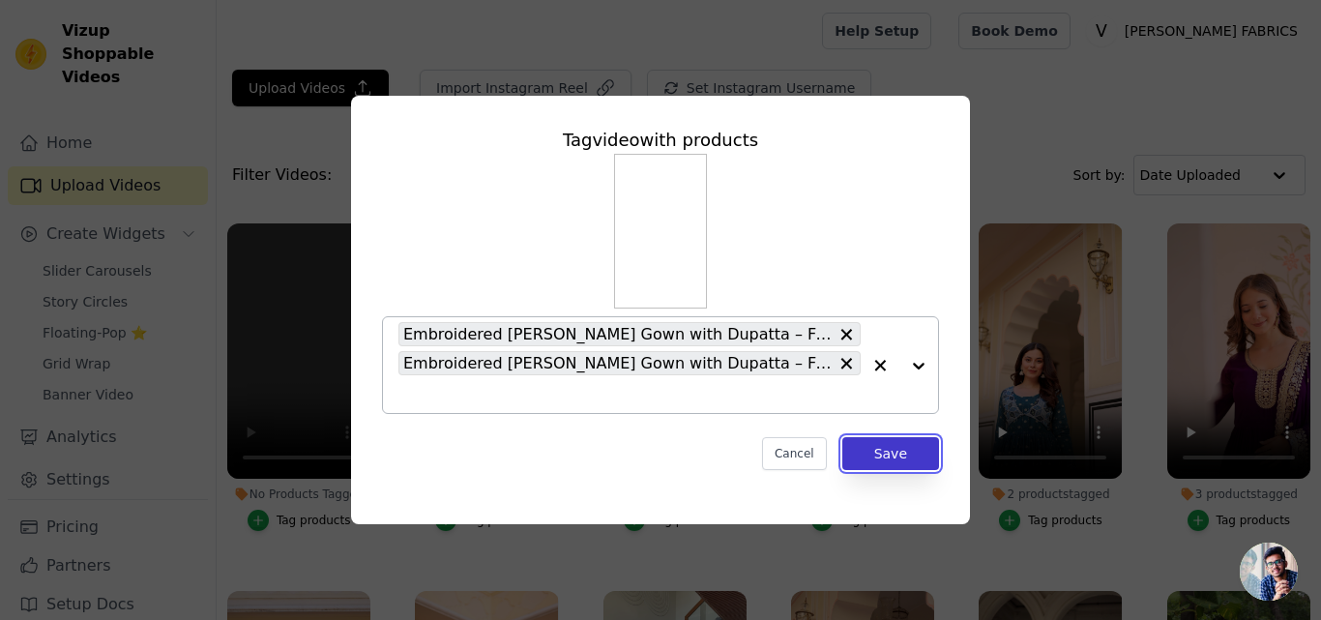
click at [903, 459] on button "Save" at bounding box center [891, 453] width 97 height 33
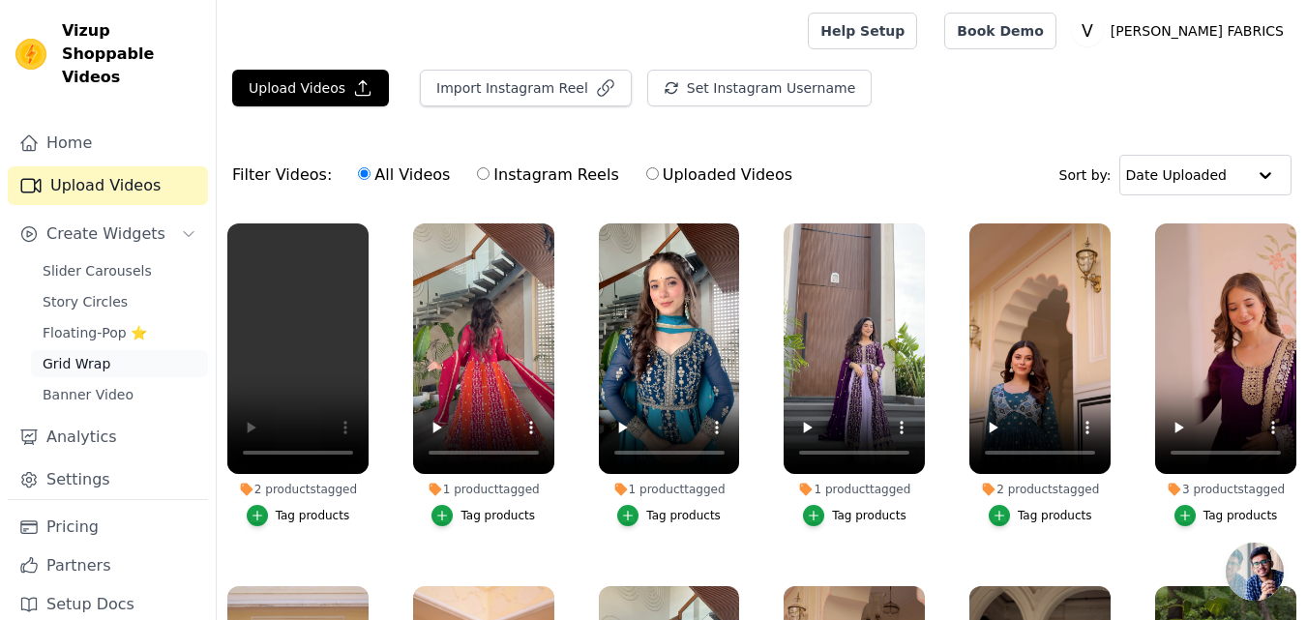
click at [90, 354] on span "Grid Wrap" at bounding box center [77, 363] width 68 height 19
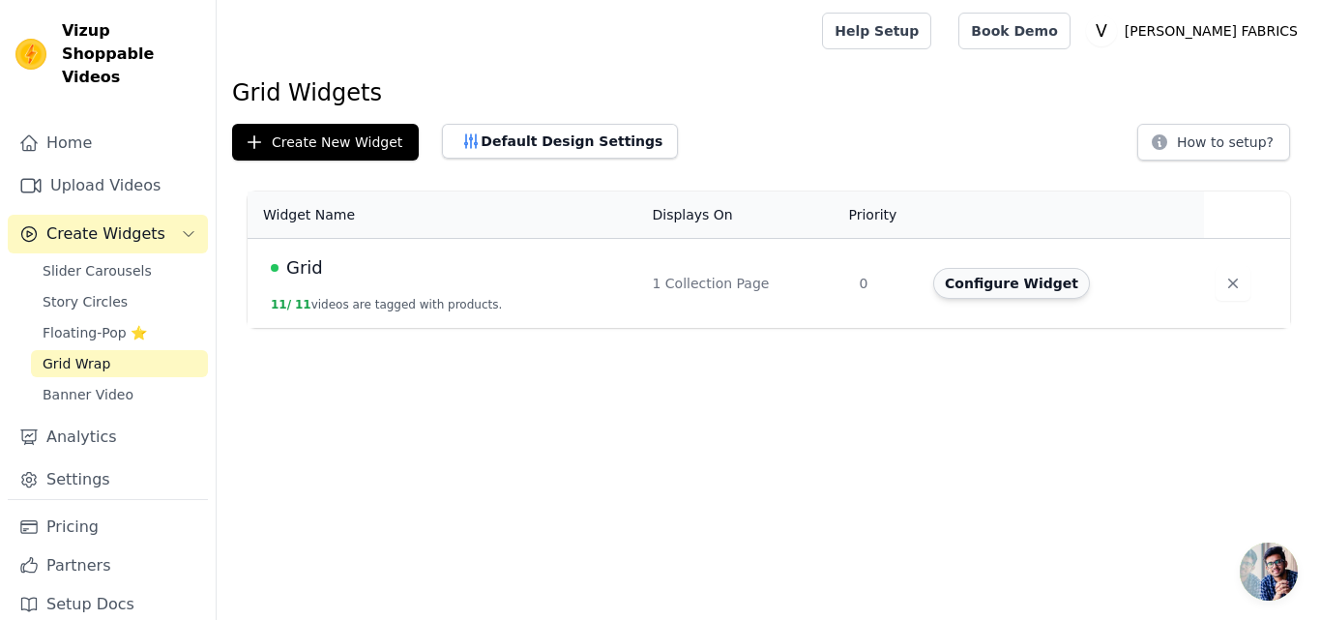
click at [1018, 282] on button "Configure Widget" at bounding box center [1011, 283] width 157 height 31
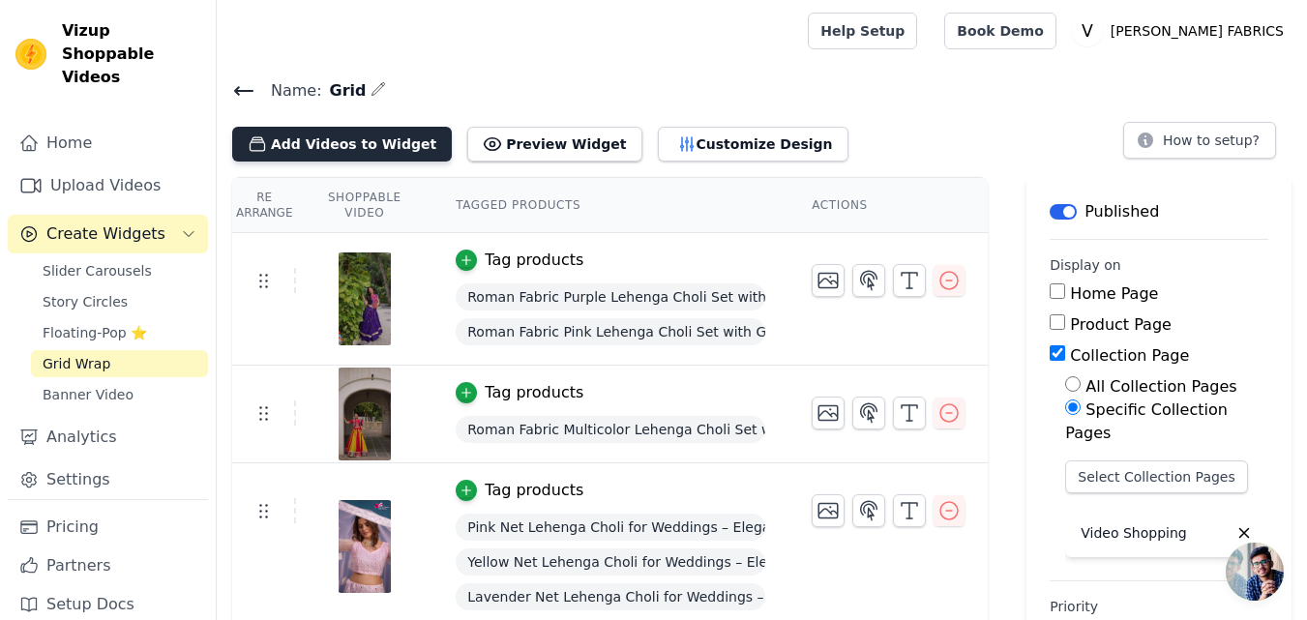
click at [294, 140] on button "Add Videos to Widget" at bounding box center [342, 144] width 220 height 35
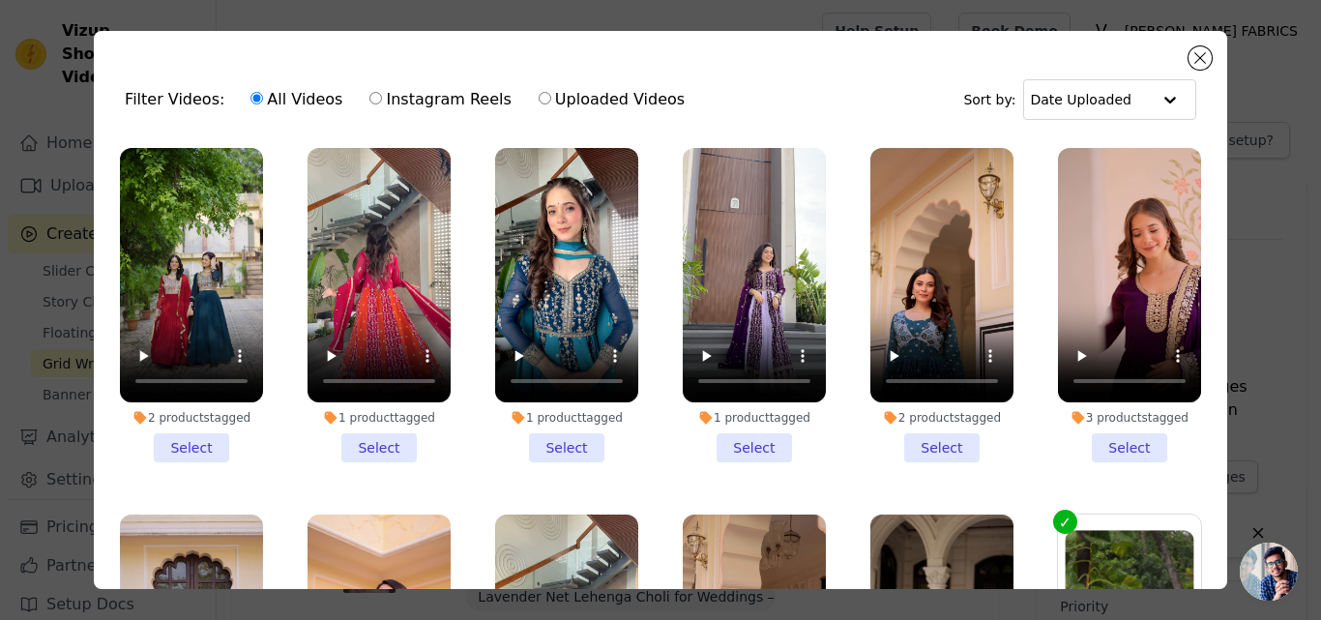
click at [199, 440] on li "2 products tagged Select" at bounding box center [191, 305] width 143 height 314
click at [0, 0] on input "2 products tagged Select" at bounding box center [0, 0] width 0 height 0
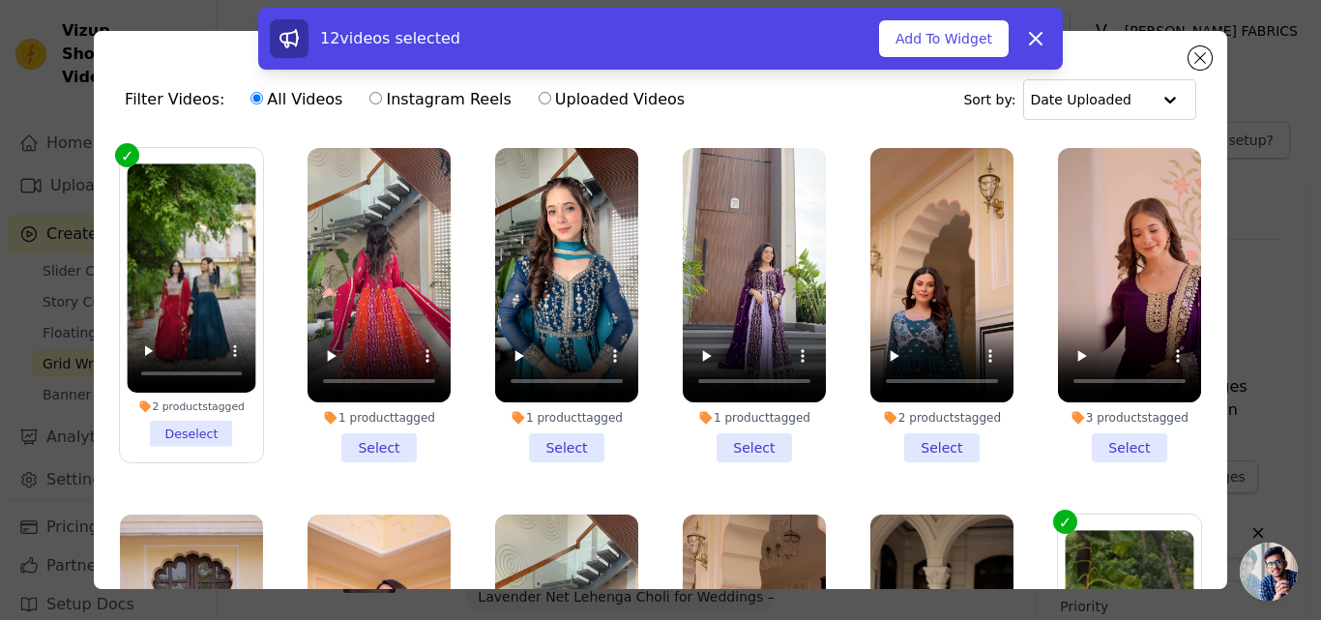
click at [391, 437] on li "1 product tagged Select" at bounding box center [379, 305] width 143 height 314
click at [0, 0] on input "1 product tagged Select" at bounding box center [0, 0] width 0 height 0
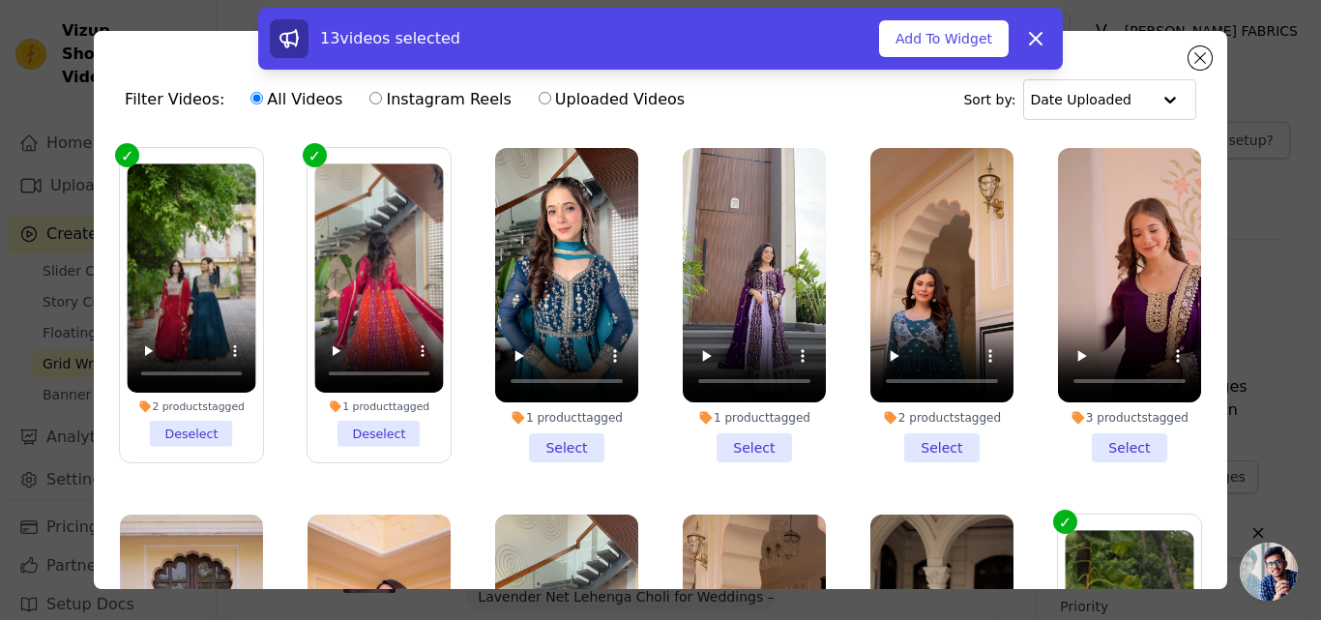
click at [550, 455] on li "1 product tagged Select" at bounding box center [566, 305] width 143 height 314
click at [0, 0] on input "1 product tagged Select" at bounding box center [0, 0] width 0 height 0
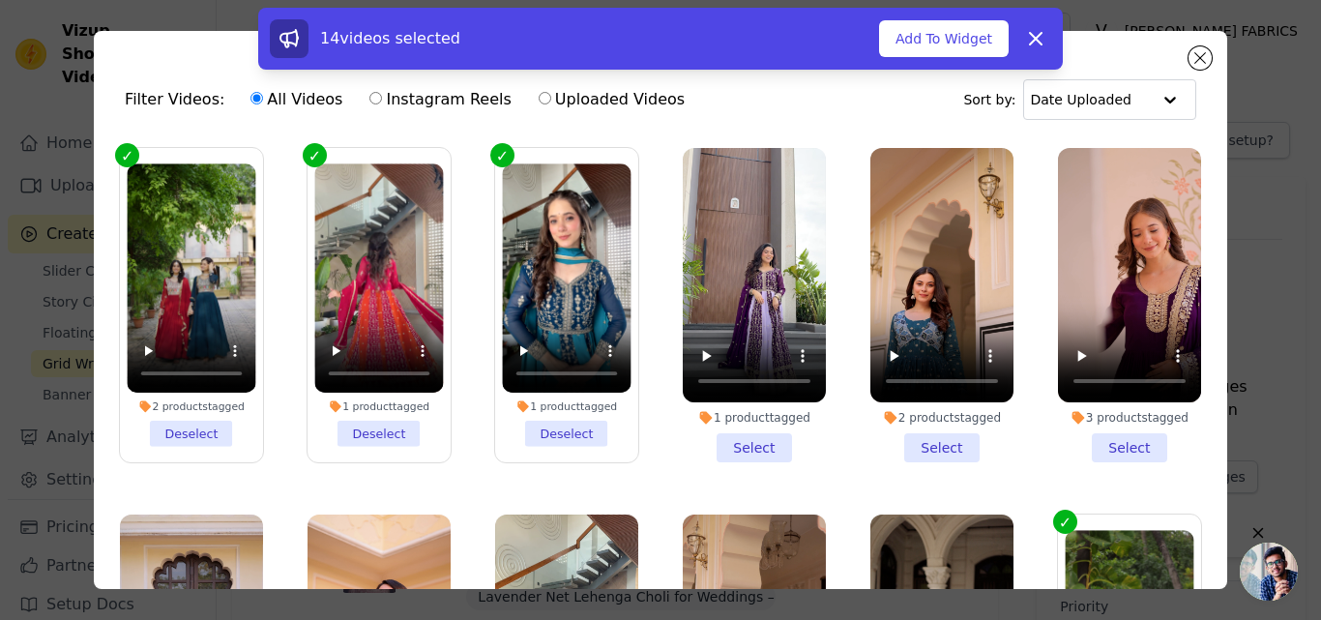
drag, startPoint x: 748, startPoint y: 453, endPoint x: 777, endPoint y: 437, distance: 32.9
click at [750, 453] on li "1 product tagged Select" at bounding box center [754, 305] width 143 height 314
click at [0, 0] on input "1 product tagged Select" at bounding box center [0, 0] width 0 height 0
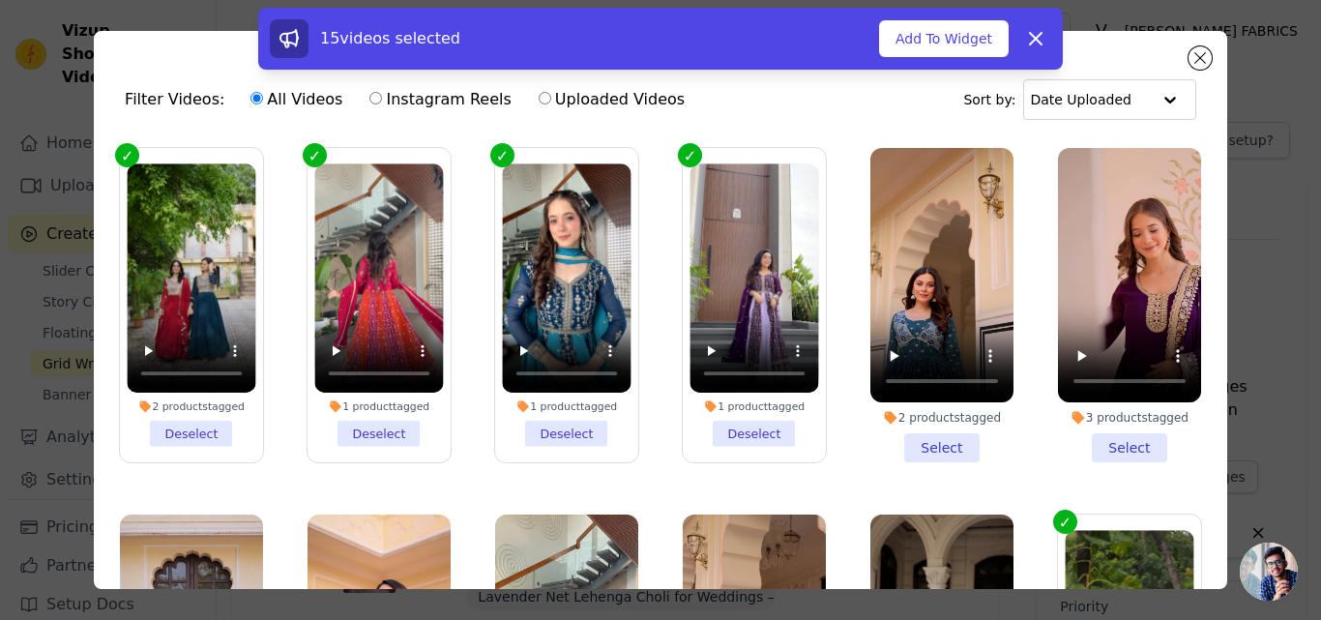
click at [916, 438] on li "2 products tagged Select" at bounding box center [942, 305] width 143 height 314
click at [0, 0] on input "2 products tagged Select" at bounding box center [0, 0] width 0 height 0
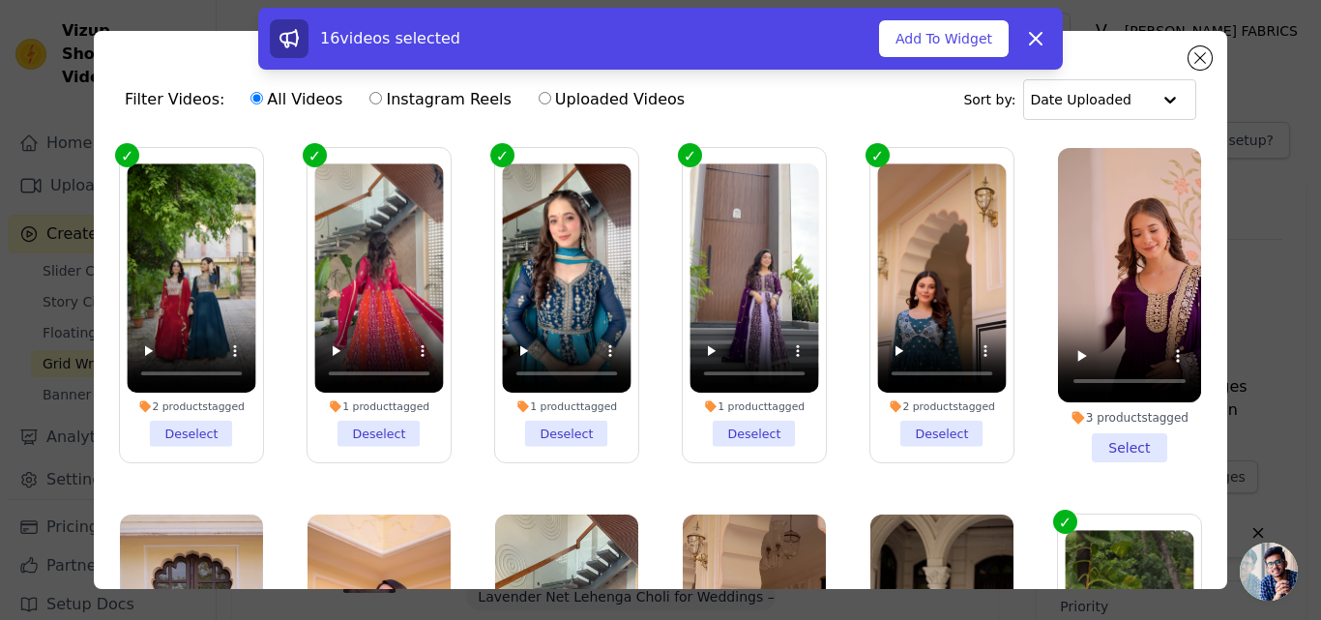
click at [1121, 436] on li "3 products tagged Select" at bounding box center [1129, 305] width 143 height 314
click at [0, 0] on input "3 products tagged Select" at bounding box center [0, 0] width 0 height 0
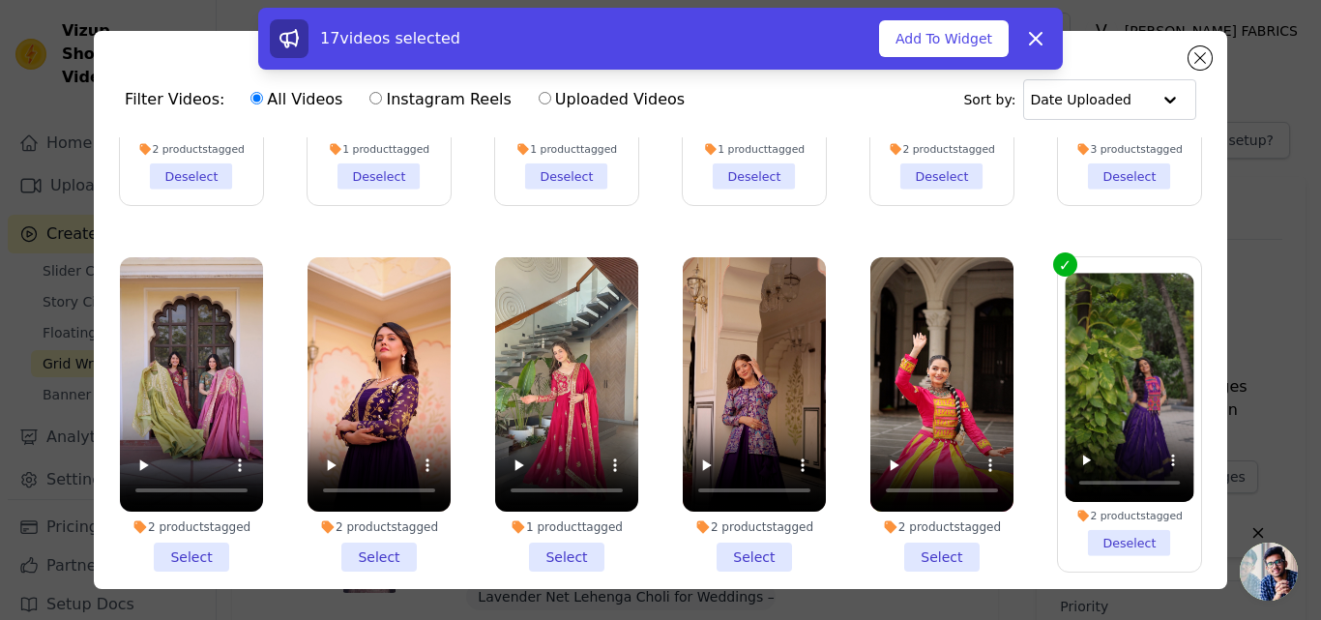
scroll to position [387, 0]
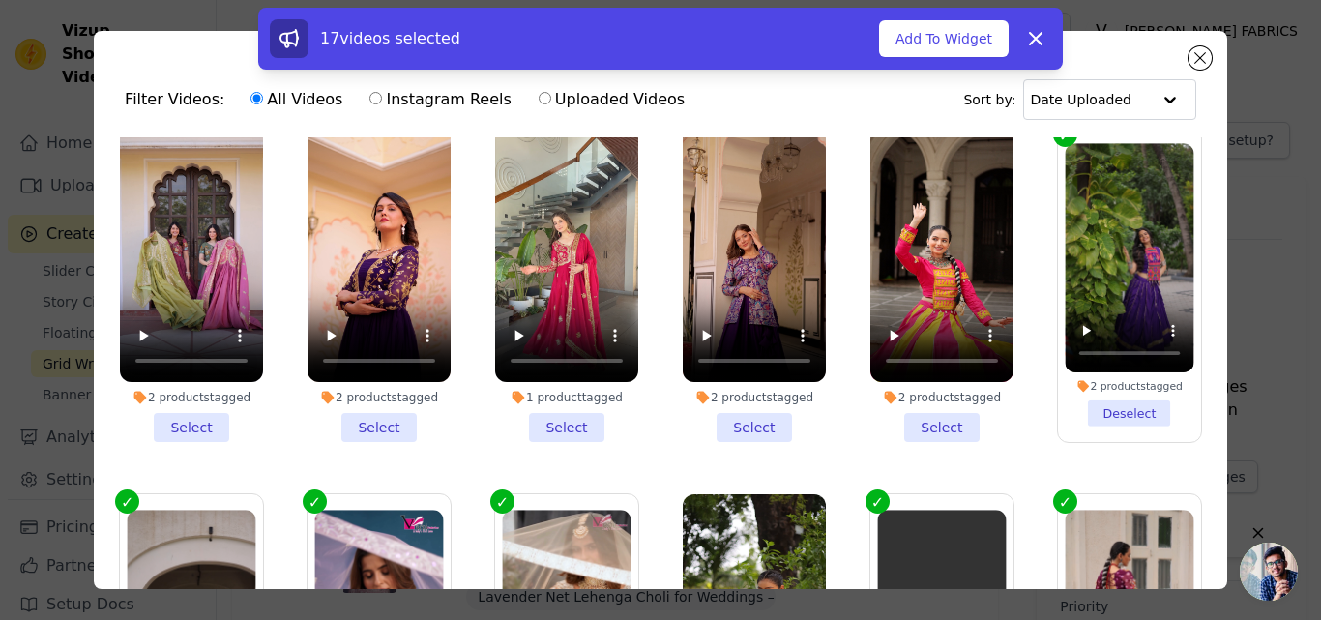
click at [182, 411] on li "2 products tagged Select" at bounding box center [191, 285] width 143 height 314
click at [0, 0] on input "2 products tagged Select" at bounding box center [0, 0] width 0 height 0
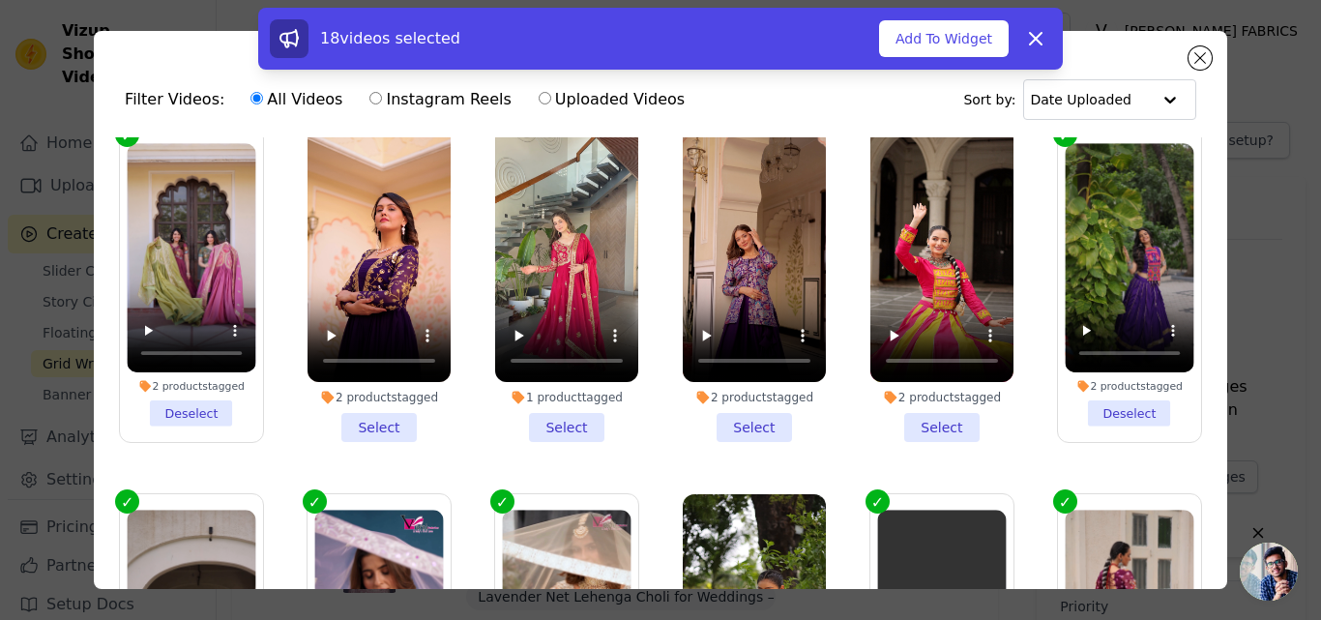
click at [389, 409] on li "2 products tagged Select" at bounding box center [379, 285] width 143 height 314
click at [0, 0] on input "2 products tagged Select" at bounding box center [0, 0] width 0 height 0
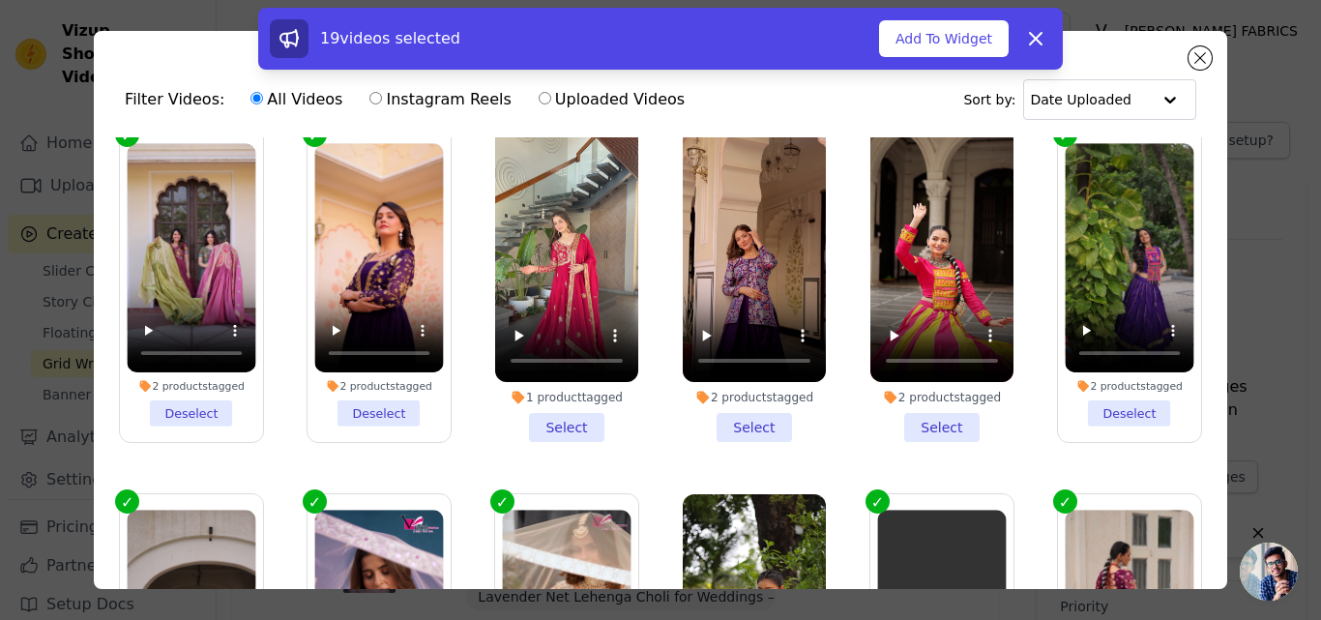
click at [533, 408] on li "1 product tagged Select" at bounding box center [566, 285] width 143 height 314
click at [0, 0] on input "1 product tagged Select" at bounding box center [0, 0] width 0 height 0
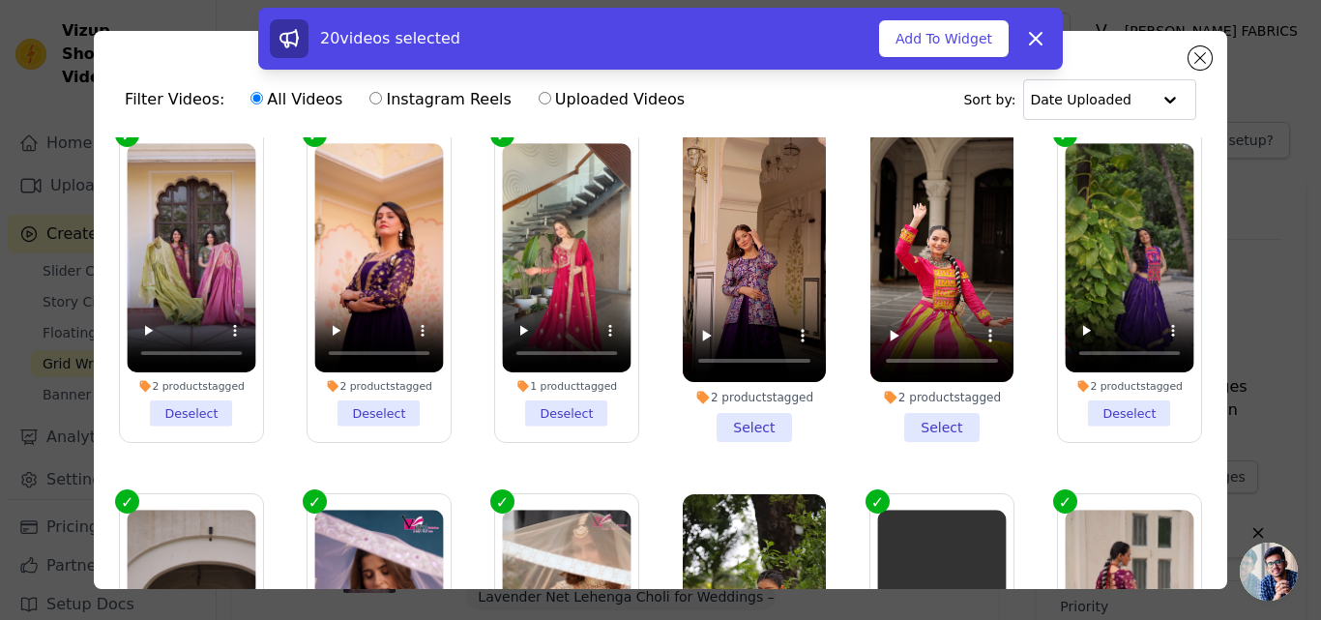
click at [729, 413] on li "2 products tagged Select" at bounding box center [754, 285] width 143 height 314
click at [0, 0] on input "2 products tagged Select" at bounding box center [0, 0] width 0 height 0
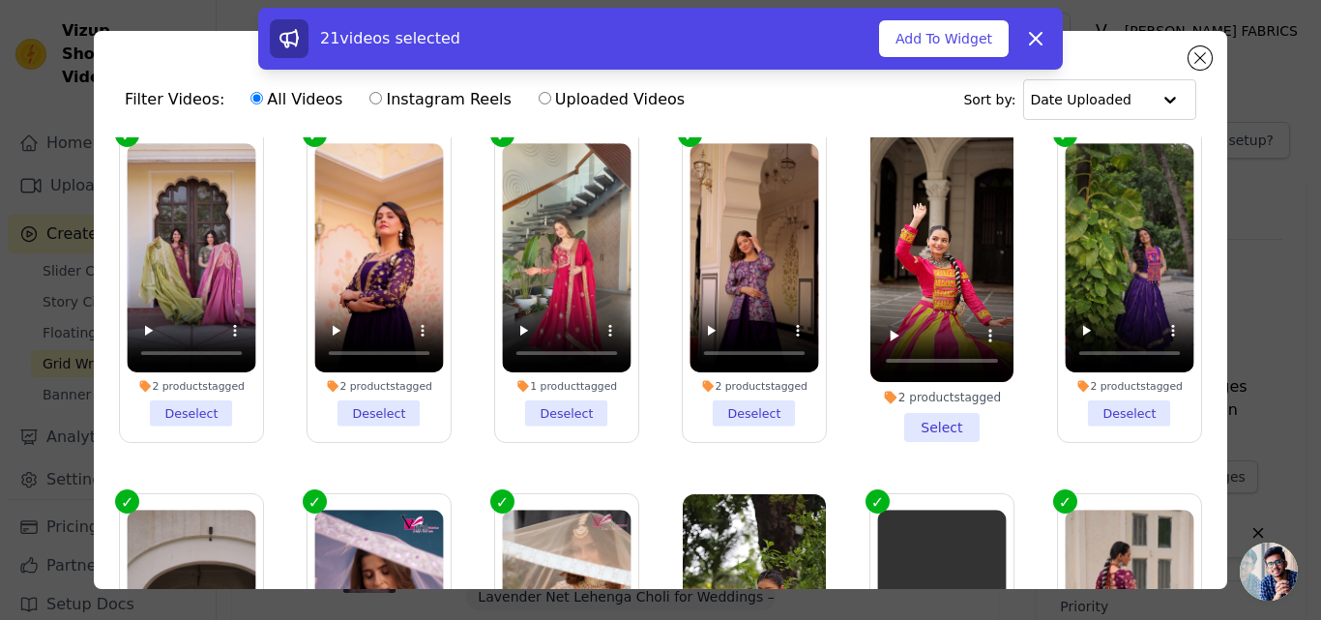
click at [905, 407] on li "2 products tagged Select" at bounding box center [942, 285] width 143 height 314
click at [0, 0] on input "2 products tagged Select" at bounding box center [0, 0] width 0 height 0
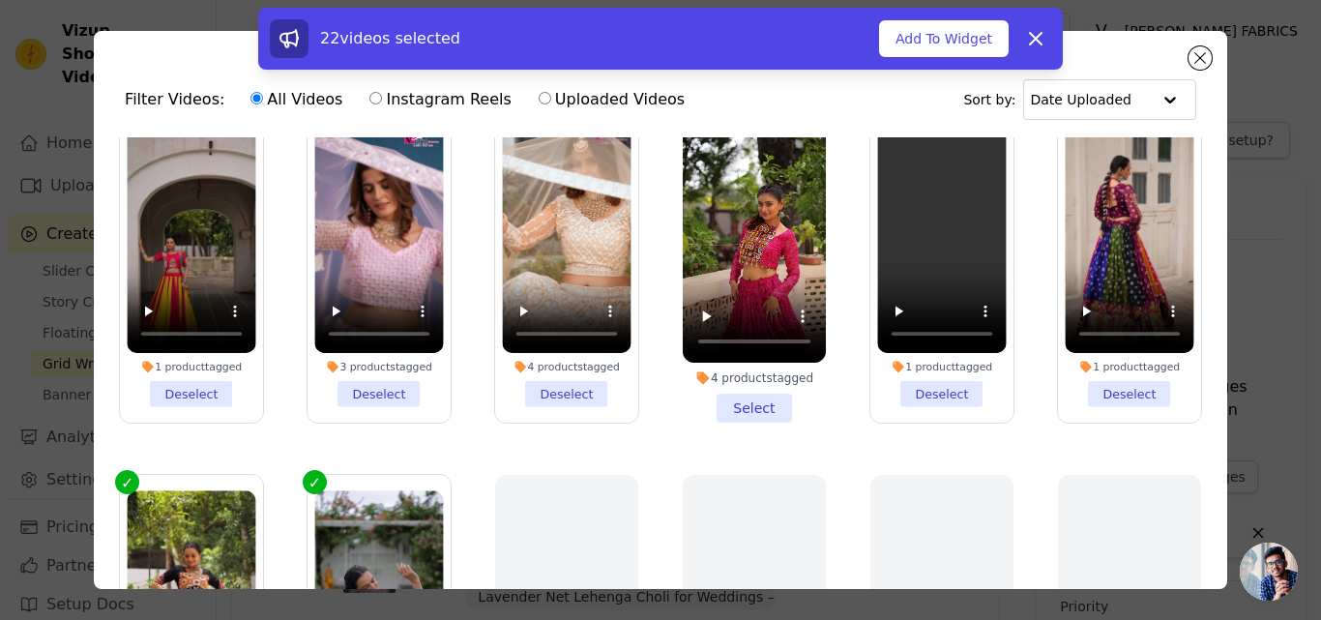
scroll to position [774, 0]
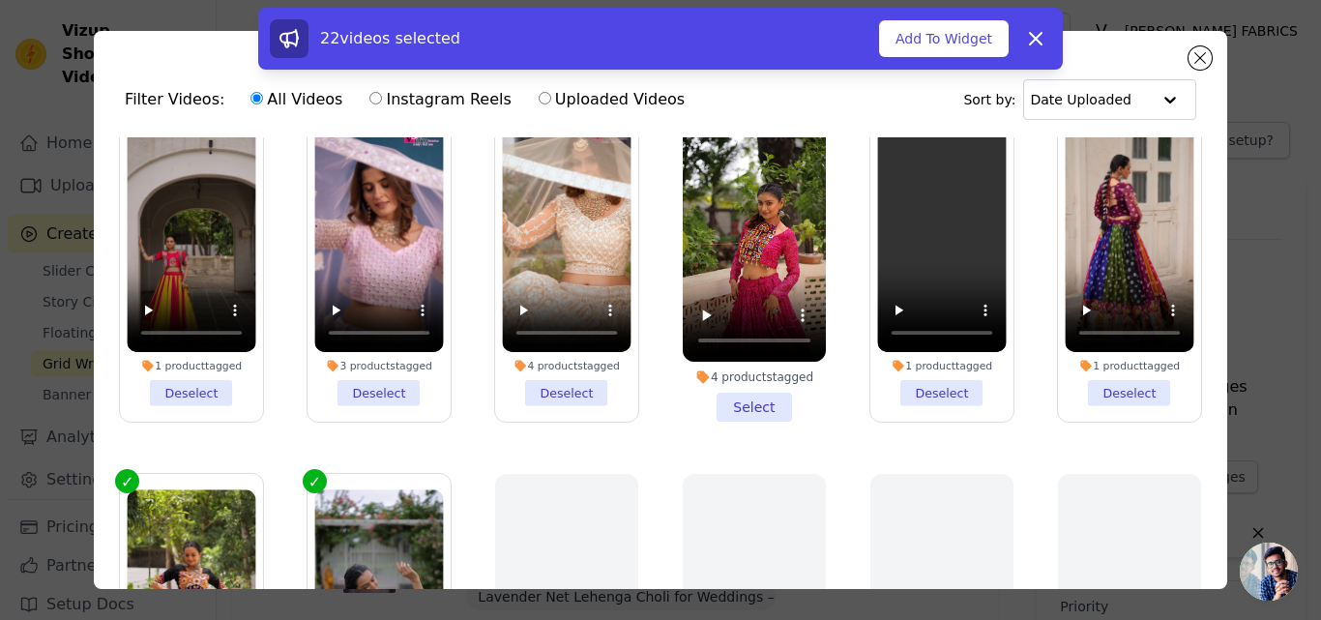
click at [718, 384] on li "4 products tagged Select" at bounding box center [754, 264] width 143 height 314
click at [0, 0] on input "4 products tagged Select" at bounding box center [0, 0] width 0 height 0
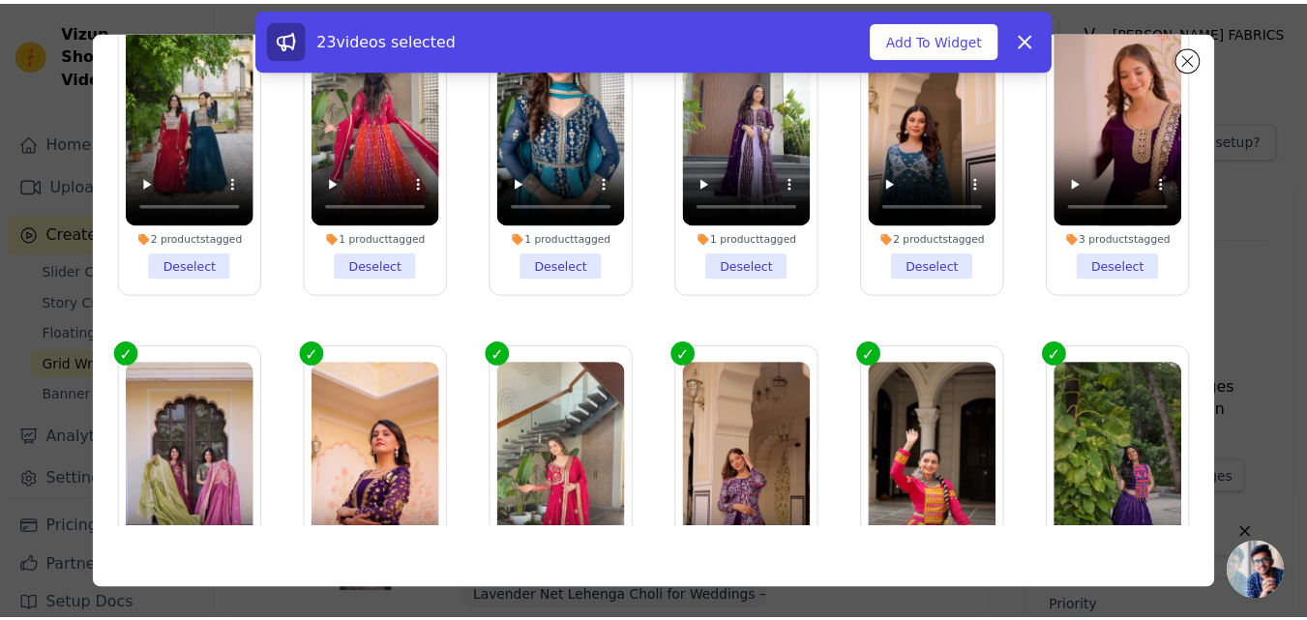
scroll to position [0, 0]
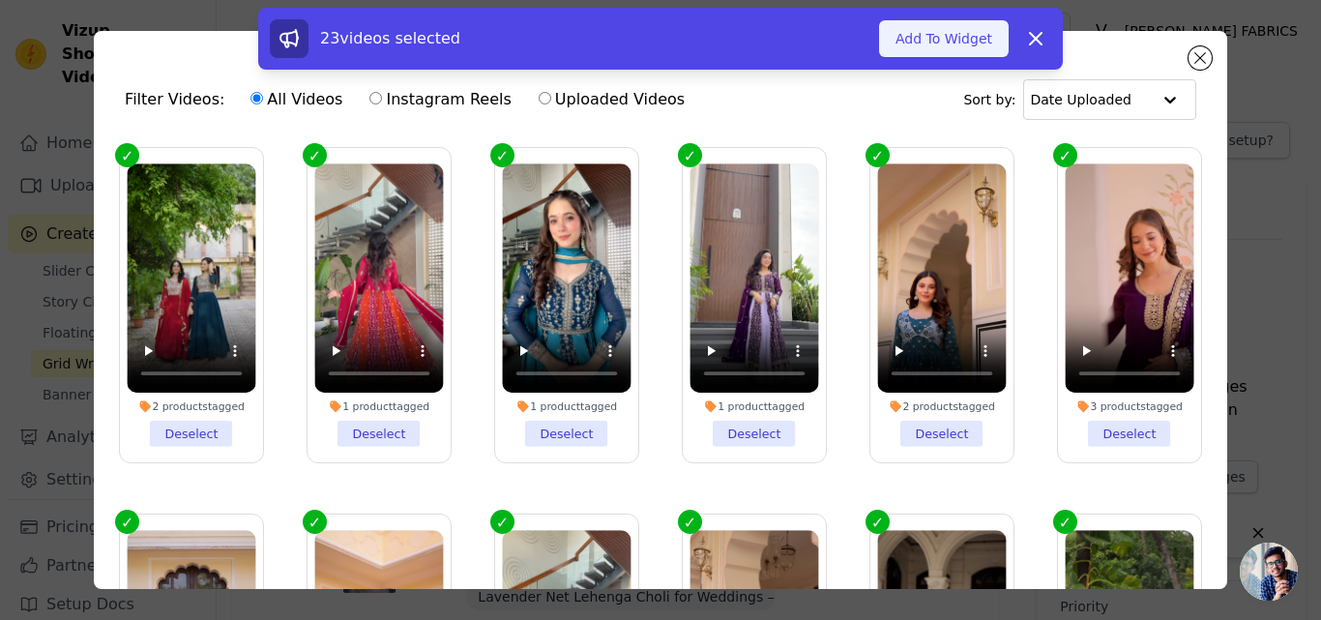
click at [951, 35] on button "Add To Widget" at bounding box center [944, 38] width 130 height 37
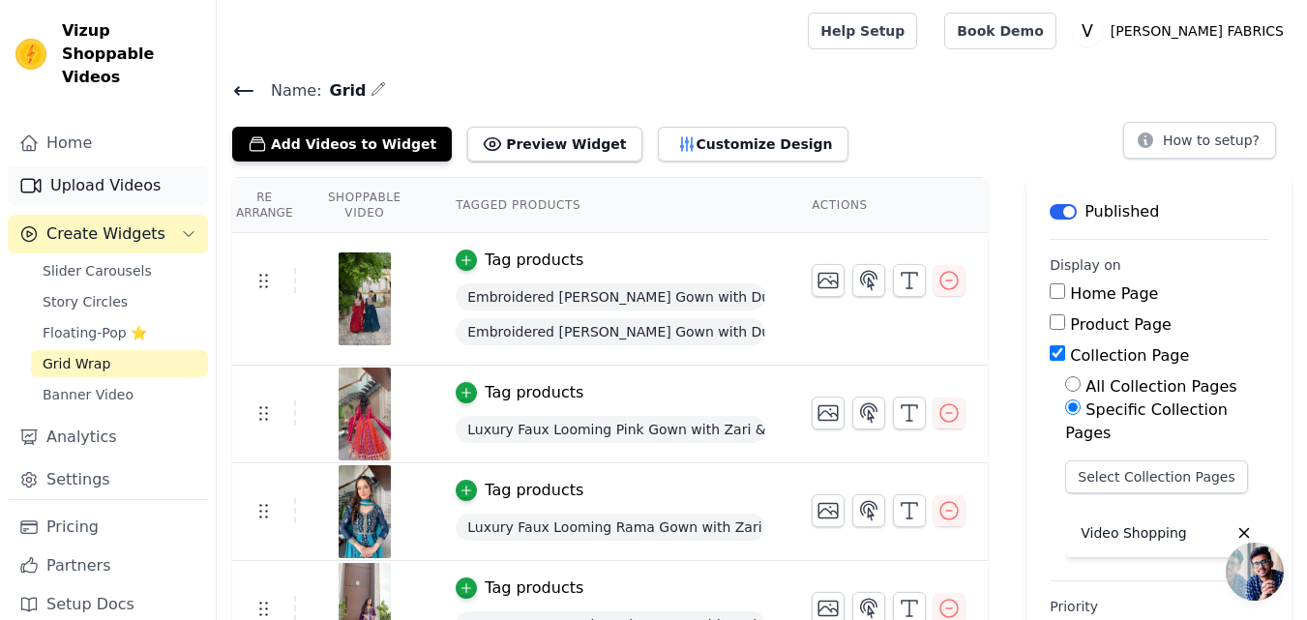
click at [86, 175] on link "Upload Videos" at bounding box center [108, 185] width 200 height 39
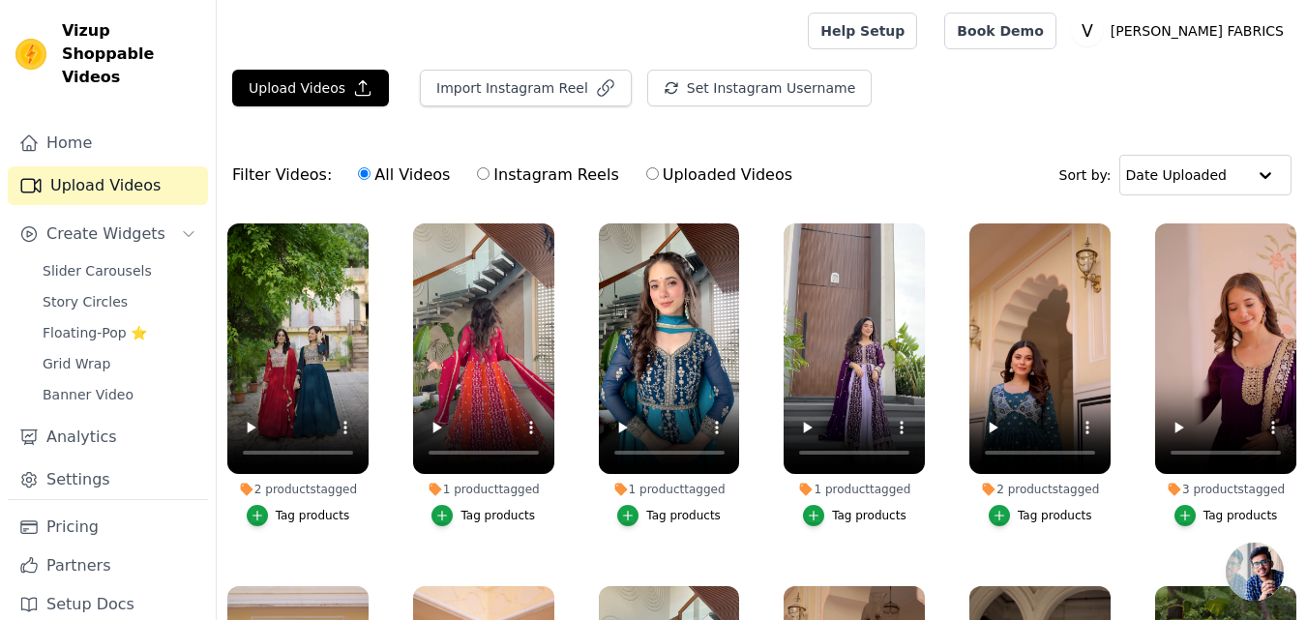
click at [320, 60] on div at bounding box center [508, 31] width 552 height 62
click at [318, 107] on div "Upload Videos Import Instagram Reel Set Instagram Username Import Latest IG Ree…" at bounding box center [762, 96] width 1090 height 52
click at [312, 78] on button "Upload Videos" at bounding box center [310, 88] width 157 height 37
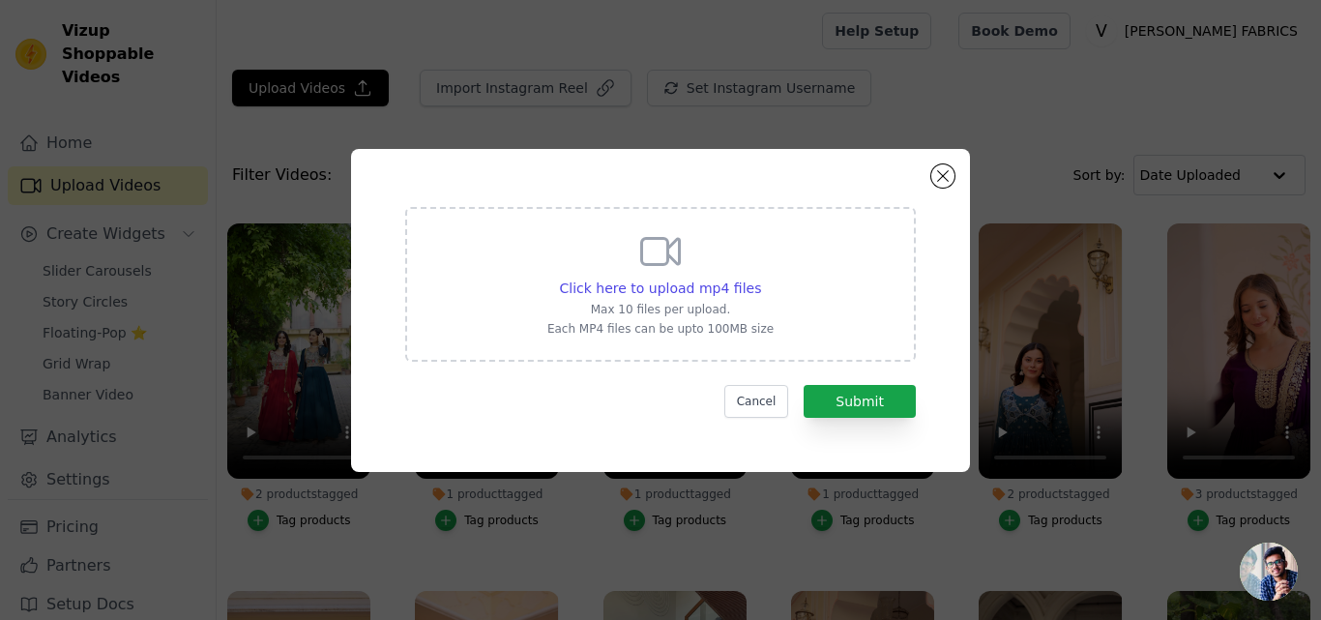
click at [621, 253] on div "Click here to upload mp4 files Max 10 files per upload. Each MP4 files can be u…" at bounding box center [661, 282] width 226 height 108
click at [760, 278] on input "Click here to upload mp4 files Max 10 files per upload. Each MP4 files can be u…" at bounding box center [760, 278] width 1 height 1
type input "C:\fakepath\9253.mp4"
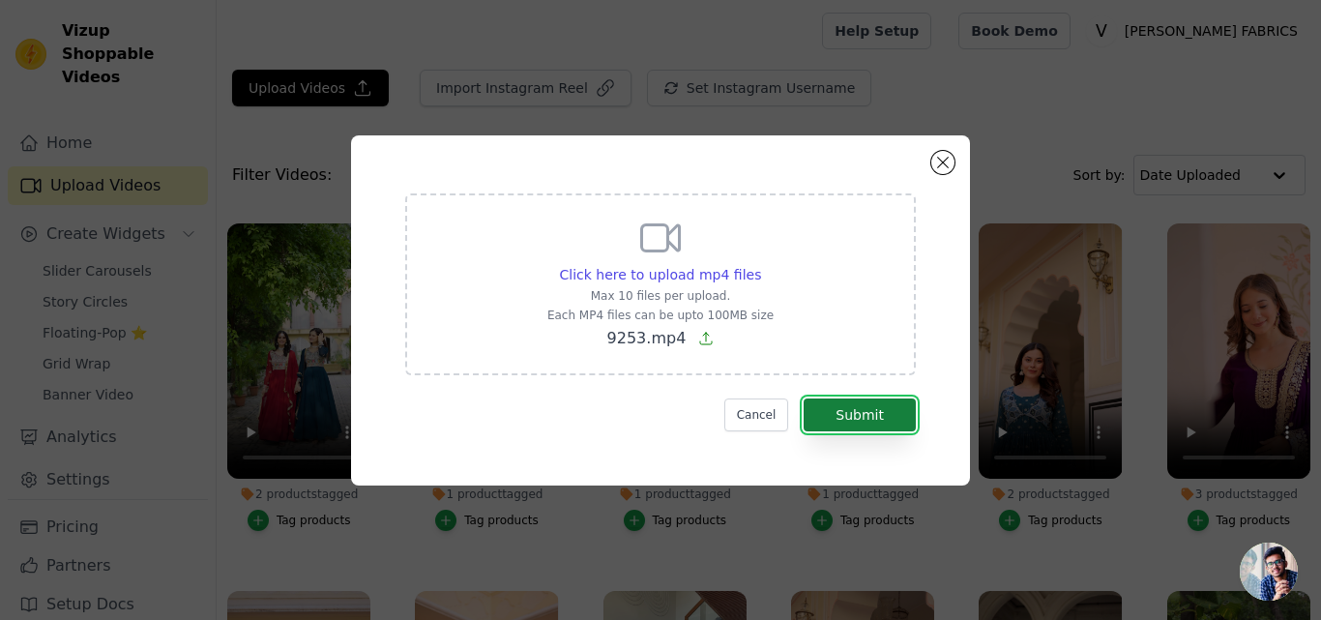
click at [865, 417] on button "Submit" at bounding box center [860, 415] width 112 height 33
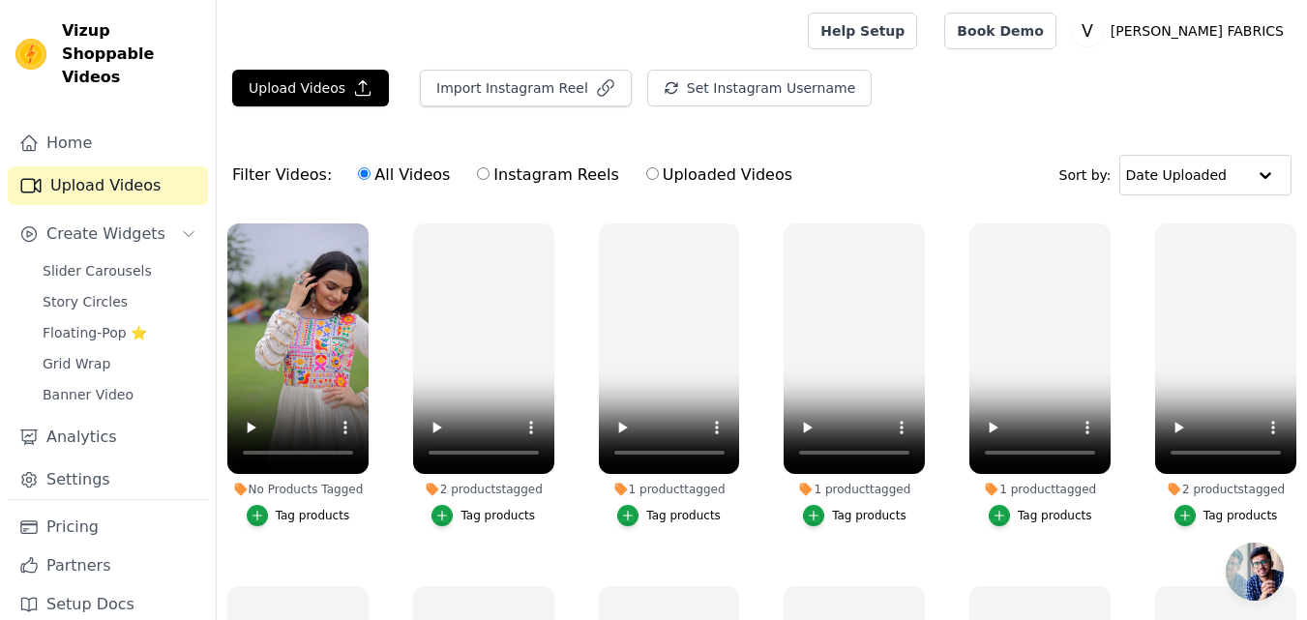
click at [331, 510] on div "Tag products" at bounding box center [313, 515] width 74 height 15
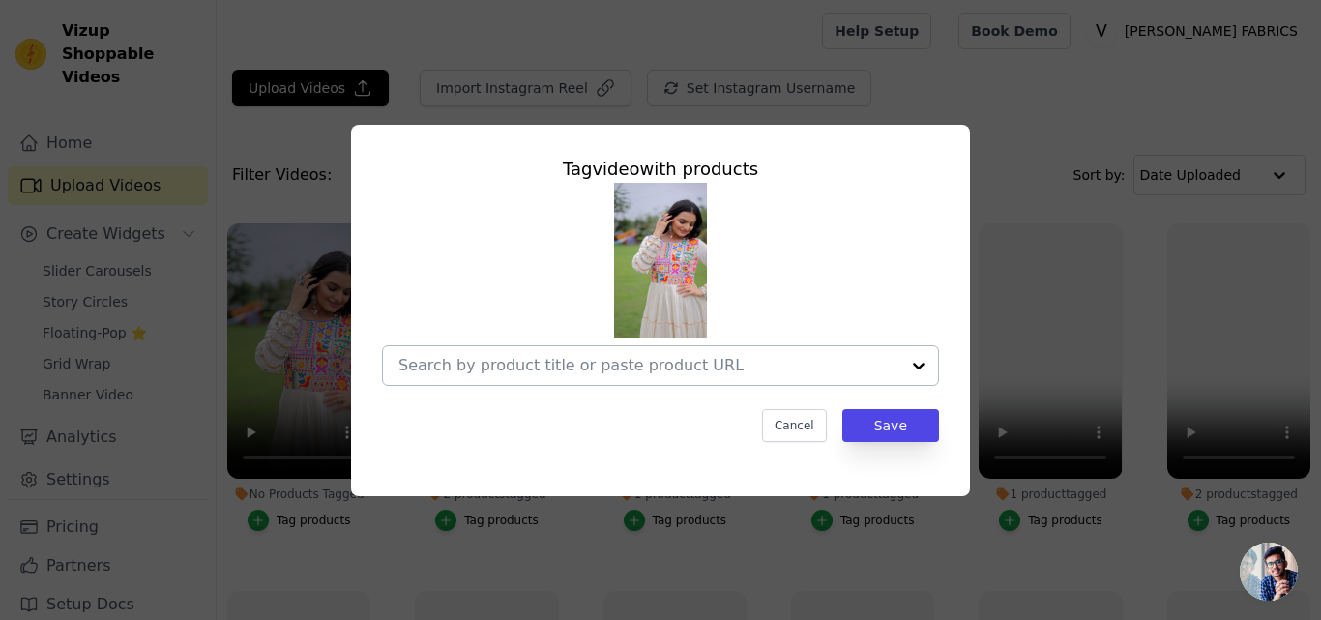
click at [542, 359] on input "No Products Tagged Tag video with products Cancel Save Tag products" at bounding box center [649, 365] width 501 height 18
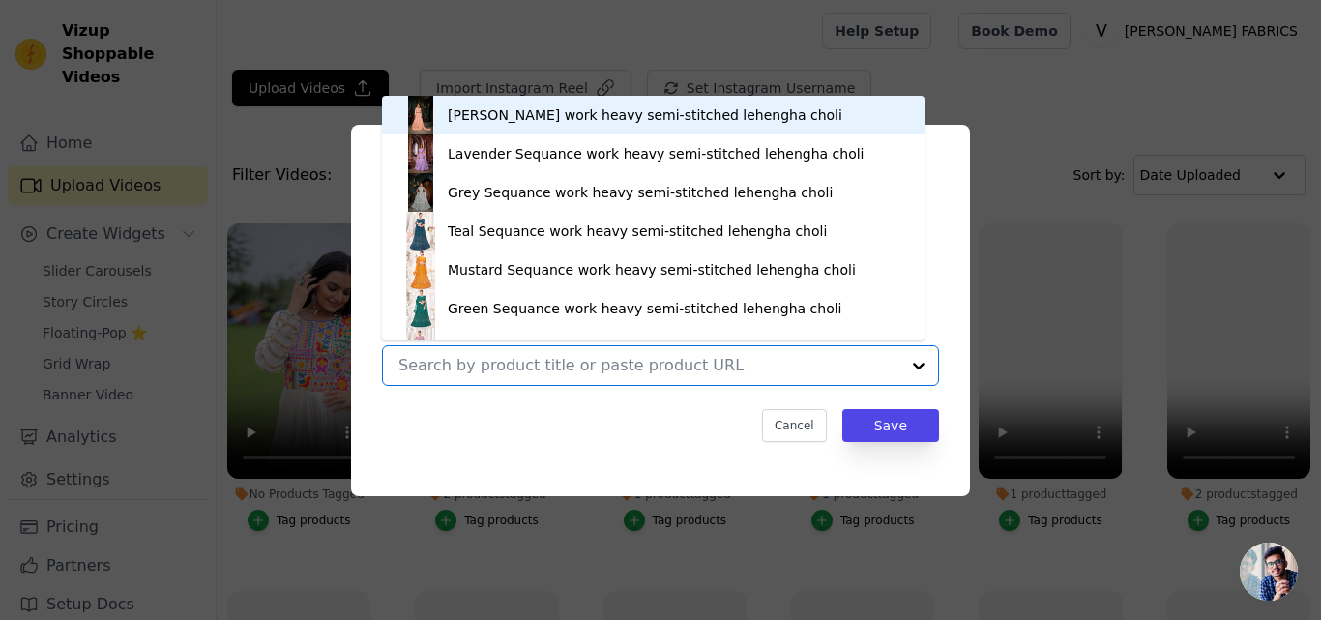
click at [542, 359] on input "No Products Tagged Tag video with products [PERSON_NAME] work heavy semi-stitch…" at bounding box center [649, 365] width 501 height 18
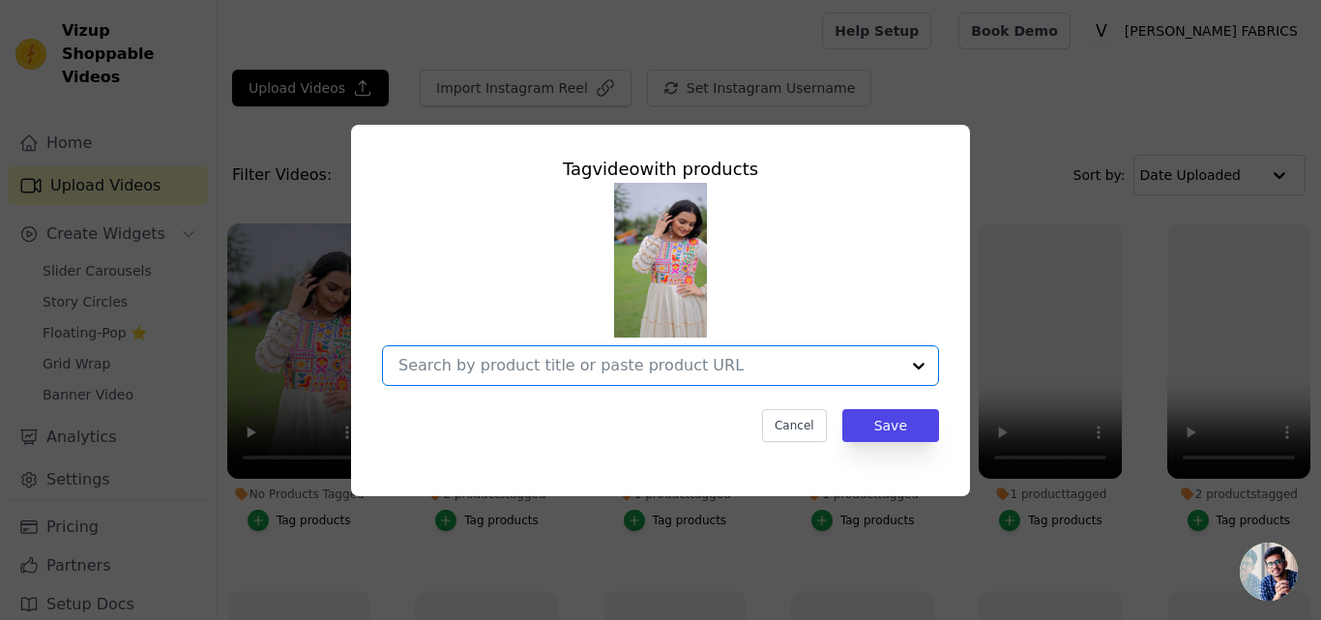
paste input "https://varniethnics.com/products/off-white-kora-cotton-saree-with-multi-thread…"
type input "https://varniethnics.com/products/off-white-kora-cotton-saree-with-multi-thread…"
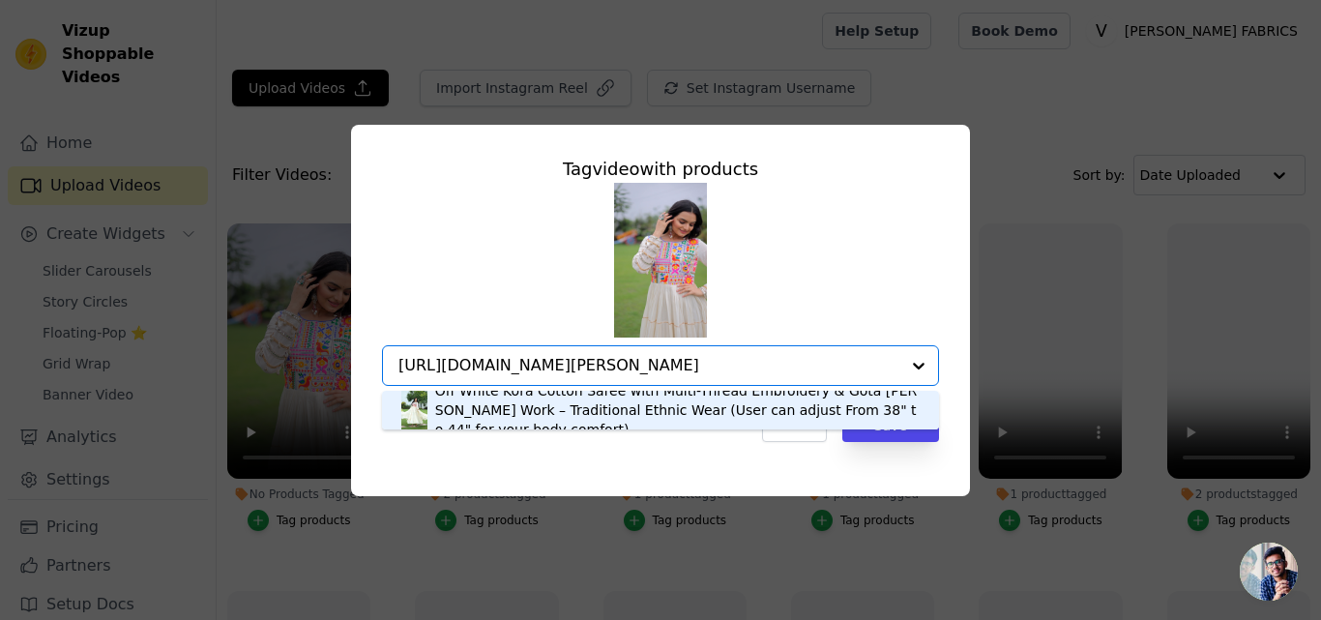
click at [512, 419] on div "Off White Kora Cotton Saree with Multi-Thread Embroidery & Gota Patti Work – Tr…" at bounding box center [677, 410] width 485 height 58
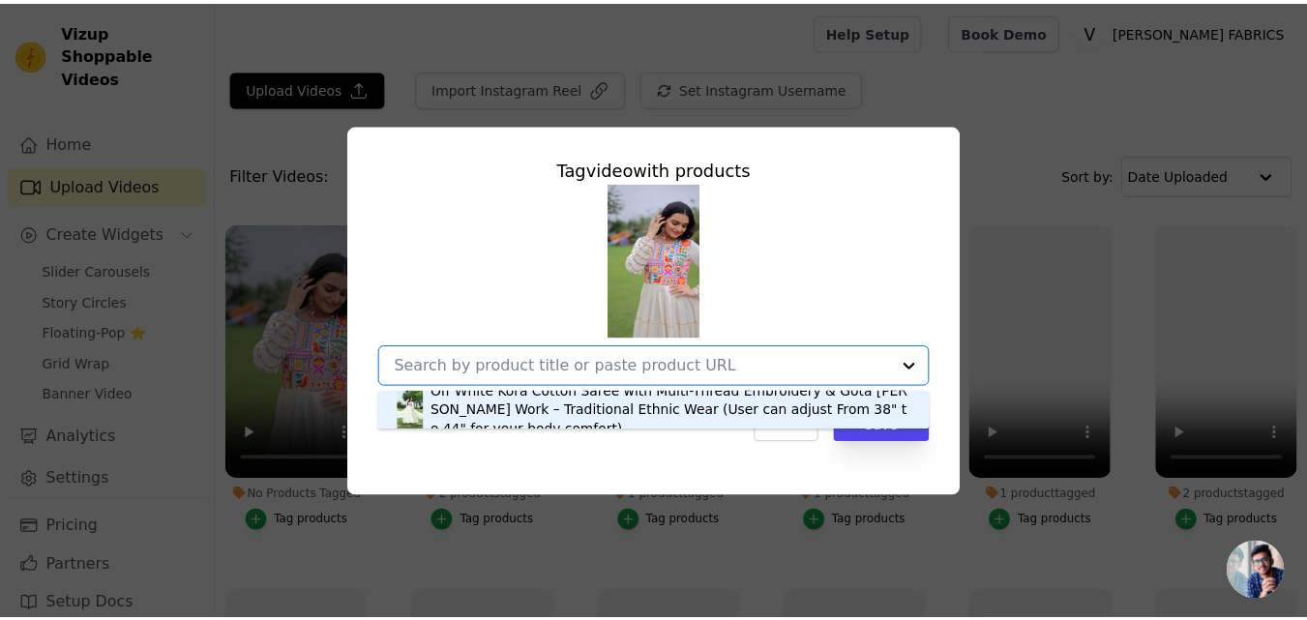
scroll to position [0, 0]
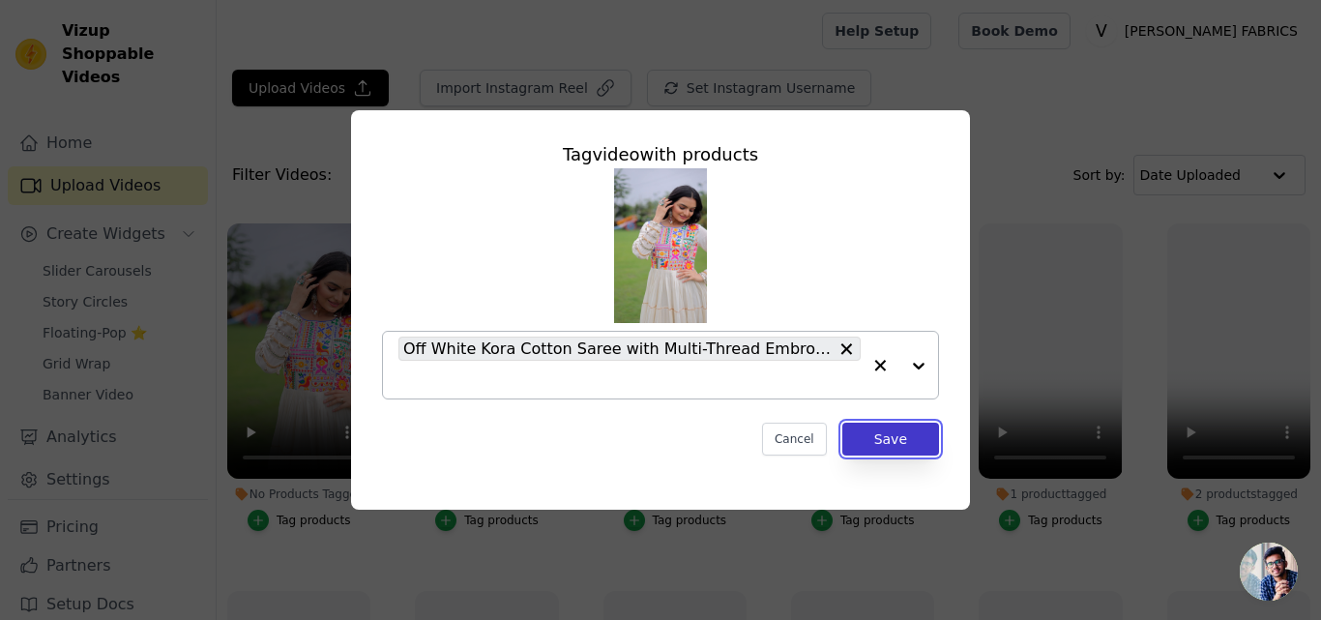
click at [869, 427] on button "Save" at bounding box center [891, 439] width 97 height 33
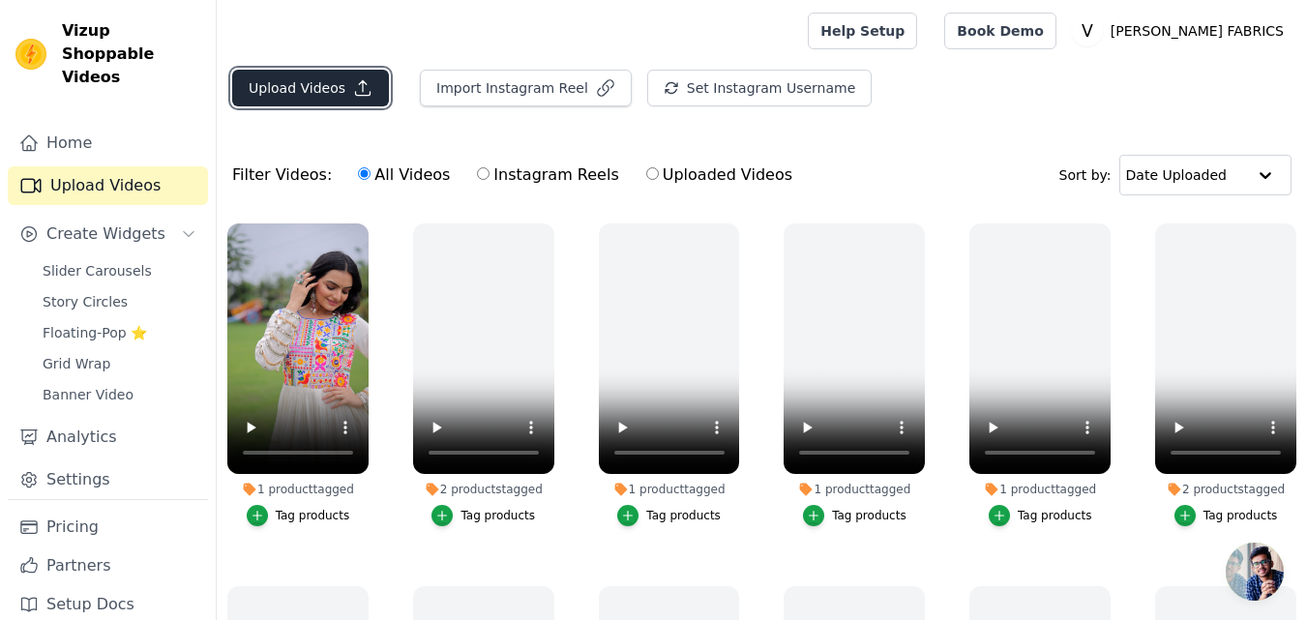
click at [291, 99] on button "Upload Videos" at bounding box center [310, 88] width 157 height 37
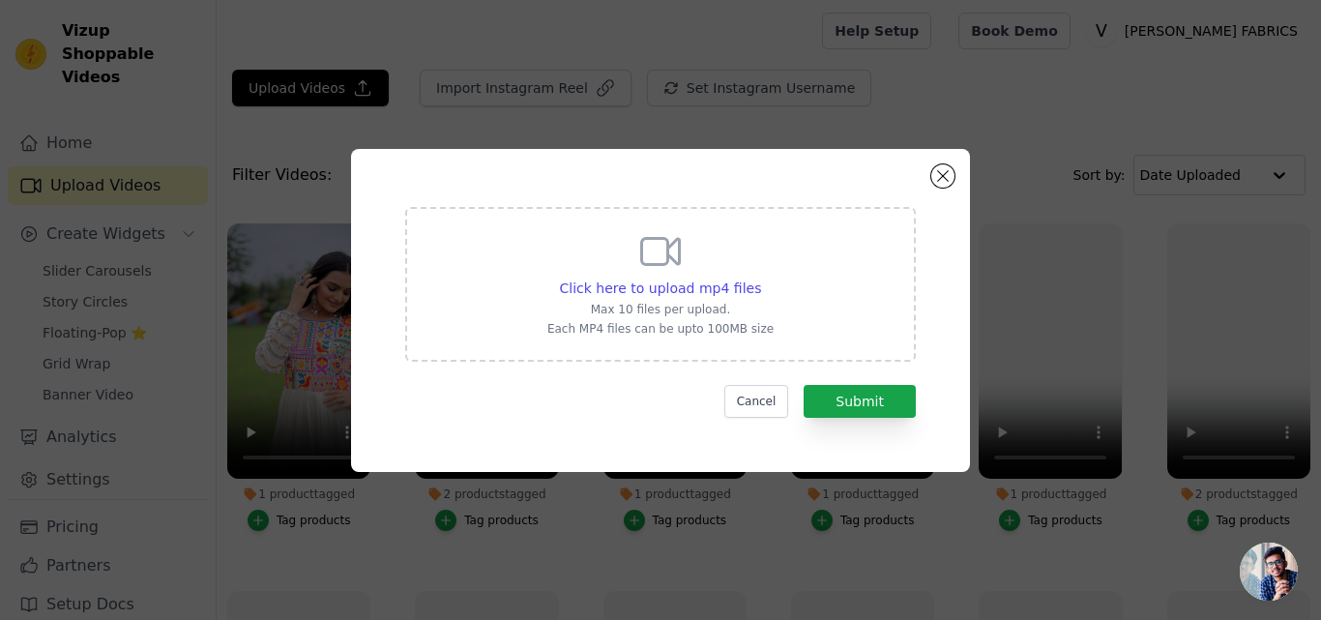
click at [623, 268] on div "Click here to upload mp4 files Max 10 files per upload. Each MP4 files can be u…" at bounding box center [661, 282] width 226 height 108
click at [760, 278] on input "Click here to upload mp4 files Max 10 files per upload. Each MP4 files can be u…" at bounding box center [760, 278] width 1 height 1
type input "C:\fakepath\9255.mp4"
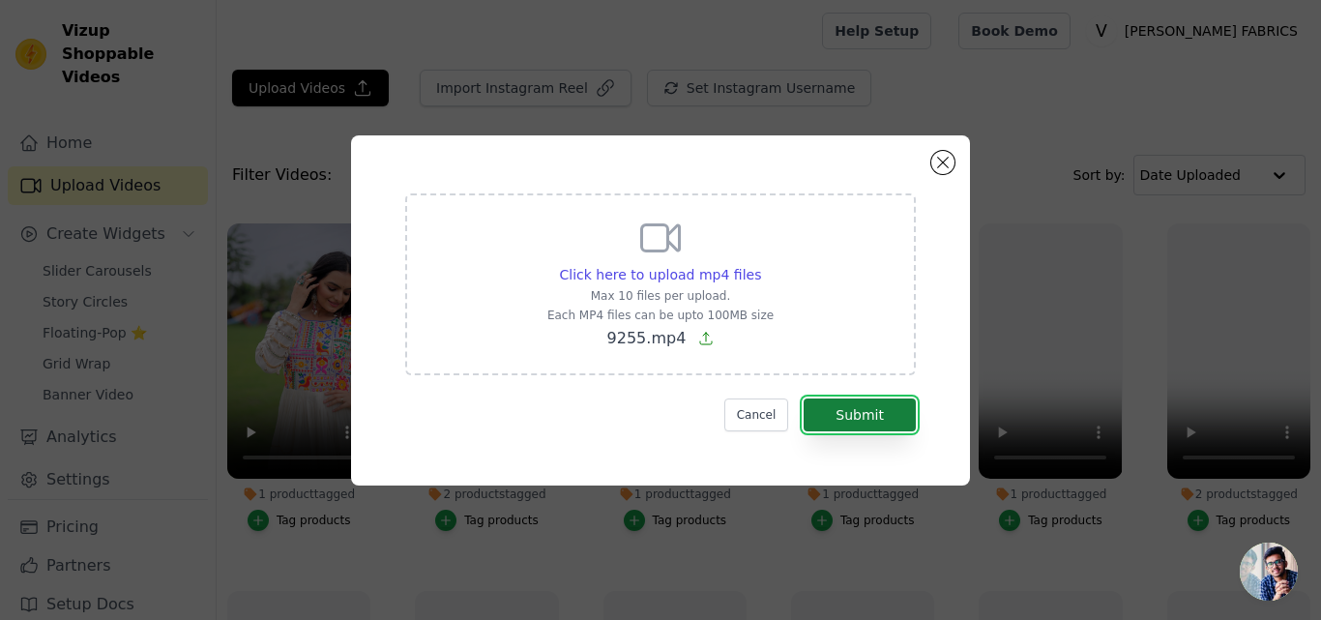
click at [853, 416] on button "Submit" at bounding box center [860, 415] width 112 height 33
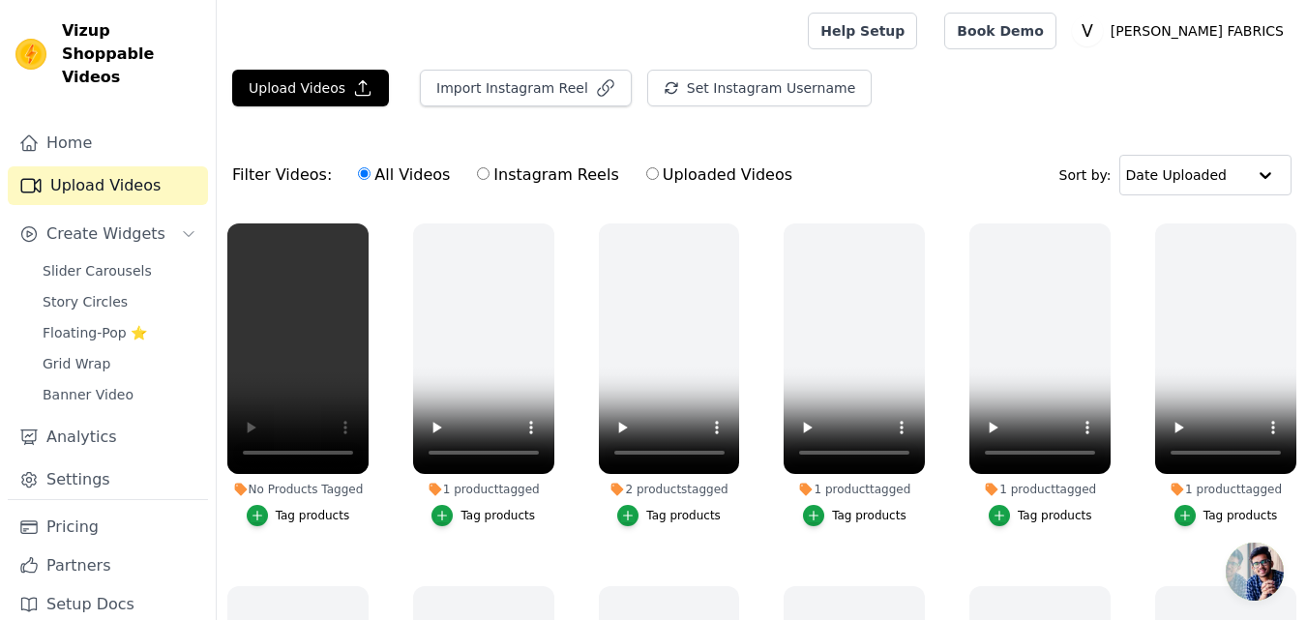
click at [303, 513] on div "Tag products" at bounding box center [313, 515] width 74 height 15
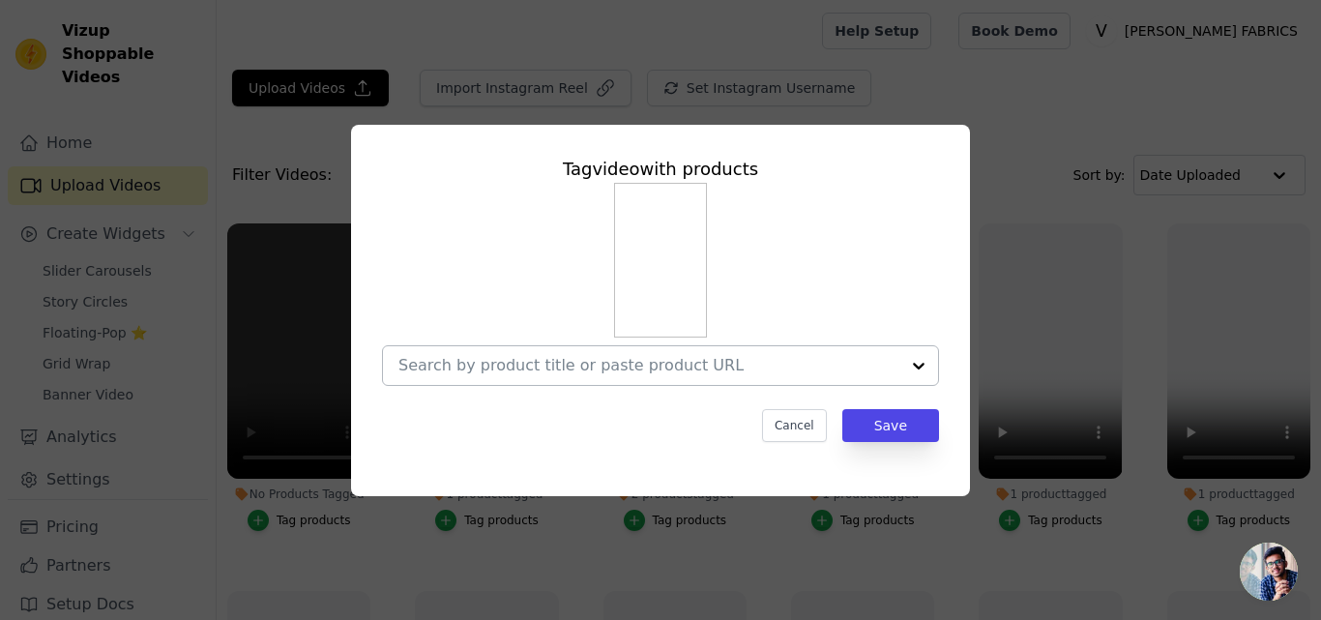
click at [473, 350] on div at bounding box center [649, 365] width 501 height 39
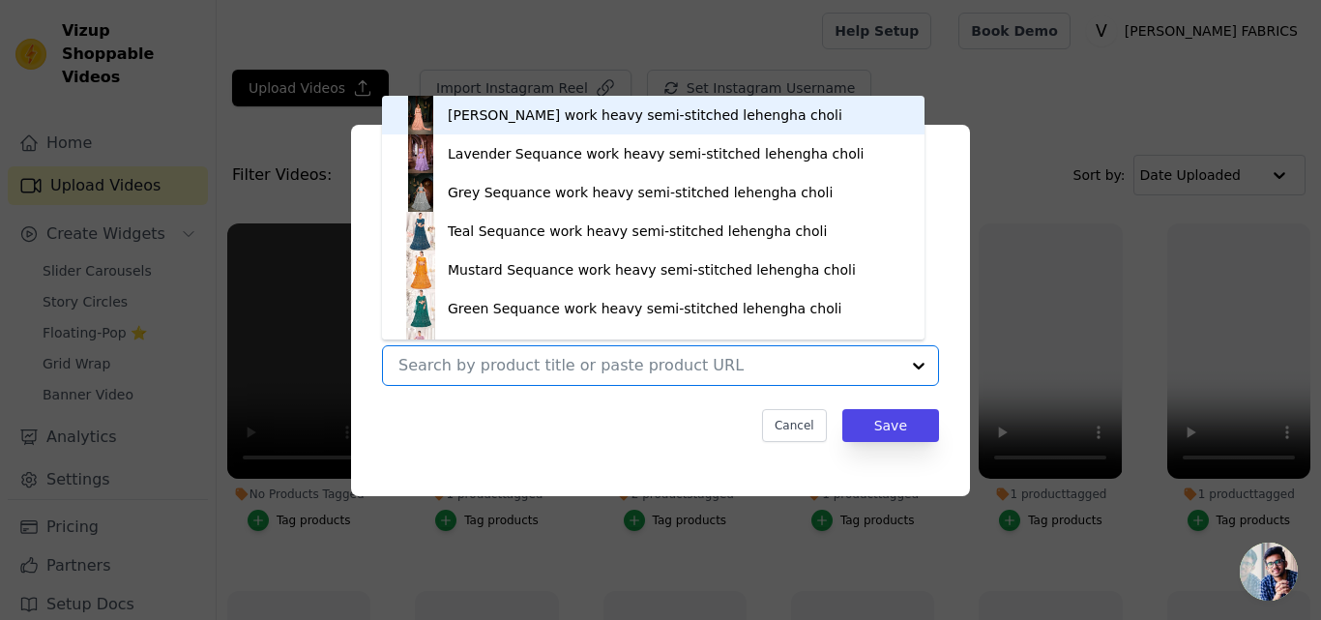
click at [473, 375] on div at bounding box center [649, 365] width 501 height 39
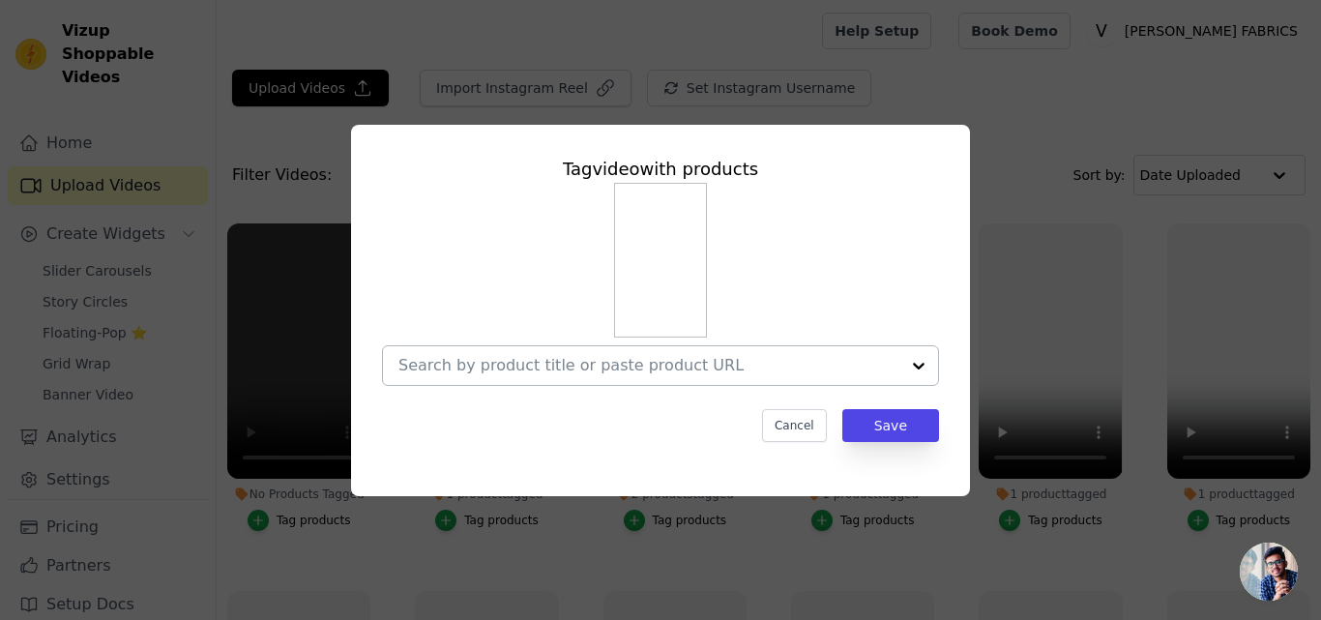
click at [427, 366] on input "No Products Tagged Tag video with products Cancel Save Tag products" at bounding box center [649, 365] width 501 height 18
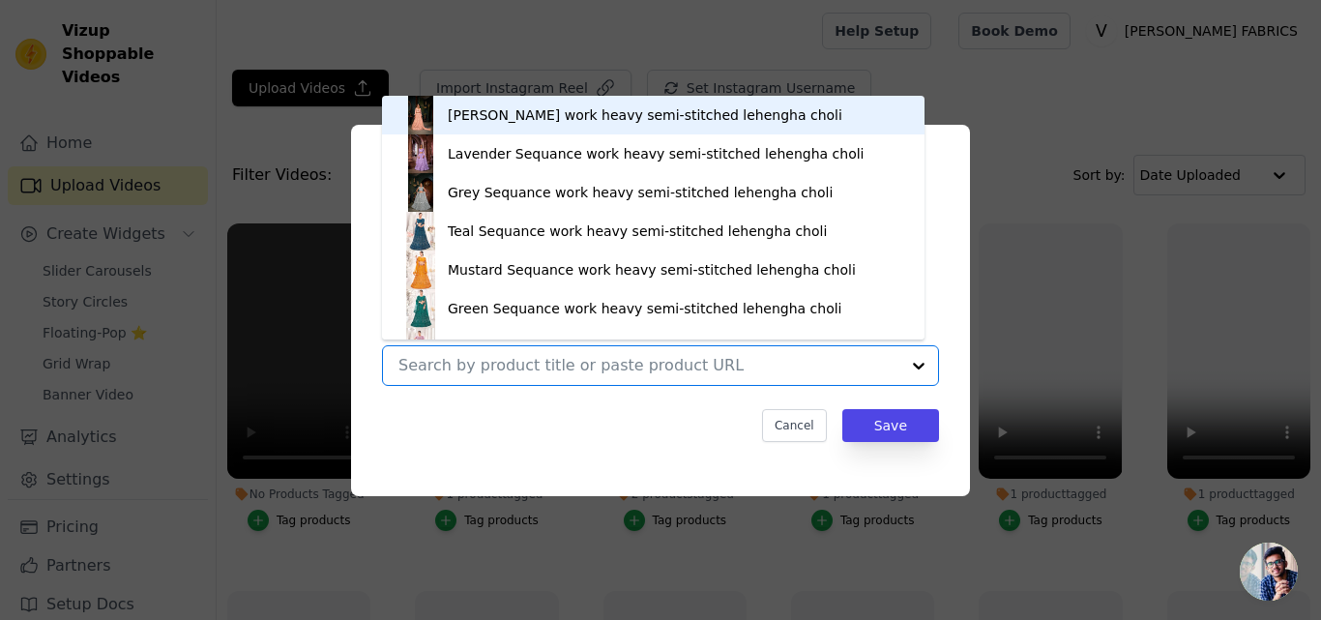
click at [427, 366] on input "No Products Tagged Tag video with products [PERSON_NAME] work heavy semi-stitch…" at bounding box center [649, 365] width 501 height 18
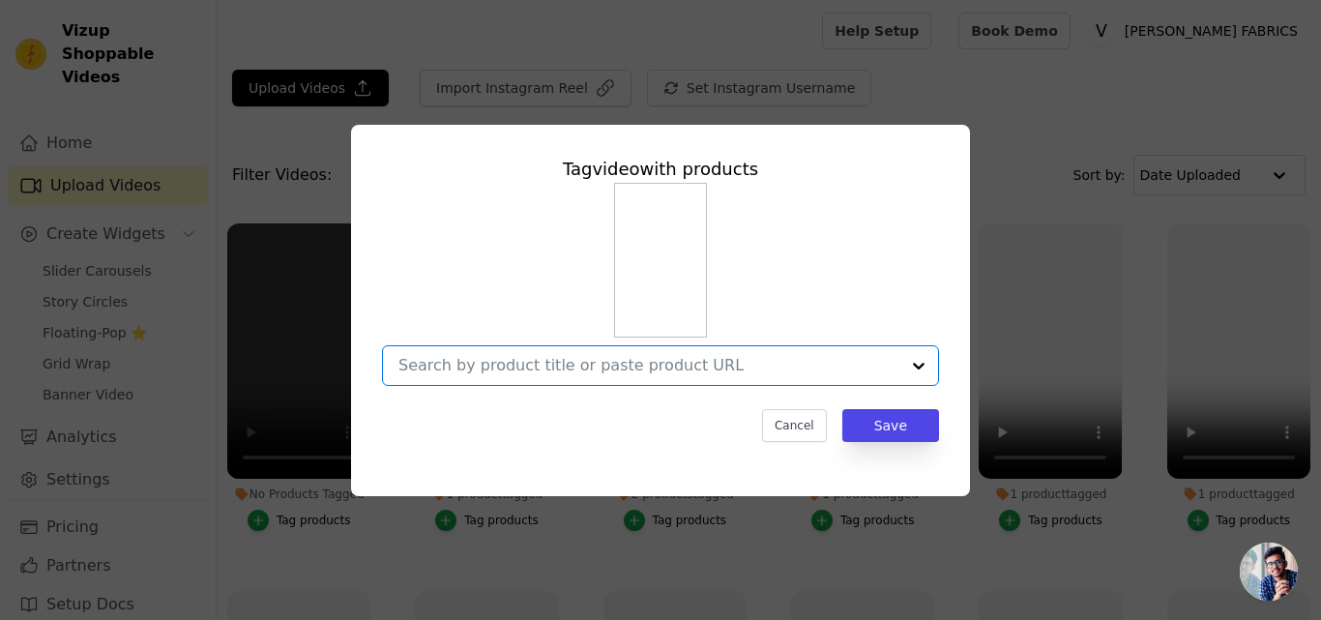
paste input "[URL][DOMAIN_NAME]"
type input "[URL][DOMAIN_NAME]"
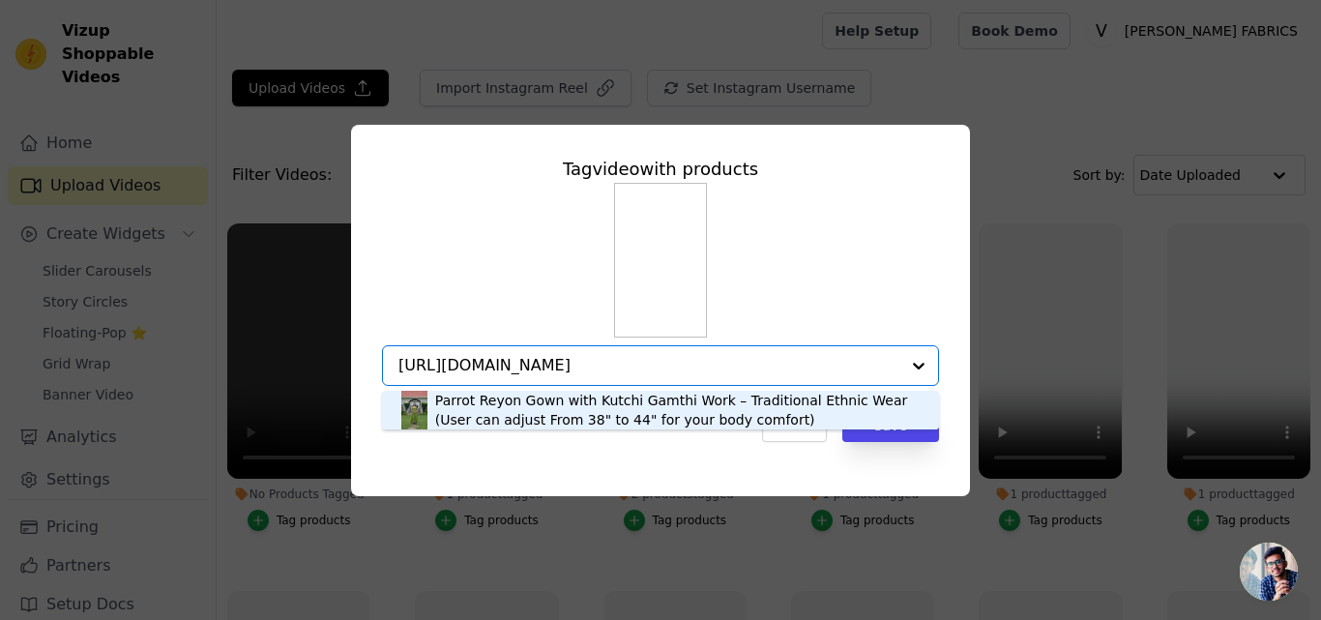
click at [460, 407] on div "Parrot Reyon Gown with Kutchi Gamthi Work – Traditional Ethnic Wear (User can a…" at bounding box center [677, 410] width 485 height 39
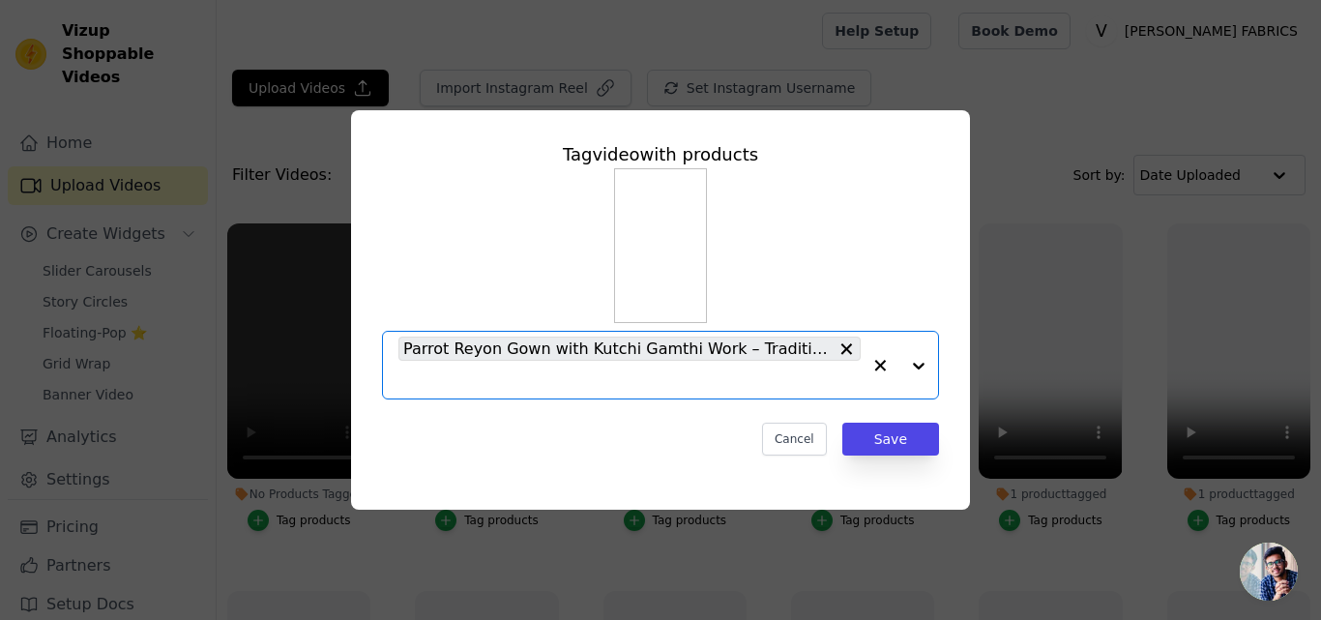
paste input "https://varniethnics.com/products/wine-reyon-gown-with-kutchi-gamthi-work-tradi…"
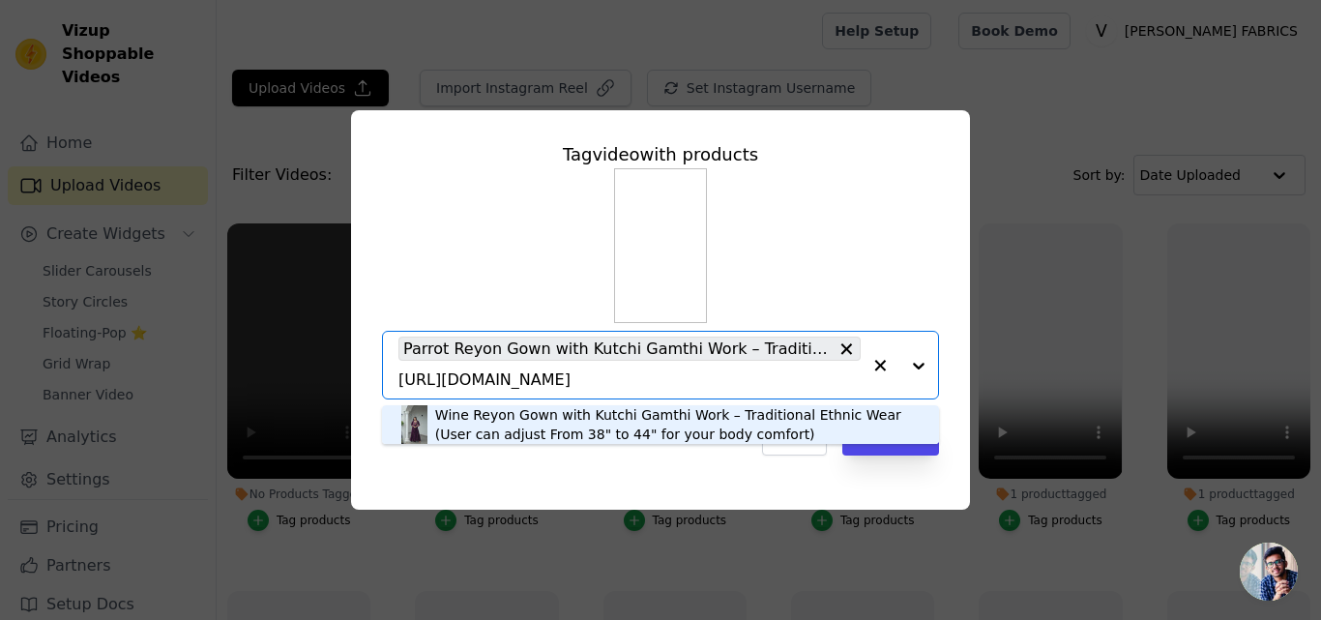
type input "https://varniethnics.com/products/wine-reyon-gown-with-kutchi-gamthi-work-tradi…"
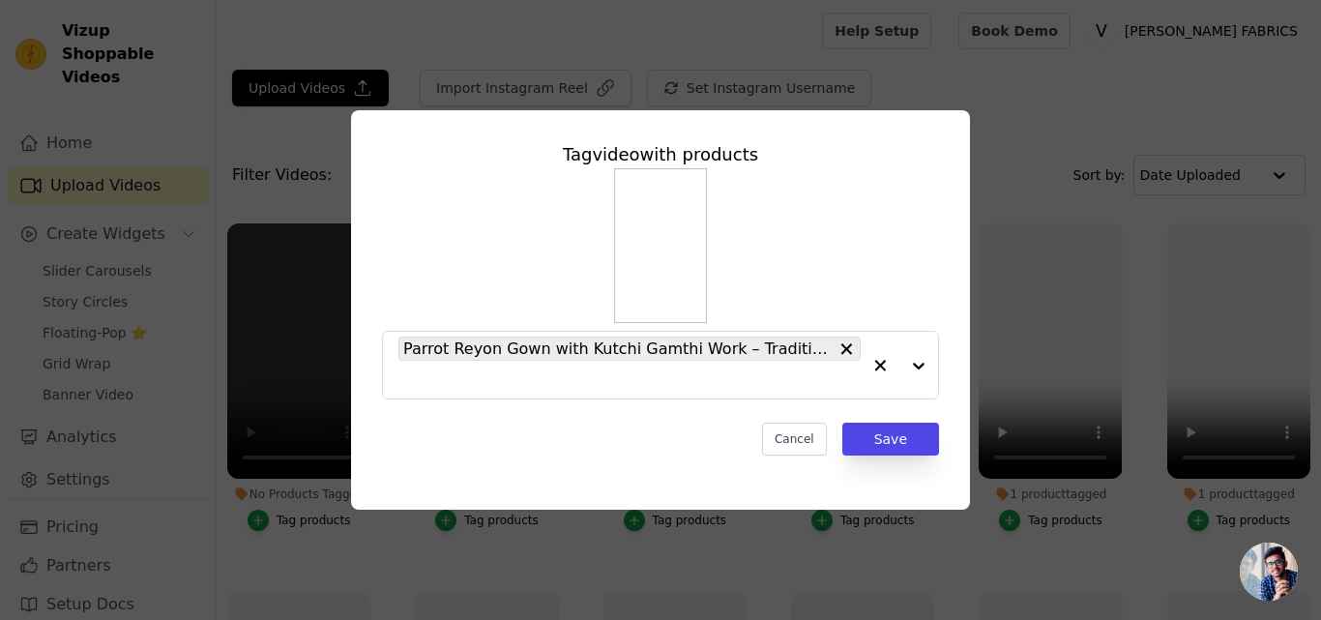
click at [529, 449] on div "Cancel Save" at bounding box center [660, 439] width 557 height 33
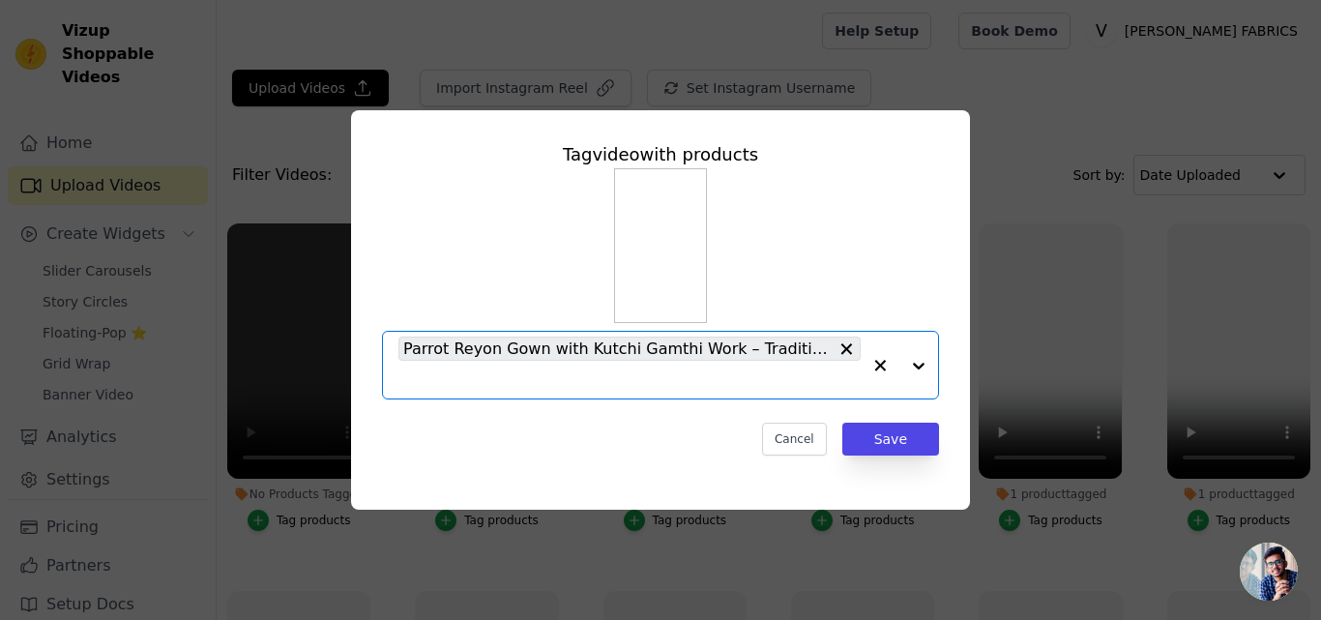
click at [536, 380] on input "No Products Tagged Tag video with products Option Parrot Reyon Gown with Kutchi…" at bounding box center [630, 379] width 462 height 18
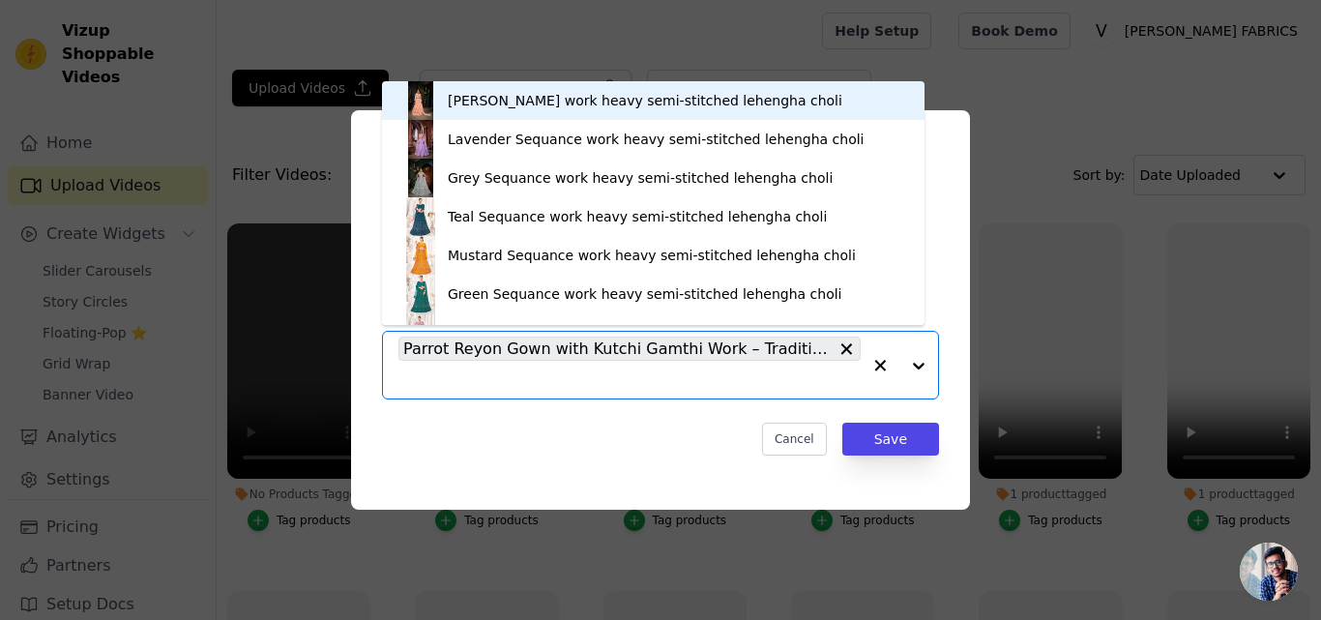
paste input "https://varniethnics.com/products/wine-reyon-gown-with-kutchi-gamthi-work-tradi…"
type input "https://varniethnics.com/products/wine-reyon-gown-with-kutchi-gamthi-work-tradi…"
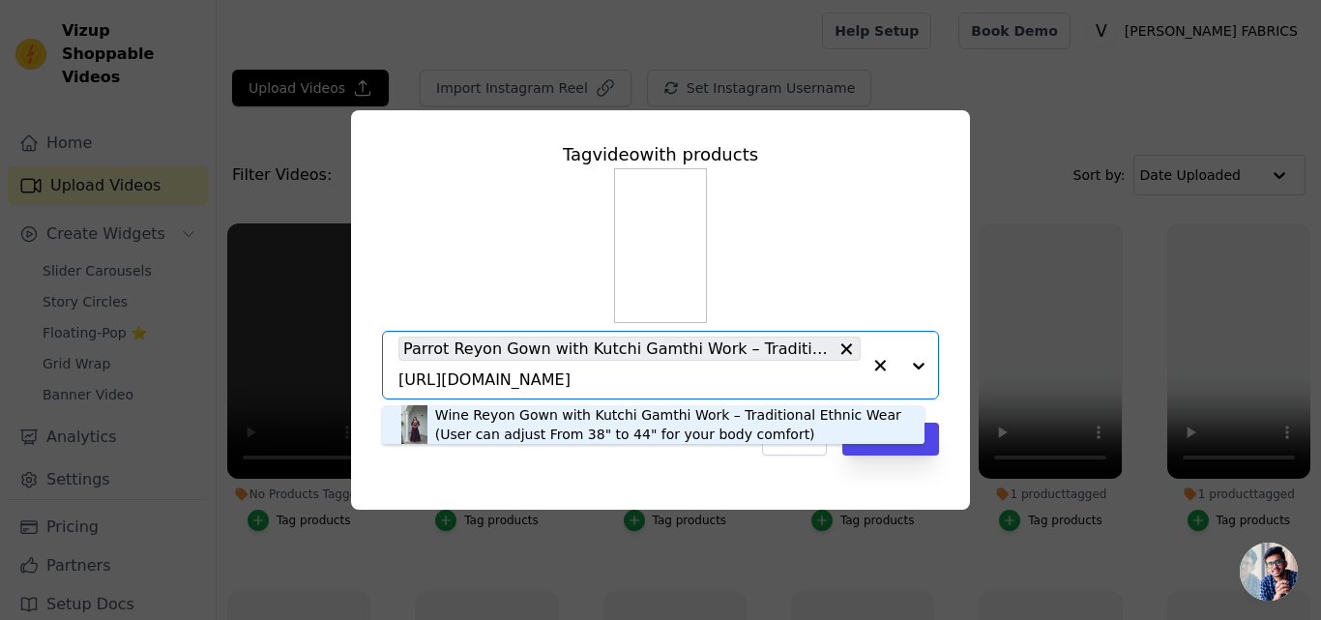
click at [576, 438] on div "Wine Reyon Gown with Kutchi Gamthi Work – Traditional Ethnic Wear (User can adj…" at bounding box center [670, 424] width 470 height 39
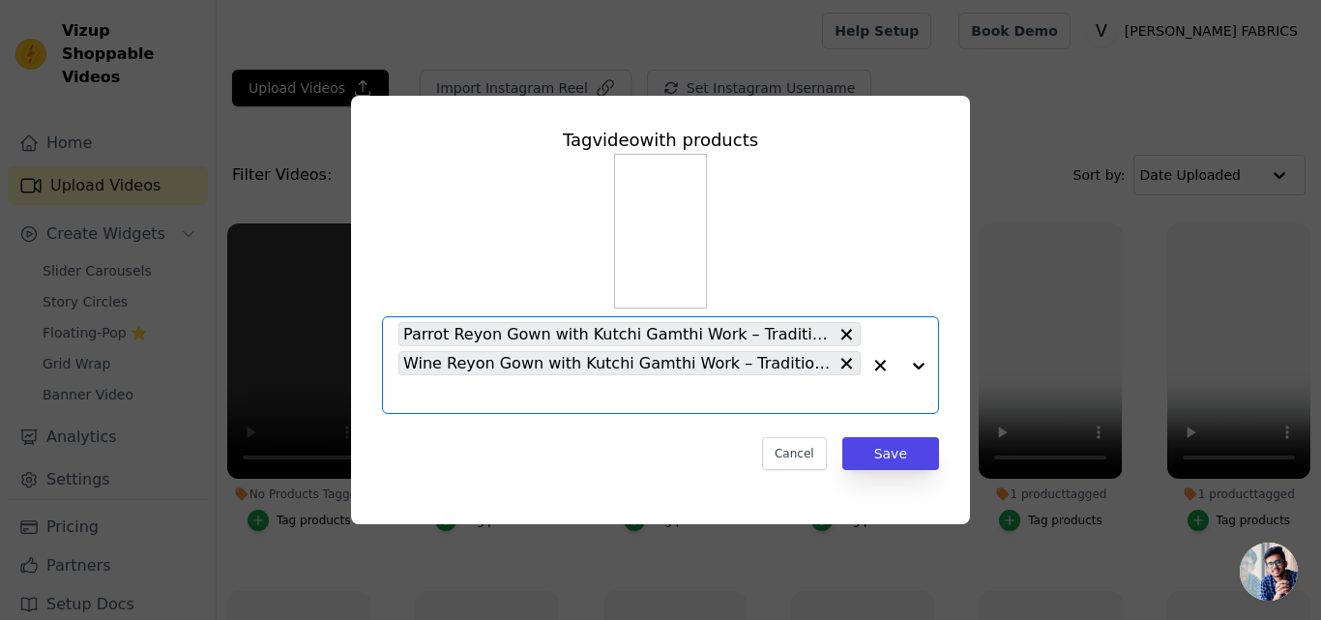
click at [490, 389] on input "No Products Tagged Tag video with products Option Parrot Reyon Gown with Kutchi…" at bounding box center [630, 394] width 462 height 18
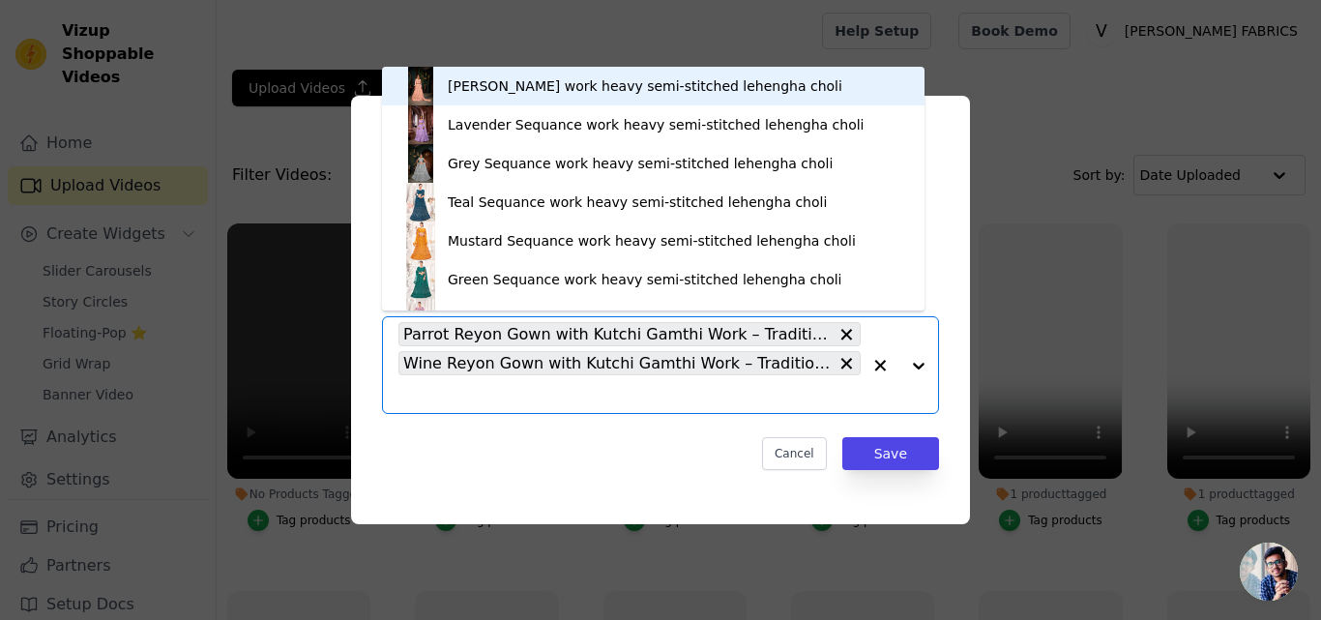
paste input "https://varniethnics.com/products/yellow-reyon-gown-with-kutchi-gamthi-work-tra…"
type input "https://varniethnics.com/products/yellow-reyon-gown-with-kutchi-gamthi-work-tra…"
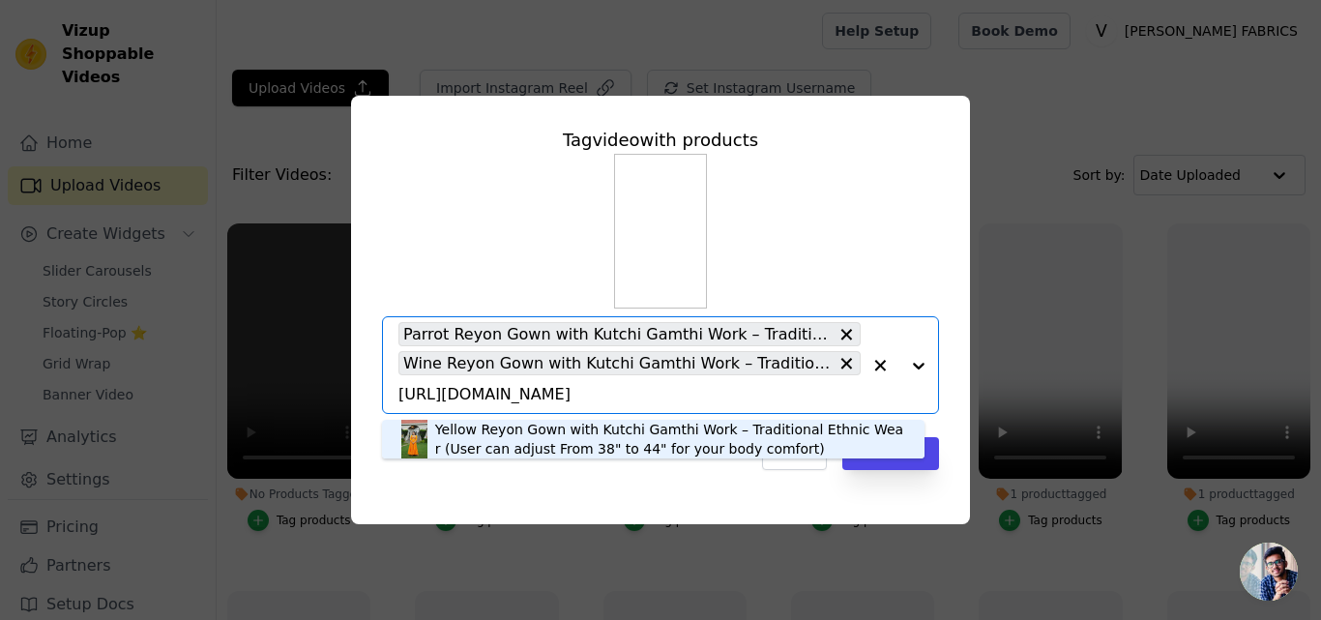
click at [517, 425] on div "Yellow Reyon Gown with Kutchi Gamthi Work – Traditional Ethnic Wear (User can a…" at bounding box center [670, 439] width 470 height 39
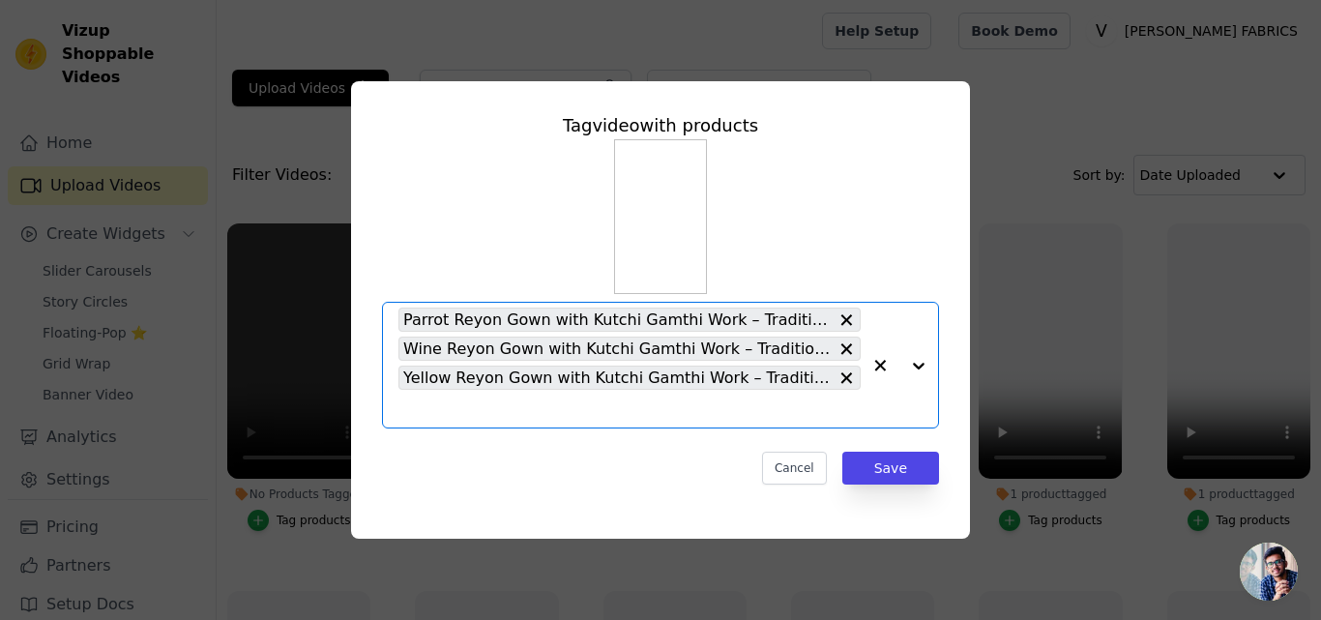
scroll to position [0, 0]
click at [896, 455] on button "Save" at bounding box center [891, 468] width 97 height 33
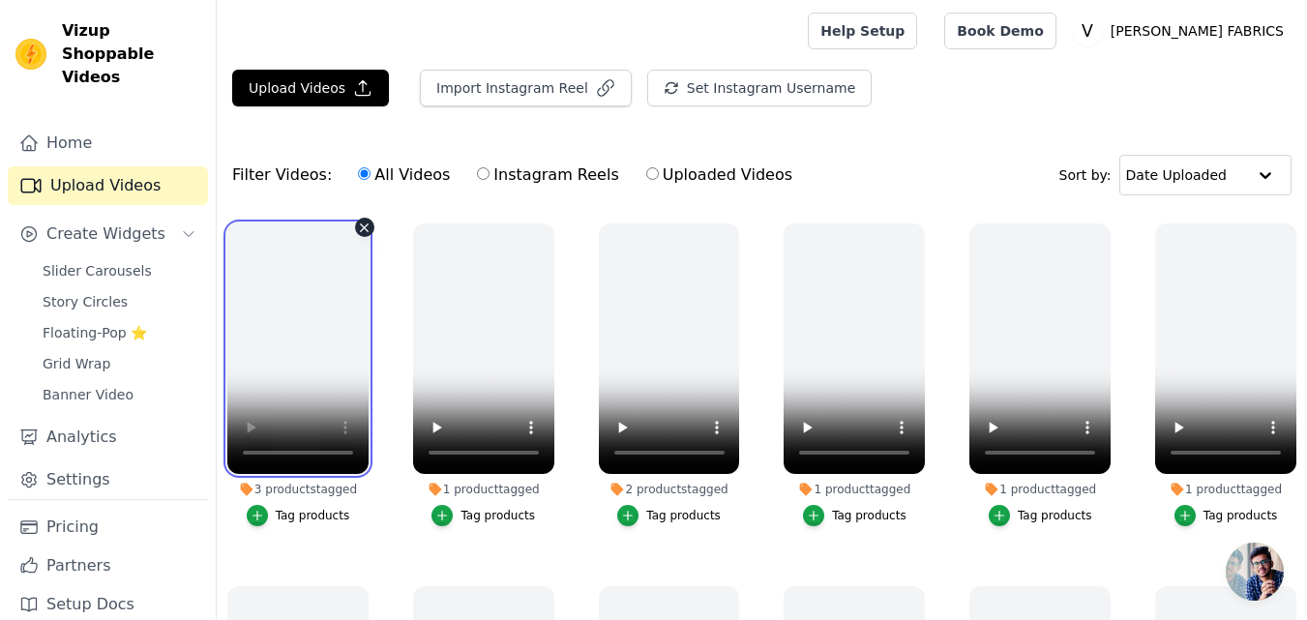
click at [263, 356] on video at bounding box center [297, 348] width 141 height 251
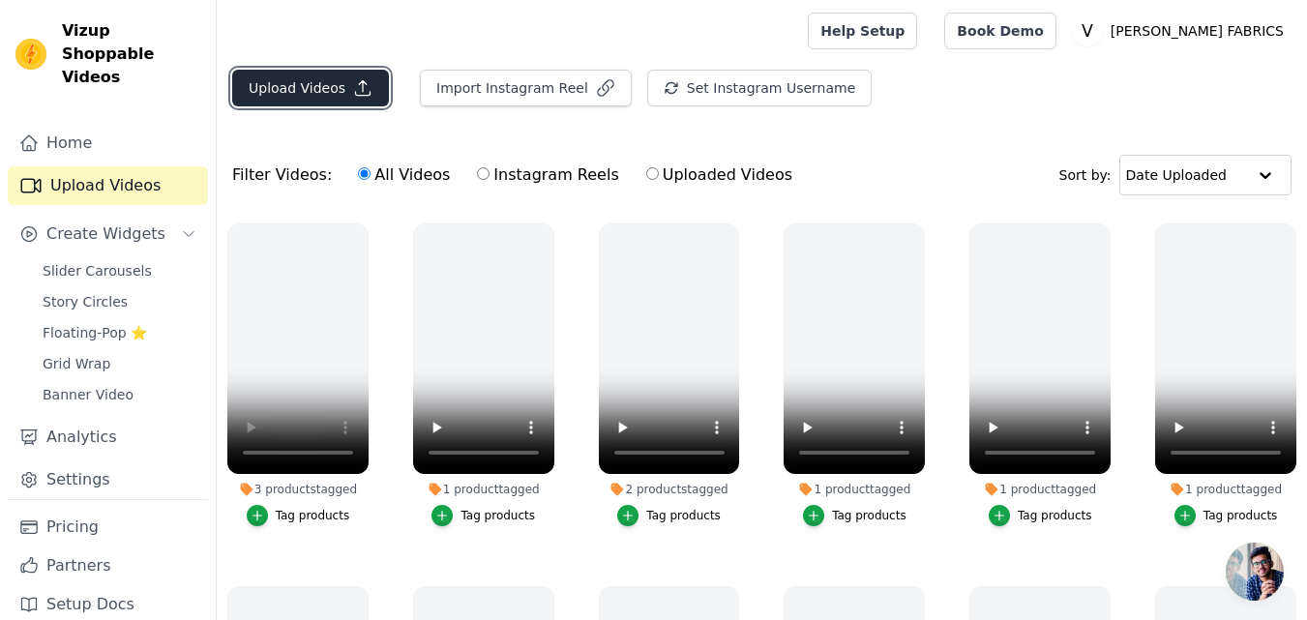
click at [307, 76] on button "Upload Videos" at bounding box center [310, 88] width 157 height 37
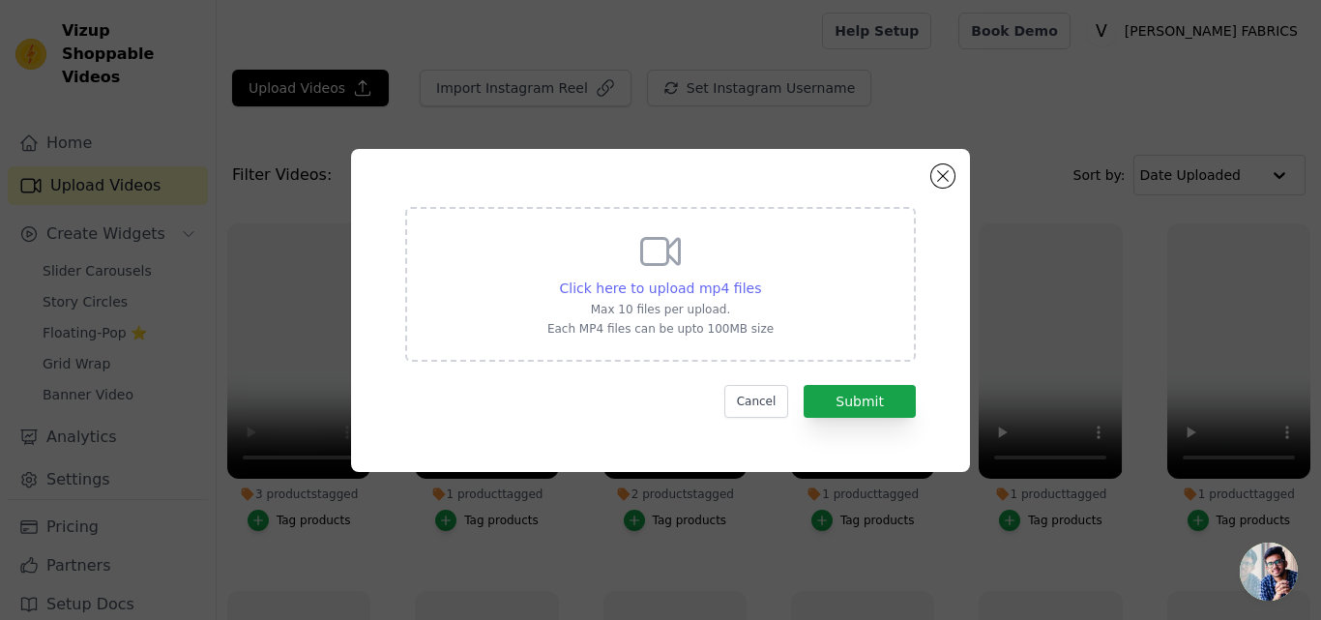
click at [661, 287] on span "Click here to upload mp4 files" at bounding box center [661, 288] width 202 height 15
click at [760, 279] on input "Click here to upload mp4 files Max 10 files per upload. Each MP4 files can be u…" at bounding box center [760, 278] width 1 height 1
type input "C:\fakepath\9256.mp4"
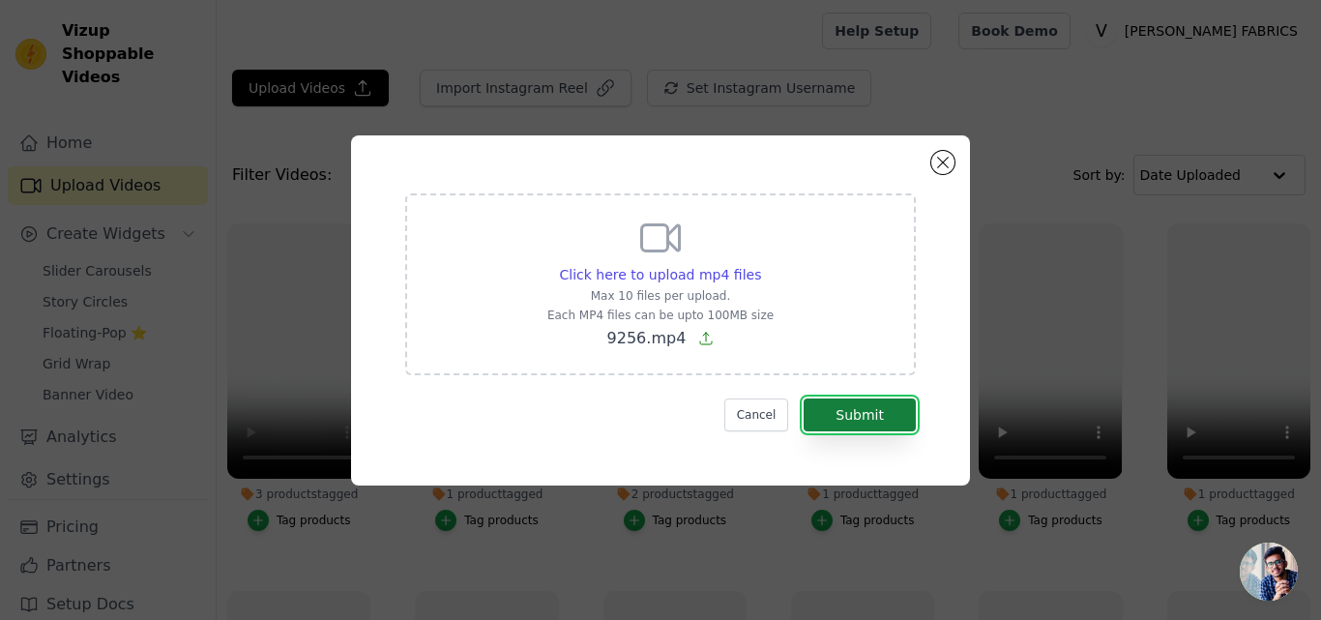
click at [873, 405] on button "Submit" at bounding box center [860, 415] width 112 height 33
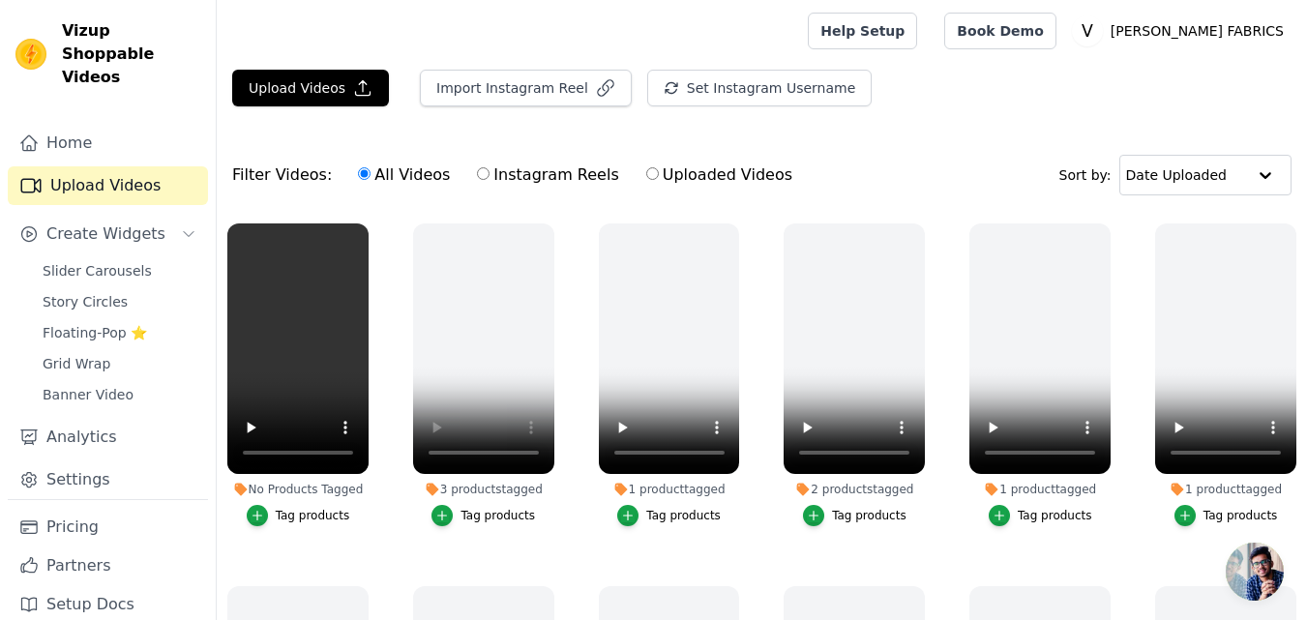
click at [294, 516] on div "Tag products" at bounding box center [313, 515] width 74 height 15
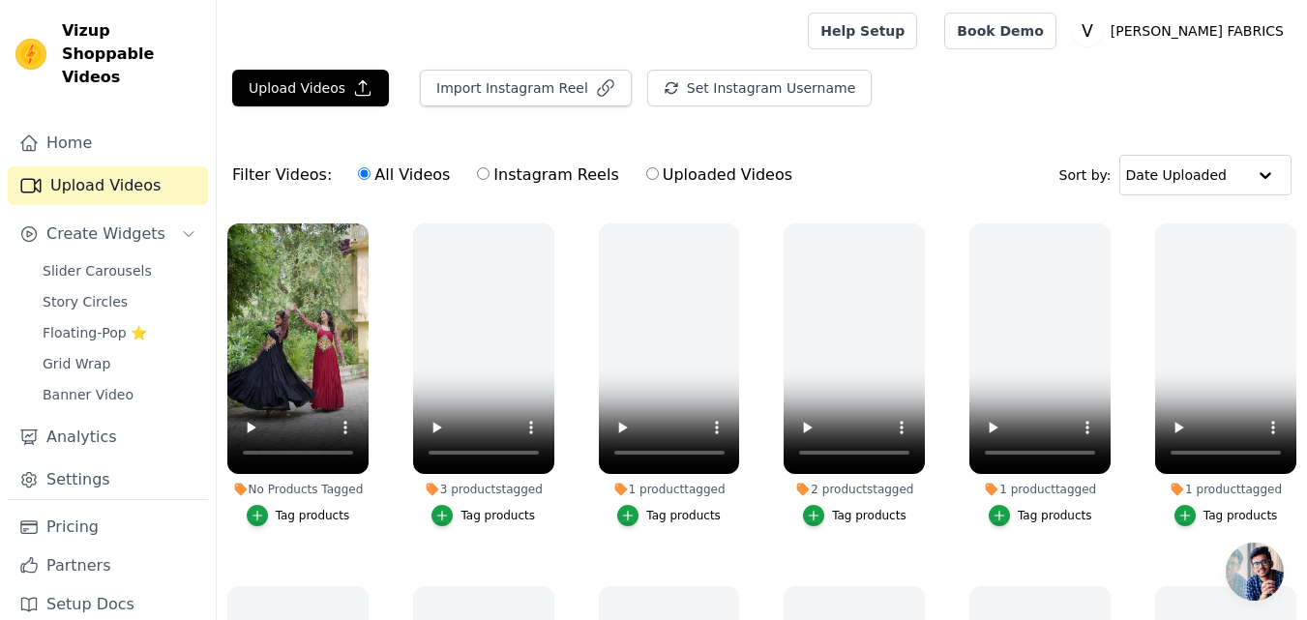
click at [309, 513] on div "Tag products" at bounding box center [313, 515] width 74 height 15
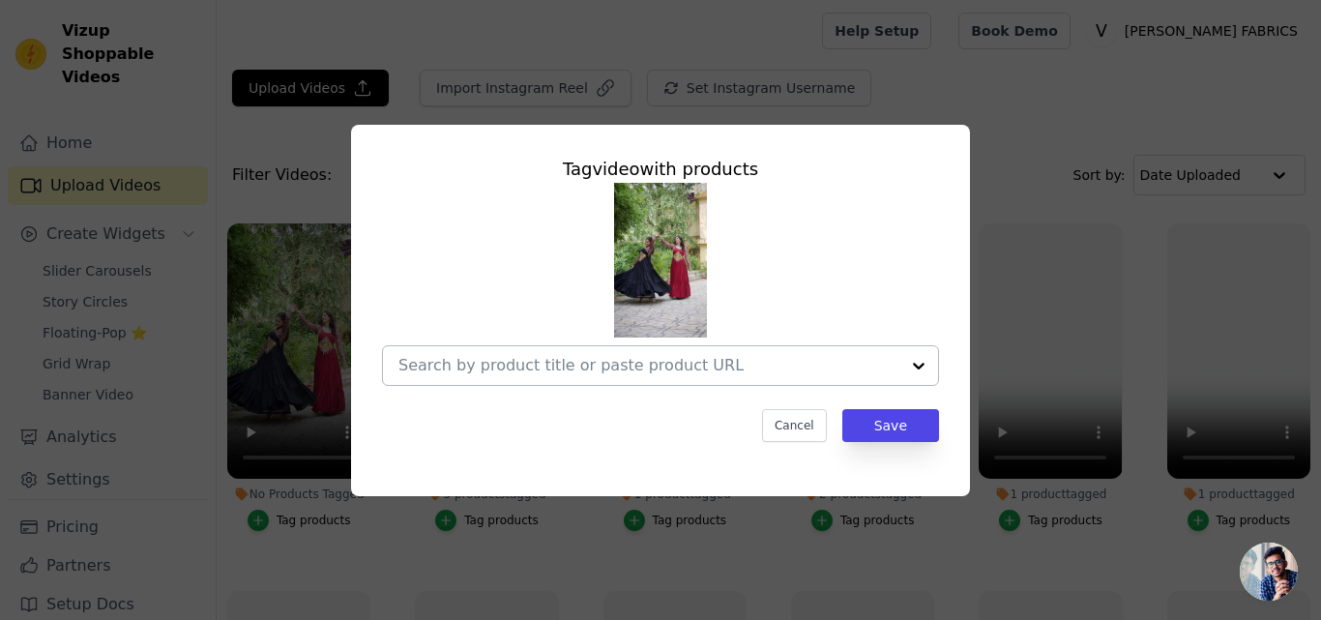
click at [541, 361] on input "No Products Tagged Tag video with products Cancel Save Tag products" at bounding box center [649, 365] width 501 height 18
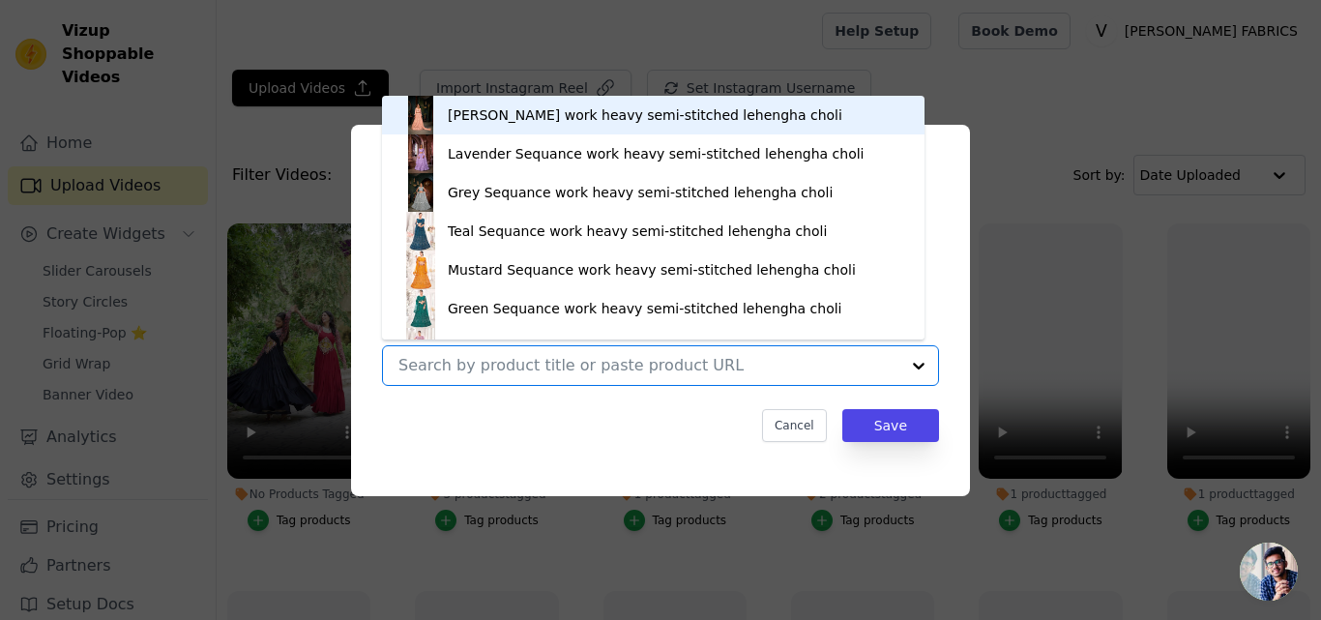
paste input "[URL][DOMAIN_NAME]"
type input "[URL][DOMAIN_NAME]"
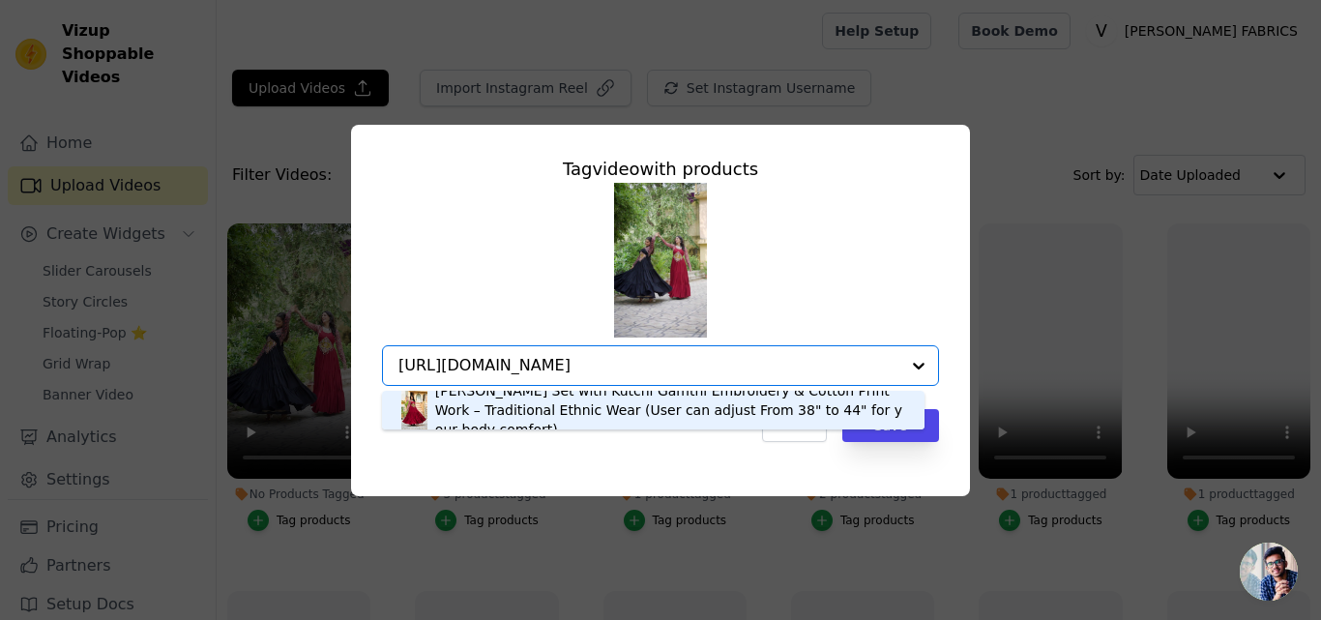
click at [512, 411] on div "Maroon Reyon Kurta Set with Kutchi Gamthi Embroidery & Cotton Print Work – Trad…" at bounding box center [670, 410] width 470 height 58
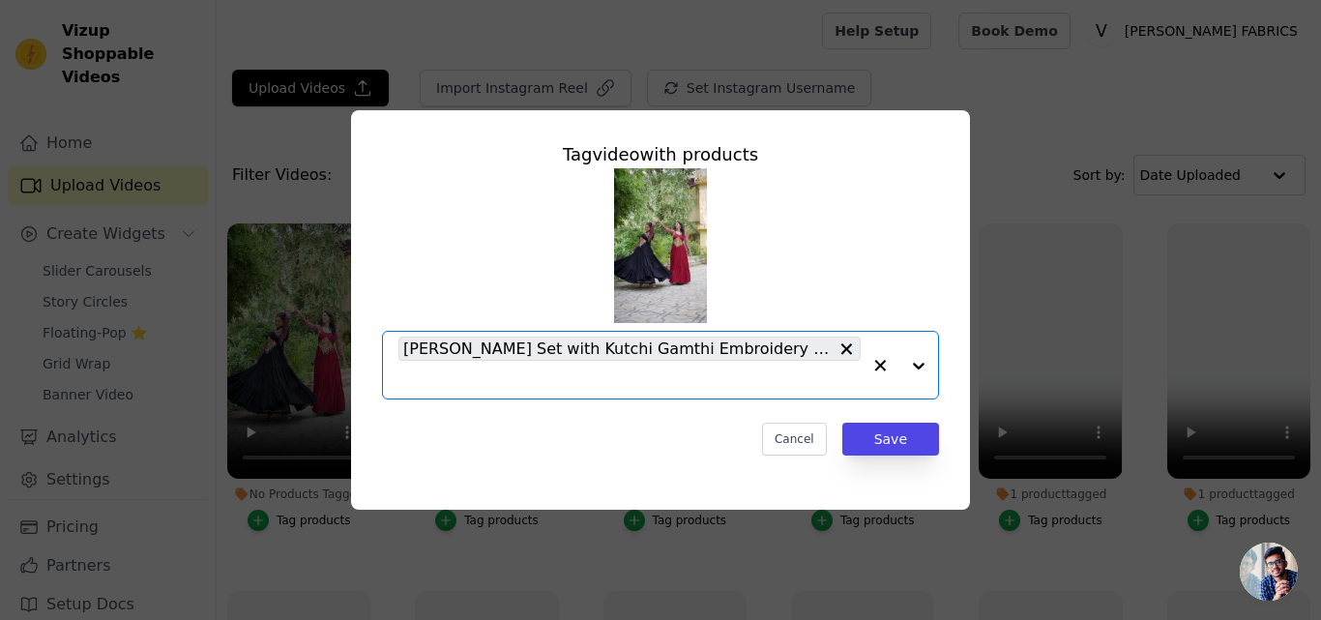
scroll to position [0, 0]
paste input "https://varniethnics.com/products/black-reyon-kurta-set-with-kutchi-gamthi-embr…"
type input "https://varniethnics.com/products/black-reyon-kurta-set-with-kutchi-gamthi-embr…"
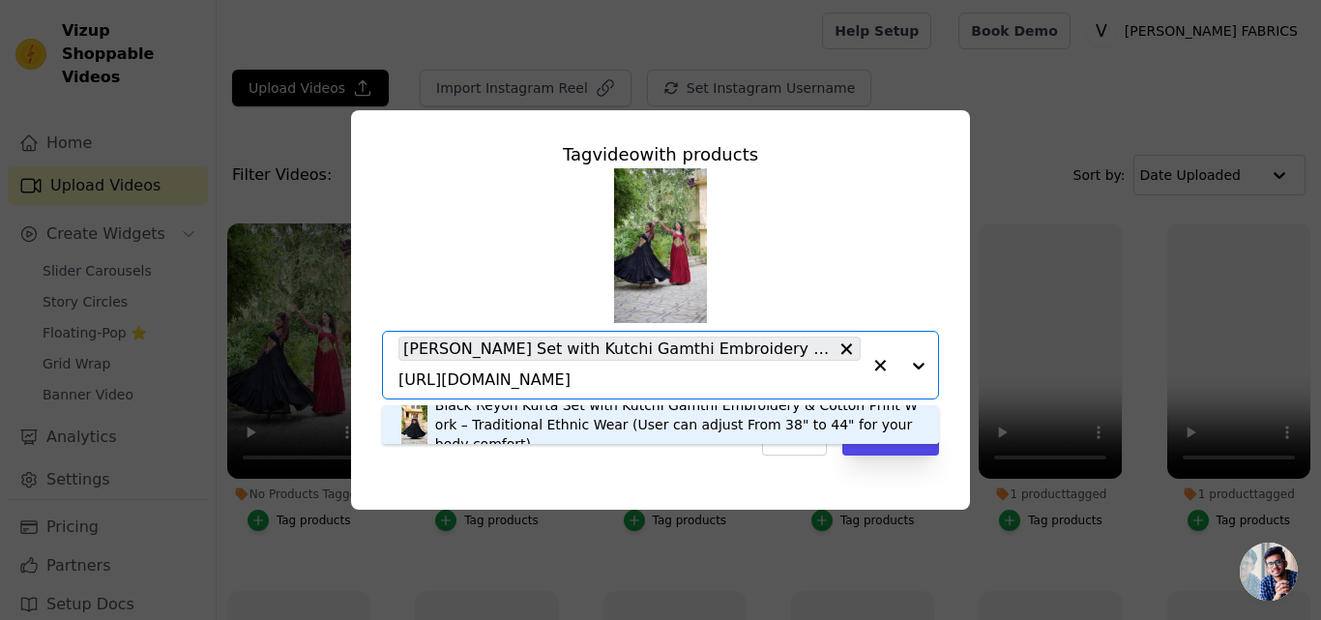
click at [505, 424] on div "Black Reyon Kurta Set with Kutchi Gamthi Embroidery & Cotton Print Work – Tradi…" at bounding box center [677, 425] width 485 height 58
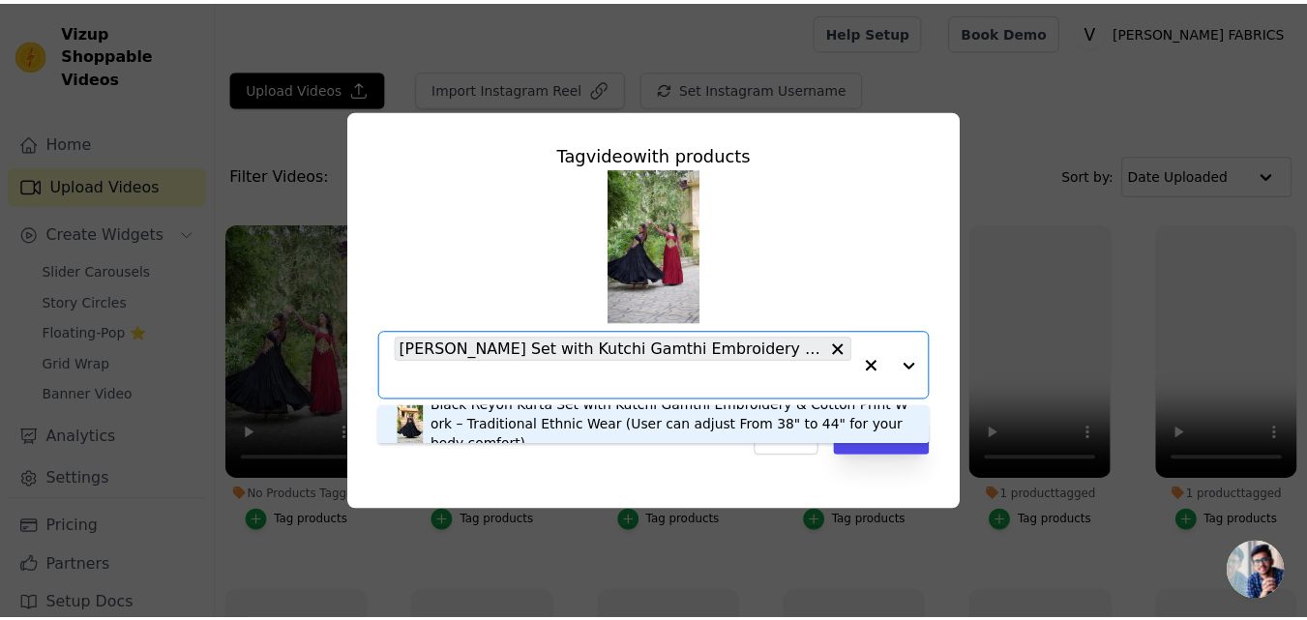
scroll to position [0, 0]
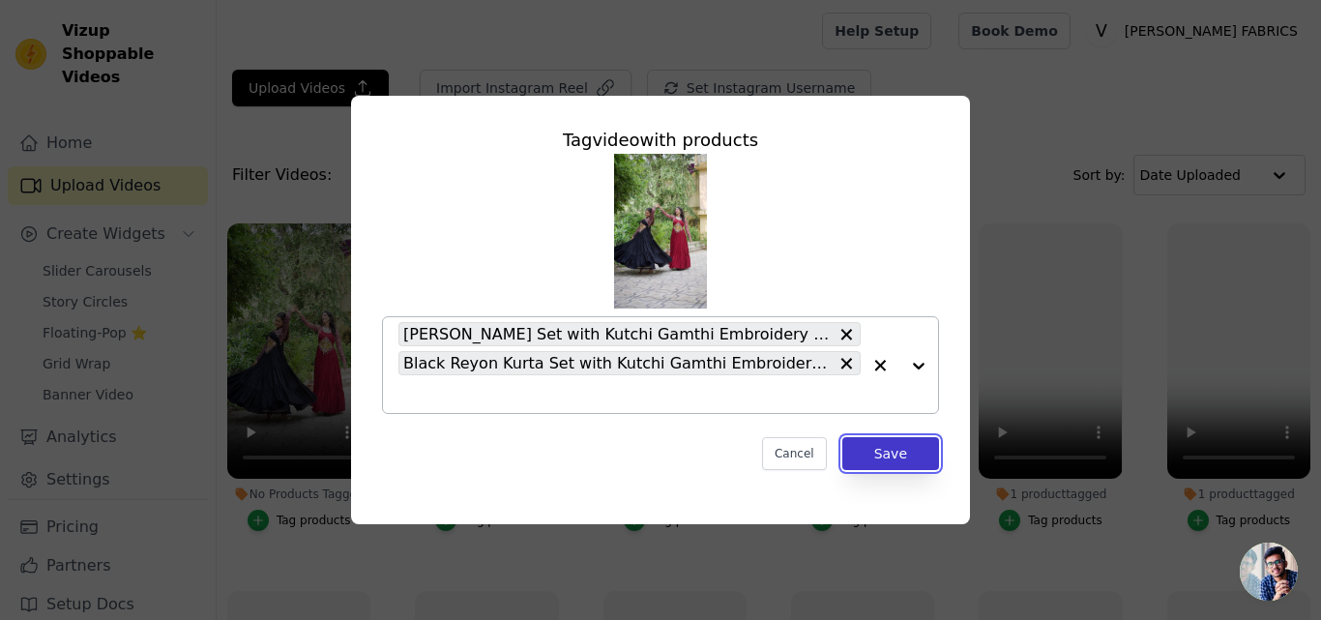
click at [907, 463] on button "Save" at bounding box center [891, 453] width 97 height 33
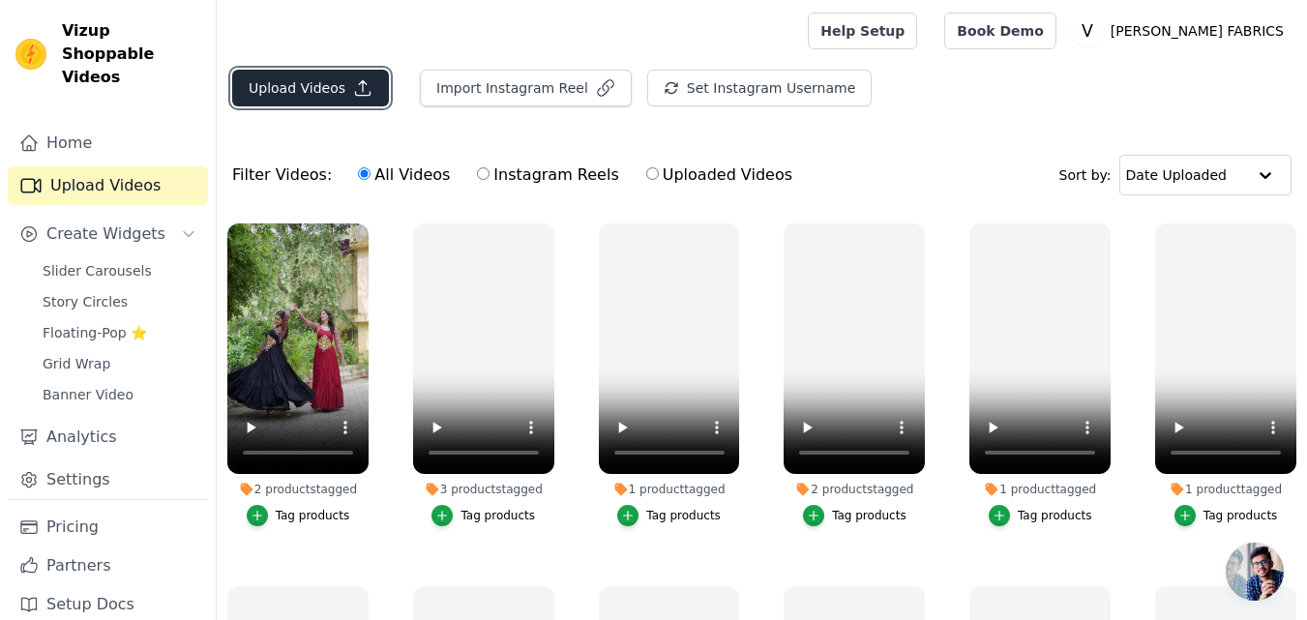
click at [311, 91] on button "Upload Videos" at bounding box center [310, 88] width 157 height 37
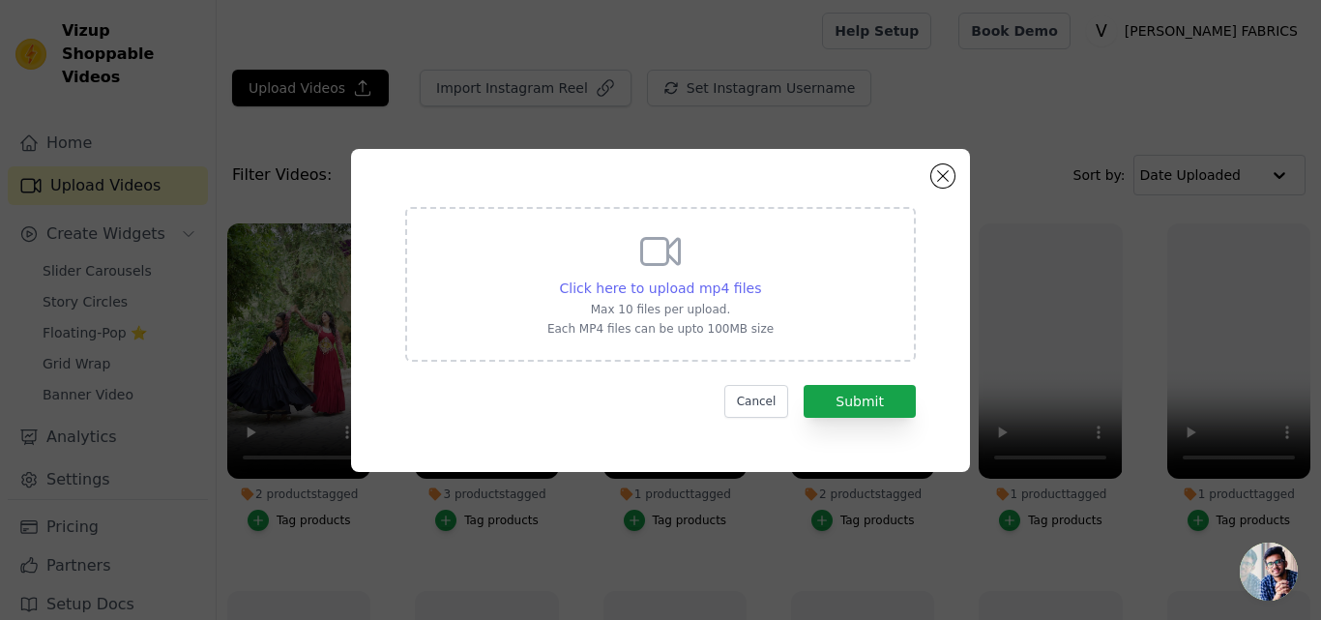
click at [636, 284] on span "Click here to upload mp4 files" at bounding box center [661, 288] width 202 height 15
click at [760, 279] on input "Click here to upload mp4 files Max 10 files per upload. Each MP4 files can be u…" at bounding box center [760, 278] width 1 height 1
type input "C:\fakepath\9257.mp4"
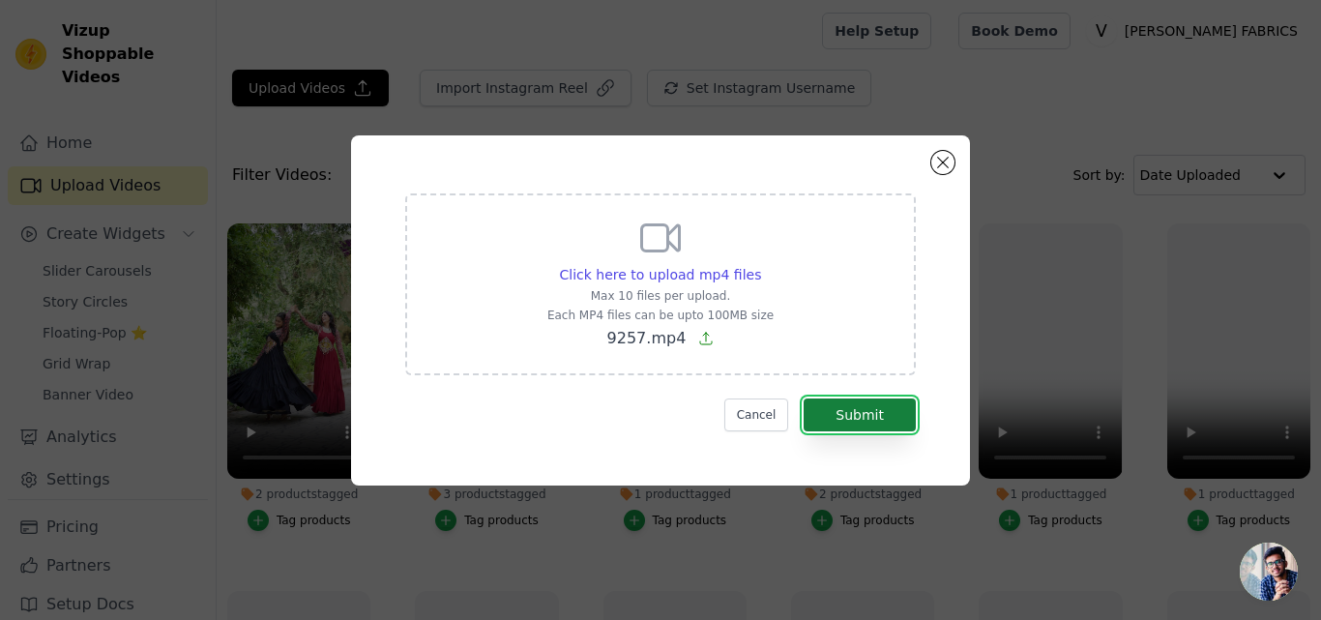
click at [876, 421] on button "Submit" at bounding box center [860, 415] width 112 height 33
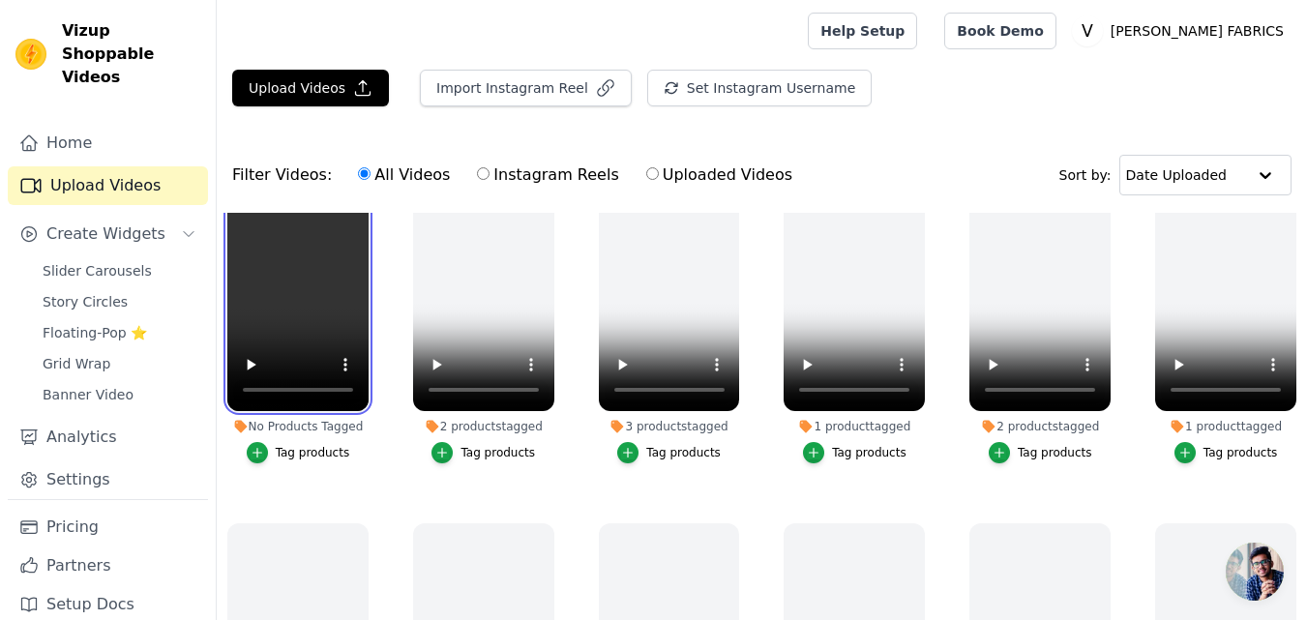
scroll to position [97, 0]
